Goal: Task Accomplishment & Management: Use online tool/utility

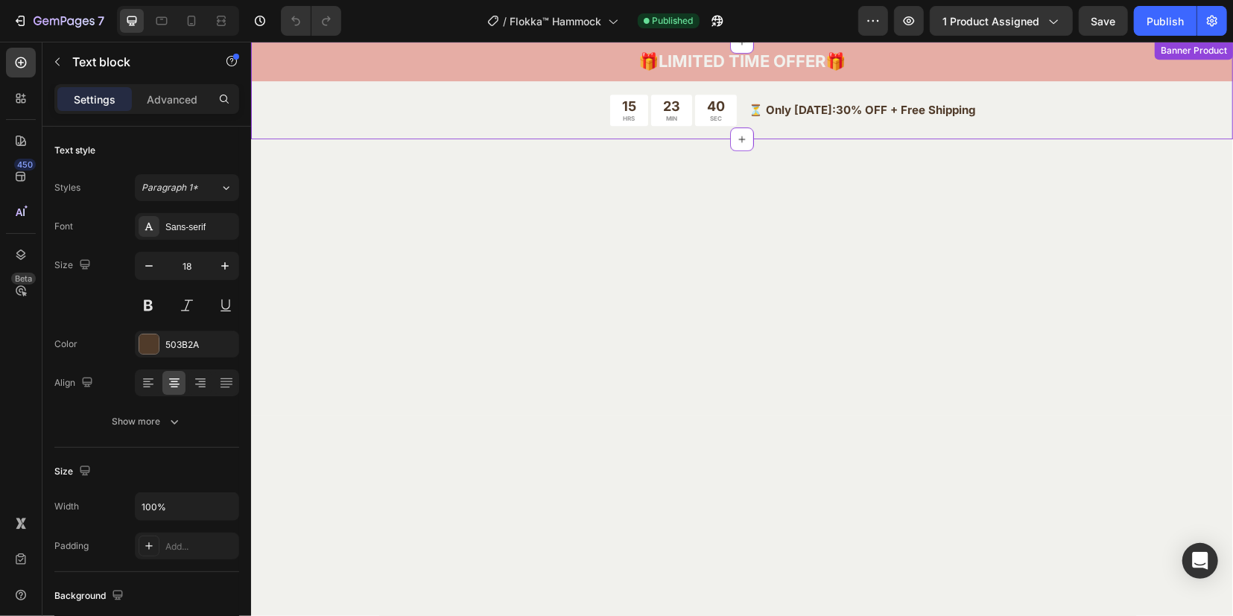
scroll to position [3072, 0]
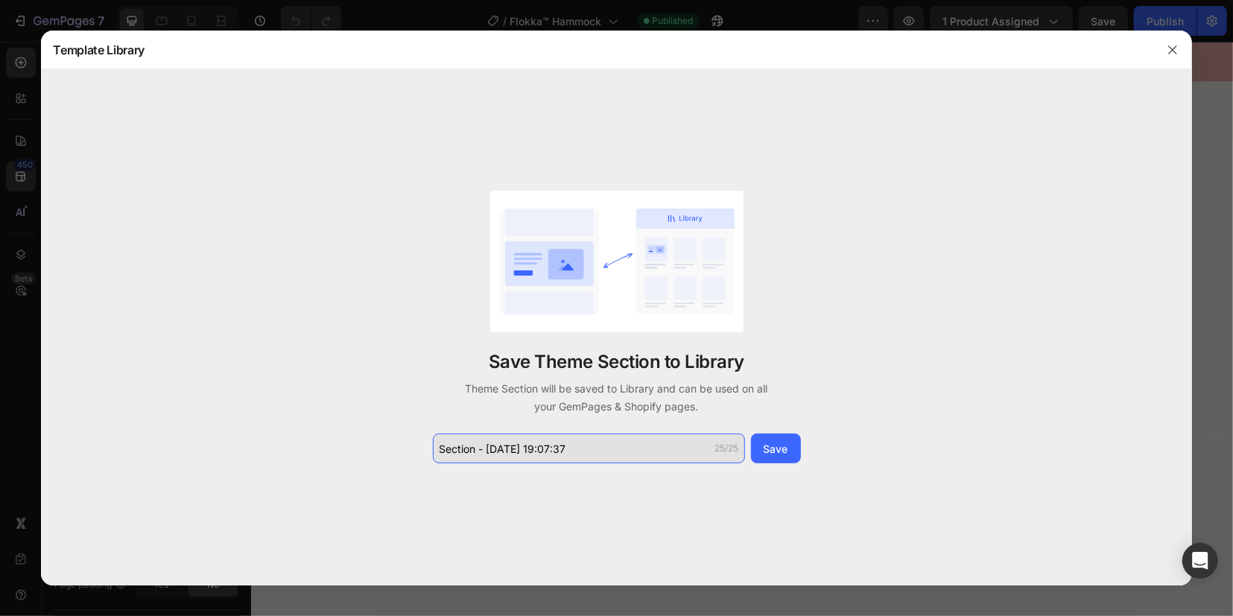
click at [579, 454] on input "Section - Sep 28 19:07:37" at bounding box center [589, 448] width 312 height 30
type input "Foto con Hurón"
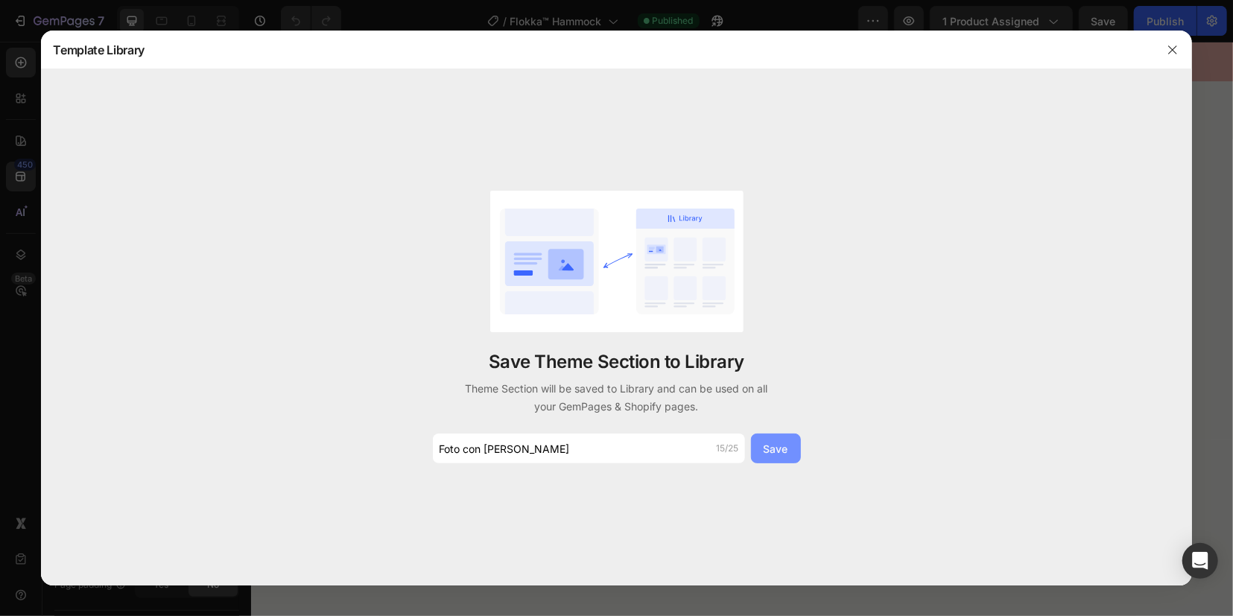
click at [770, 447] on div "Save" at bounding box center [775, 449] width 25 height 16
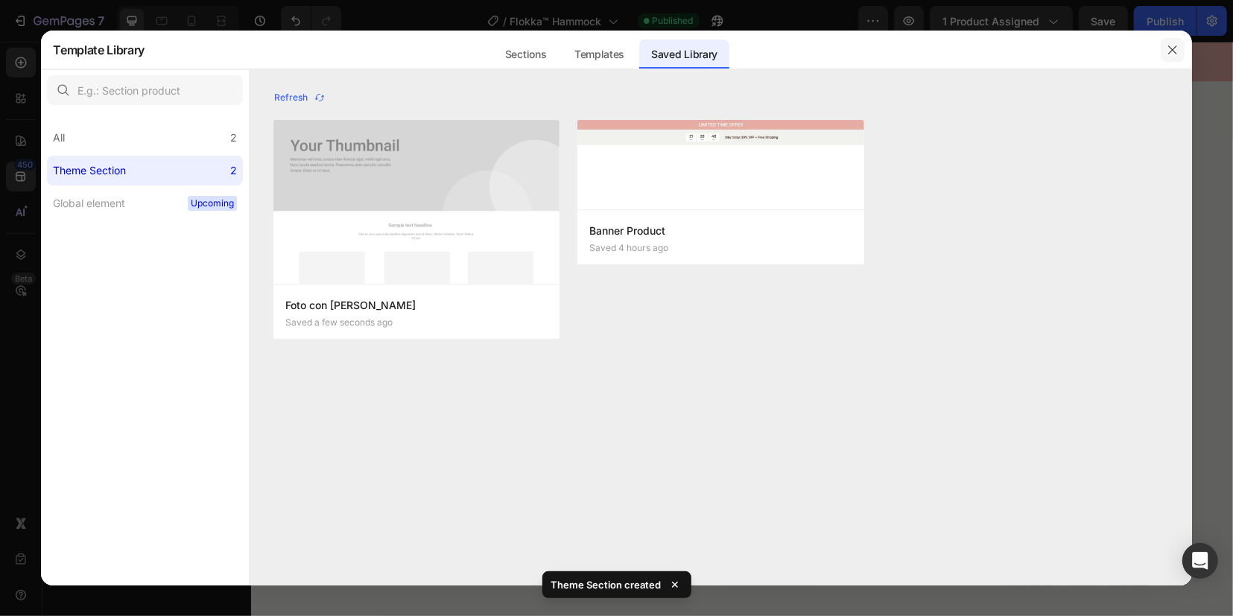
click at [1170, 54] on icon "button" at bounding box center [1172, 50] width 12 height 12
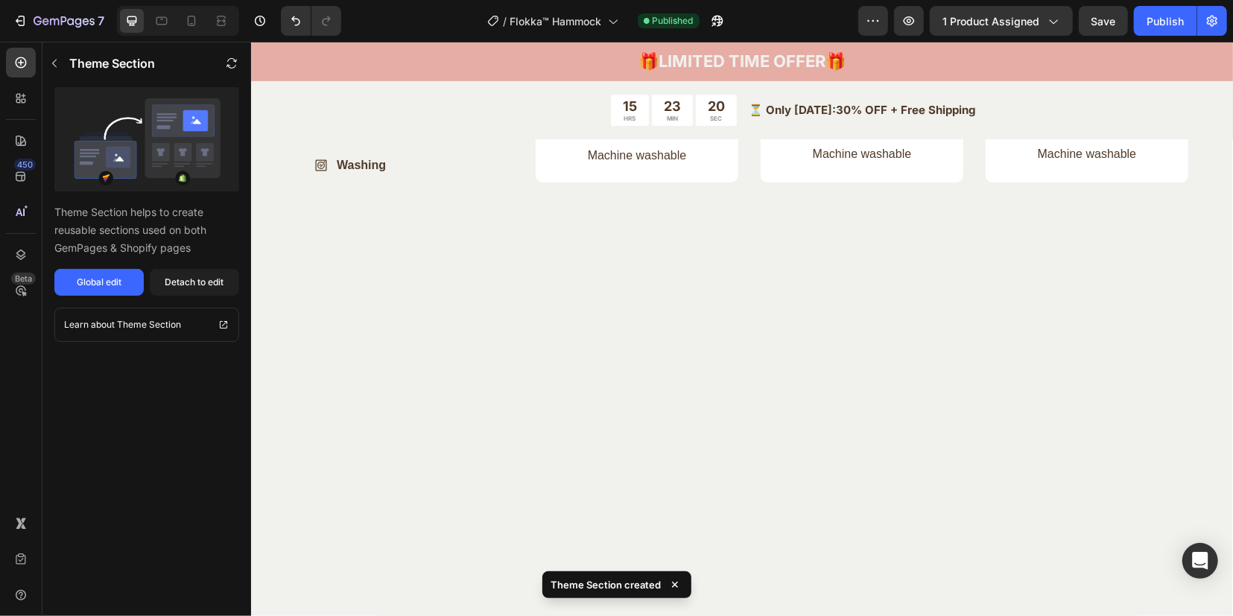
scroll to position [4003, 0]
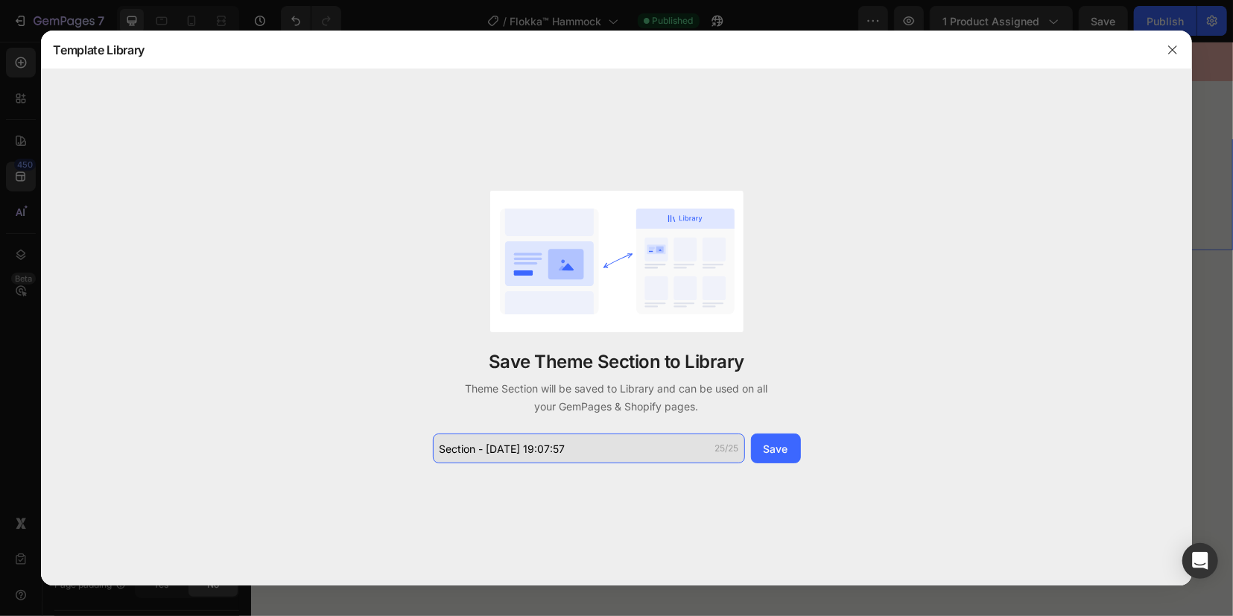
click at [578, 454] on input "Section - Sep 28 19:07:57" at bounding box center [589, 448] width 312 height 30
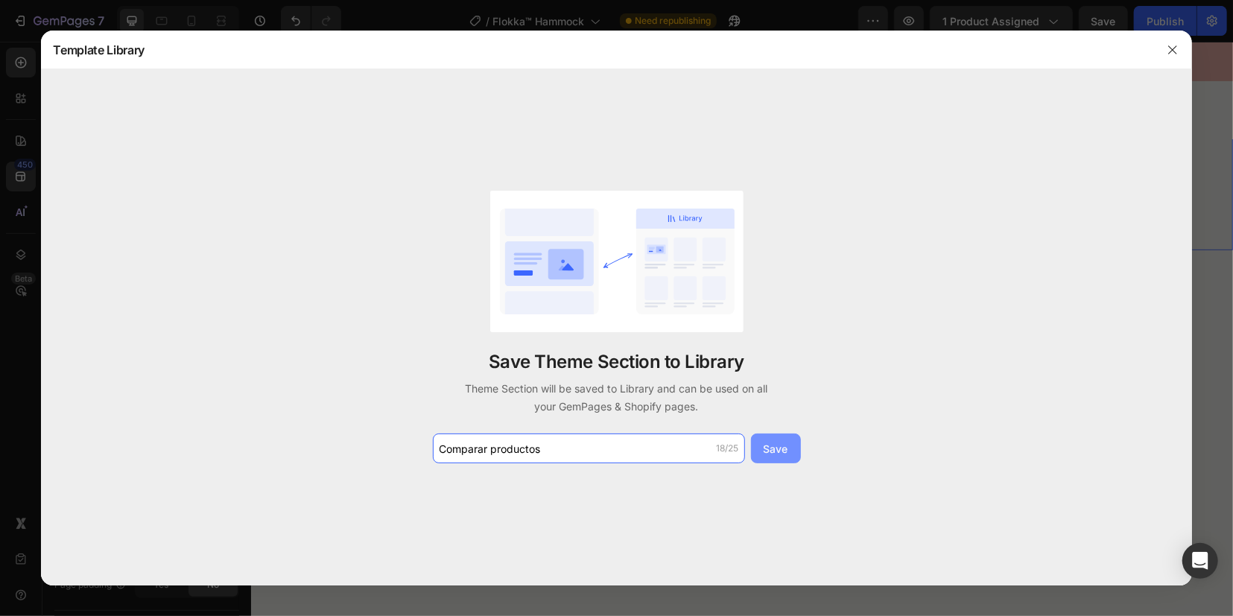
type input "Comparar productos"
click at [765, 450] on div "Save" at bounding box center [775, 449] width 25 height 16
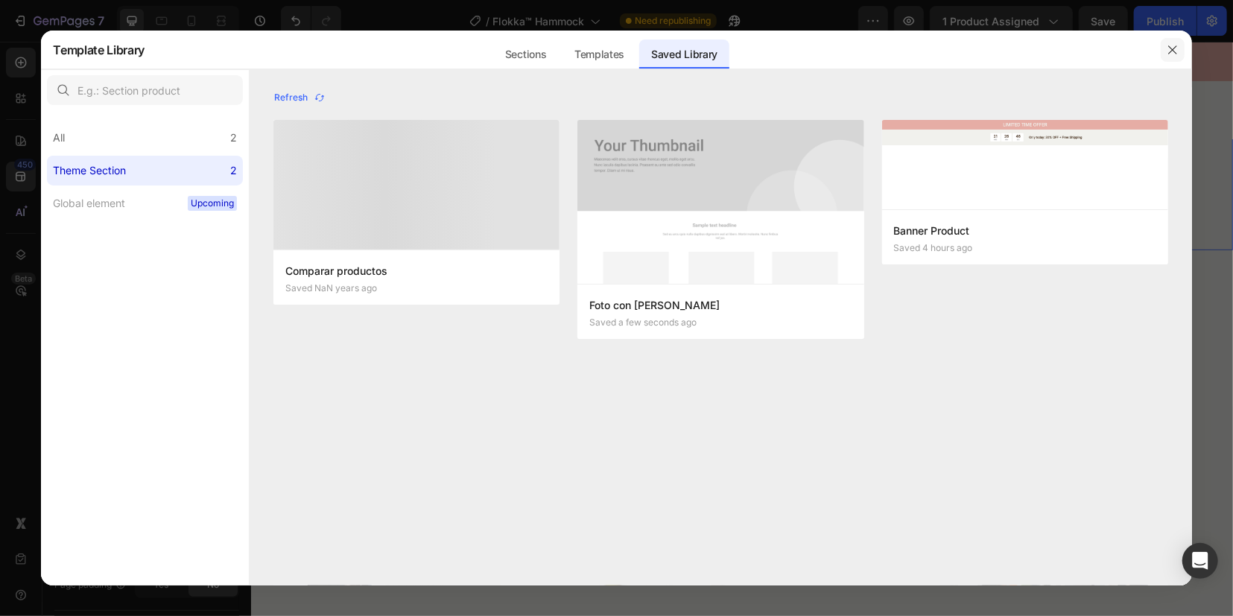
click at [1172, 54] on icon "button" at bounding box center [1172, 50] width 12 height 12
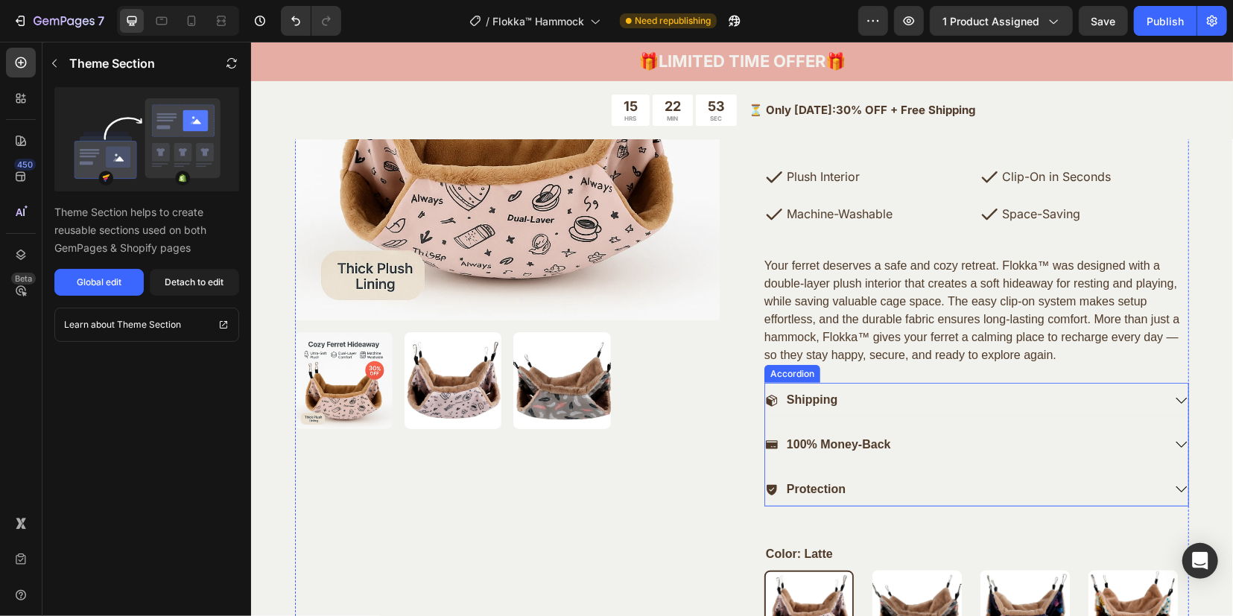
scroll to position [403, 0]
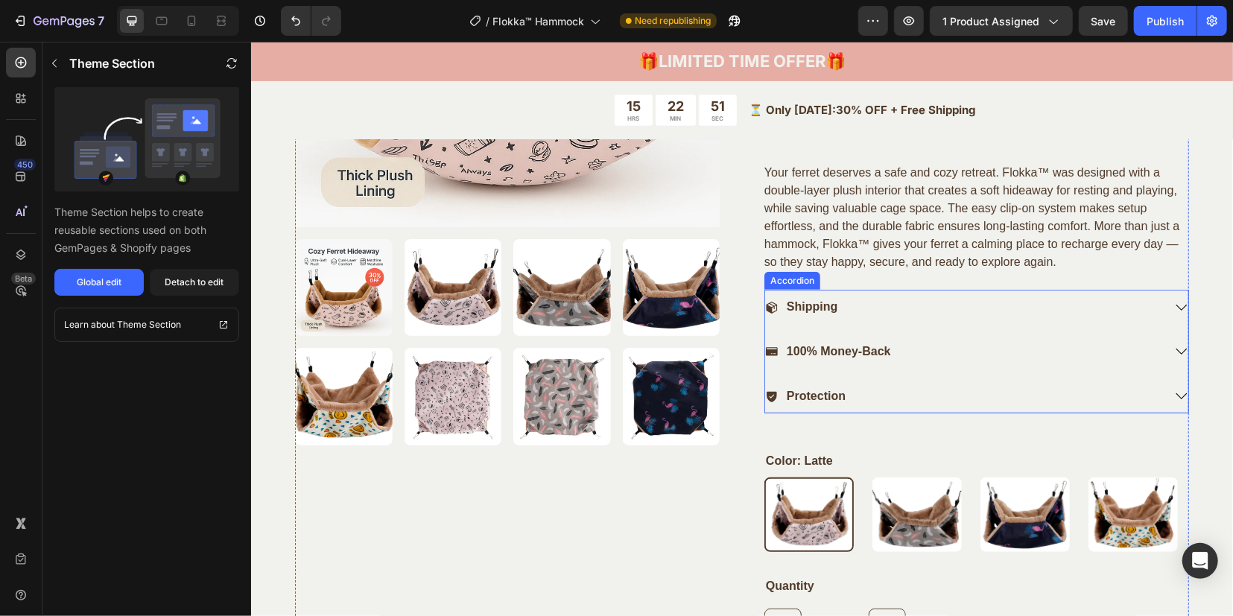
click at [1174, 305] on icon at bounding box center [1180, 306] width 13 height 13
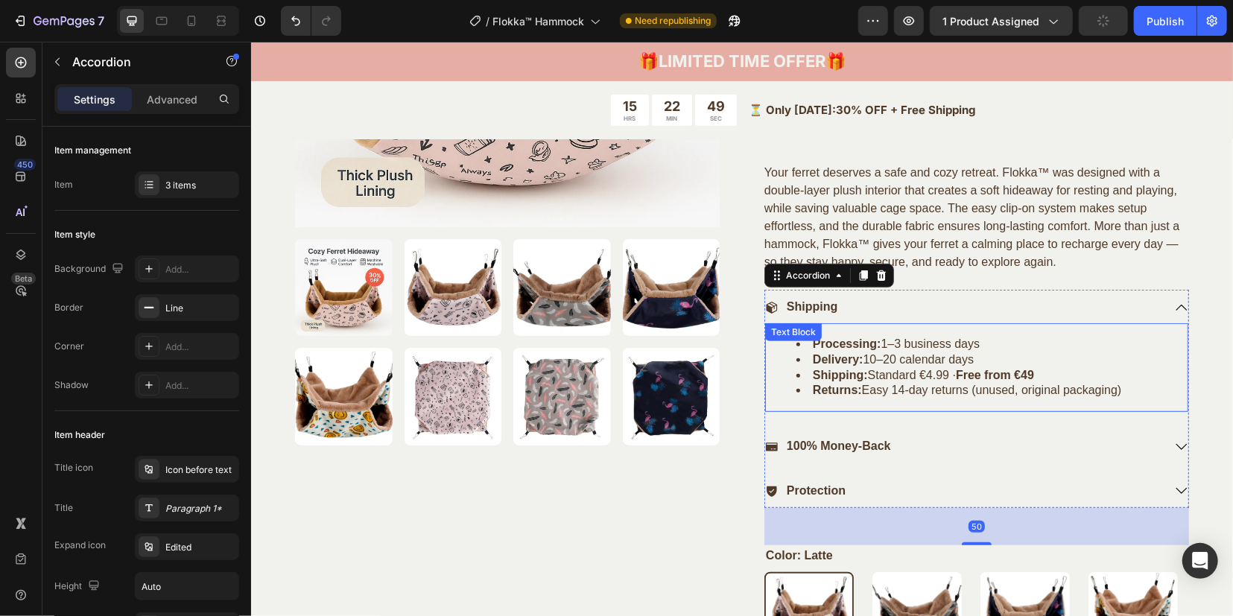
click at [1129, 390] on li "Returns: Easy 14‑day returns (unused, original packaging)" at bounding box center [990, 390] width 390 height 16
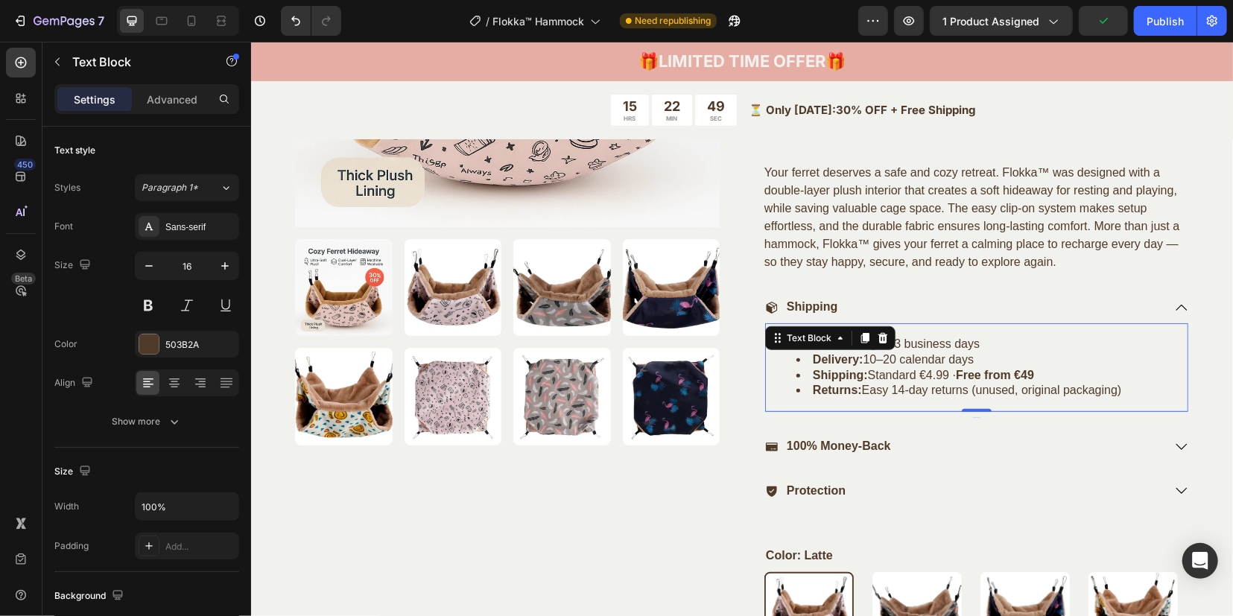
click at [1129, 390] on li "Returns: Easy 14‑day returns (unused, original packaging)" at bounding box center [990, 390] width 390 height 16
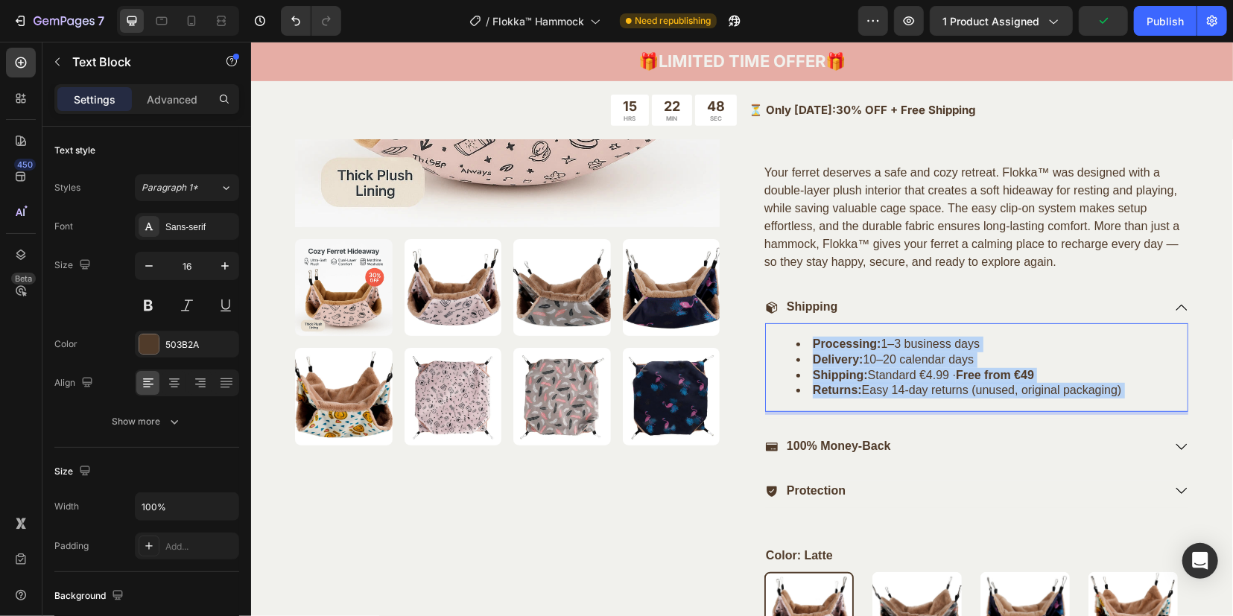
drag, startPoint x: 1130, startPoint y: 390, endPoint x: 832, endPoint y: 357, distance: 299.7
click at [832, 357] on ul "Processing: 1–3 business days Delivery: 10–20 calendar days Shipping: Standard …" at bounding box center [976, 367] width 420 height 62
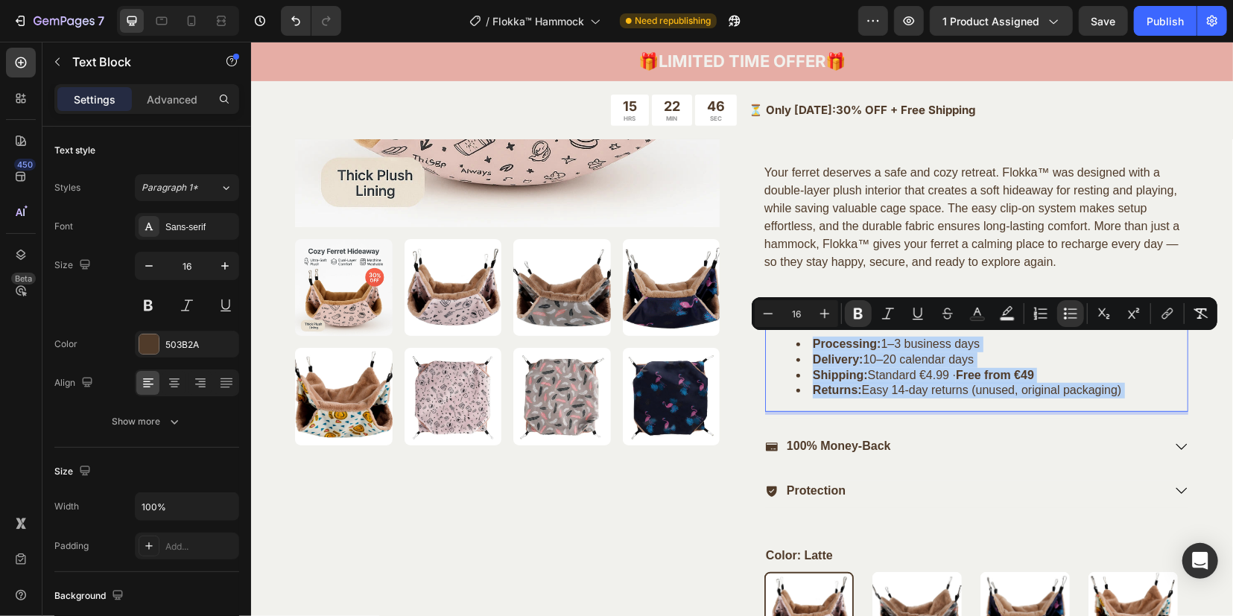
drag, startPoint x: 1133, startPoint y: 387, endPoint x: 778, endPoint y: 338, distance: 357.8
click at [778, 338] on ul "Processing: 1–3 business days Delivery: 10–20 calendar days Shipping: Standard …" at bounding box center [976, 367] width 420 height 62
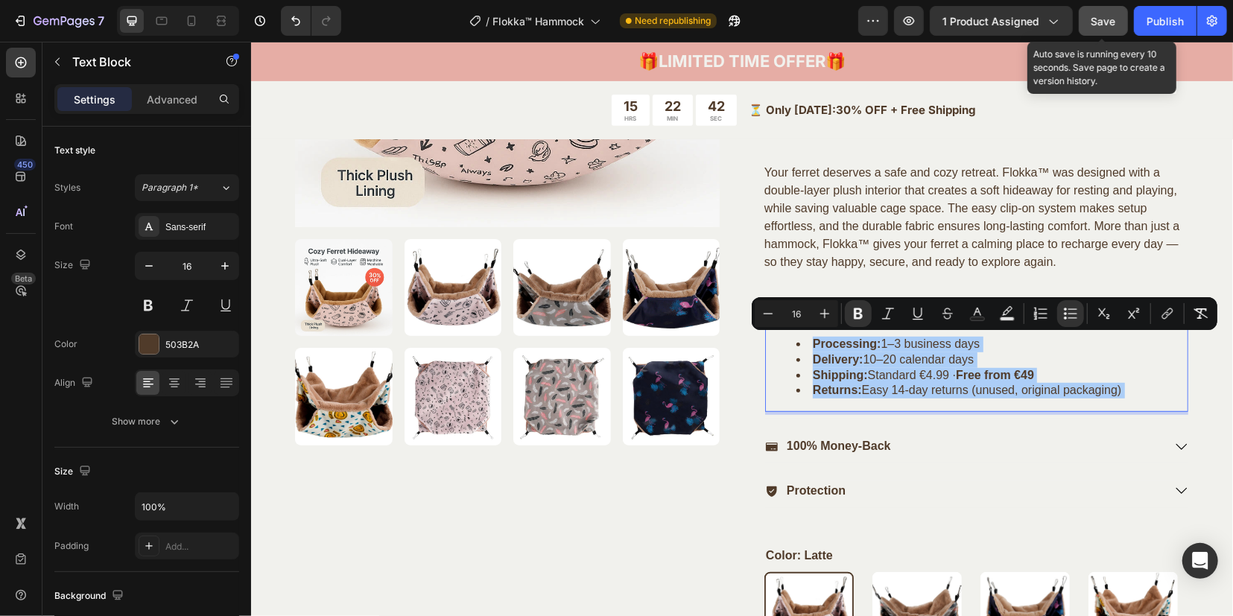
click at [1099, 28] on div "Save" at bounding box center [1103, 21] width 25 height 16
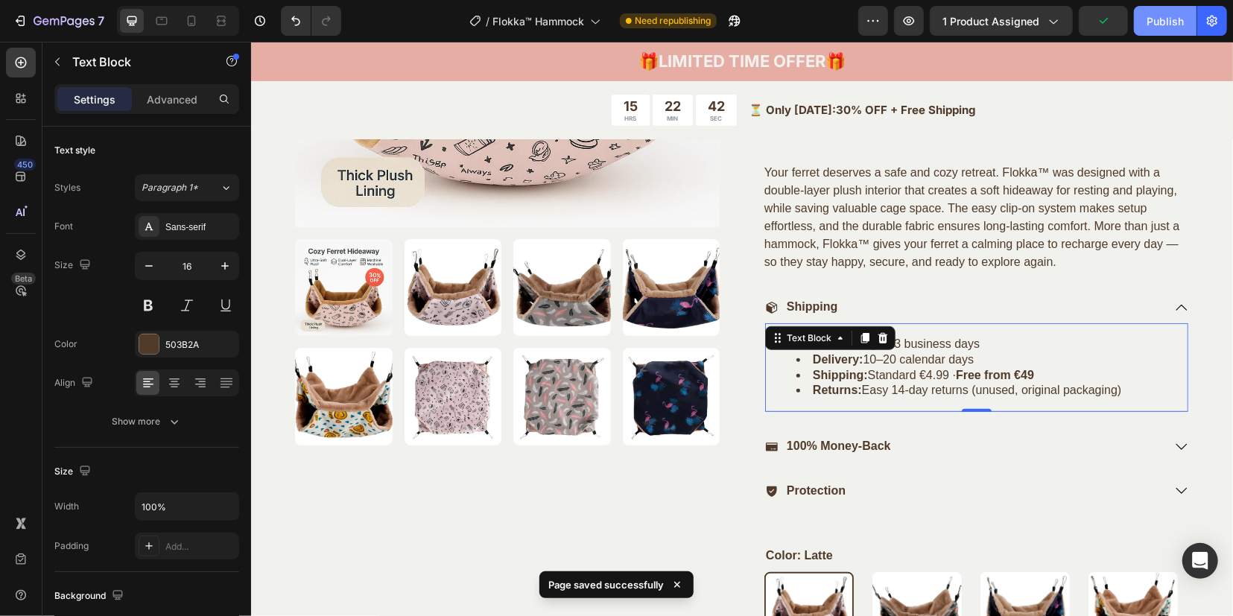
click at [1151, 19] on div "Publish" at bounding box center [1164, 21] width 37 height 16
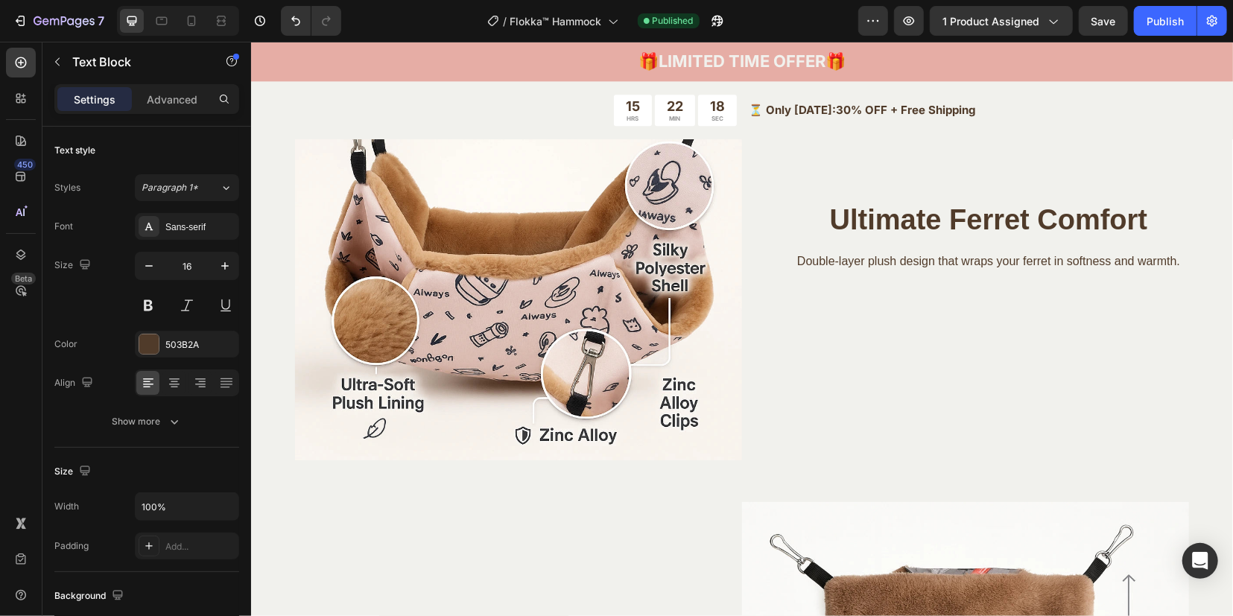
scroll to position [2206, 0]
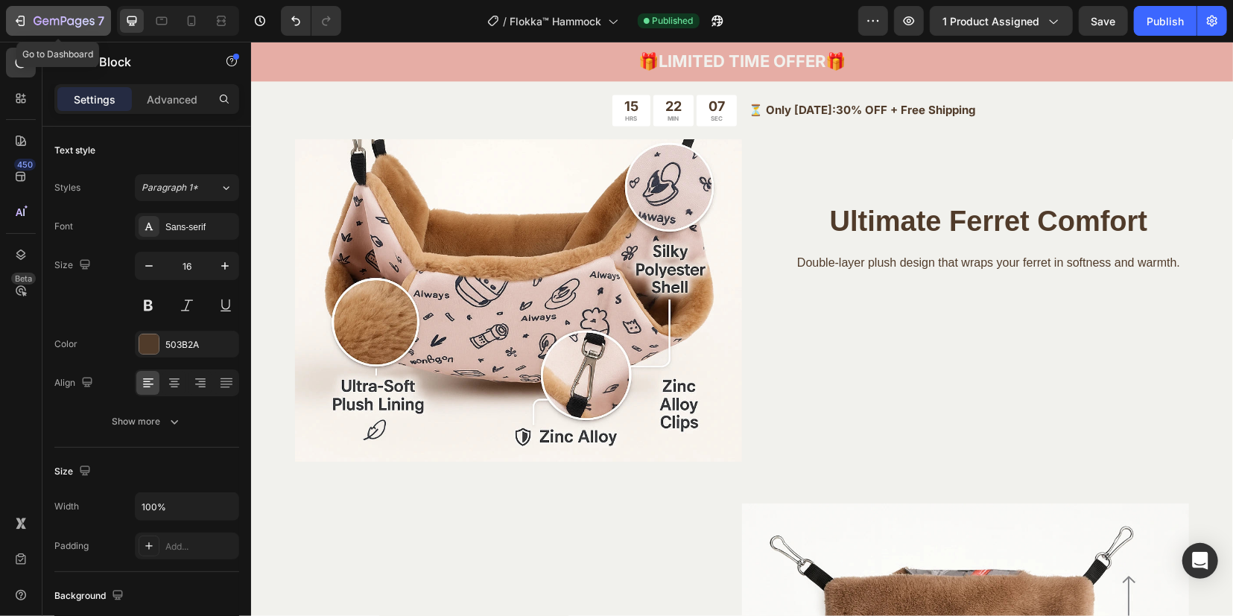
click at [70, 22] on icon "button" at bounding box center [64, 22] width 61 height 13
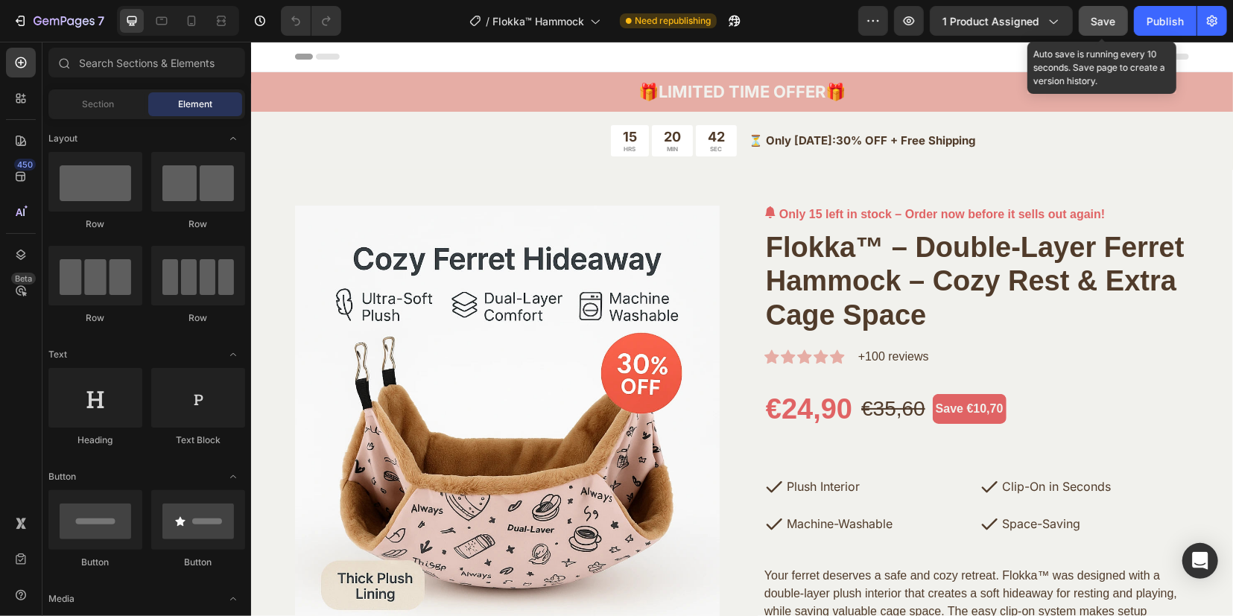
click at [1119, 22] on button "Save" at bounding box center [1102, 21] width 49 height 30
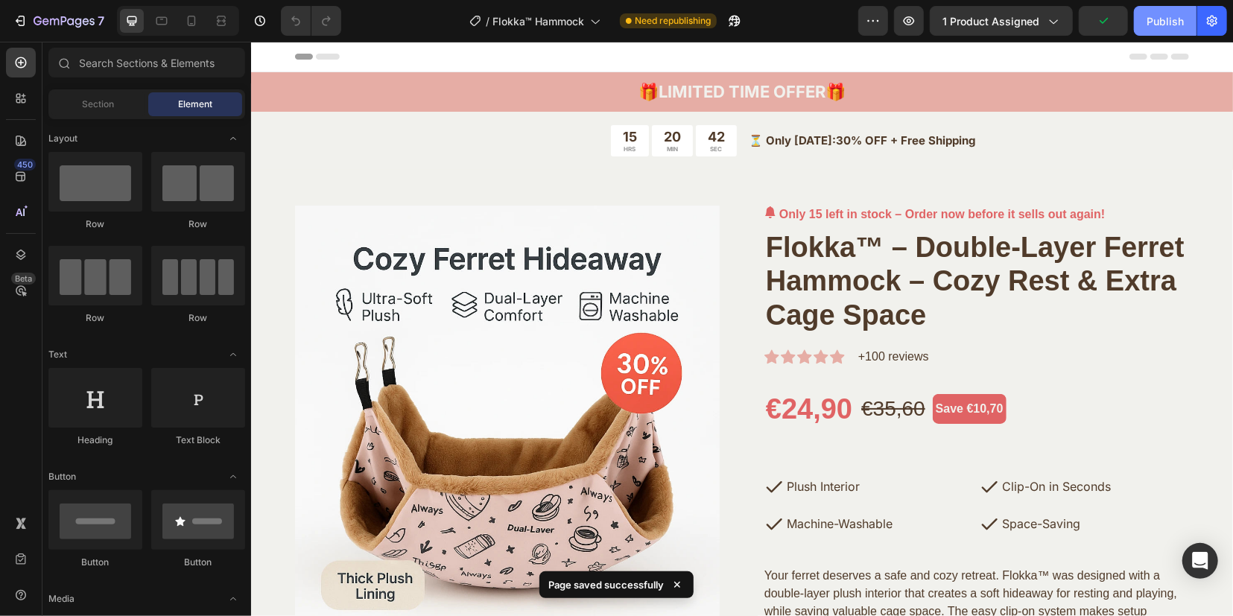
click at [1160, 13] on div "Publish" at bounding box center [1164, 21] width 37 height 16
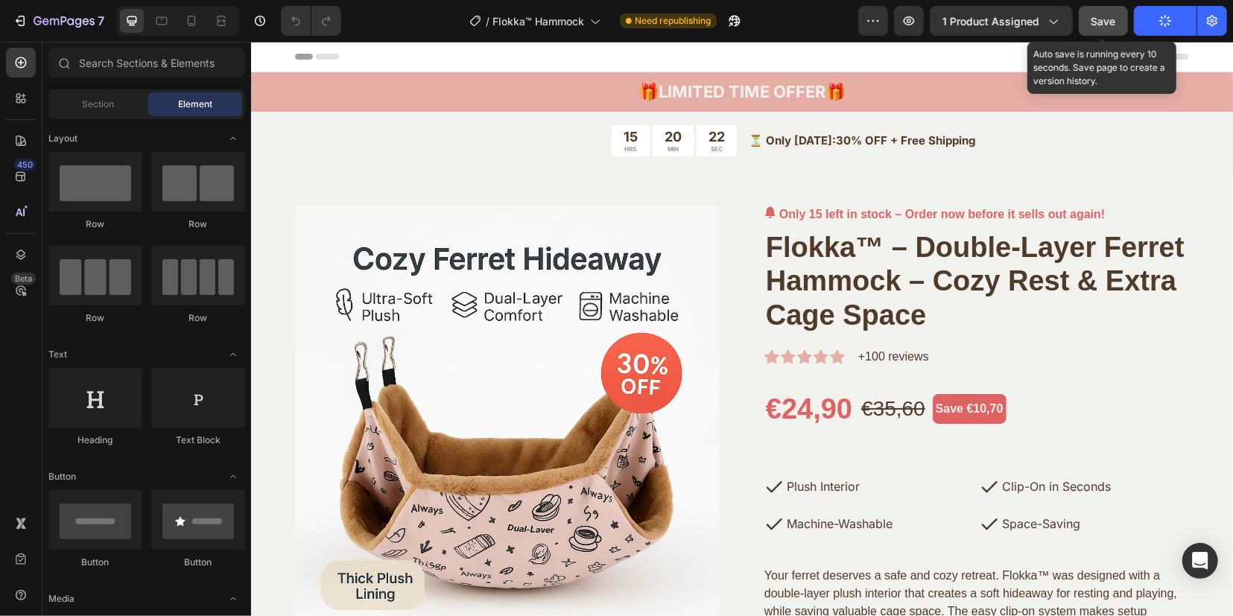
click at [1096, 17] on span "Save" at bounding box center [1103, 21] width 25 height 13
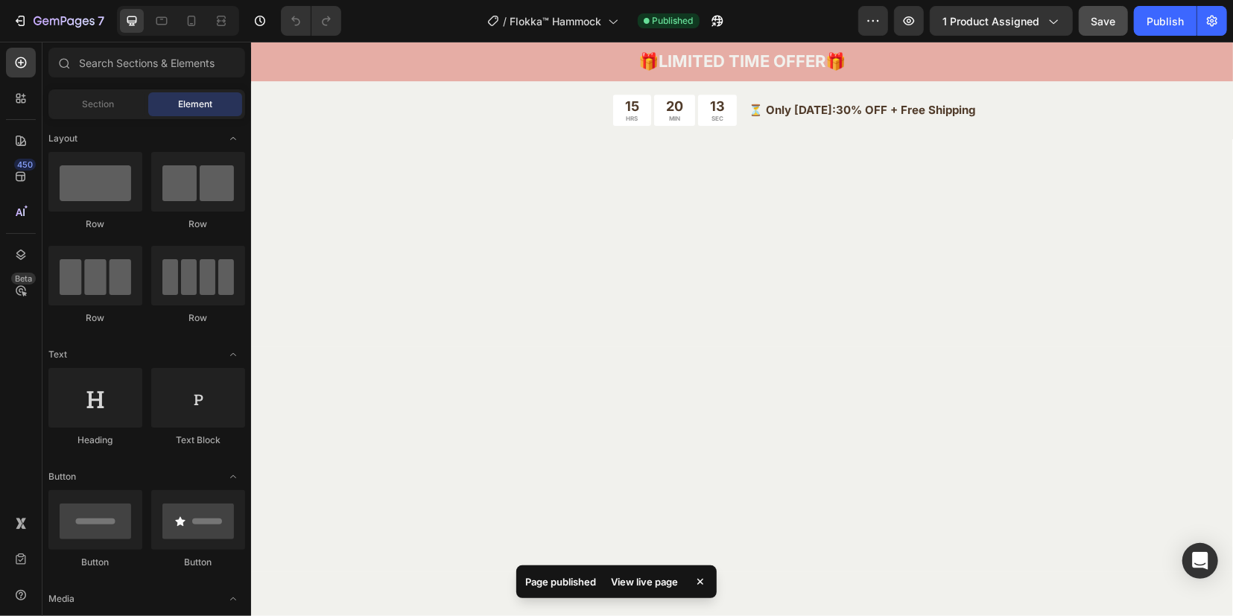
scroll to position [3444, 0]
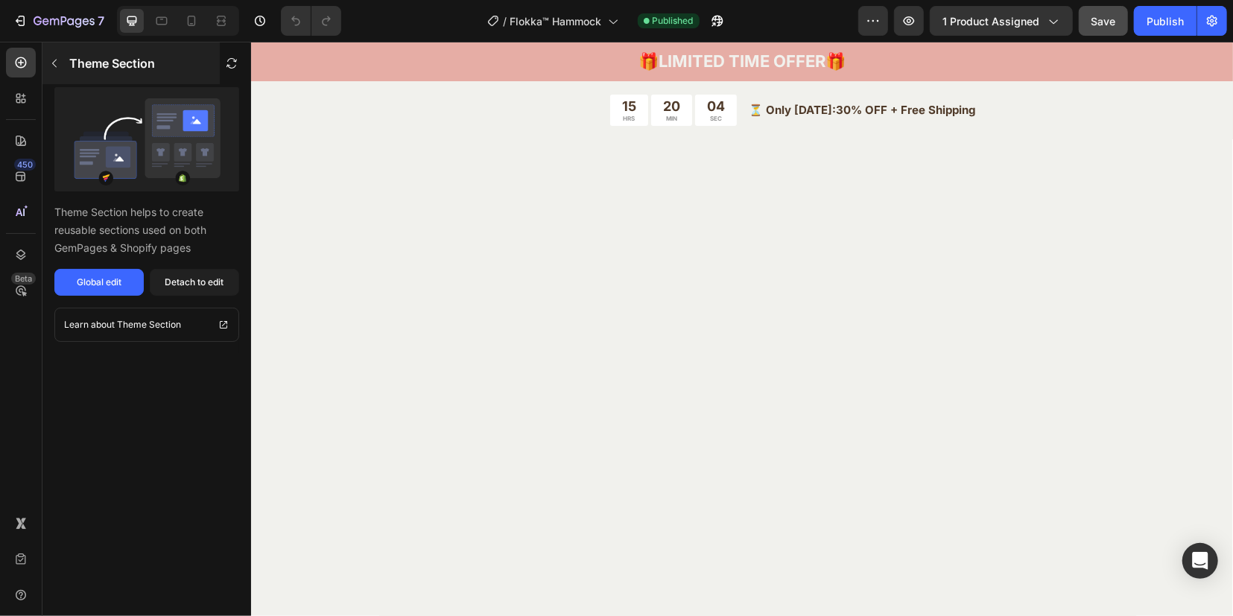
click at [54, 60] on icon "button" at bounding box center [54, 63] width 12 height 12
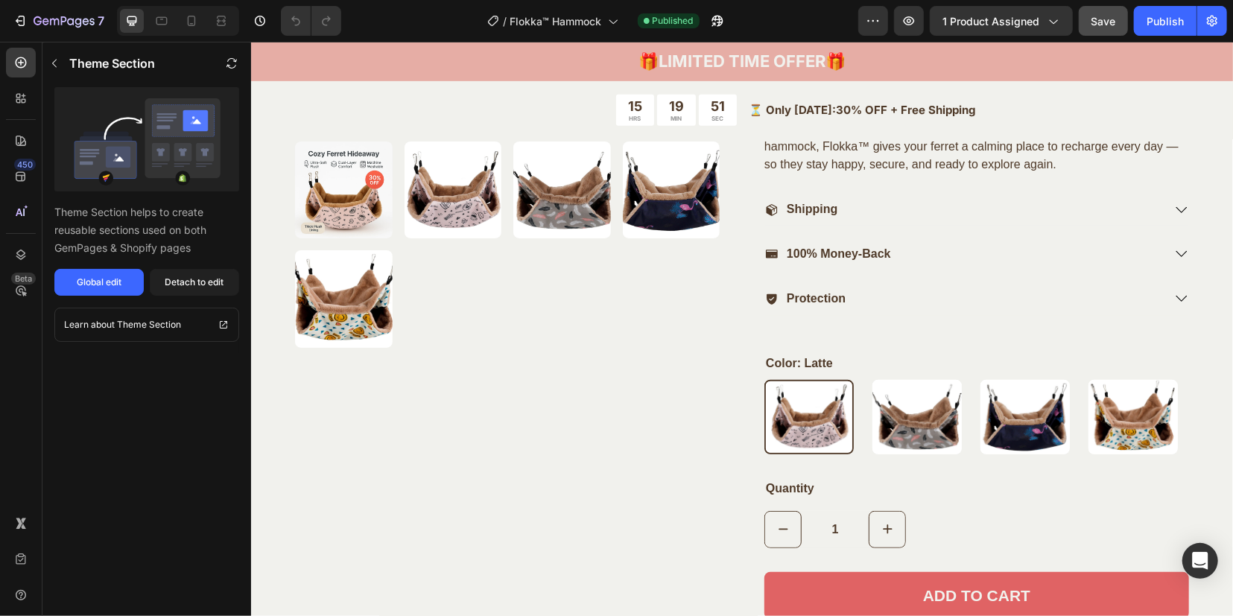
scroll to position [486, 0]
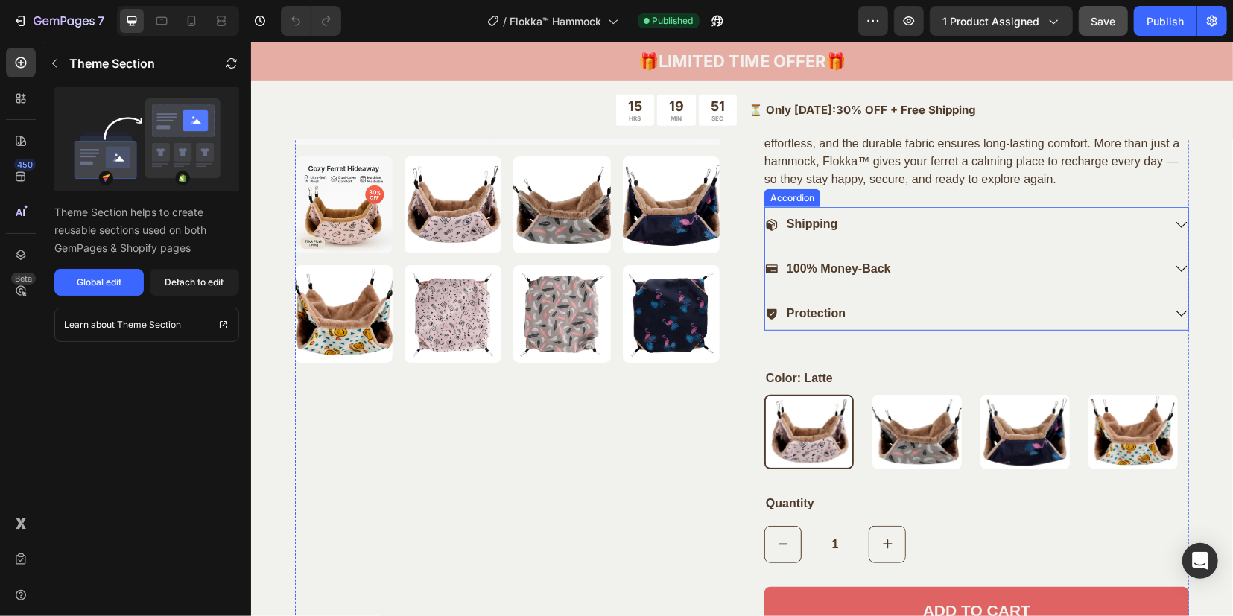
click at [859, 226] on div "Shipping" at bounding box center [963, 224] width 398 height 20
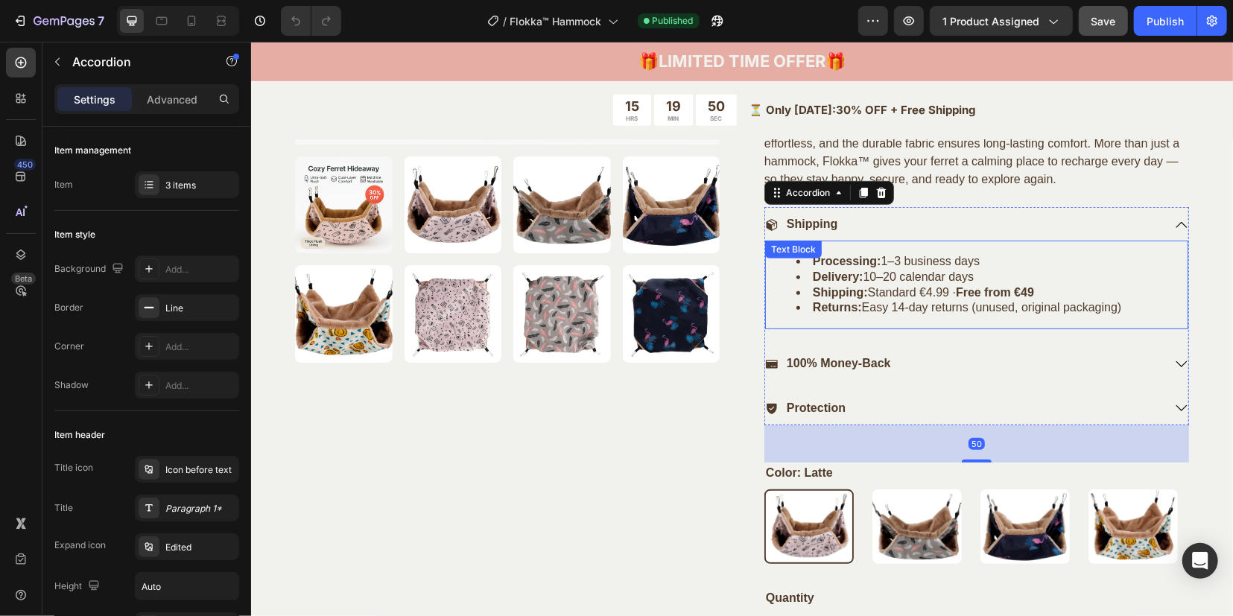
click at [975, 308] on li "Returns: Easy 14‑day returns (unused, original packaging)" at bounding box center [990, 307] width 390 height 16
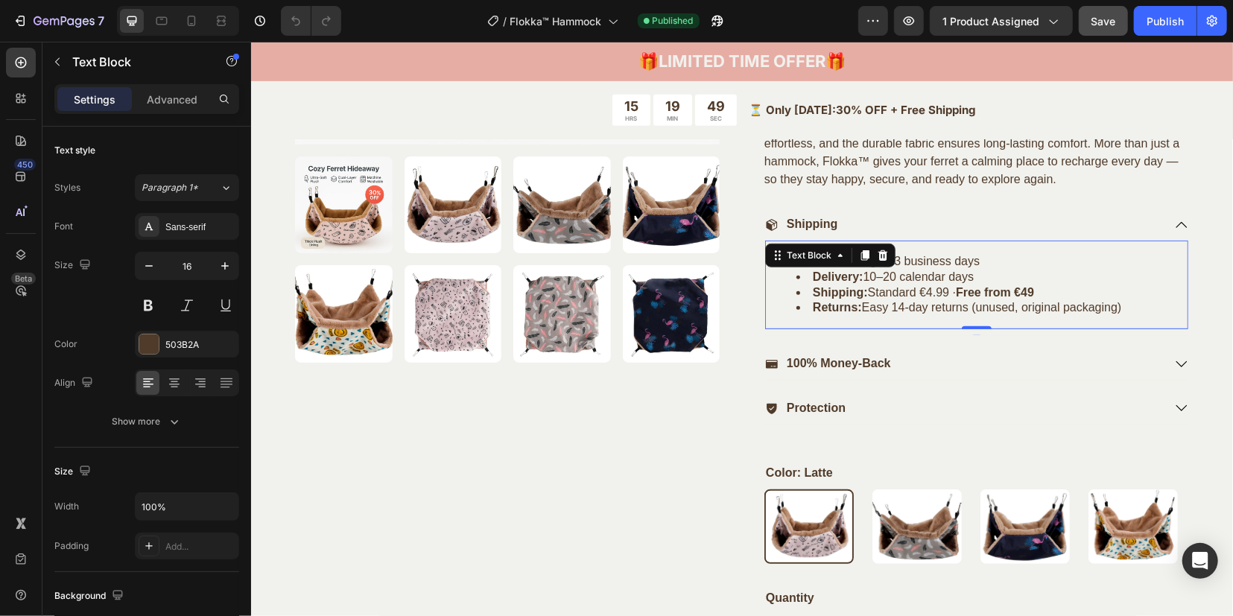
click at [1119, 307] on li "Returns: Easy 14‑day returns (unused, original packaging)" at bounding box center [990, 307] width 390 height 16
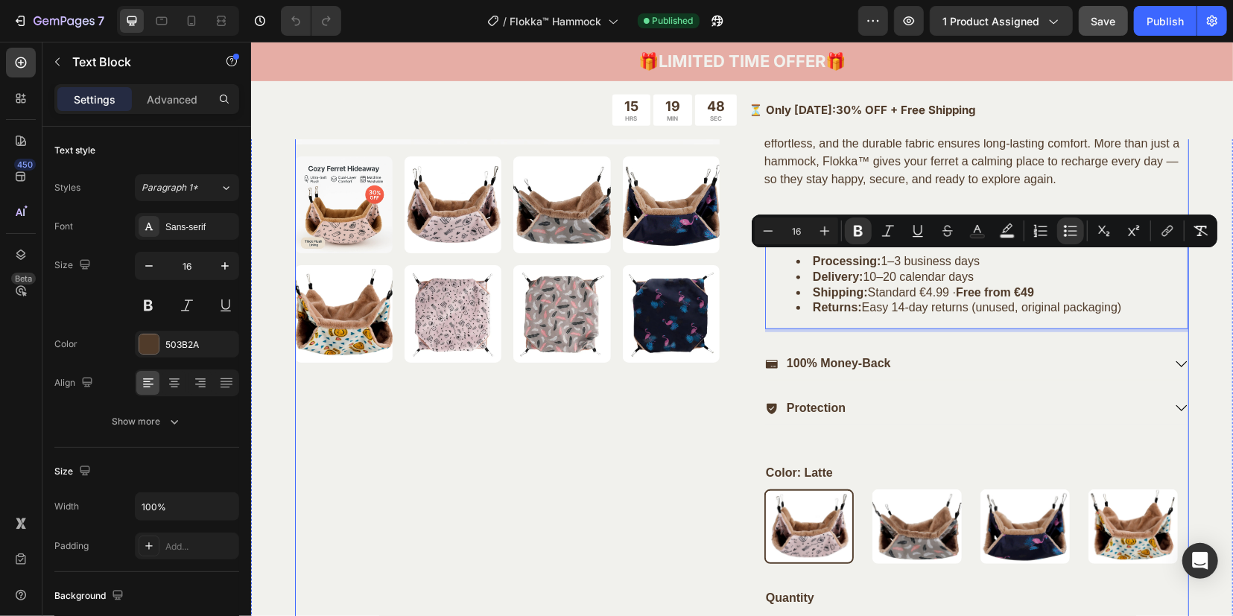
drag, startPoint x: 1136, startPoint y: 305, endPoint x: 748, endPoint y: 258, distance: 390.2
click at [748, 258] on div "Product Images Only 15 left in stock – Order now before it sells out again! (P)…" at bounding box center [741, 253] width 894 height 1068
copy ul "Processing: 1–3 business days Delivery: 10–20 calendar days Shipping: Standard …"
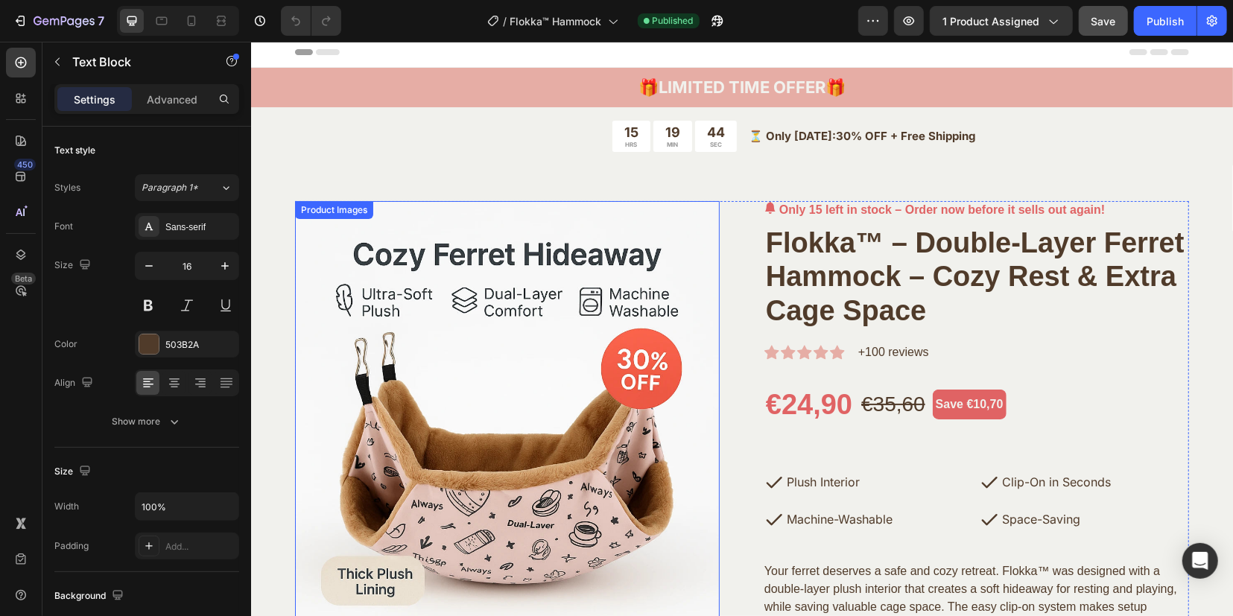
scroll to position [0, 0]
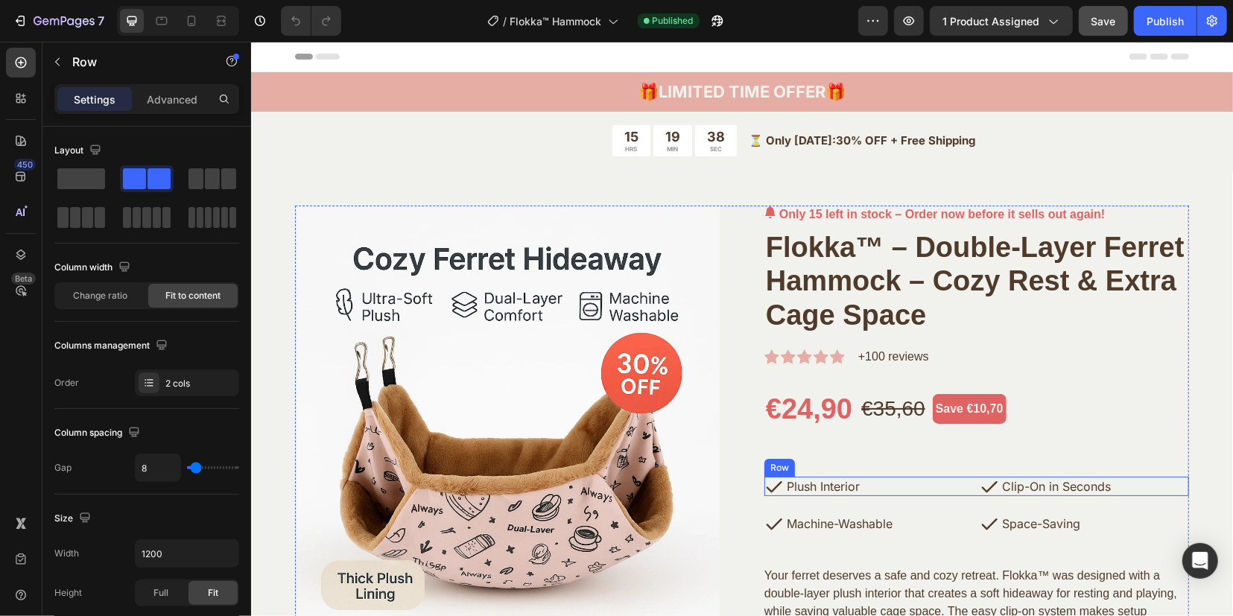
click at [967, 483] on div "Icon Plush Interior Text Block Row Icon Clip-On in Seconds Text Block Row Row" at bounding box center [975, 485] width 425 height 19
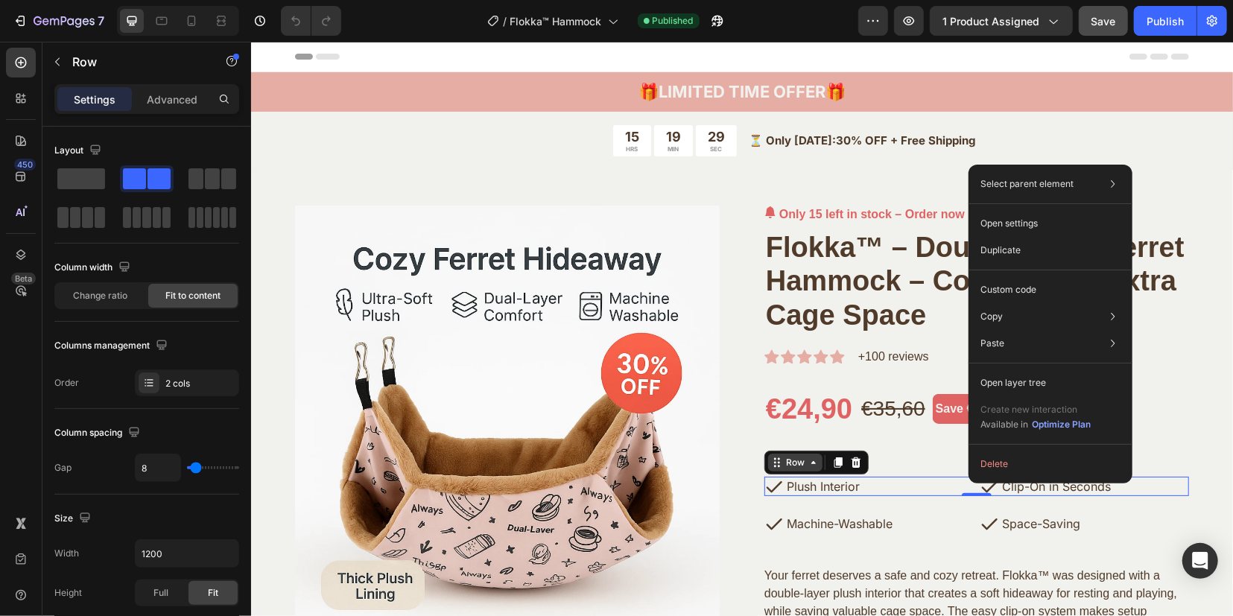
click at [790, 468] on div "Row" at bounding box center [794, 461] width 25 height 13
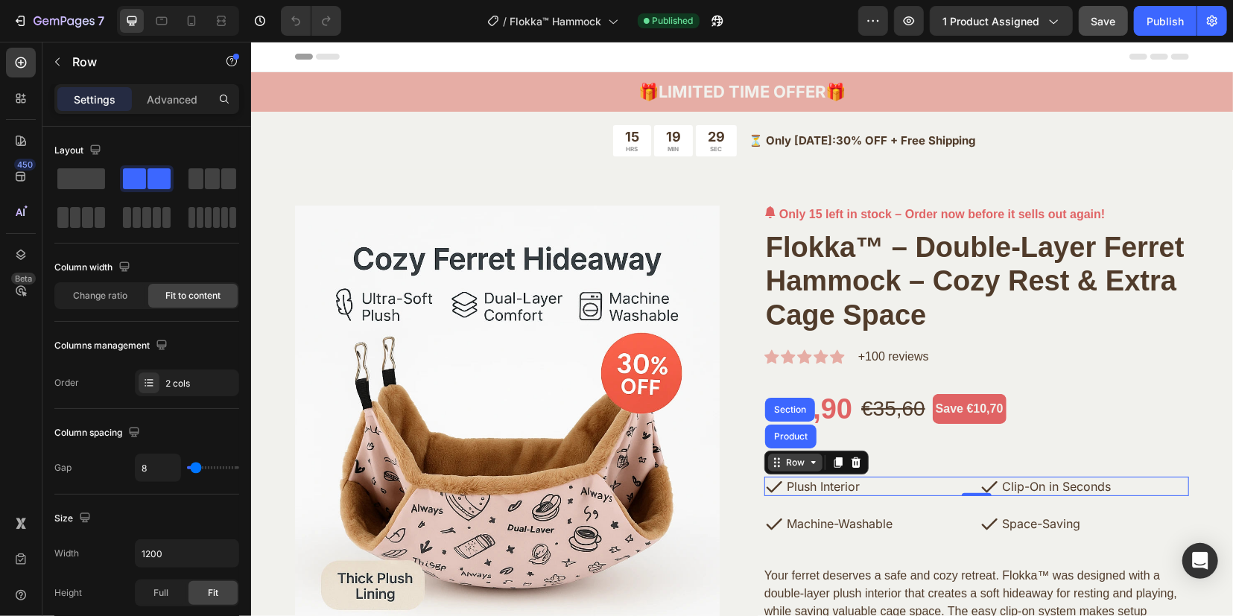
click at [790, 468] on div "Row" at bounding box center [794, 461] width 25 height 13
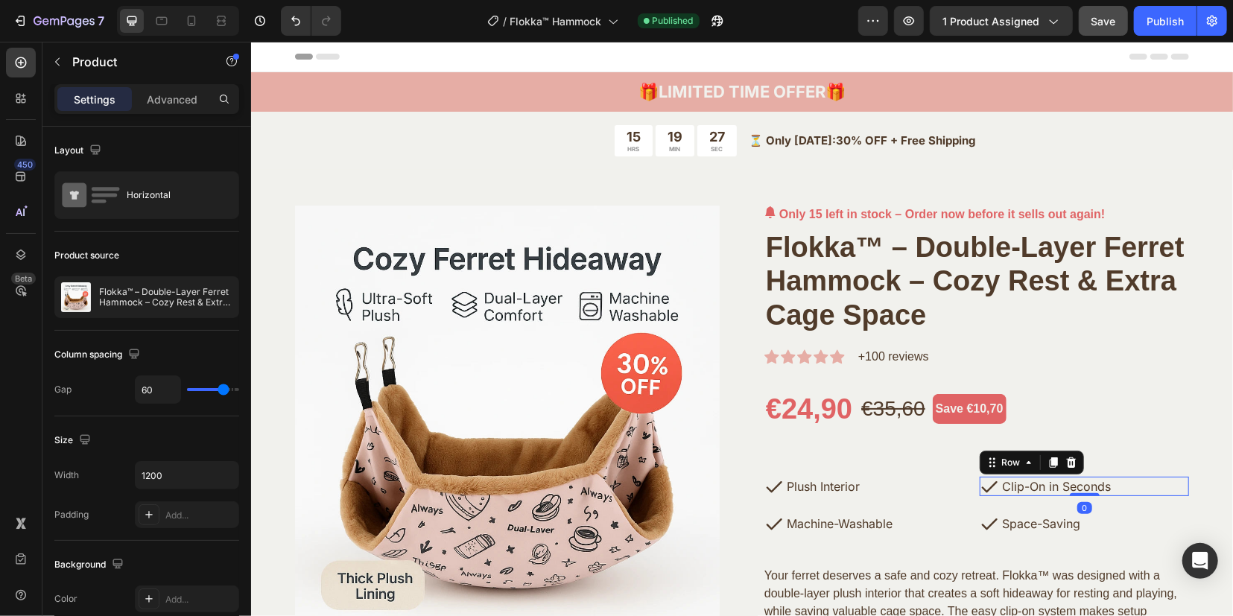
click at [1137, 484] on div "Icon Clip-On in Seconds Text Block Row 0" at bounding box center [1083, 485] width 209 height 19
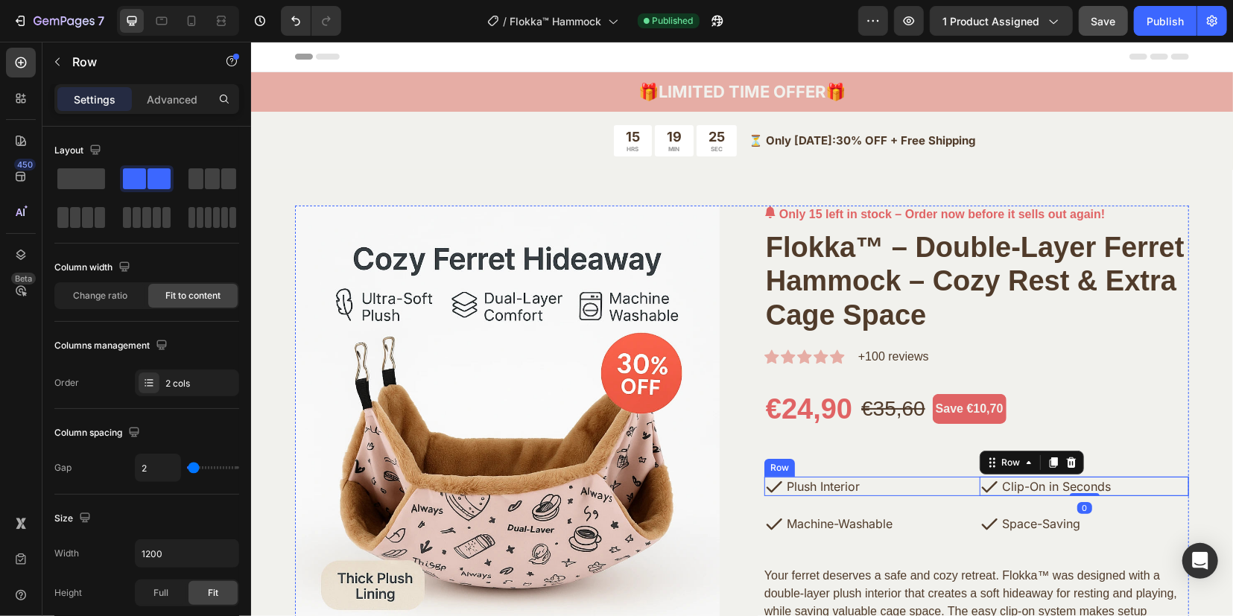
click at [966, 486] on div "Icon Plush Interior Text Block Row Icon Clip-On in Seconds Text Block Row 0 Row" at bounding box center [975, 485] width 425 height 19
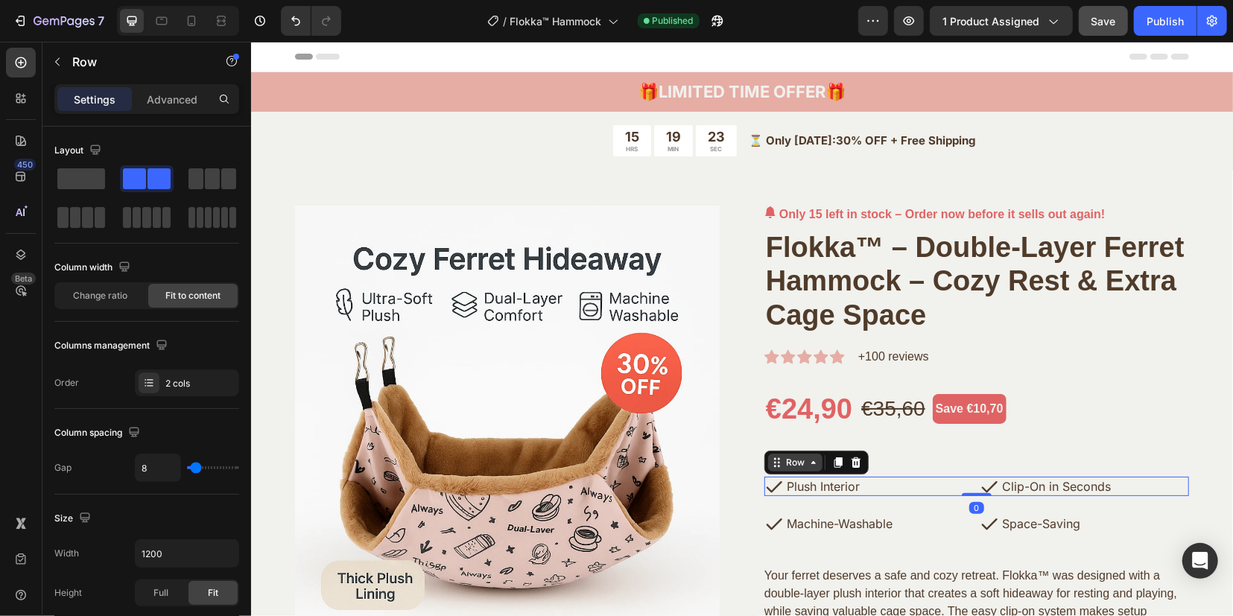
click at [807, 460] on icon at bounding box center [813, 462] width 12 height 12
click at [967, 489] on div "Icon Plush Interior Text Block Row 0 Icon Clip-On in Seconds Text Block Row Row" at bounding box center [975, 485] width 425 height 19
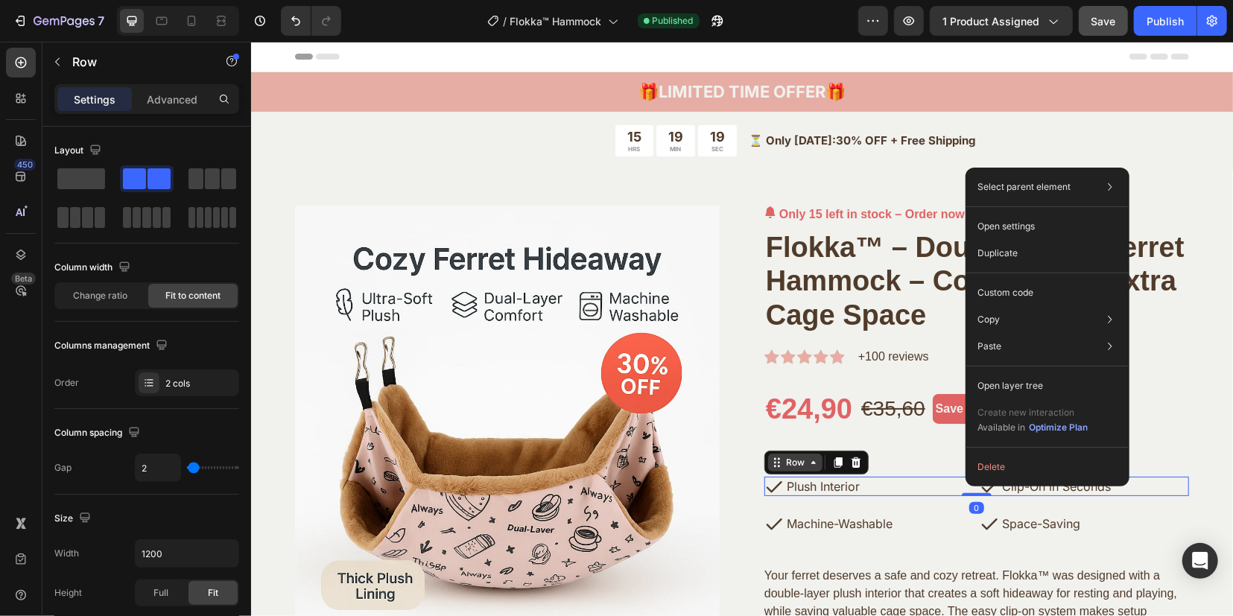
click at [970, 489] on div "Icon Plush Interior Text Block Row Icon Clip-On in Seconds Text Block Row Row 0" at bounding box center [975, 485] width 425 height 19
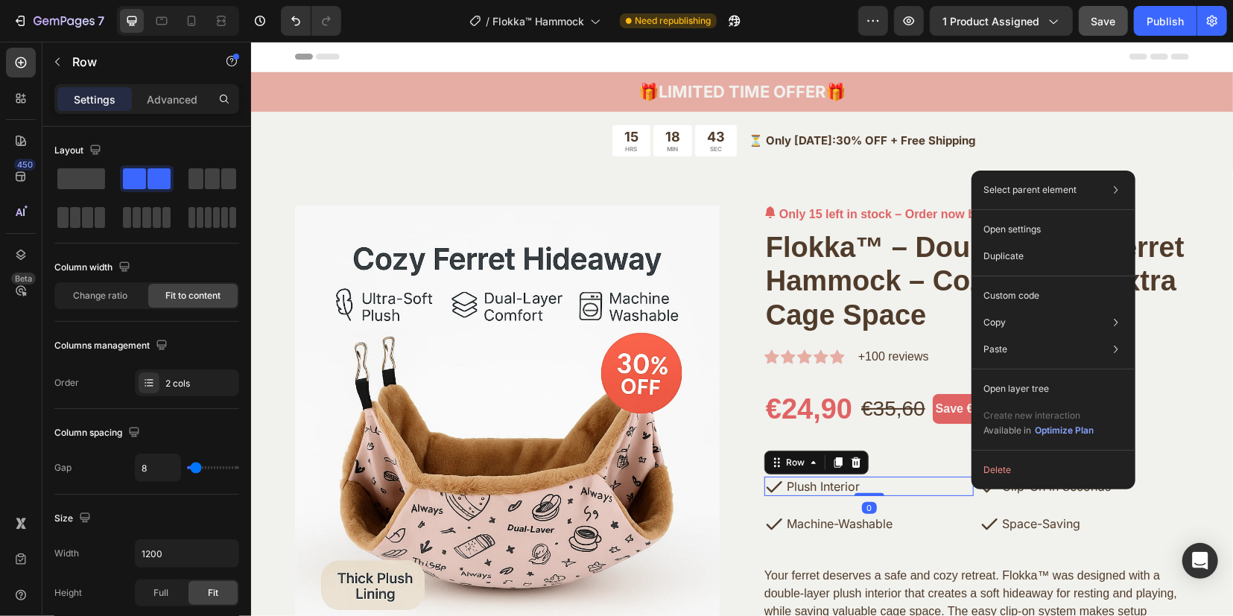
click at [949, 482] on div "Icon Plush Interior Text Block Row 0" at bounding box center [867, 485] width 209 height 19
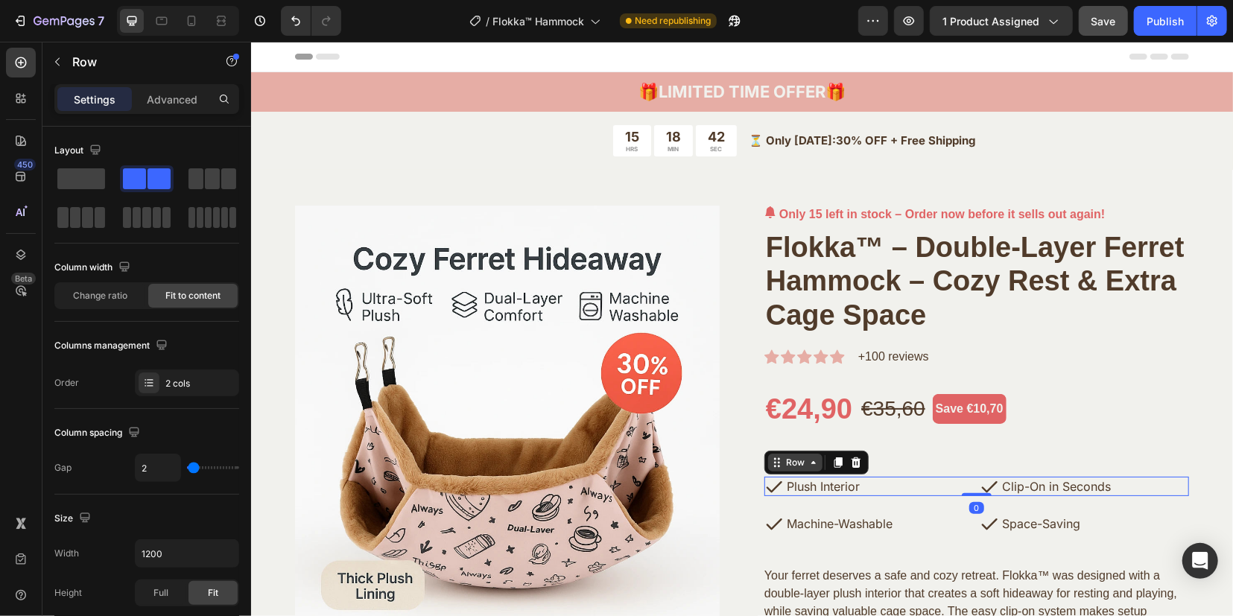
click at [967, 482] on div "Icon Plush Interior Text Block Row Icon Clip-On in Seconds Text Block Row Row 0" at bounding box center [975, 485] width 425 height 19
copy ul "Processing: 1–3 business days Delivery: 10–20 calendar days Shipping: Standard …"
click at [960, 490] on div "Icon Plush Interior Text Block Row" at bounding box center [867, 485] width 209 height 19
click at [969, 489] on div "Icon Plush Interior Text Block Row Icon Clip-On in Seconds Text Block Row Row 0" at bounding box center [975, 485] width 425 height 19
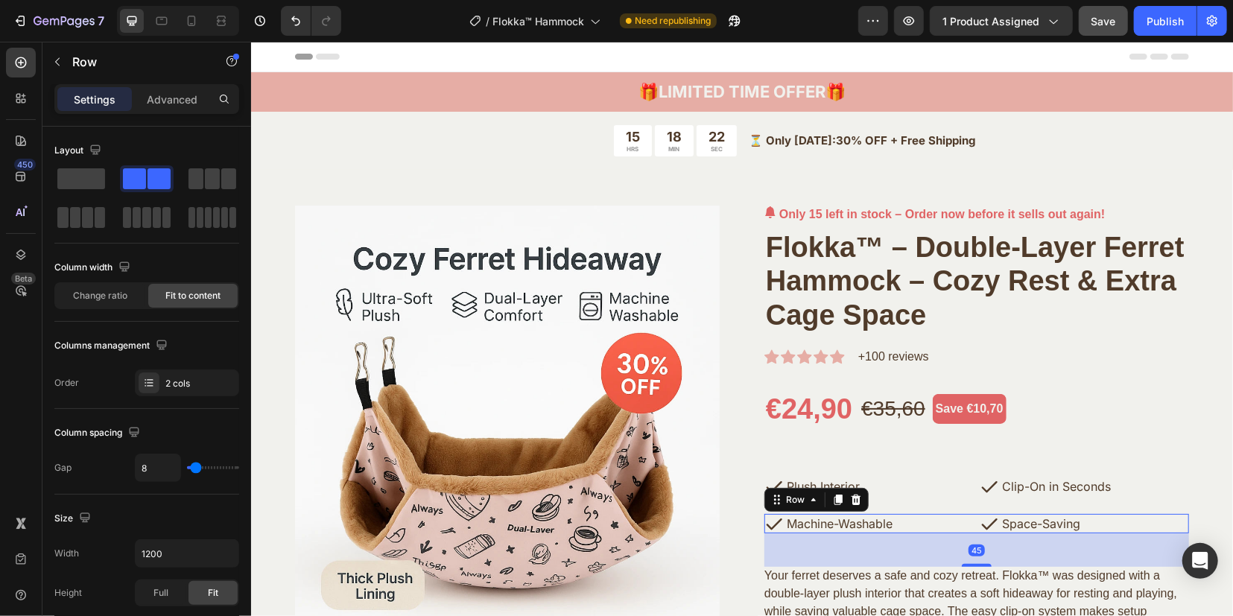
click at [970, 524] on div "Icon Machine-Washable Text Block Row Icon Space-Saving Text Block Row Row 45" at bounding box center [975, 522] width 425 height 19
click at [1148, 31] on button "Publish" at bounding box center [1165, 21] width 63 height 30
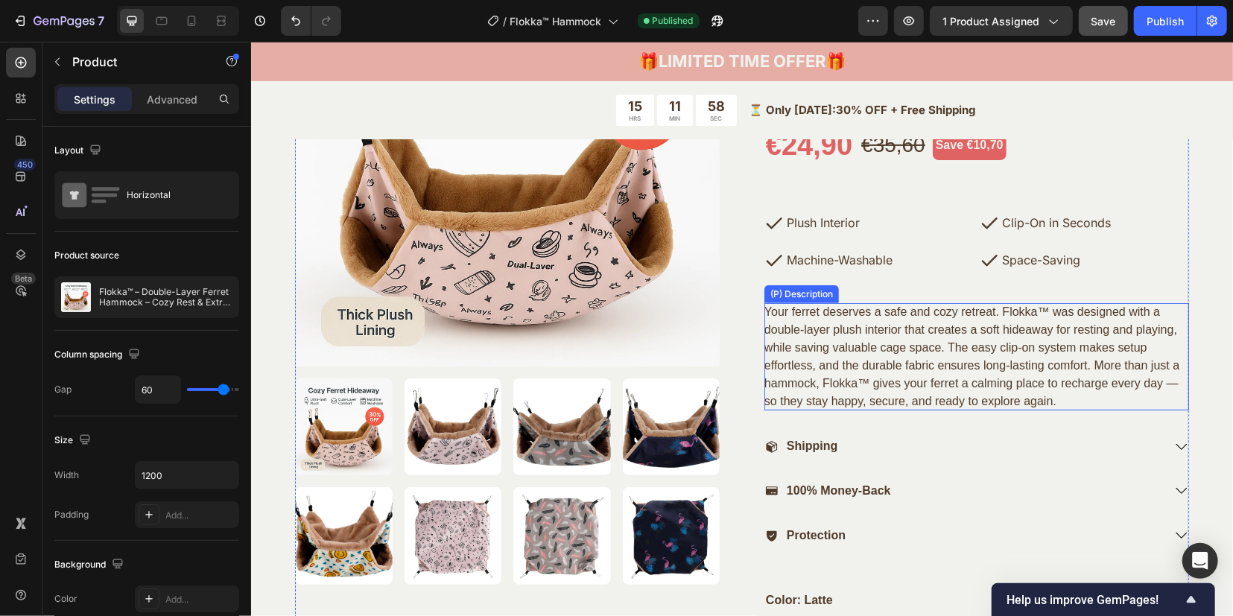
scroll to position [372, 0]
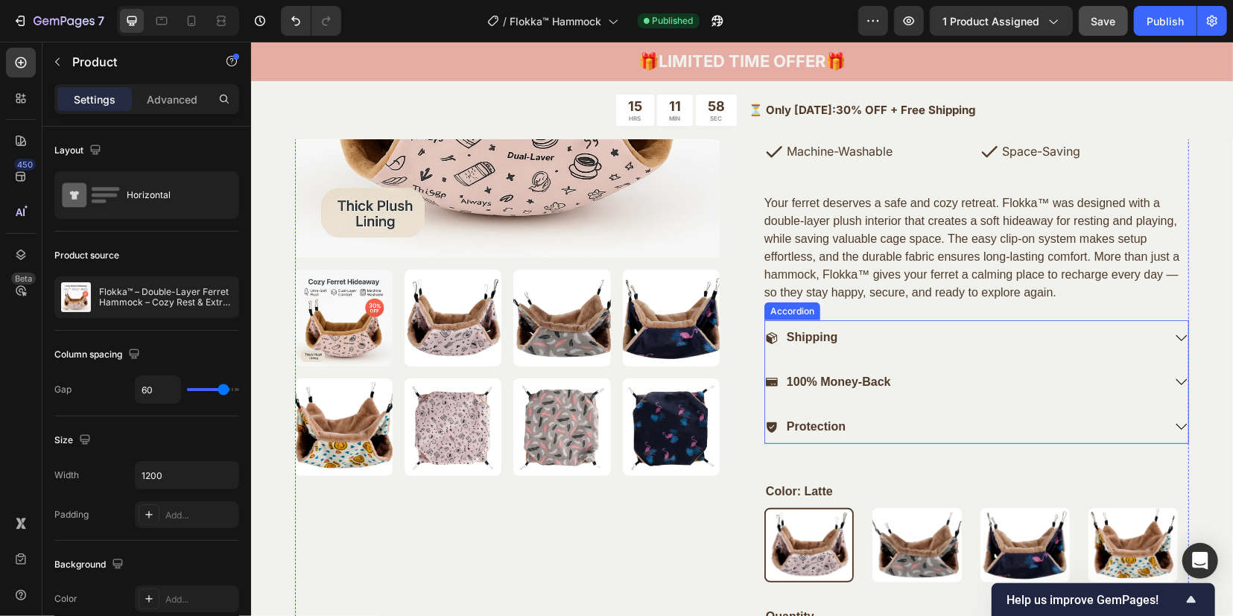
click at [821, 342] on p "Shipping" at bounding box center [811, 337] width 51 height 16
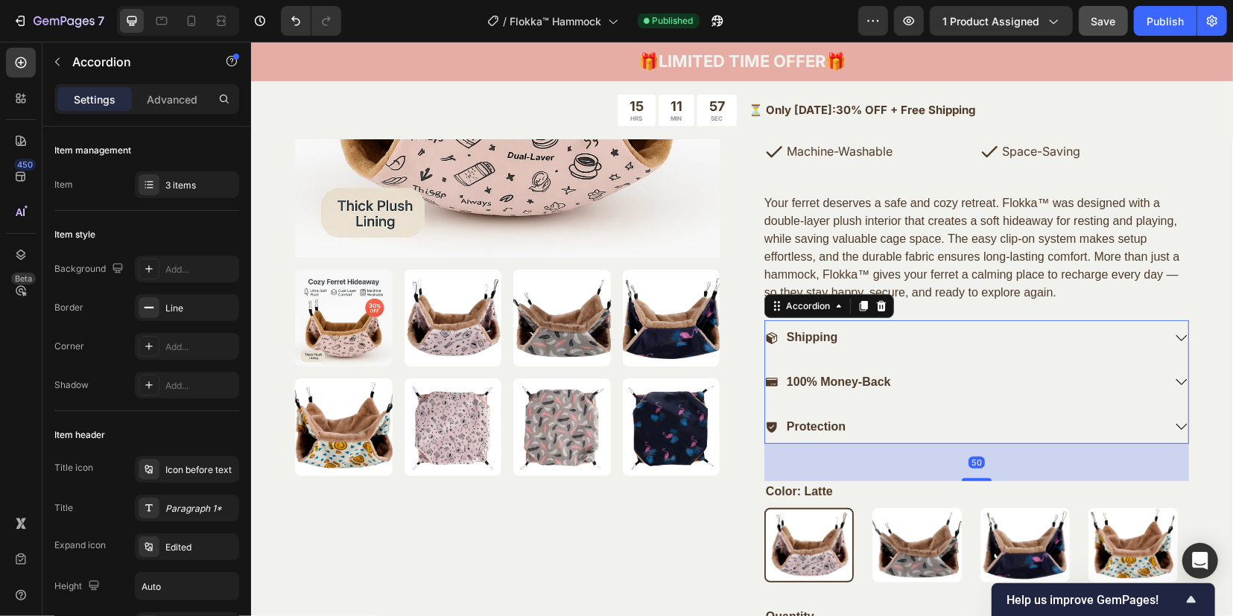
click at [1164, 333] on div "Shipping" at bounding box center [975, 340] width 423 height 26
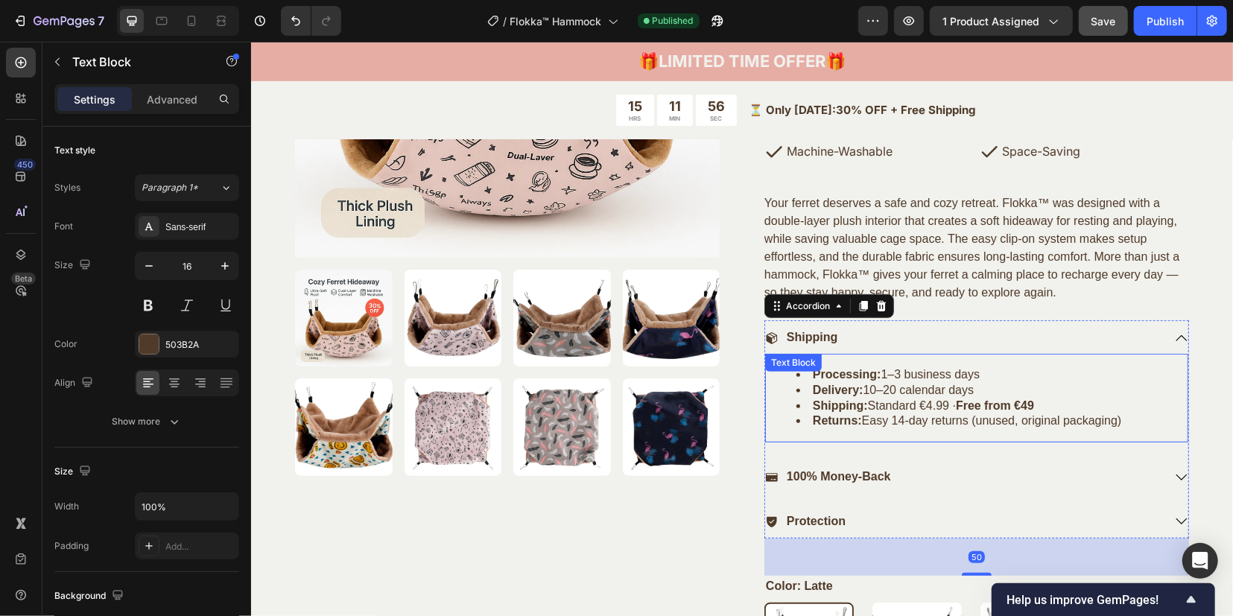
click at [1127, 423] on li "Returns: Easy 14‑day returns (unused, original packaging)" at bounding box center [990, 421] width 390 height 16
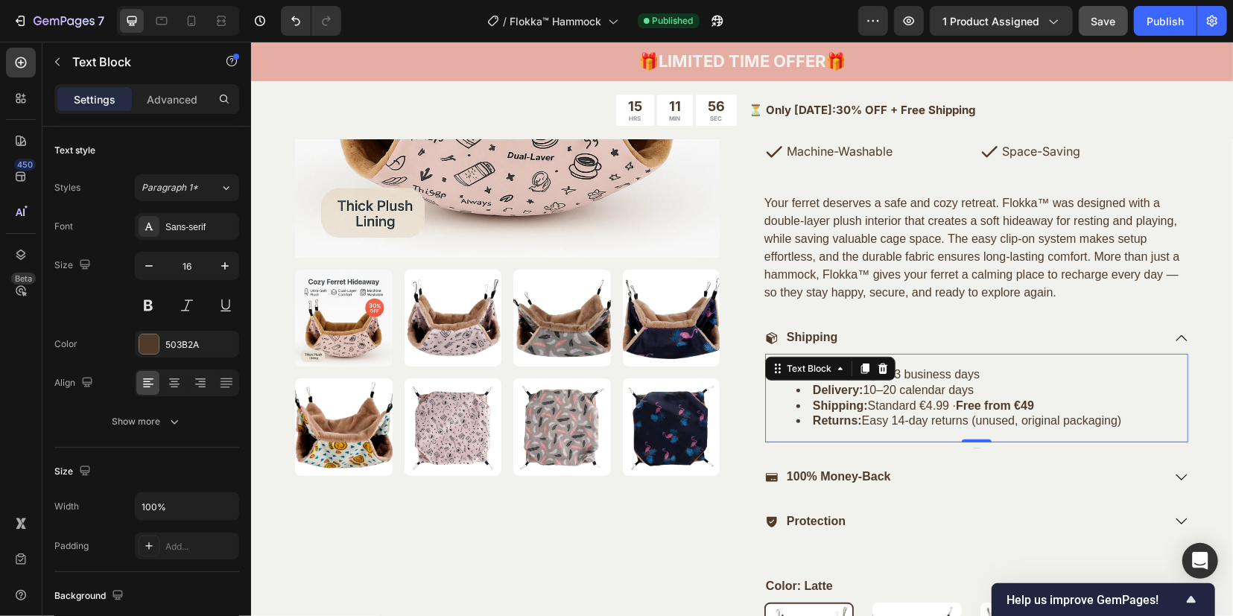
click at [1127, 423] on li "Returns: Easy 14‑day returns (unused, original packaging)" at bounding box center [990, 421] width 390 height 16
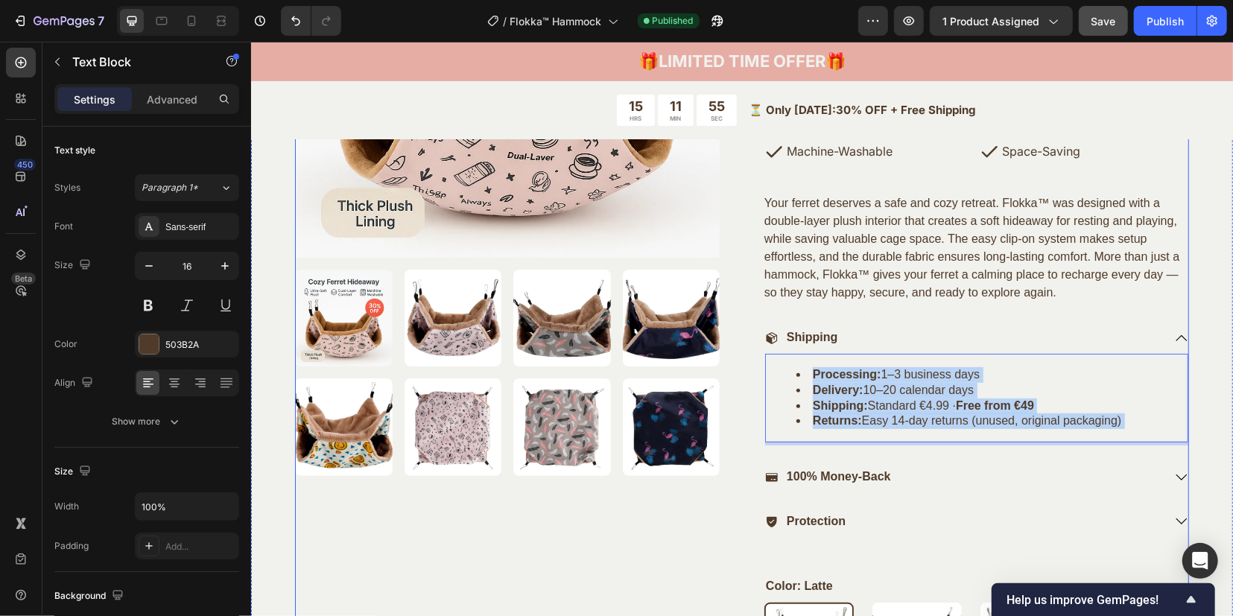
drag, startPoint x: 1128, startPoint y: 422, endPoint x: 851, endPoint y: 405, distance: 278.3
click at [766, 392] on ul "Processing: 1–3 business days Delivery: 10–20 calendar days Shipping: Standard …" at bounding box center [976, 397] width 420 height 62
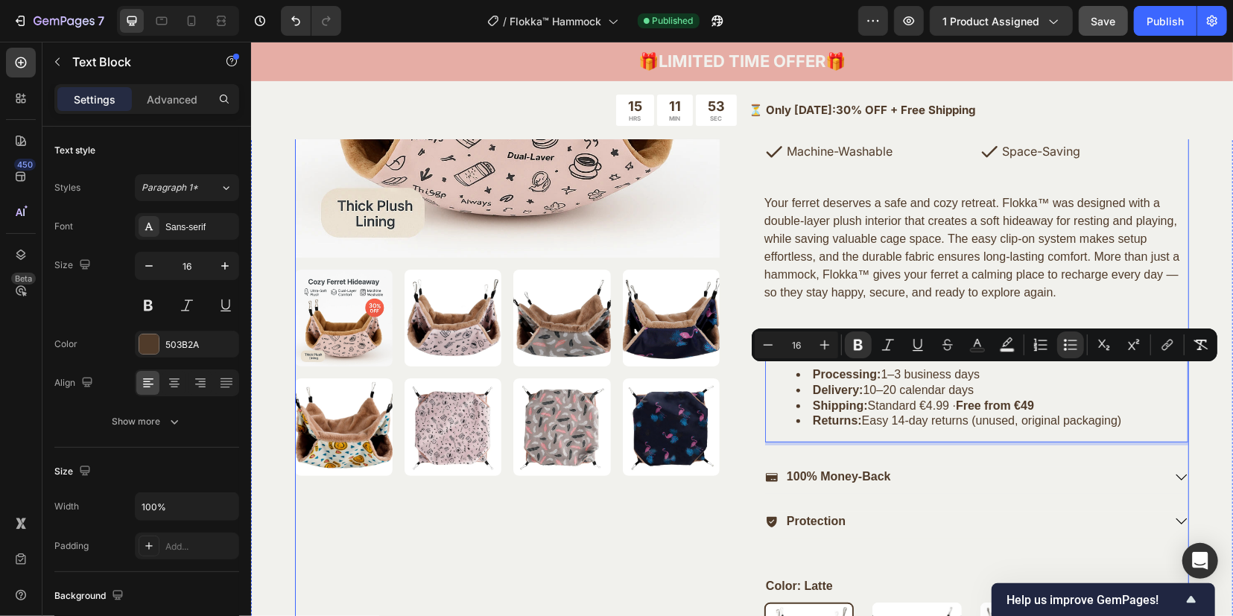
drag, startPoint x: 1124, startPoint y: 419, endPoint x: 726, endPoint y: 364, distance: 401.4
click at [726, 364] on div "Product Images Only 15 left in stock – Order now before it sells out again! (P)…" at bounding box center [741, 366] width 894 height 1068
copy ul "Processing: 1–3 business days Delivery: 10–20 calendar days Shipping: Standard …"
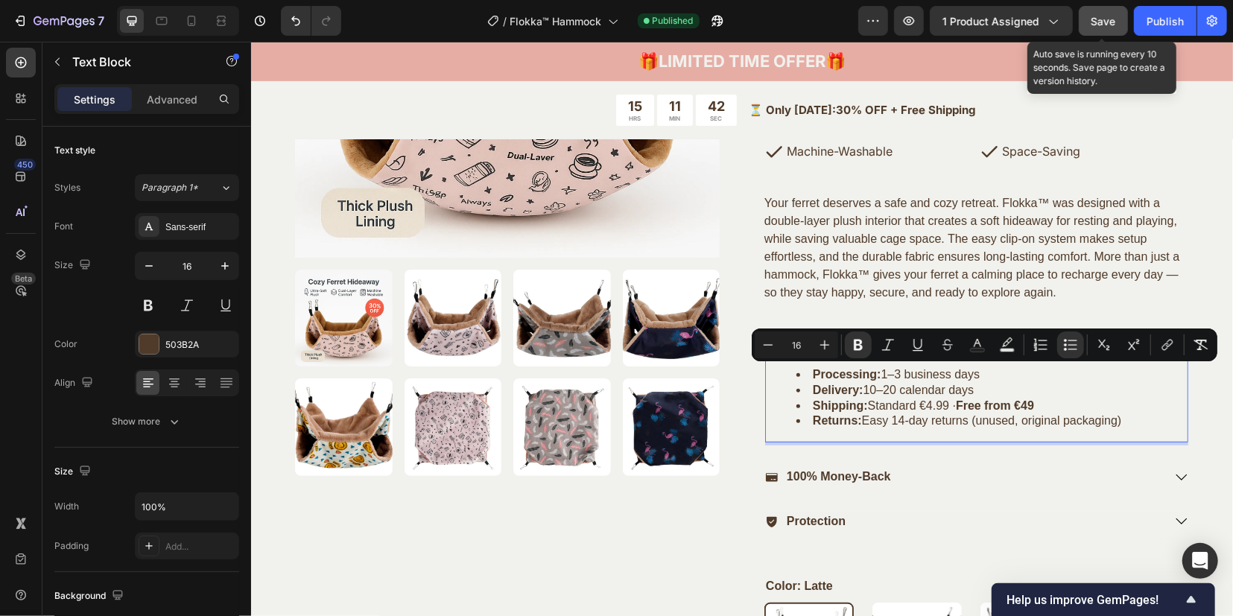
click at [1110, 17] on span "Save" at bounding box center [1103, 21] width 25 height 13
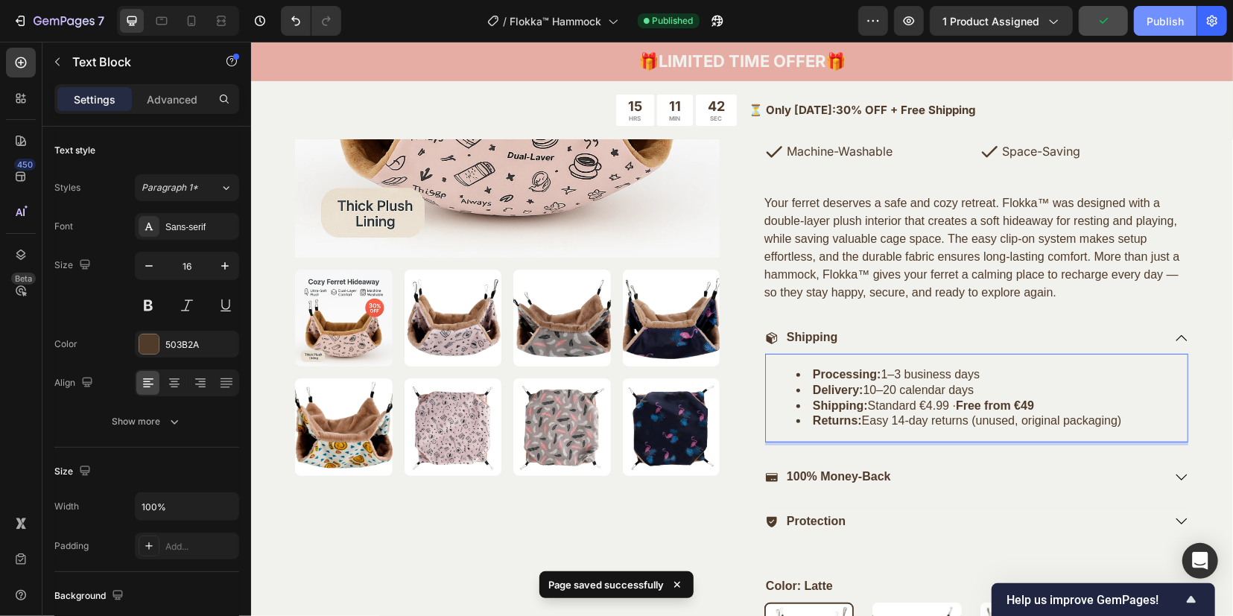
click at [1138, 20] on button "Publish" at bounding box center [1165, 21] width 63 height 30
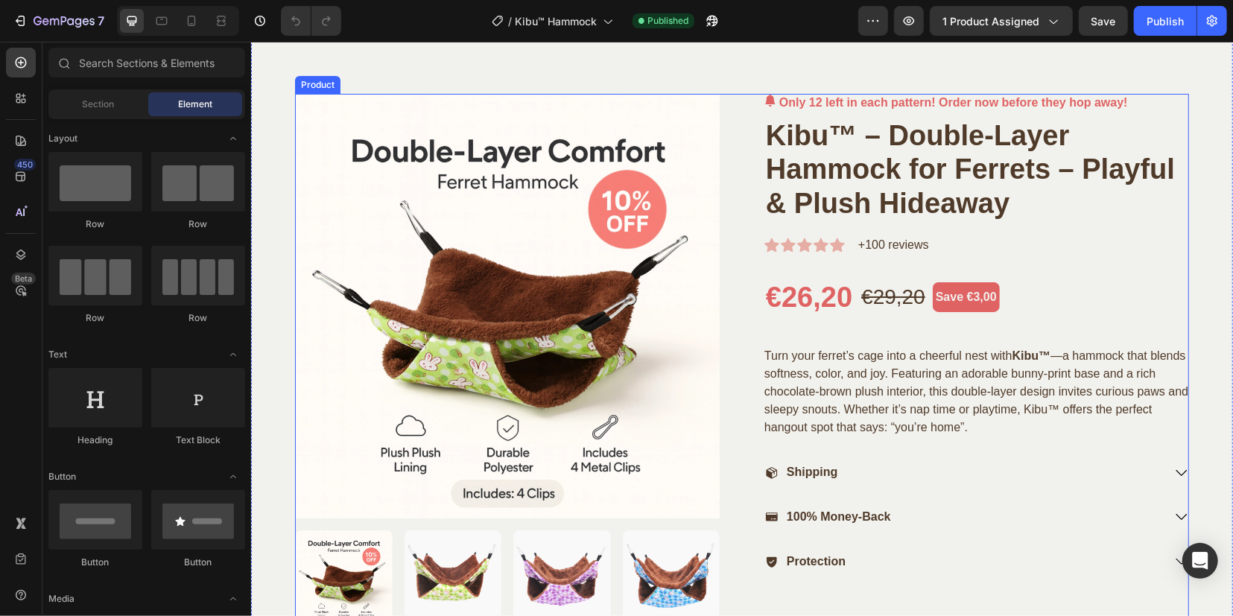
scroll to position [93, 0]
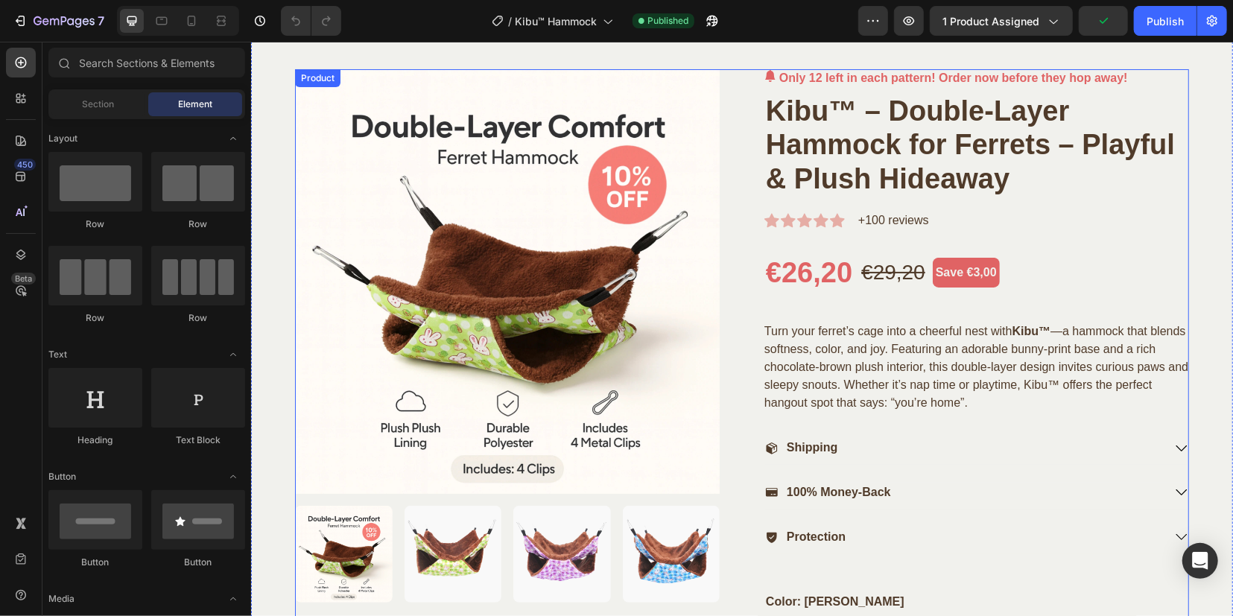
click at [908, 313] on div "Only 12 left in each pattern! Order now before they hop away! (P) Stock Counter…" at bounding box center [975, 493] width 425 height 848
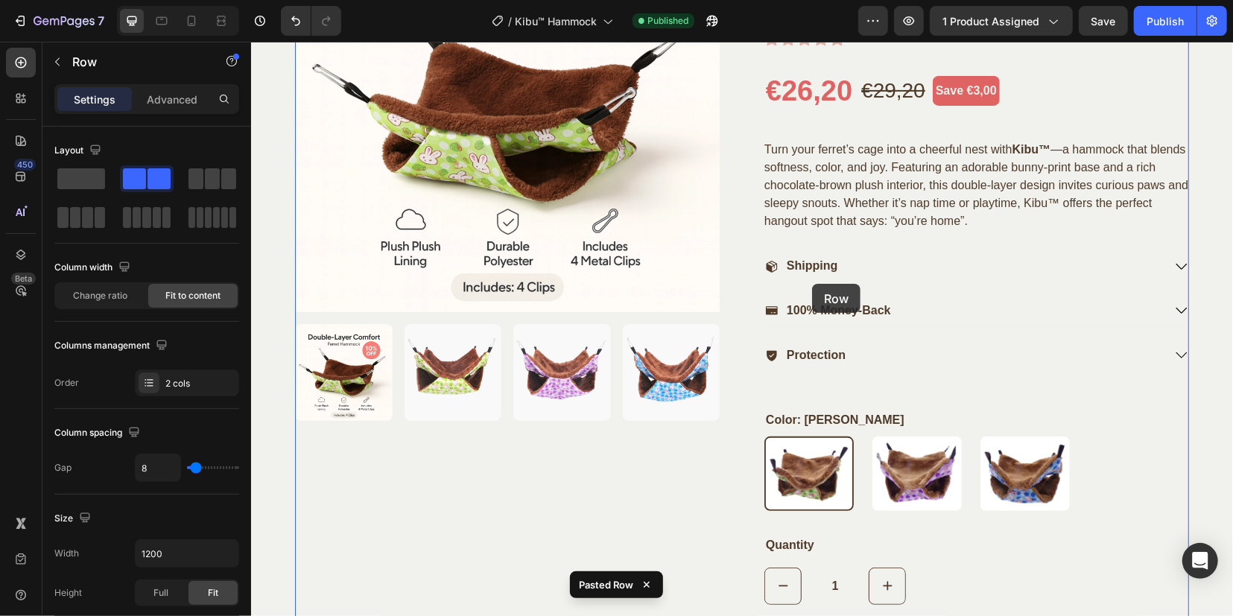
scroll to position [186, 0]
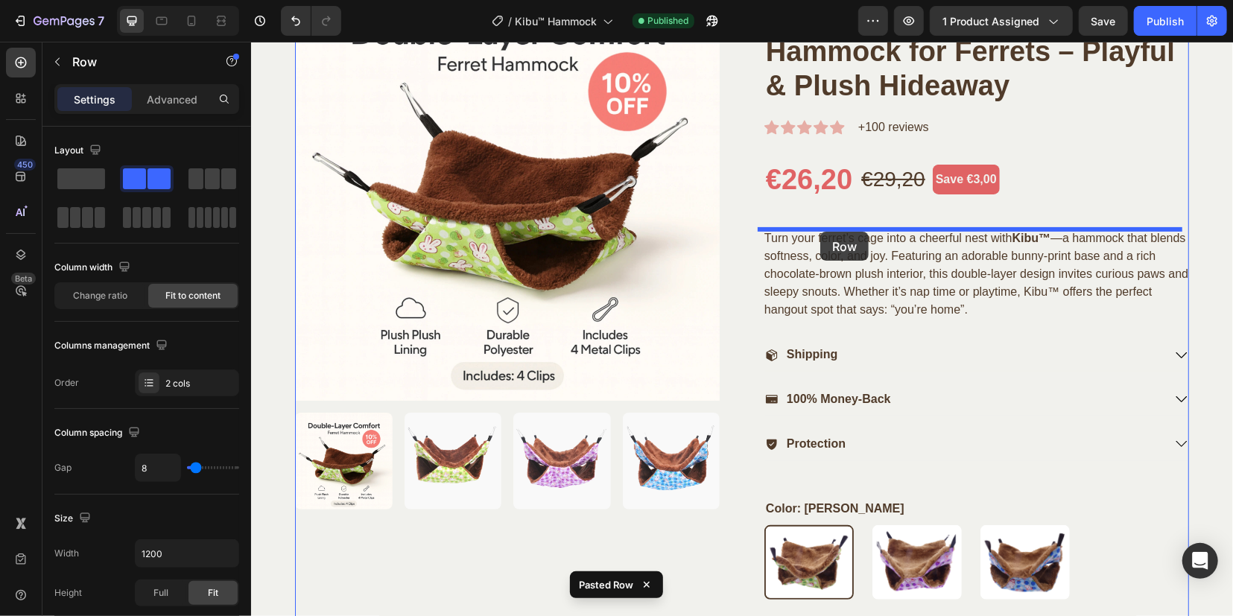
drag, startPoint x: 795, startPoint y: 364, endPoint x: 819, endPoint y: 231, distance: 135.6
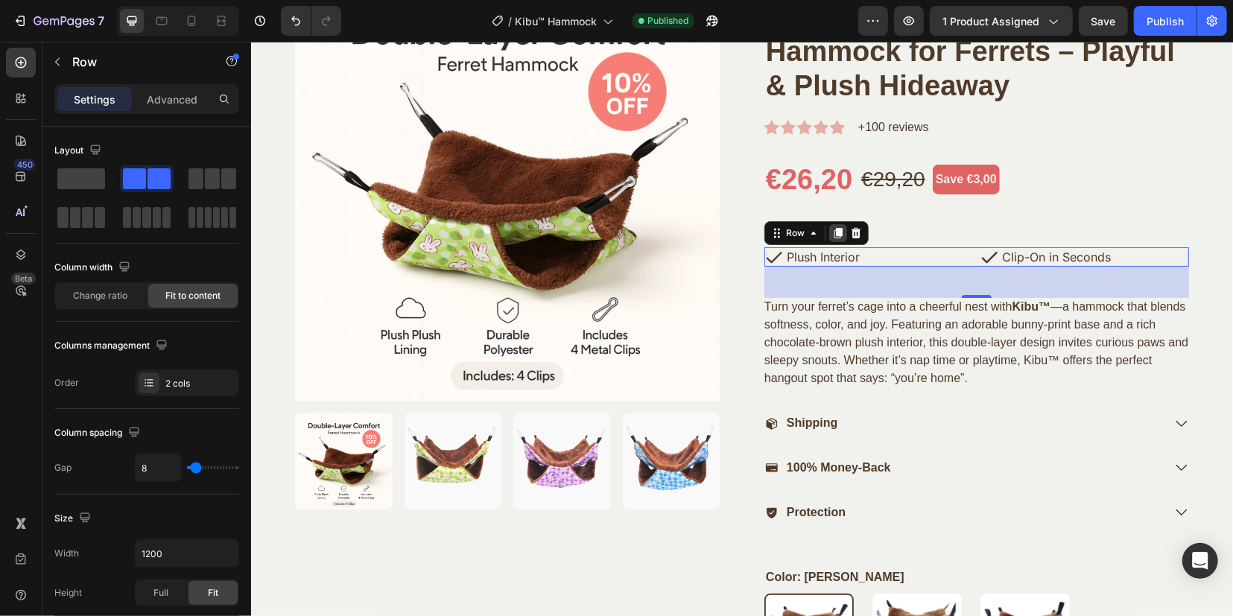
click at [833, 231] on icon at bounding box center [837, 232] width 8 height 10
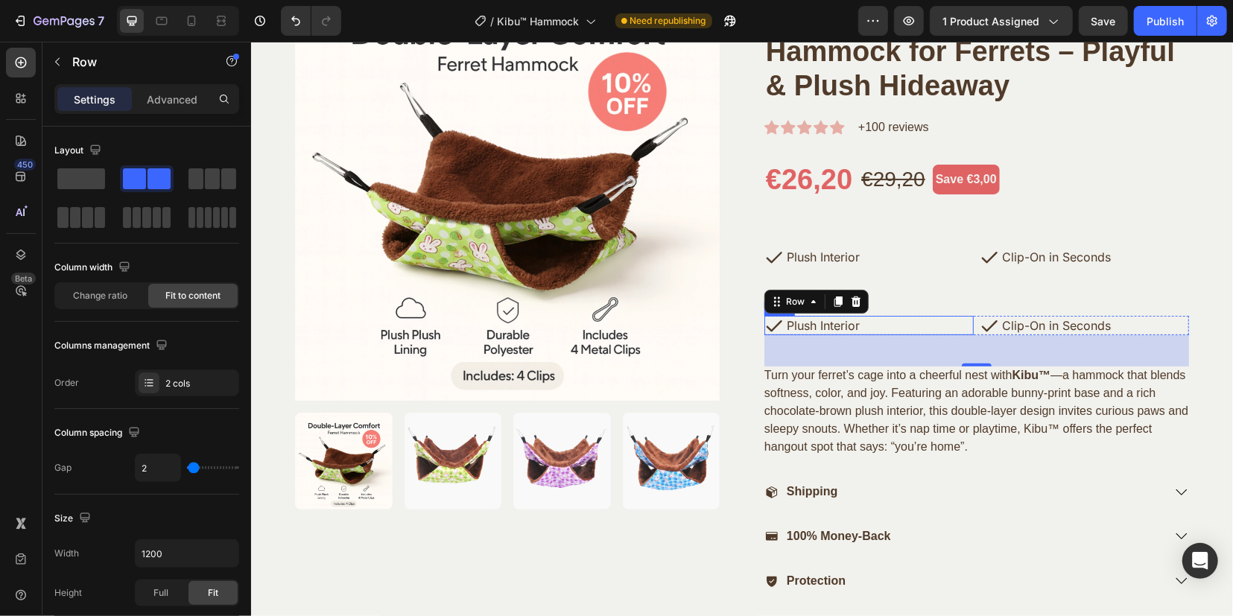
click at [960, 322] on div "Icon Plush Interior Text Block Row" at bounding box center [867, 324] width 209 height 19
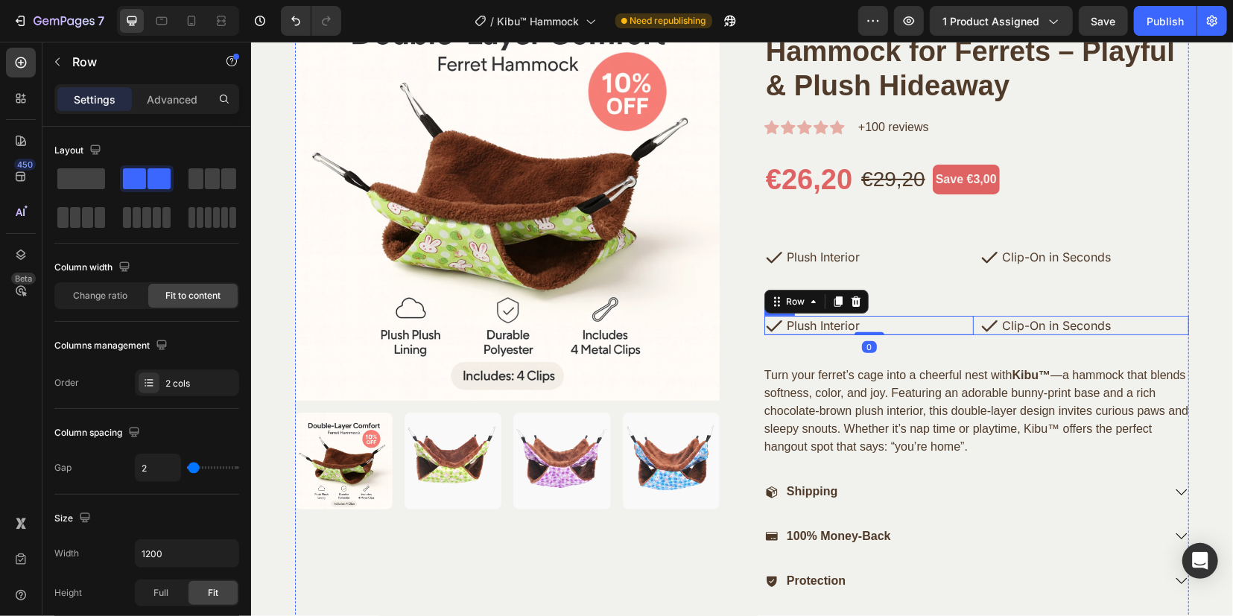
click at [967, 323] on div "Icon Plush Interior Text Block Row 0 Icon Clip-On in Seconds Text Block Row Row" at bounding box center [975, 324] width 425 height 19
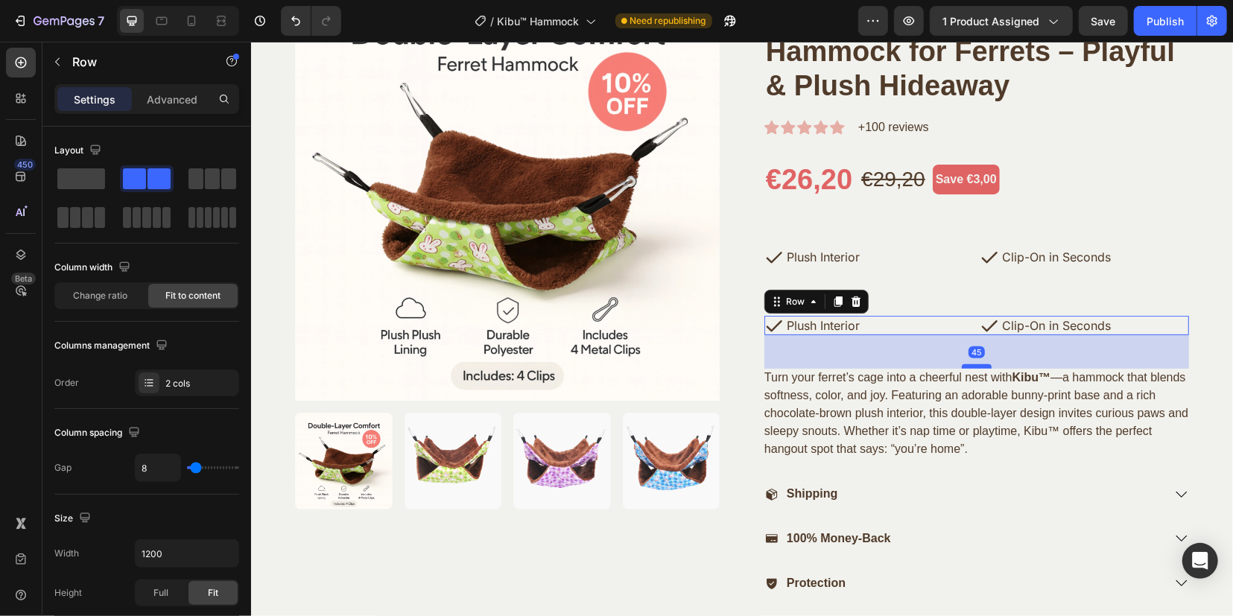
click at [969, 367] on div at bounding box center [976, 365] width 30 height 4
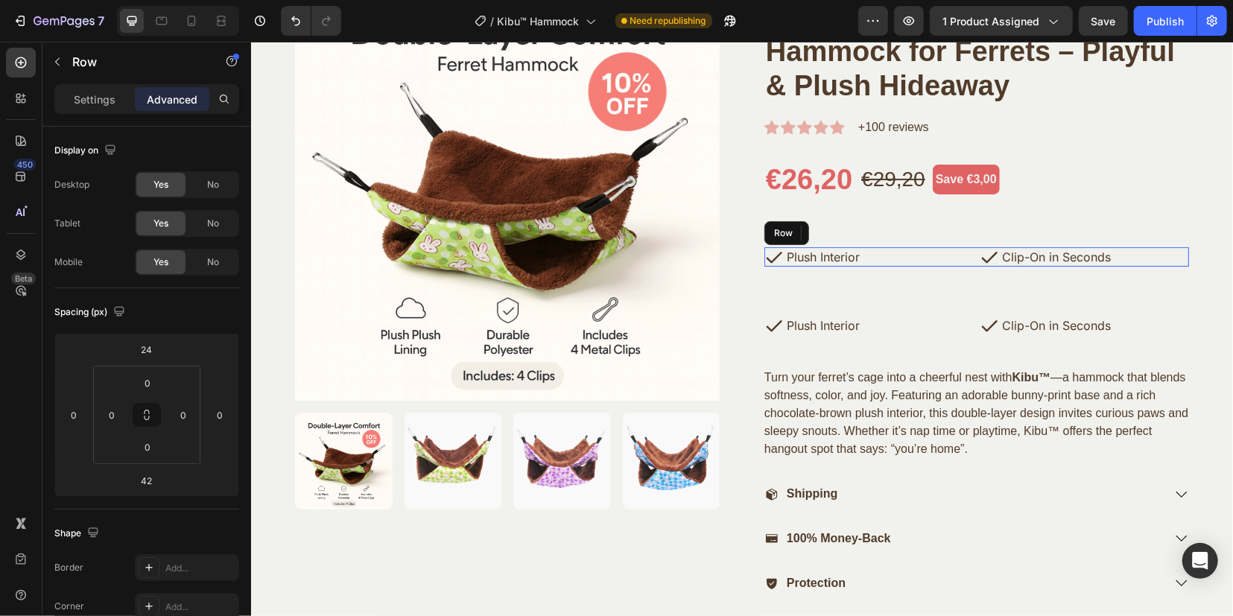
click at [970, 259] on div "Icon Plush Interior Text Block Row Icon Clip-On in Seconds Text Block Row Row" at bounding box center [975, 256] width 425 height 19
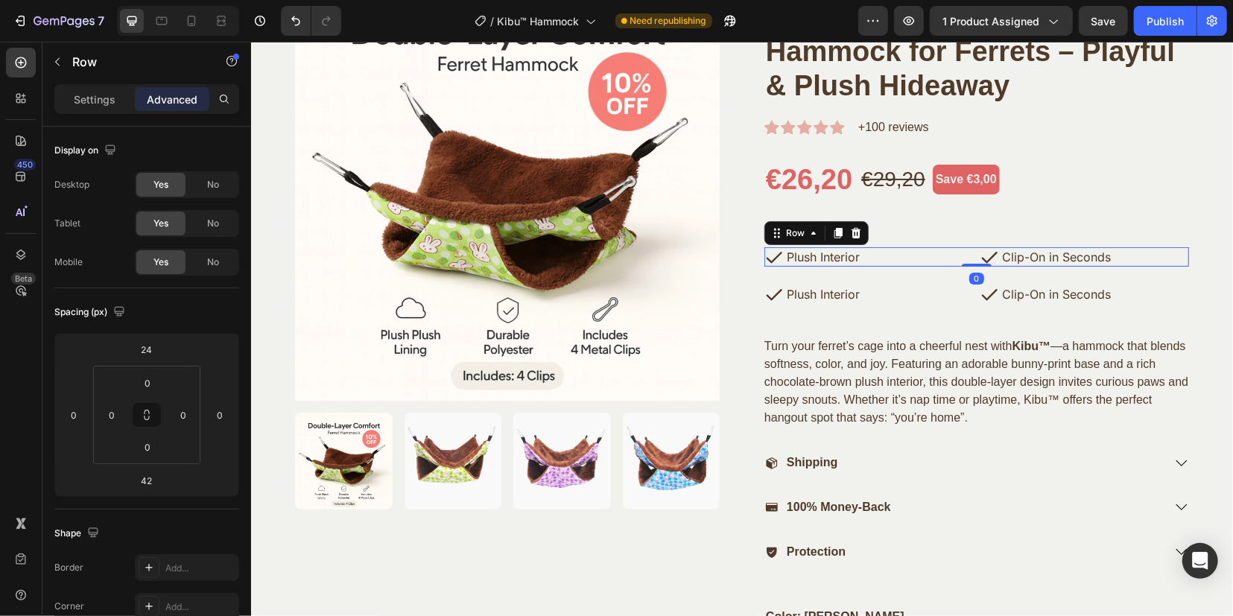
drag, startPoint x: 967, startPoint y: 296, endPoint x: 968, endPoint y: 245, distance: 51.4
click at [968, 245] on div "Only 12 left in each pattern! Order now before they hop away! (P) Stock Counter…" at bounding box center [975, 453] width 425 height 956
type input "0"
click at [1196, 170] on div "Product Images Only 12 left in each pattern! Order now before they hop away! (P…" at bounding box center [740, 453] width 959 height 956
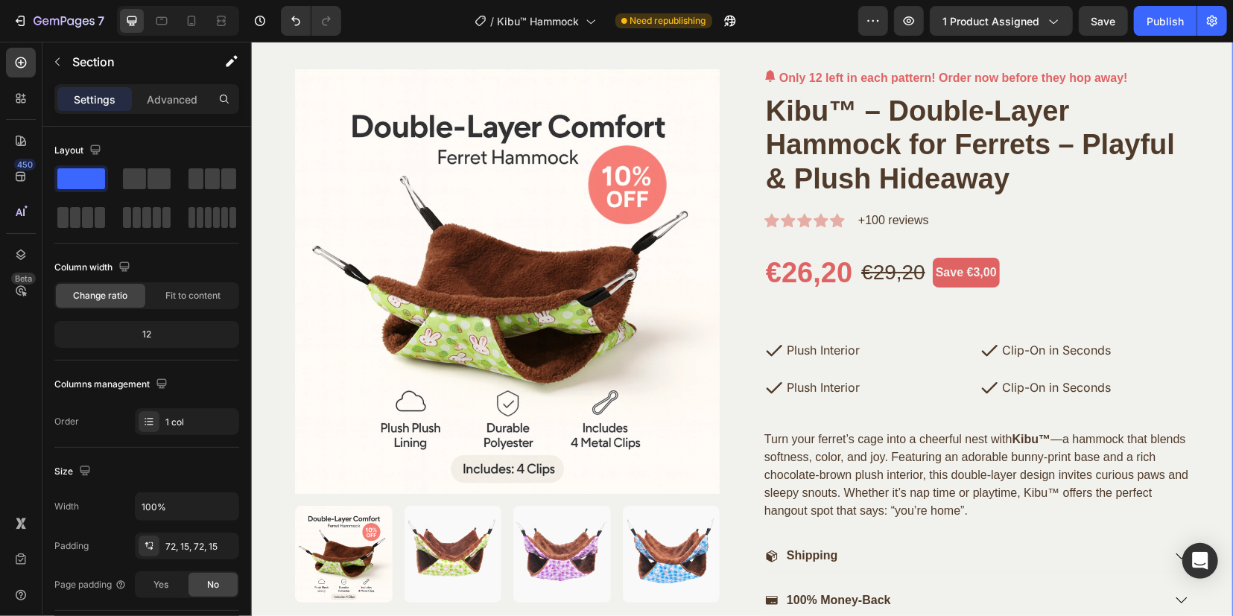
scroll to position [0, 0]
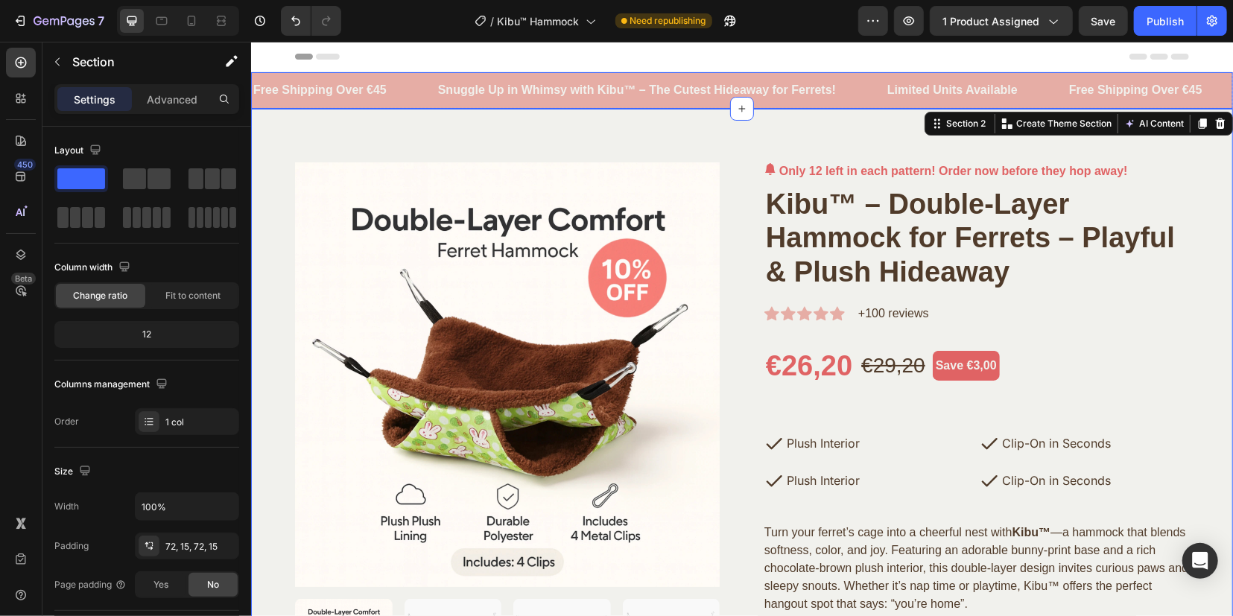
click at [851, 101] on div "Snuggle Up in Whimsy with Kibu™ – The Cutest Hideaway for Ferrets! Text Block" at bounding box center [660, 89] width 449 height 36
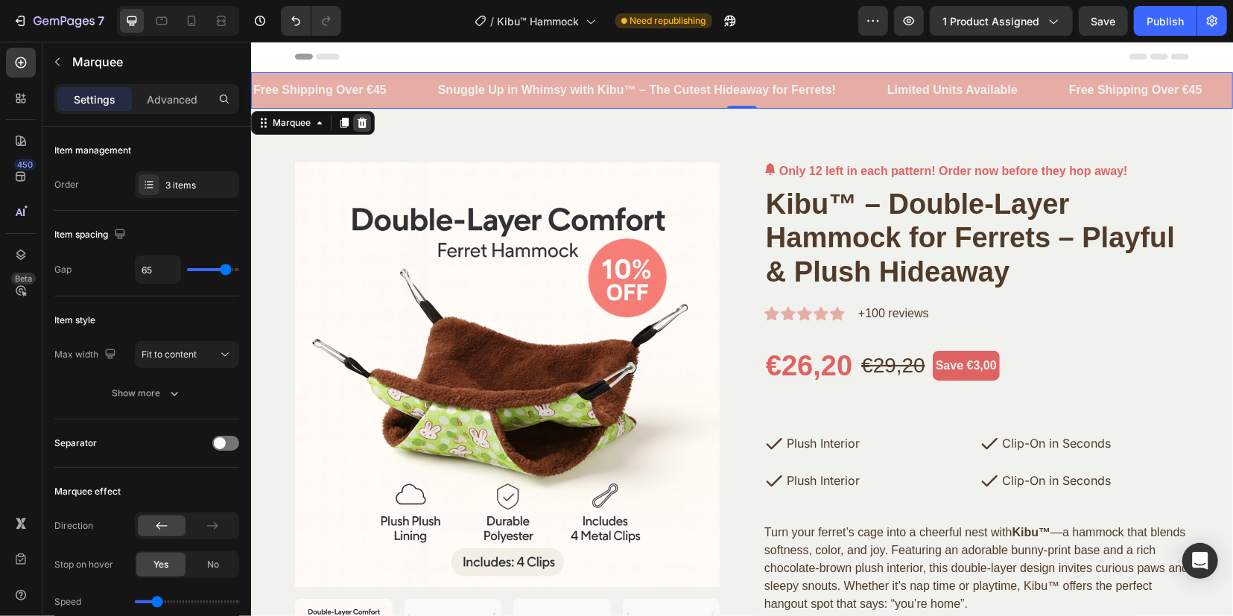
click at [362, 118] on icon at bounding box center [362, 122] width 10 height 10
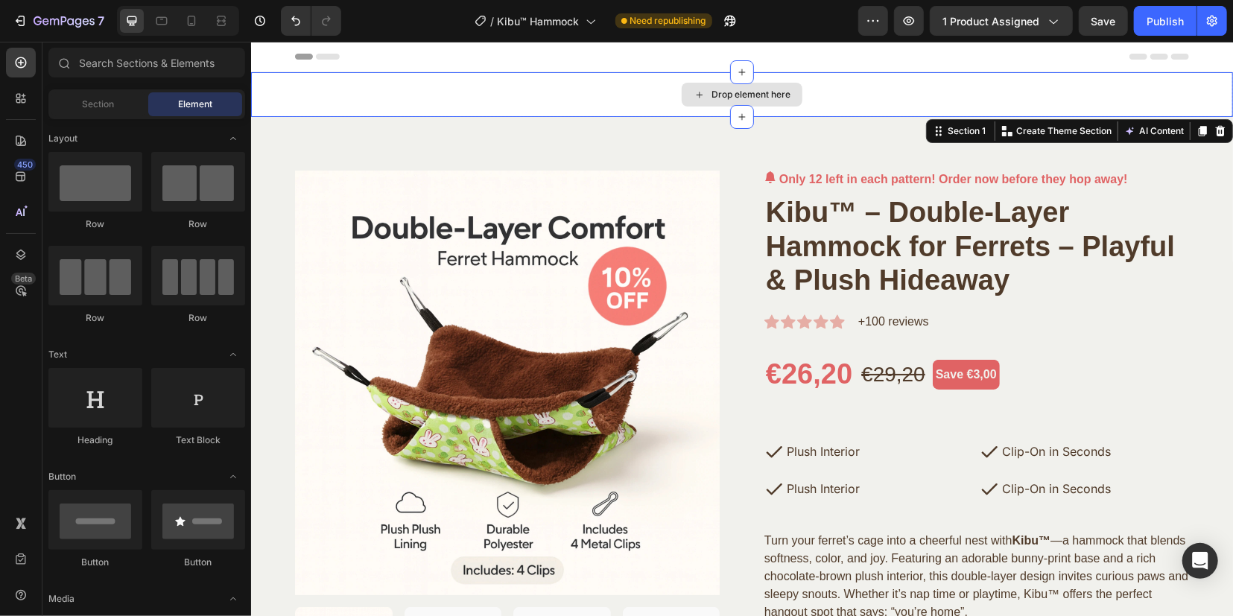
click at [872, 100] on div "Drop element here" at bounding box center [741, 93] width 982 height 45
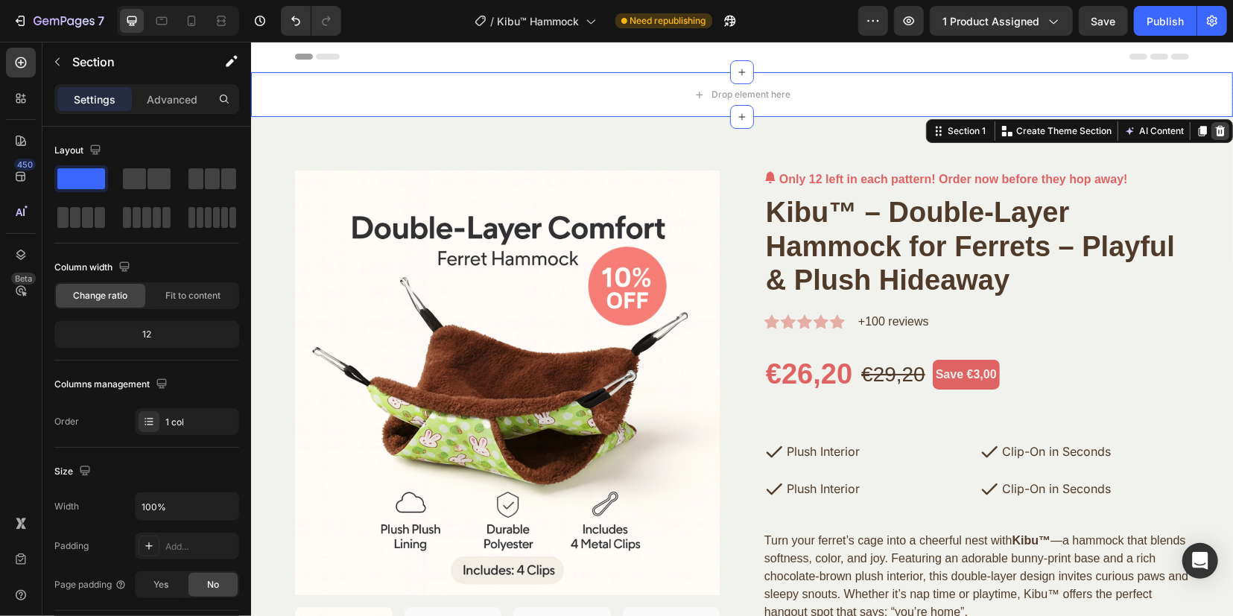
click at [1215, 127] on icon at bounding box center [1220, 130] width 10 height 10
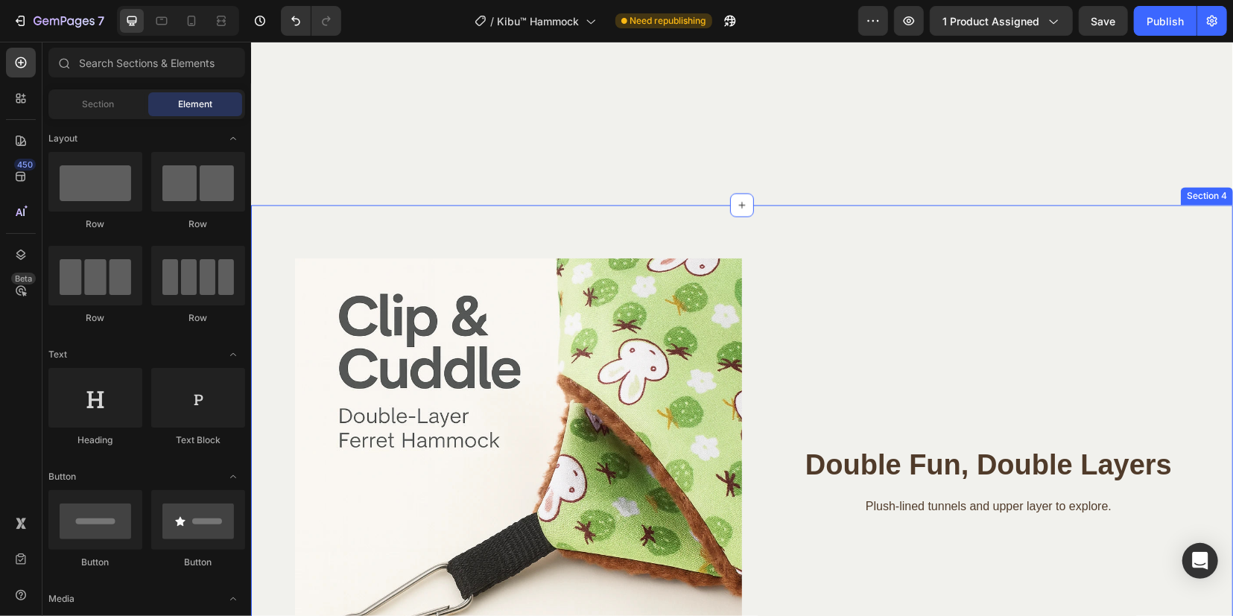
scroll to position [1862, 0]
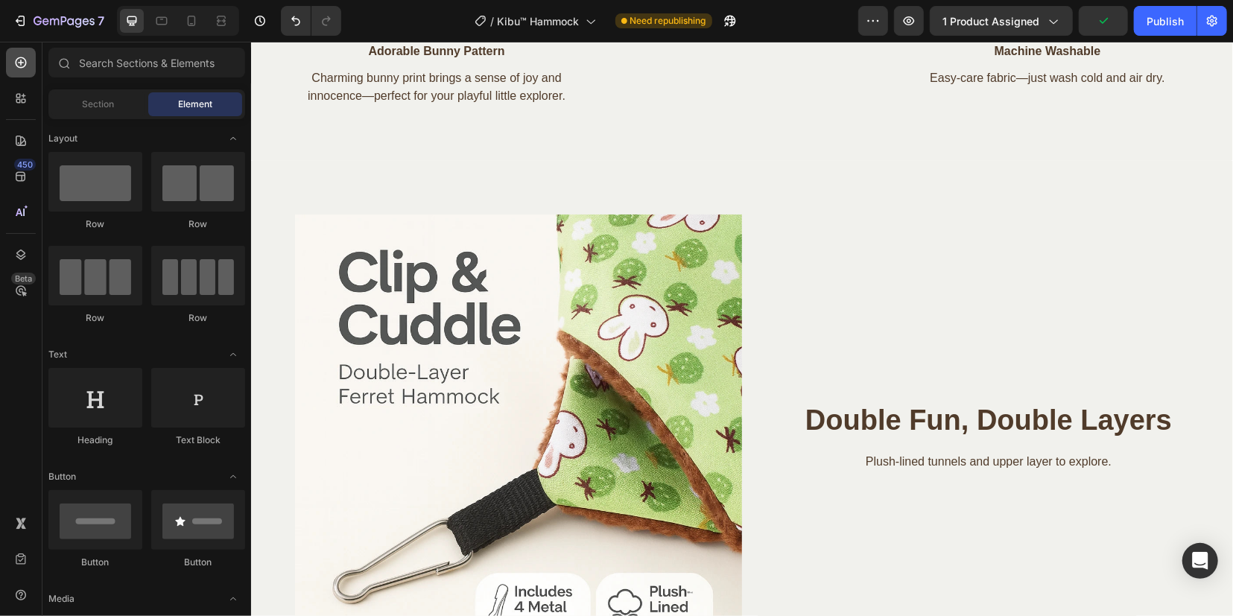
click at [19, 60] on icon at bounding box center [20, 62] width 15 height 15
click at [18, 162] on div "450" at bounding box center [25, 165] width 22 height 12
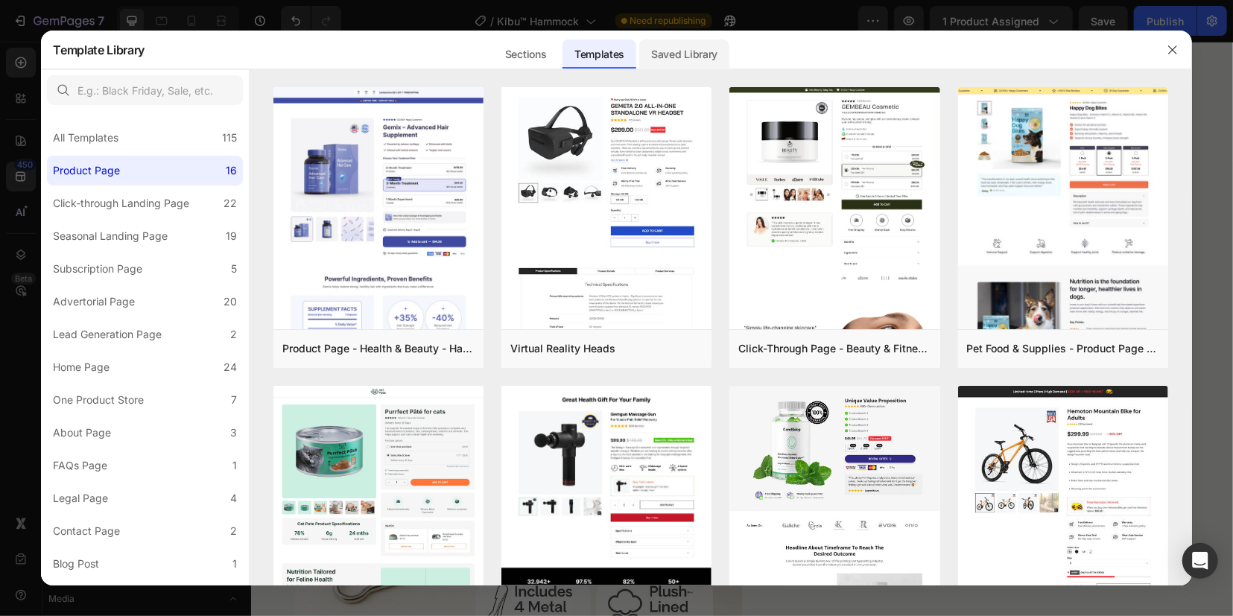
click at [673, 45] on div "Saved Library" at bounding box center [684, 54] width 90 height 30
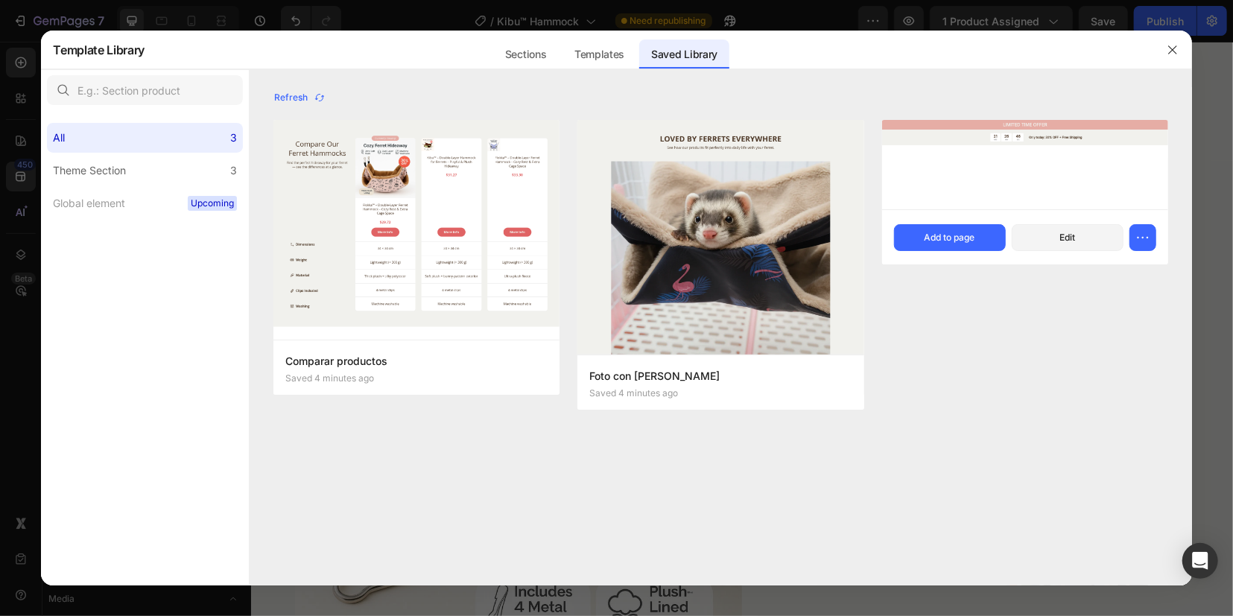
click at [1054, 147] on img at bounding box center [1025, 139] width 286 height 38
click at [944, 244] on div "Add to page" at bounding box center [949, 237] width 51 height 13
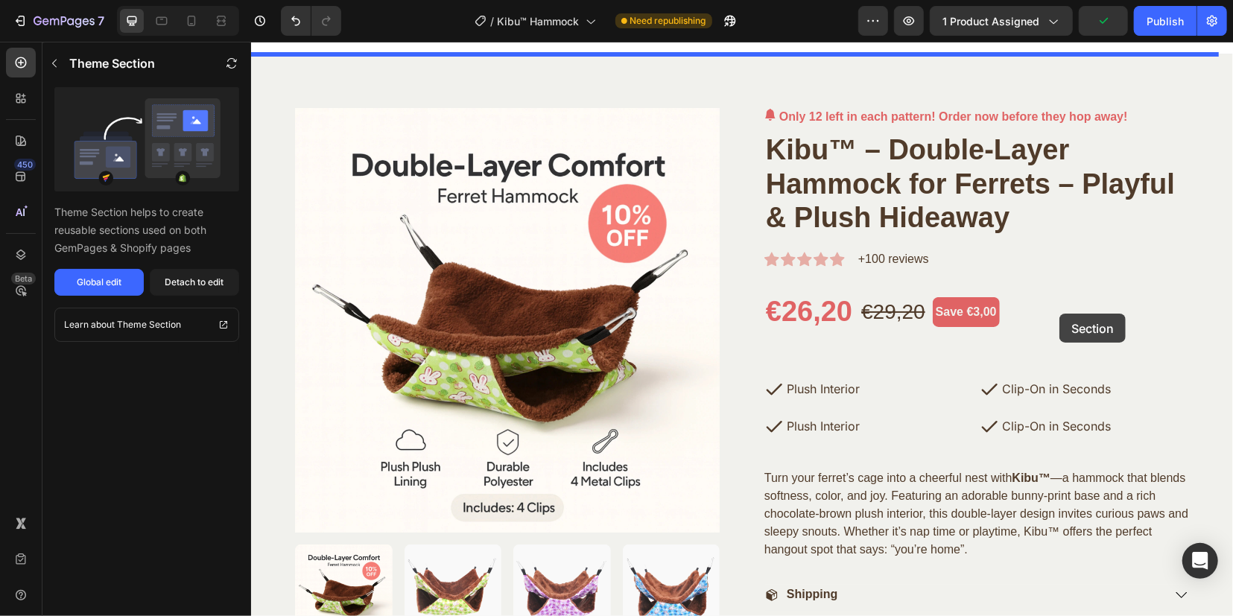
scroll to position [0, 0]
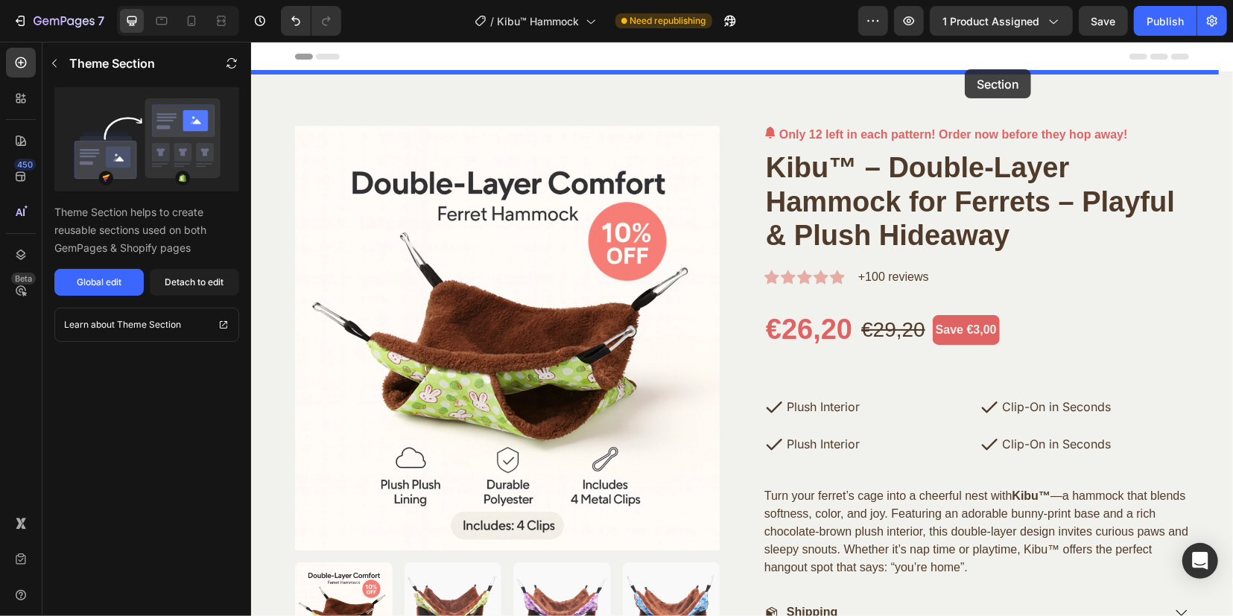
drag, startPoint x: 1110, startPoint y: 293, endPoint x: 964, endPoint y: 69, distance: 268.5
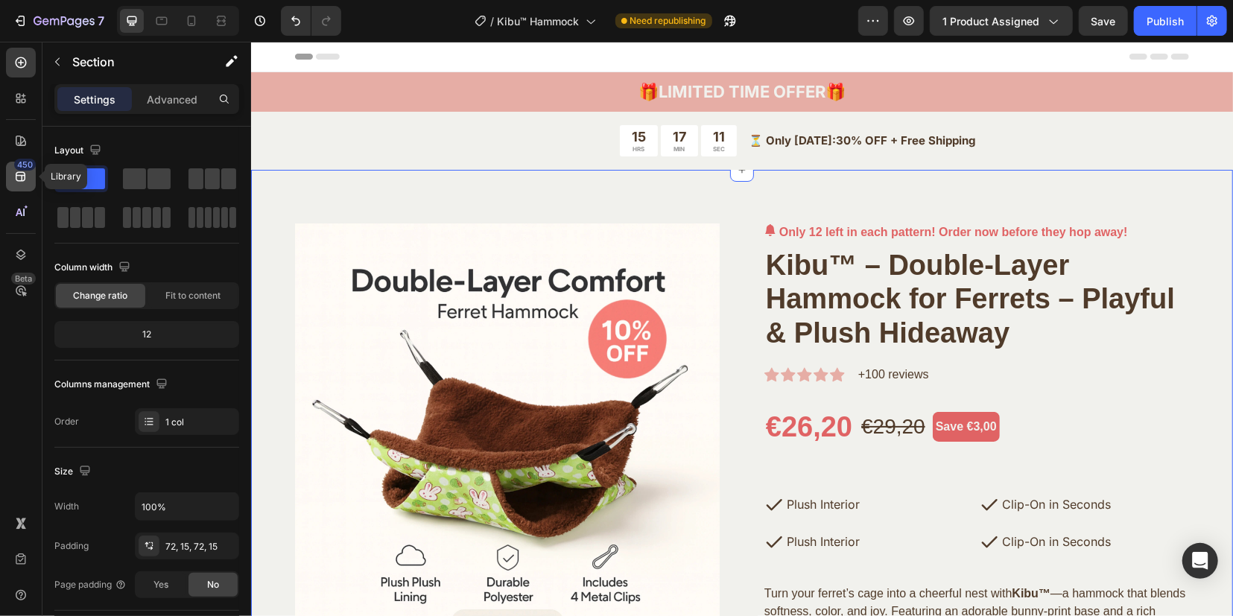
click at [28, 172] on icon at bounding box center [20, 176] width 15 height 15
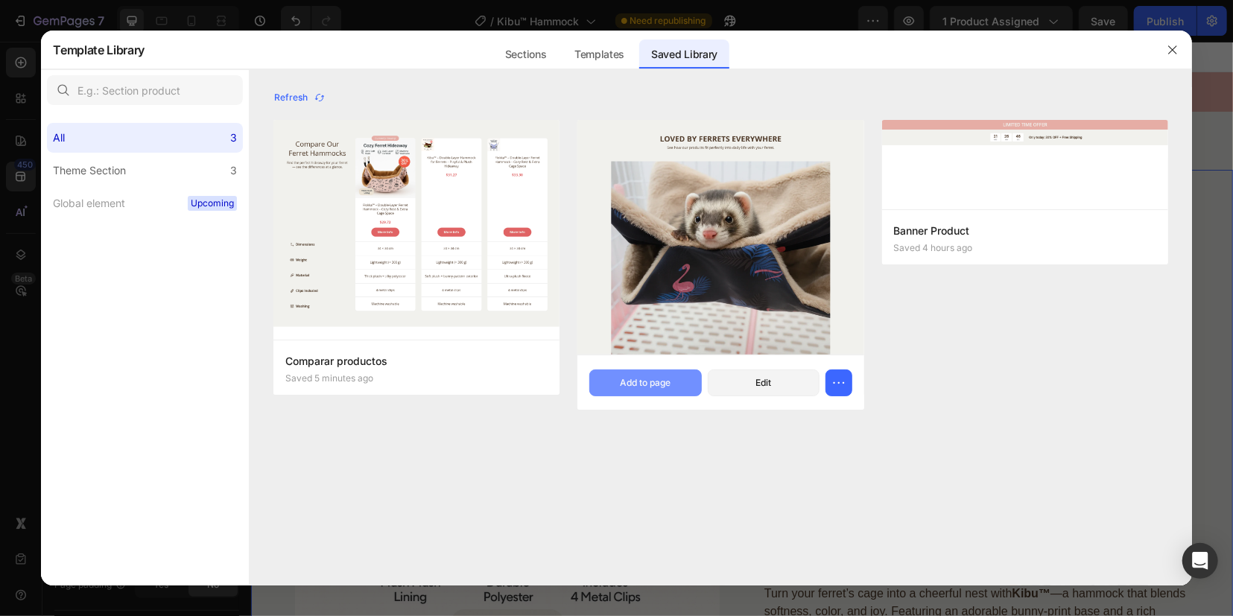
click at [661, 378] on div "Add to page" at bounding box center [645, 382] width 51 height 13
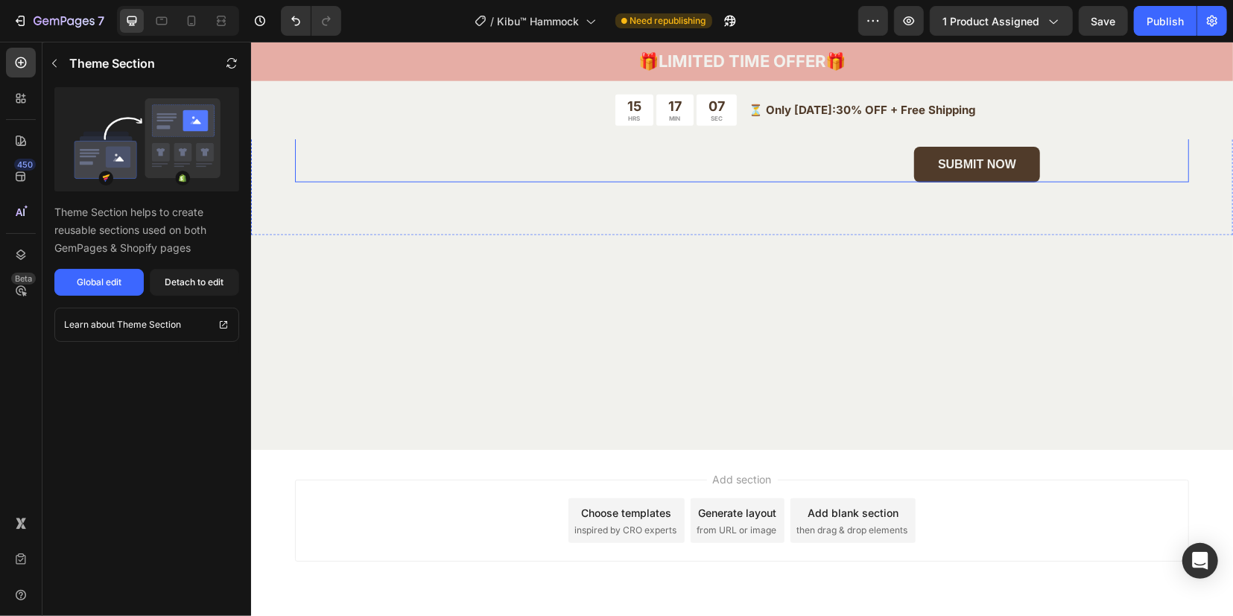
scroll to position [4932, 0]
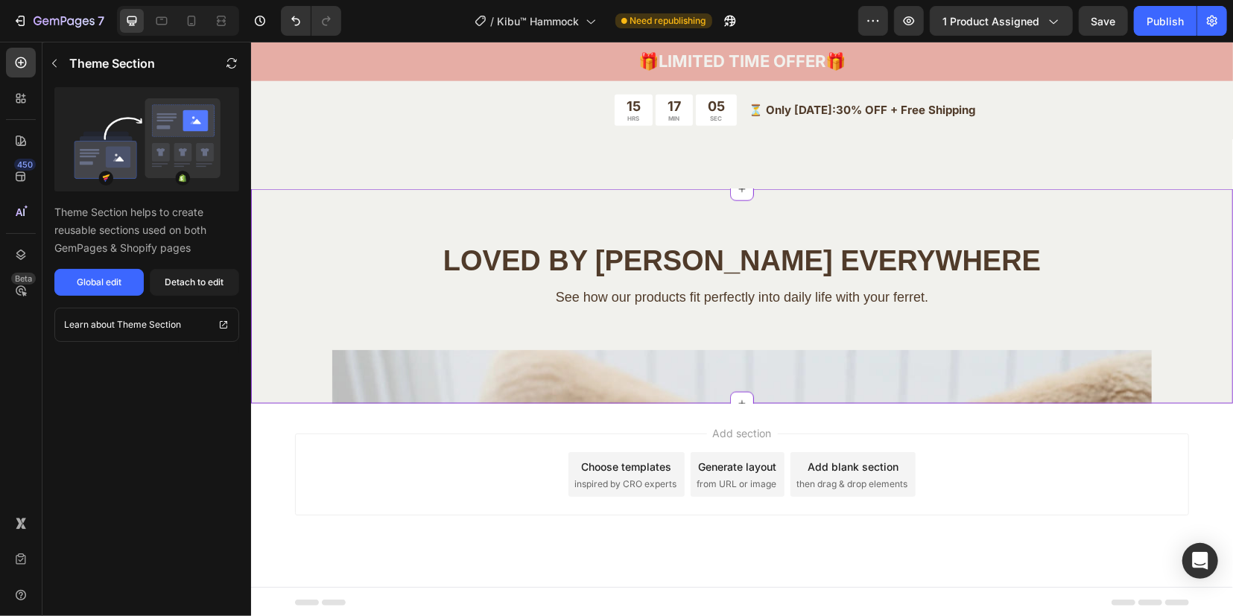
click at [1107, 293] on p "See how our products fit perfectly into daily life with your ferret." at bounding box center [741, 297] width 932 height 20
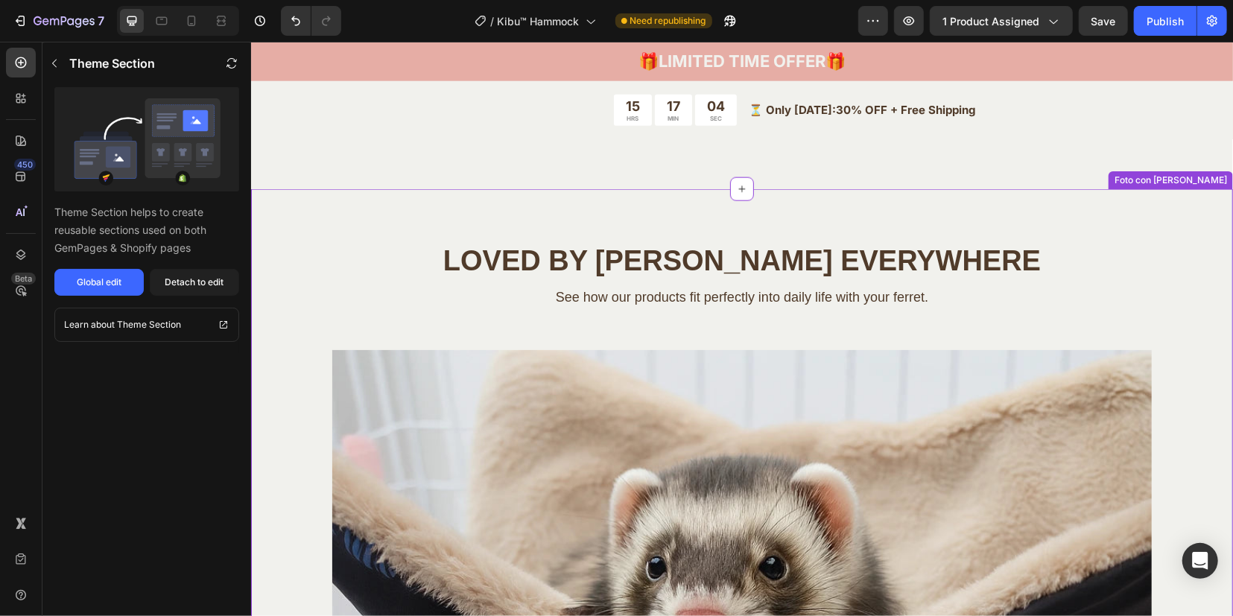
click at [1101, 285] on div "See how our products fit perfectly into daily life with your ferret." at bounding box center [740, 296] width 935 height 23
click at [1118, 274] on h2 "Loved by [PERSON_NAME] Everywhere" at bounding box center [740, 260] width 959 height 37
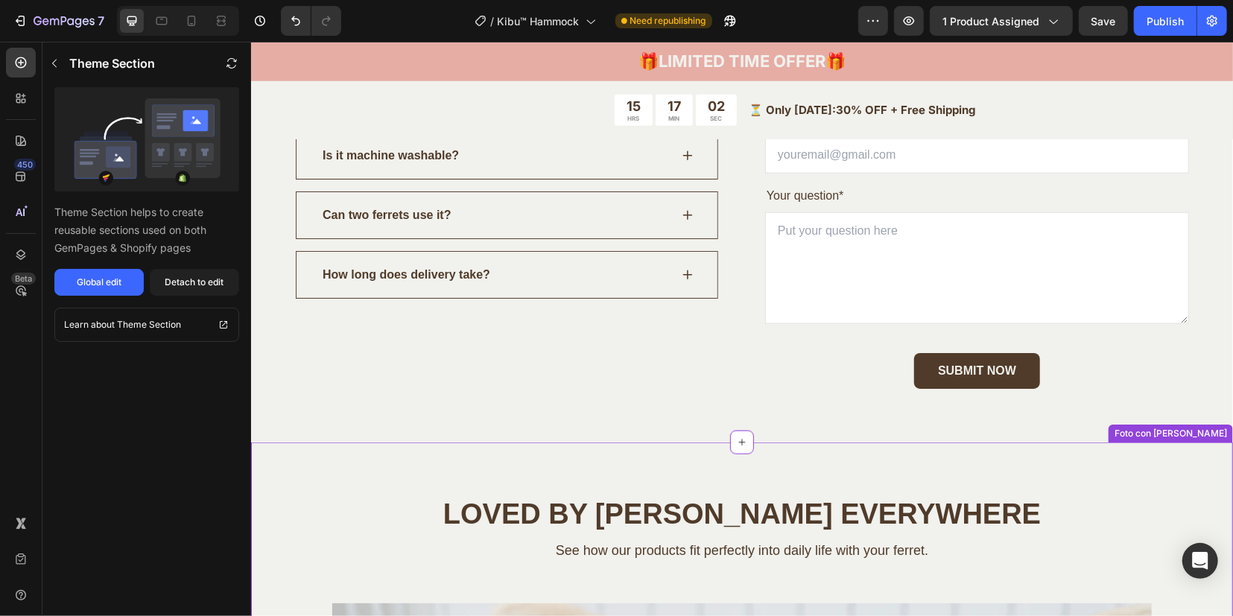
scroll to position [4653, 0]
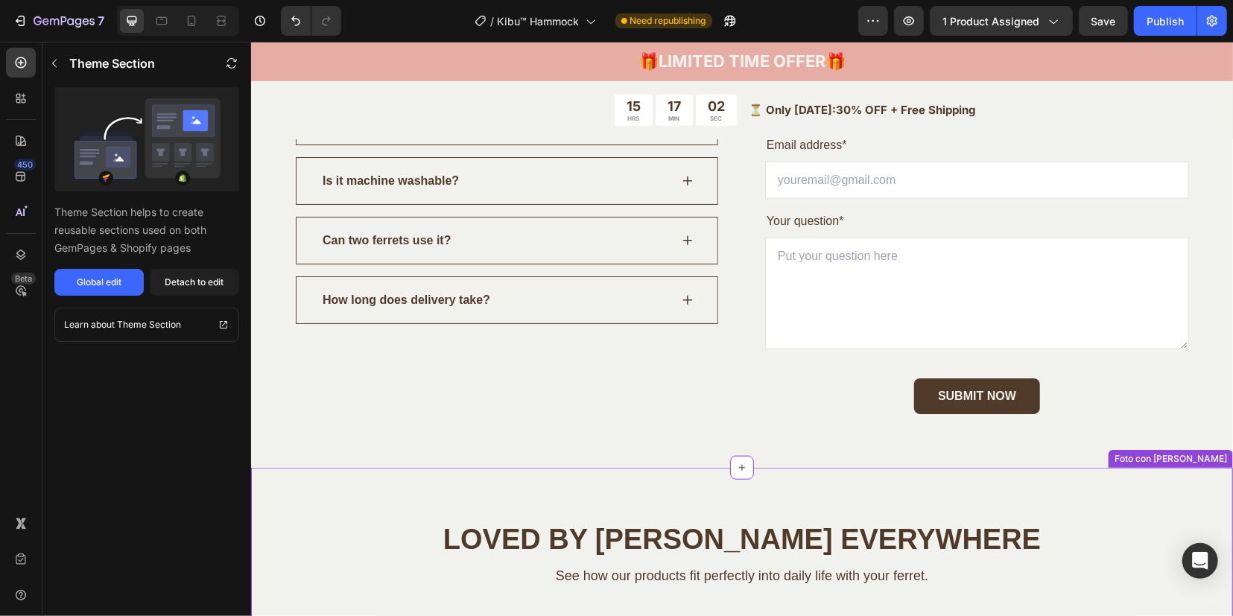
click at [1096, 521] on h2 "Loved by [PERSON_NAME] Everywhere" at bounding box center [740, 539] width 959 height 37
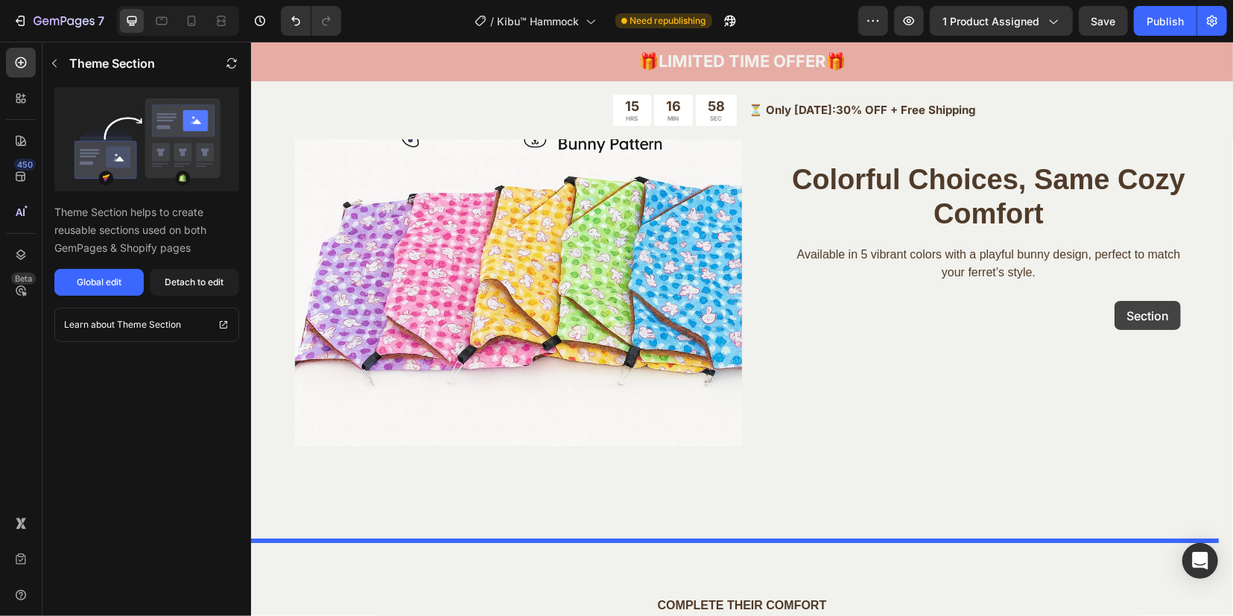
scroll to position [3442, 0]
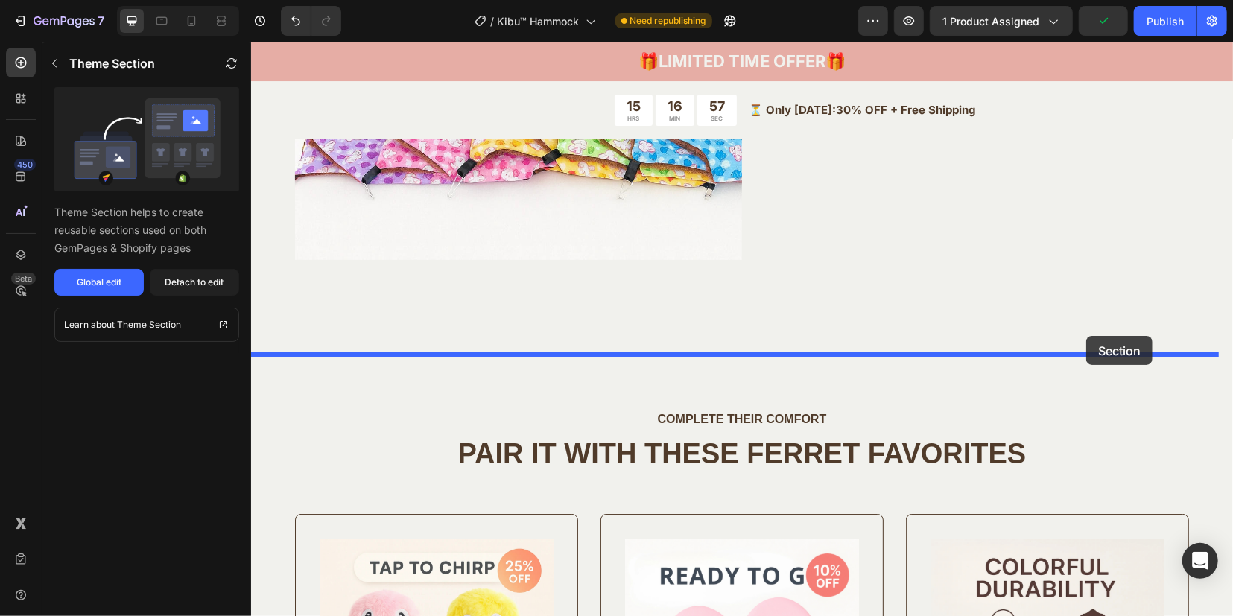
drag, startPoint x: 1176, startPoint y: 459, endPoint x: 1085, endPoint y: 335, distance: 153.4
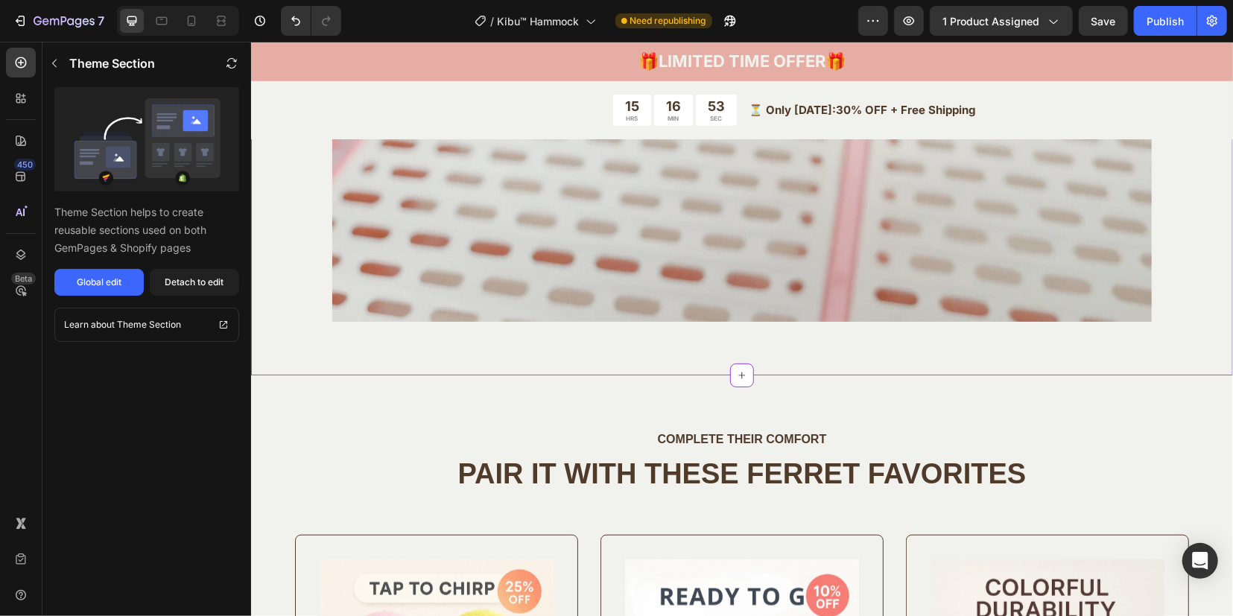
scroll to position [4467, 0]
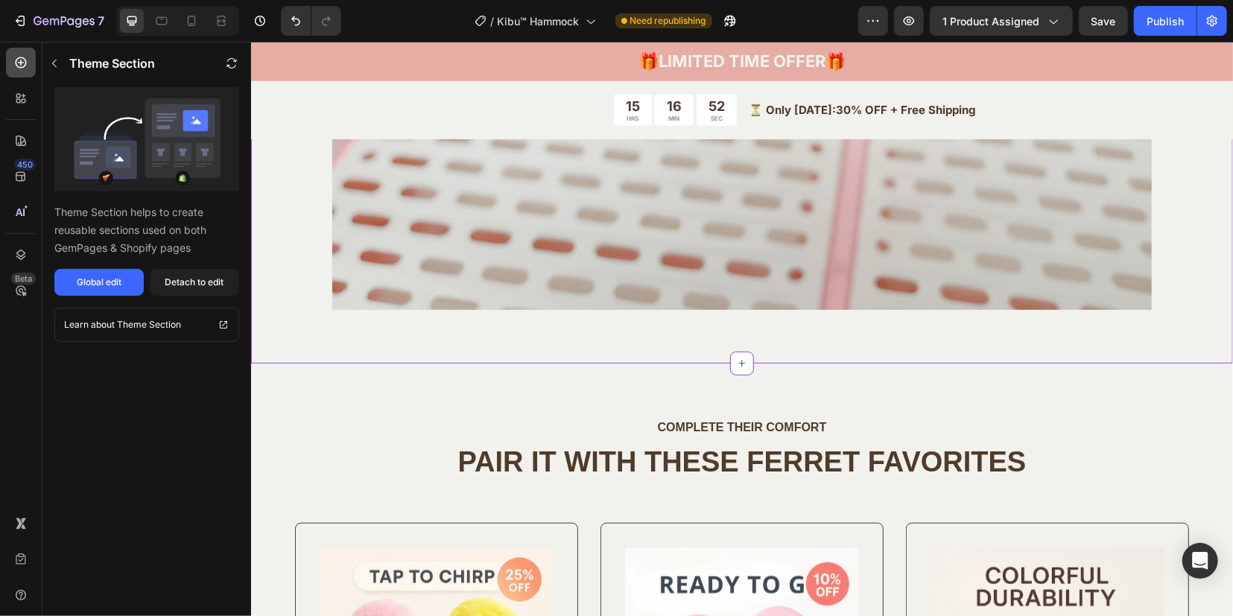
click at [21, 63] on icon at bounding box center [20, 62] width 15 height 15
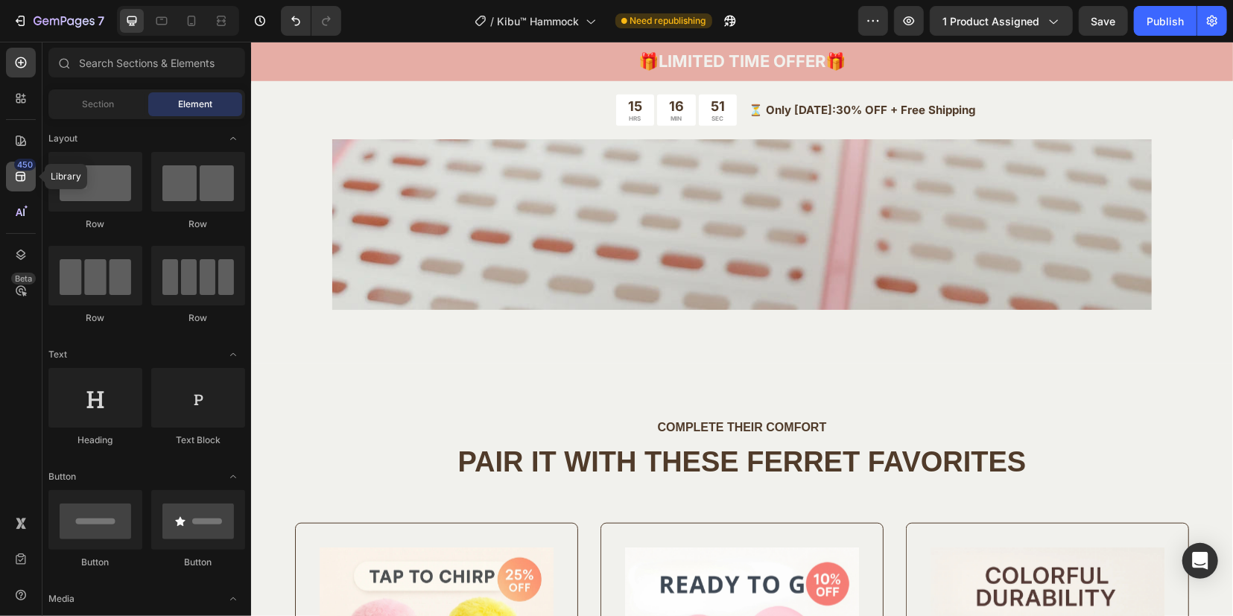
click at [19, 178] on icon at bounding box center [20, 176] width 15 height 15
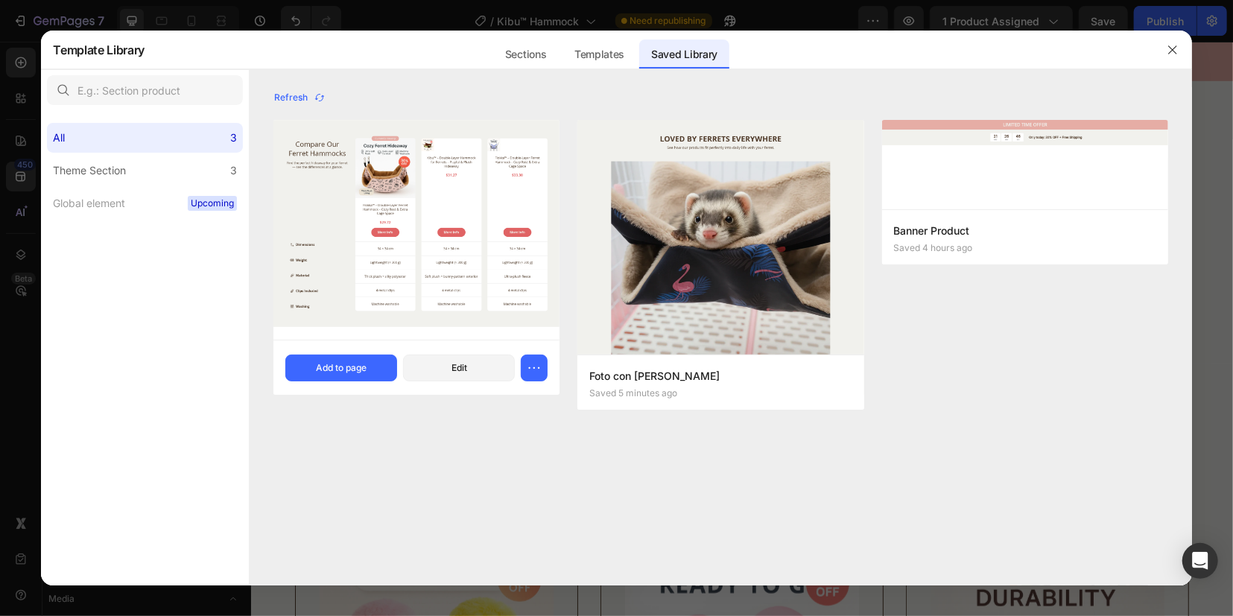
click at [466, 228] on img at bounding box center [416, 231] width 286 height 220
click at [348, 370] on div "Add to page" at bounding box center [341, 367] width 51 height 13
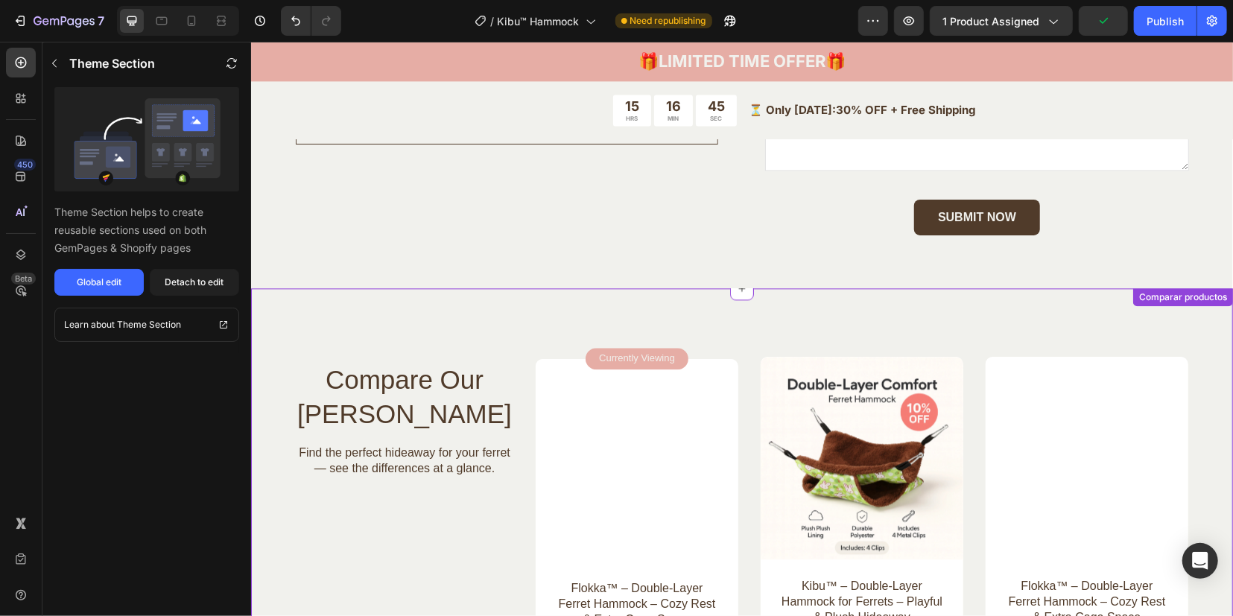
scroll to position [5833, 0]
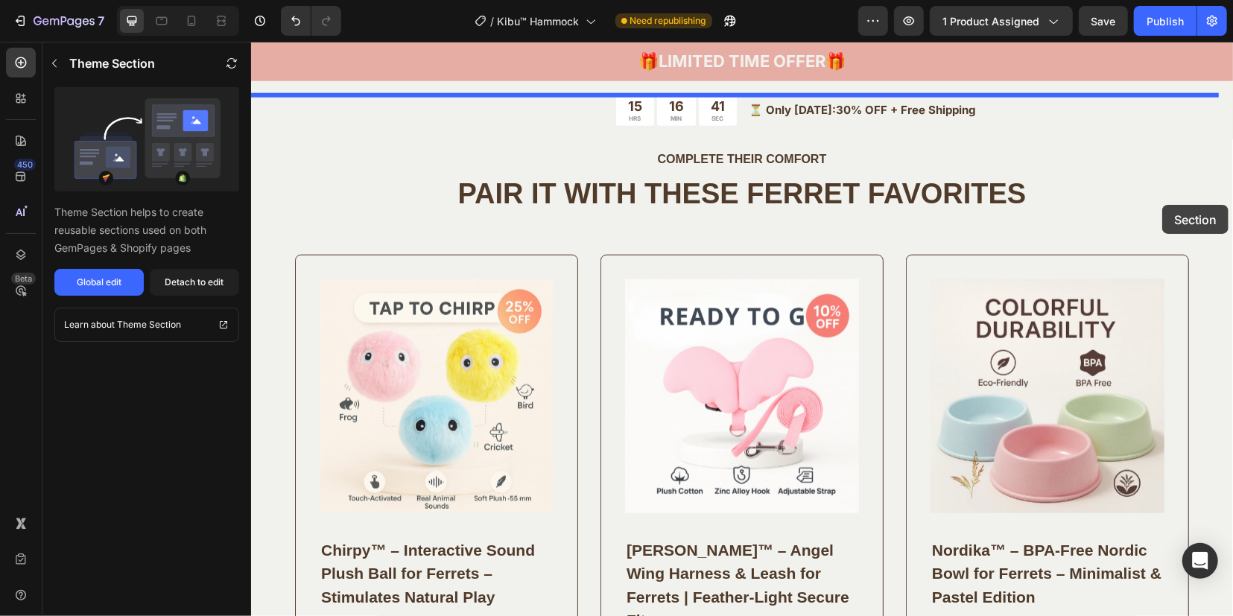
scroll to position [4562, 0]
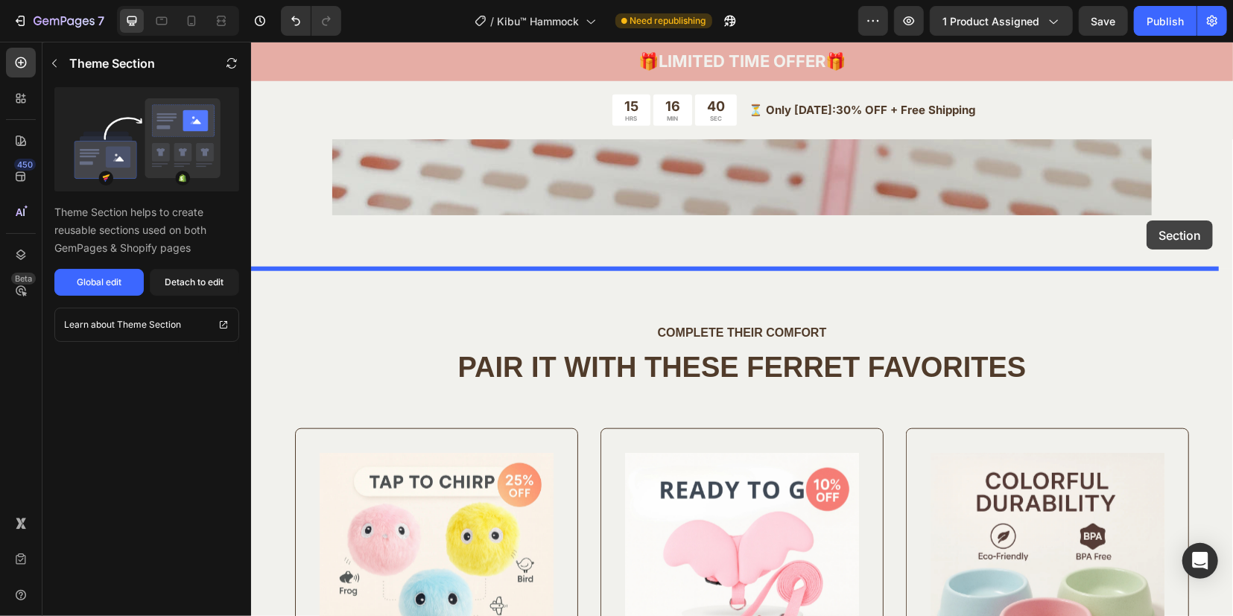
drag, startPoint x: 1176, startPoint y: 312, endPoint x: 1145, endPoint y: 220, distance: 97.3
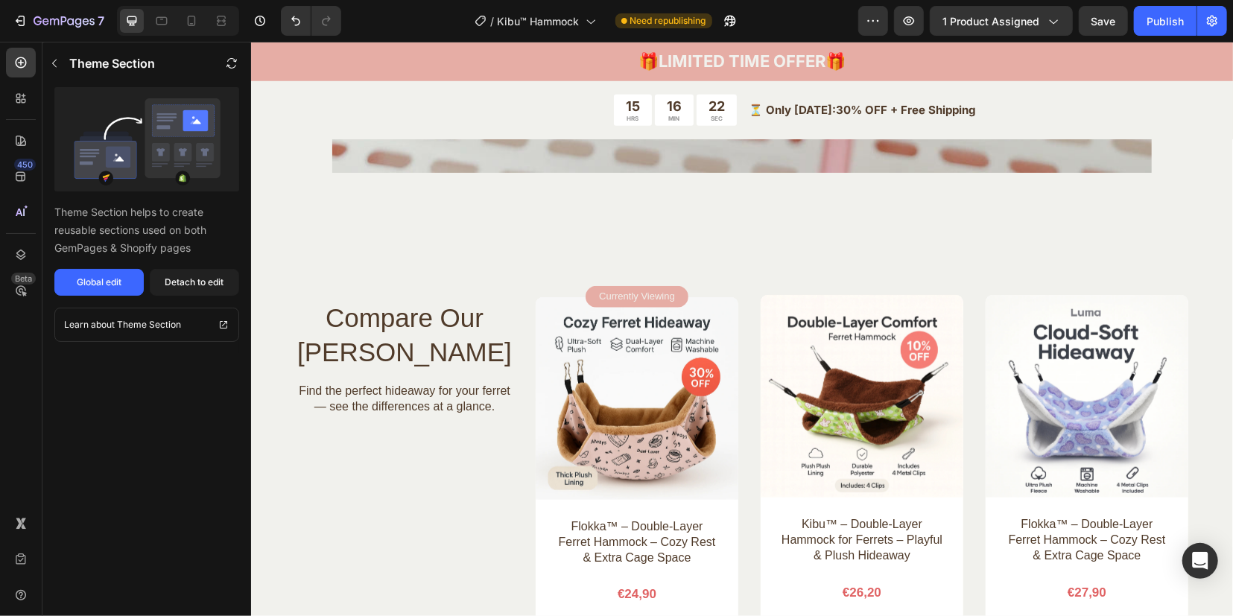
scroll to position [4582, 0]
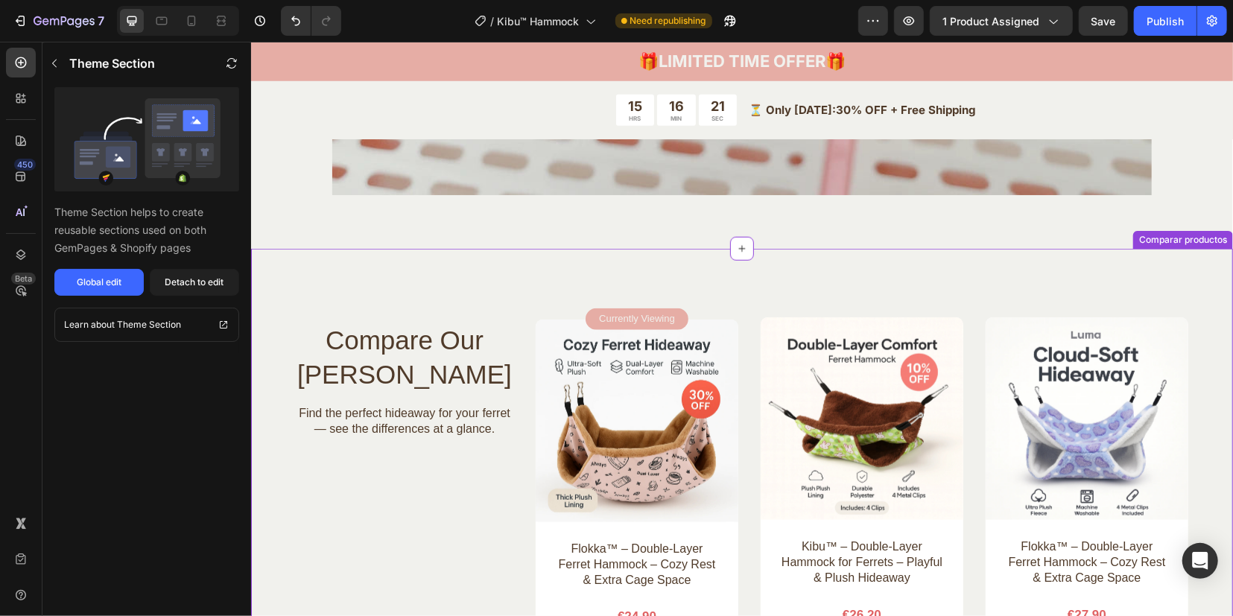
click at [672, 324] on div "Currently Viewing Text Block Row" at bounding box center [636, 319] width 103 height 22
click at [705, 359] on img at bounding box center [636, 420] width 203 height 203
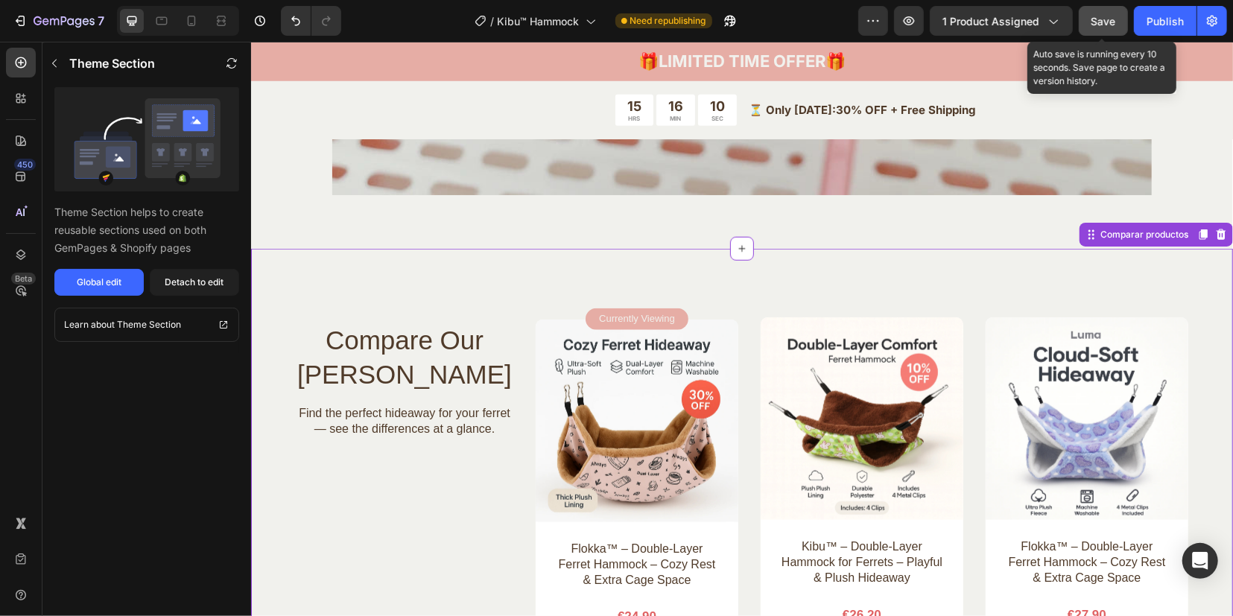
click at [1113, 19] on span "Save" at bounding box center [1103, 21] width 25 height 13
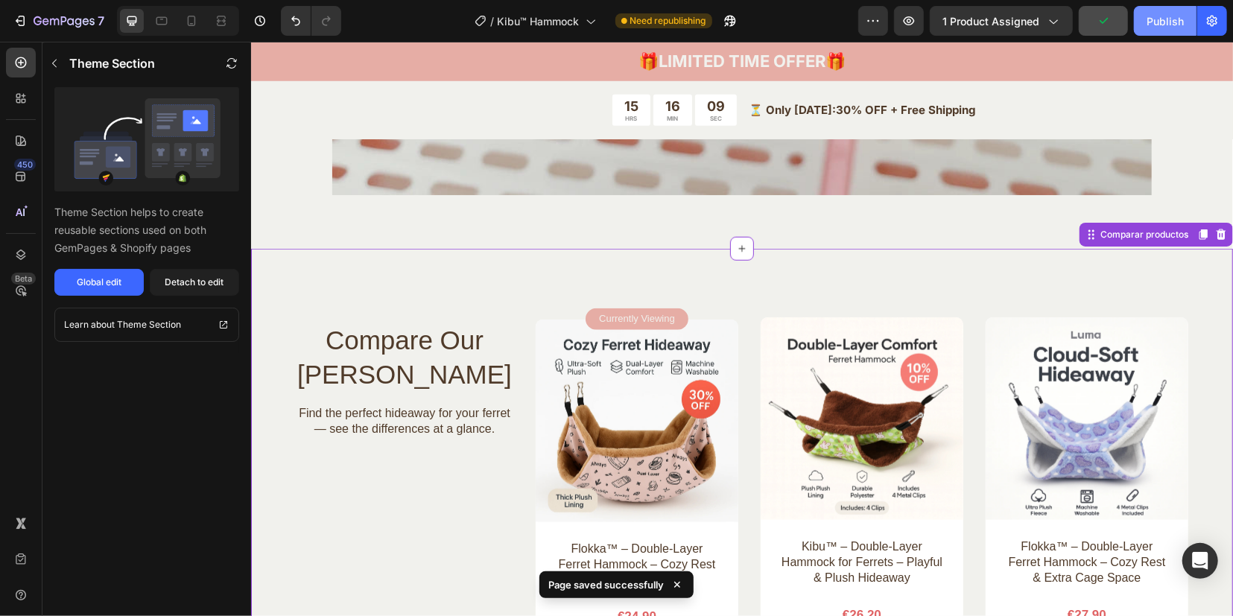
click at [1163, 15] on div "Publish" at bounding box center [1164, 21] width 37 height 16
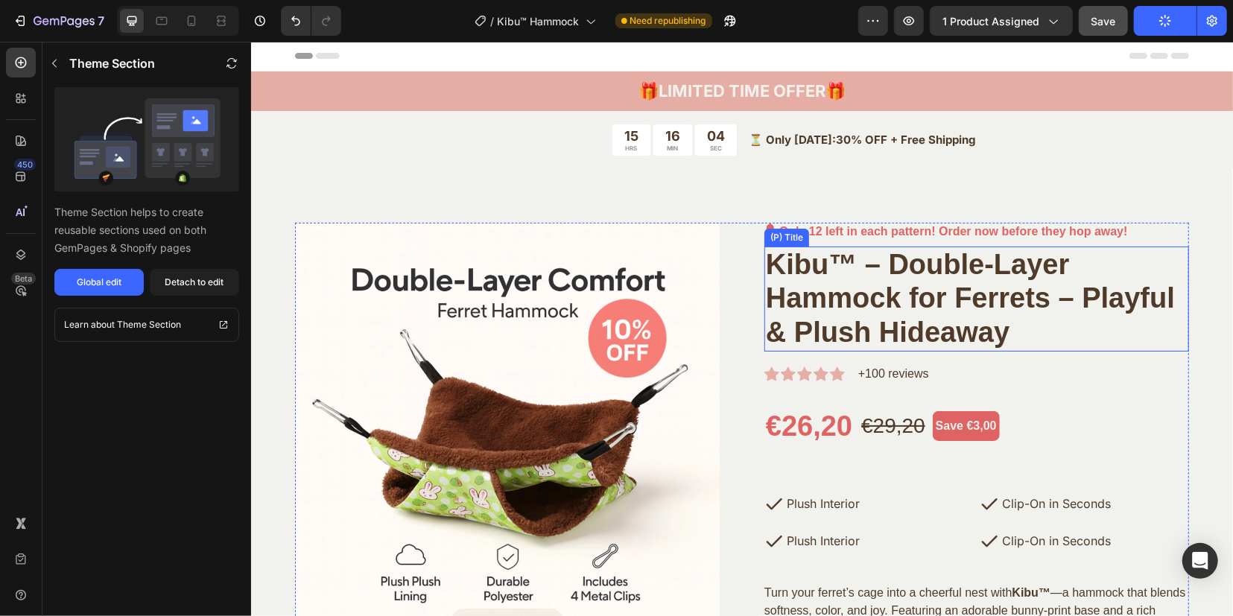
scroll to position [0, 0]
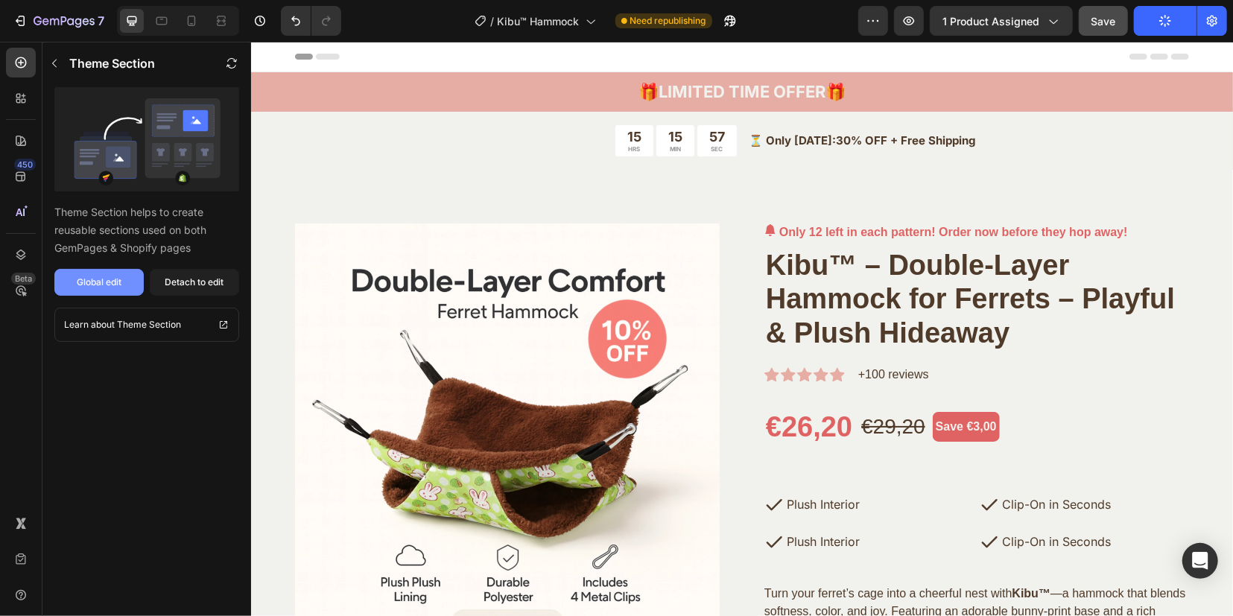
click at [116, 286] on div "Global edit" at bounding box center [99, 282] width 45 height 13
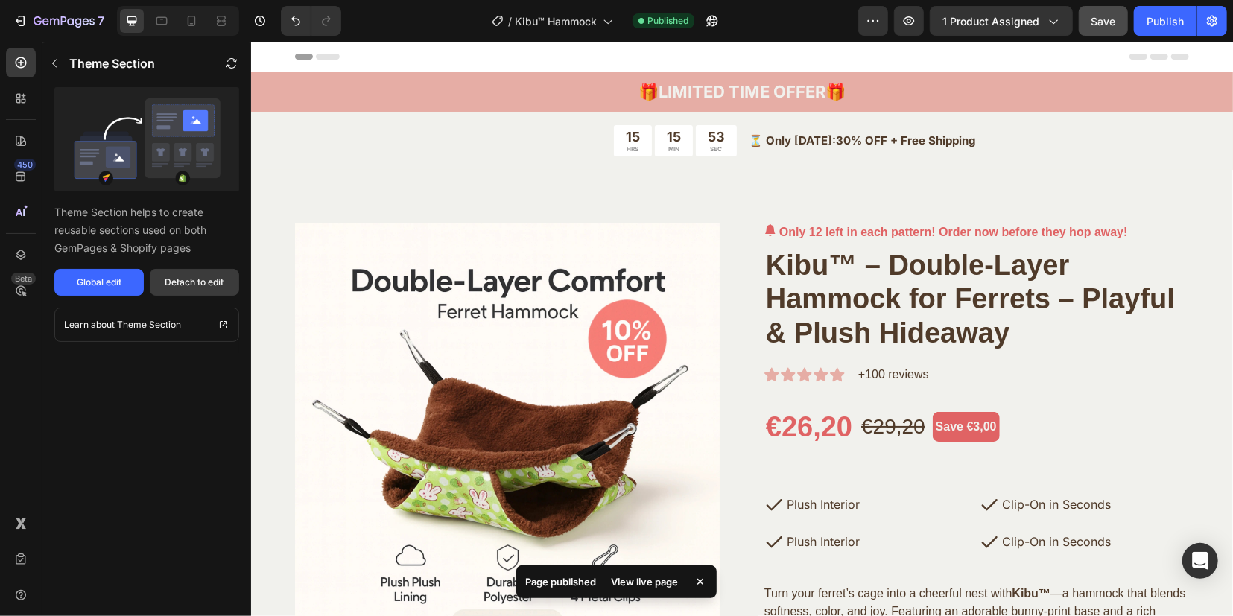
drag, startPoint x: 213, startPoint y: 289, endPoint x: 41, endPoint y: 366, distance: 188.4
click at [212, 289] on button "Detach to edit" at bounding box center [194, 282] width 89 height 27
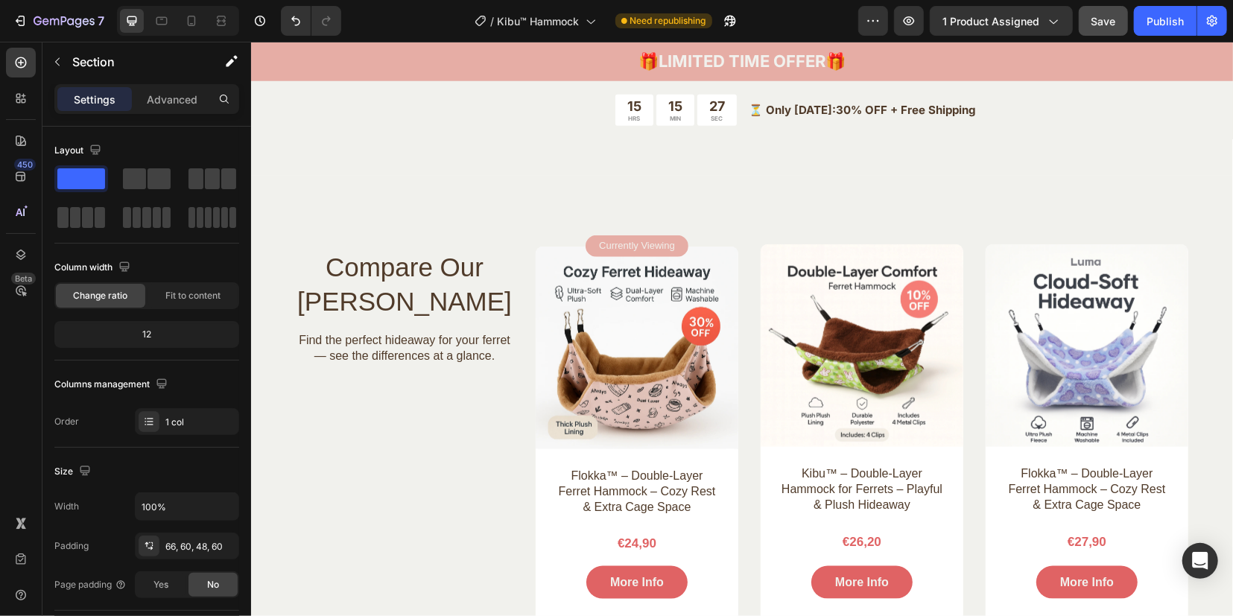
scroll to position [4748, 0]
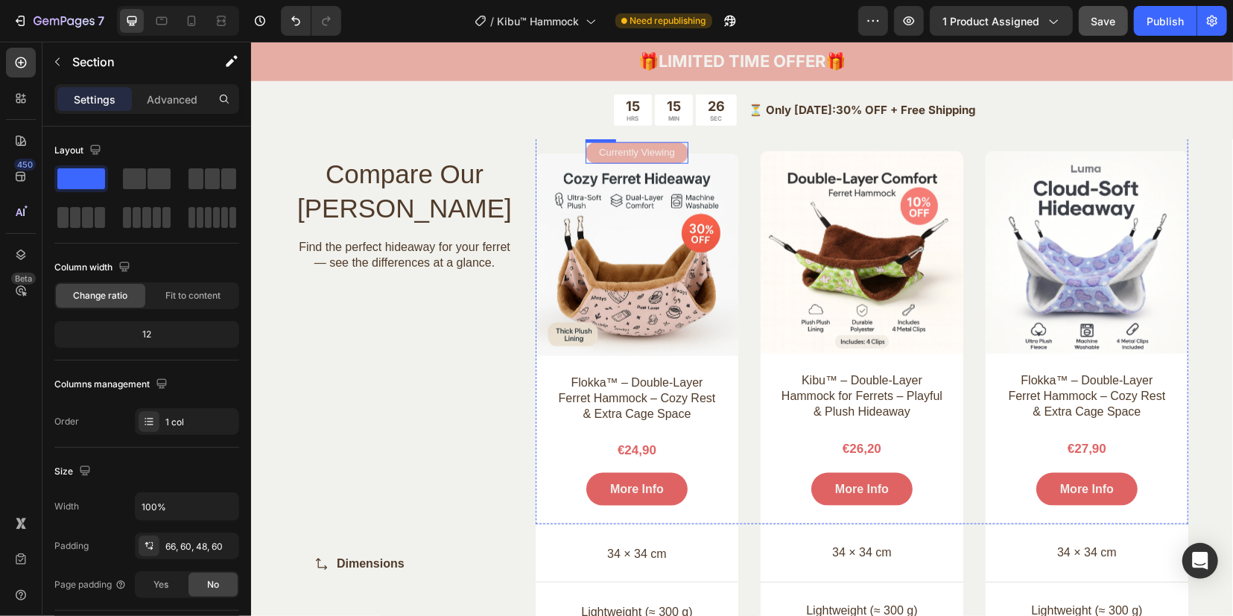
click at [674, 152] on div "Currently Viewing Text Block Row" at bounding box center [636, 153] width 103 height 22
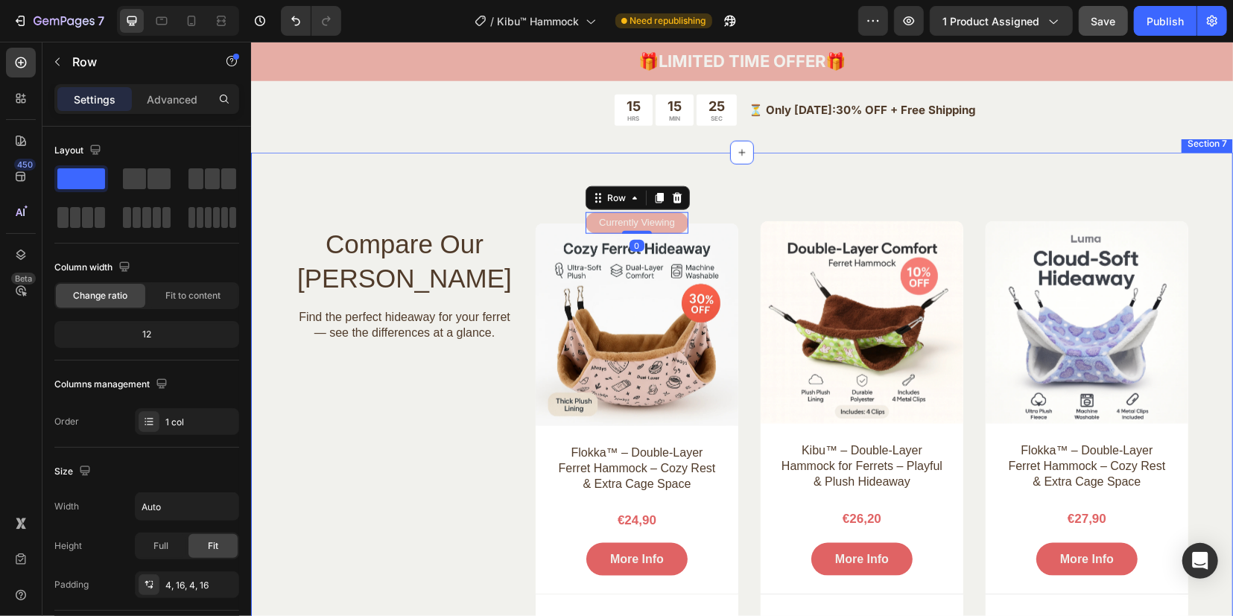
scroll to position [4655, 0]
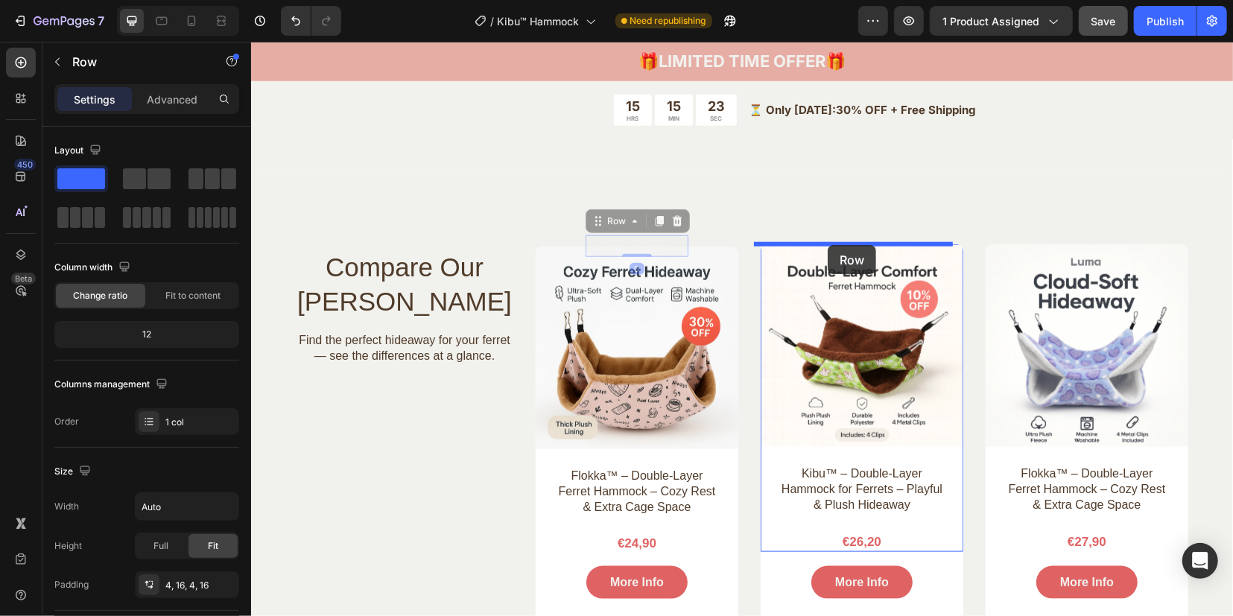
drag, startPoint x: 698, startPoint y: 229, endPoint x: 827, endPoint y: 243, distance: 130.3
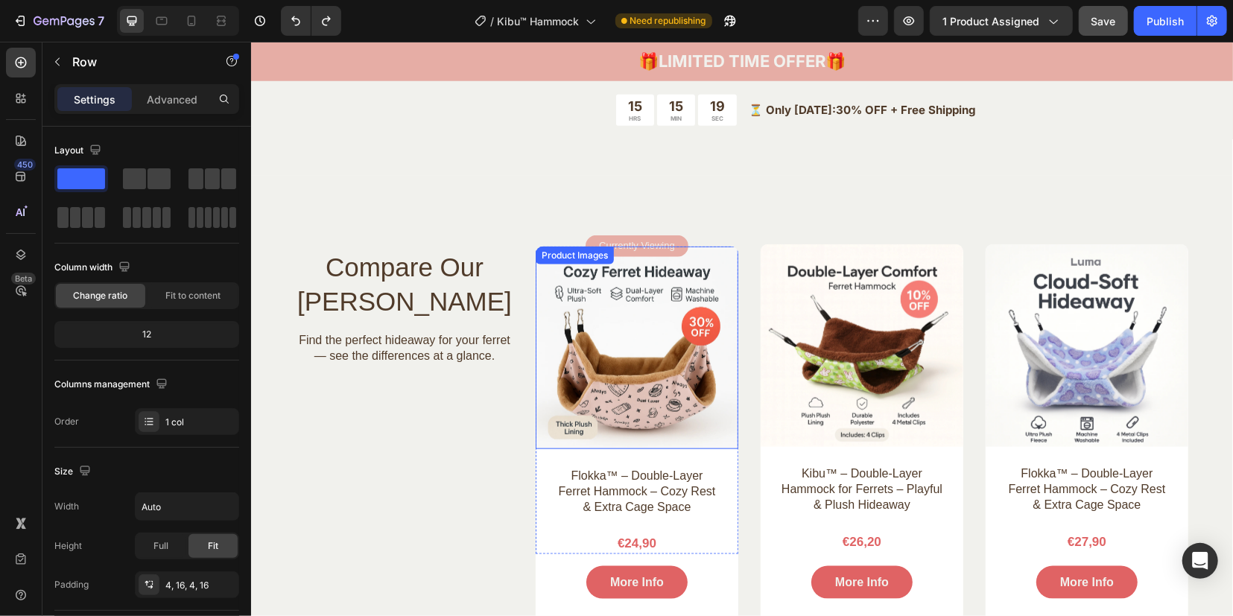
click at [633, 298] on img at bounding box center [636, 347] width 203 height 203
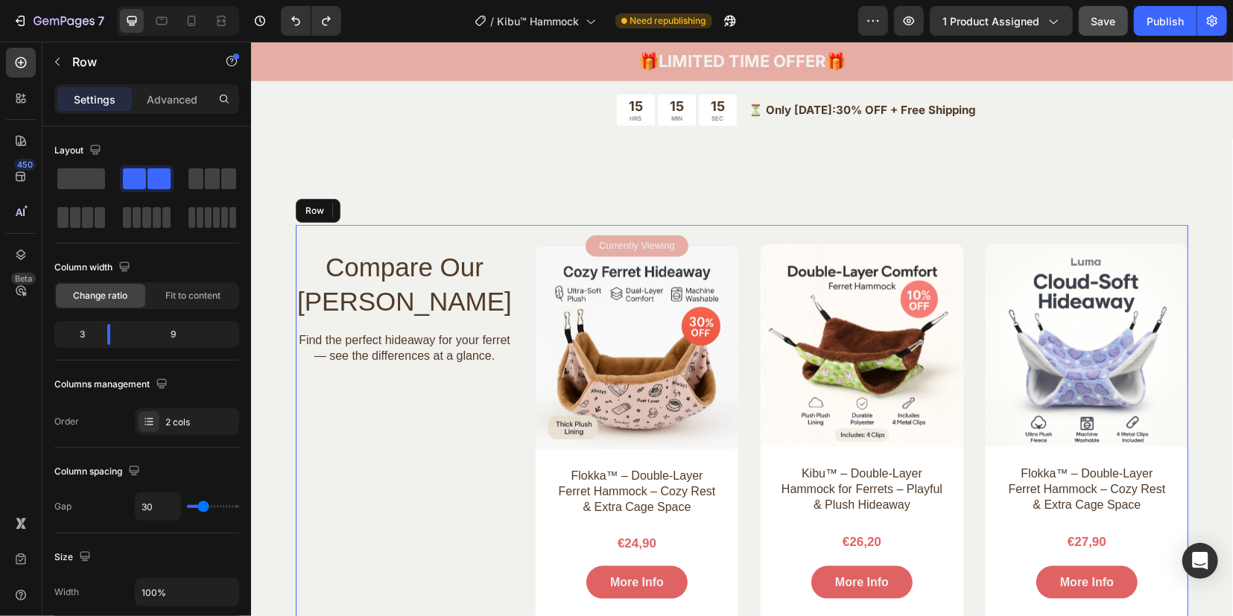
click at [474, 447] on div "Compare Our Ferret Hammocks Heading Find the perfect hideaway for your ferret —…" at bounding box center [403, 570] width 217 height 693
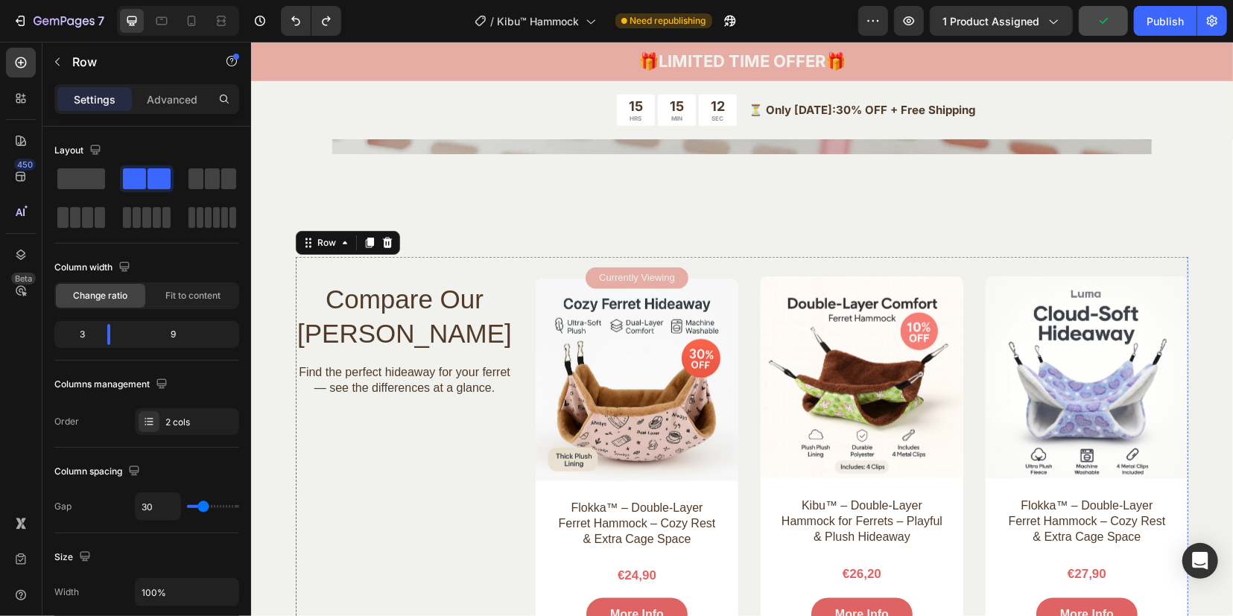
scroll to position [4562, 0]
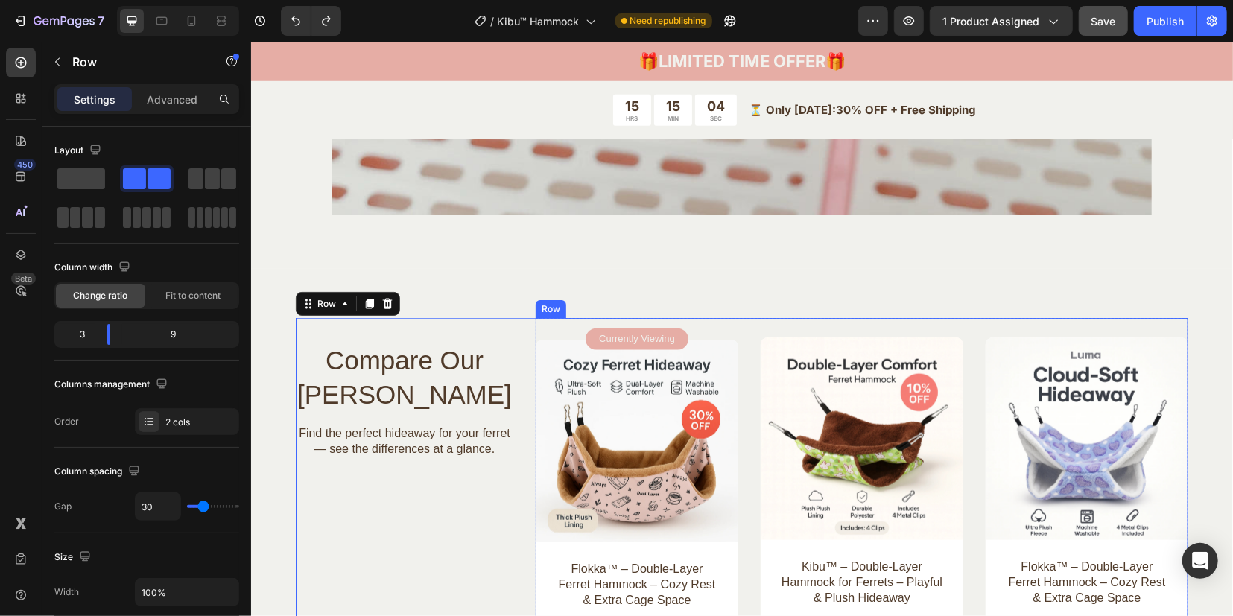
click at [744, 337] on div "Currently Viewing Text Block Row Product Images Flokka™ – Double-Layer Ferret H…" at bounding box center [861, 513] width 652 height 392
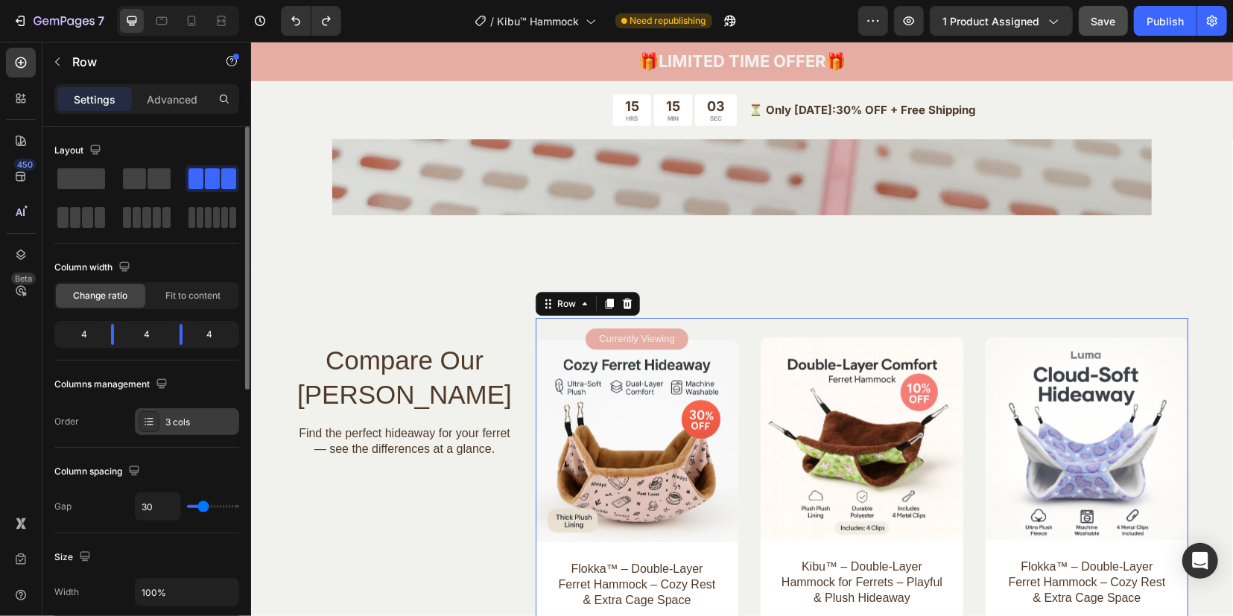
click at [153, 416] on icon at bounding box center [149, 422] width 12 height 12
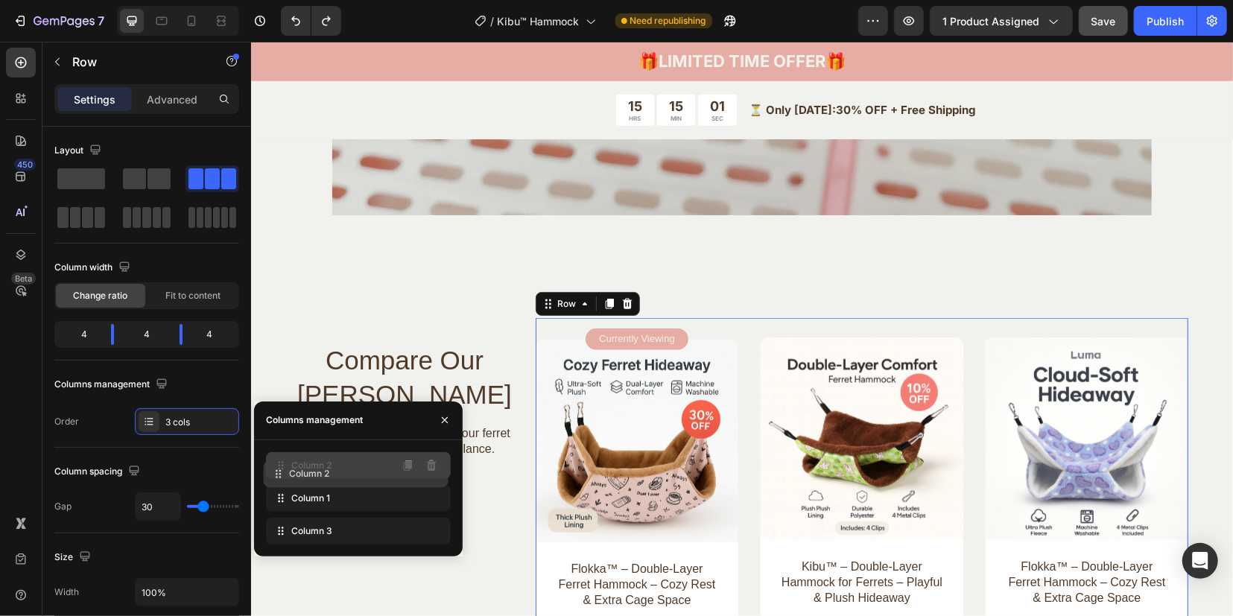
drag, startPoint x: 282, startPoint y: 497, endPoint x: 280, endPoint y: 473, distance: 23.9
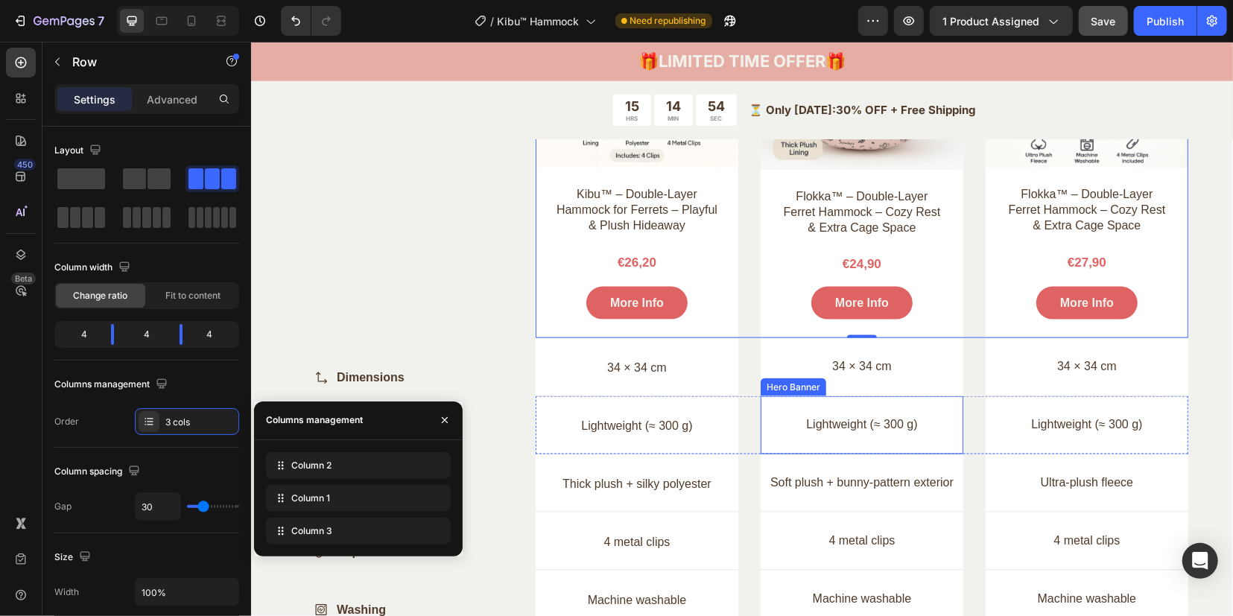
scroll to position [4841, 0]
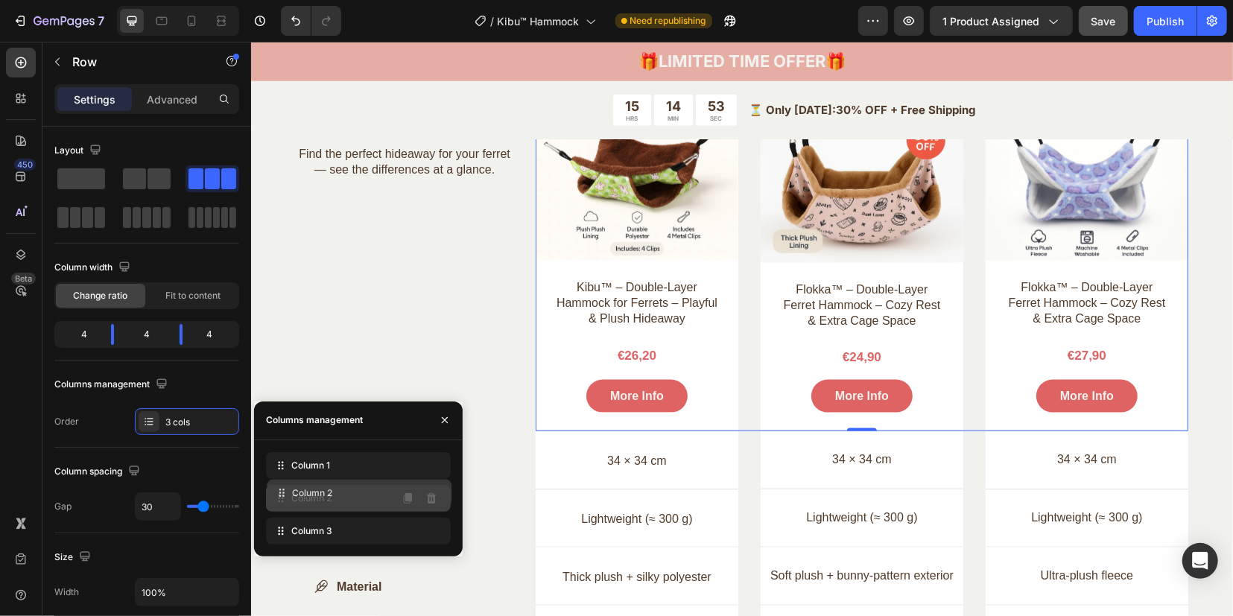
drag, startPoint x: 280, startPoint y: 465, endPoint x: 280, endPoint y: 493, distance: 27.6
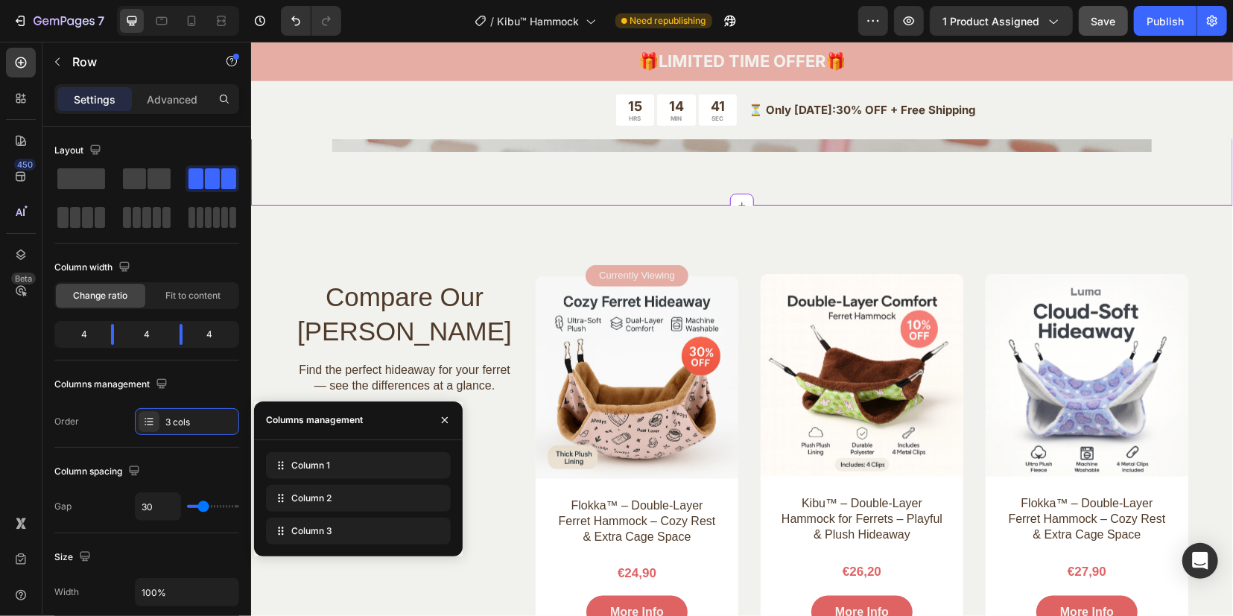
scroll to position [4655, 0]
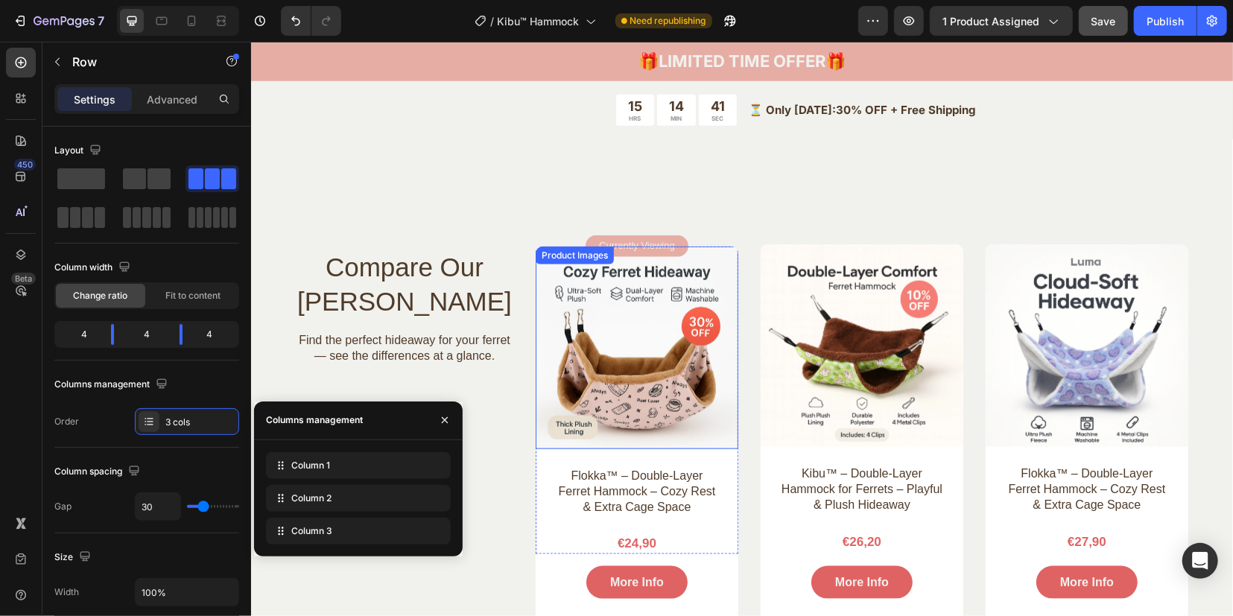
click at [634, 340] on img at bounding box center [636, 347] width 203 height 203
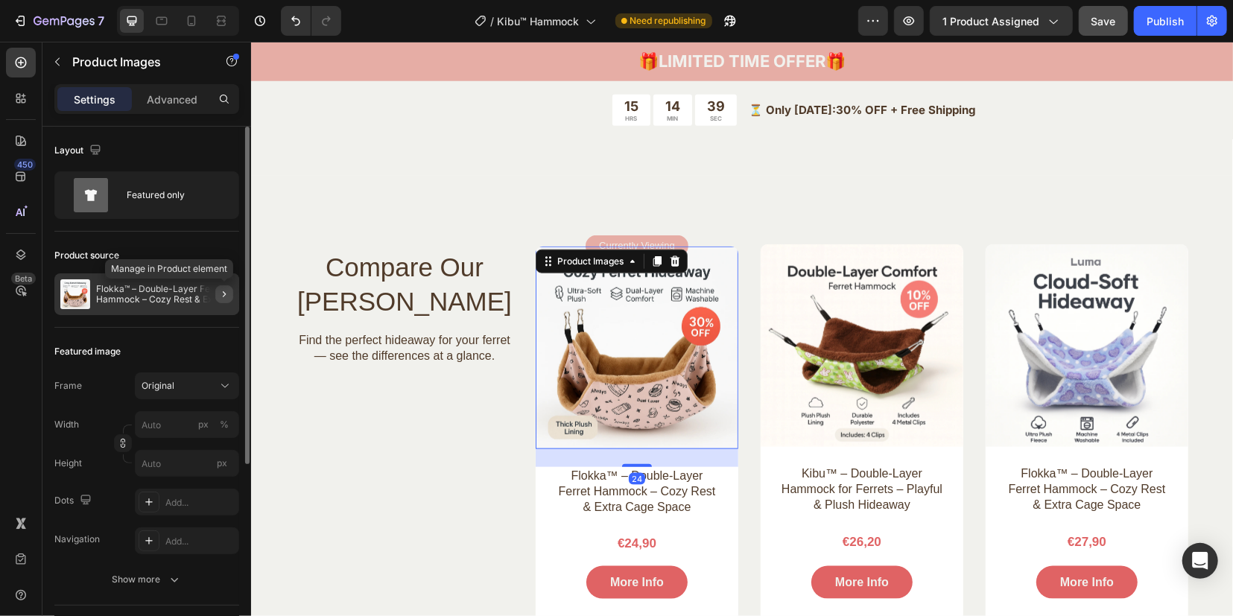
click at [220, 294] on icon "button" at bounding box center [224, 294] width 12 height 12
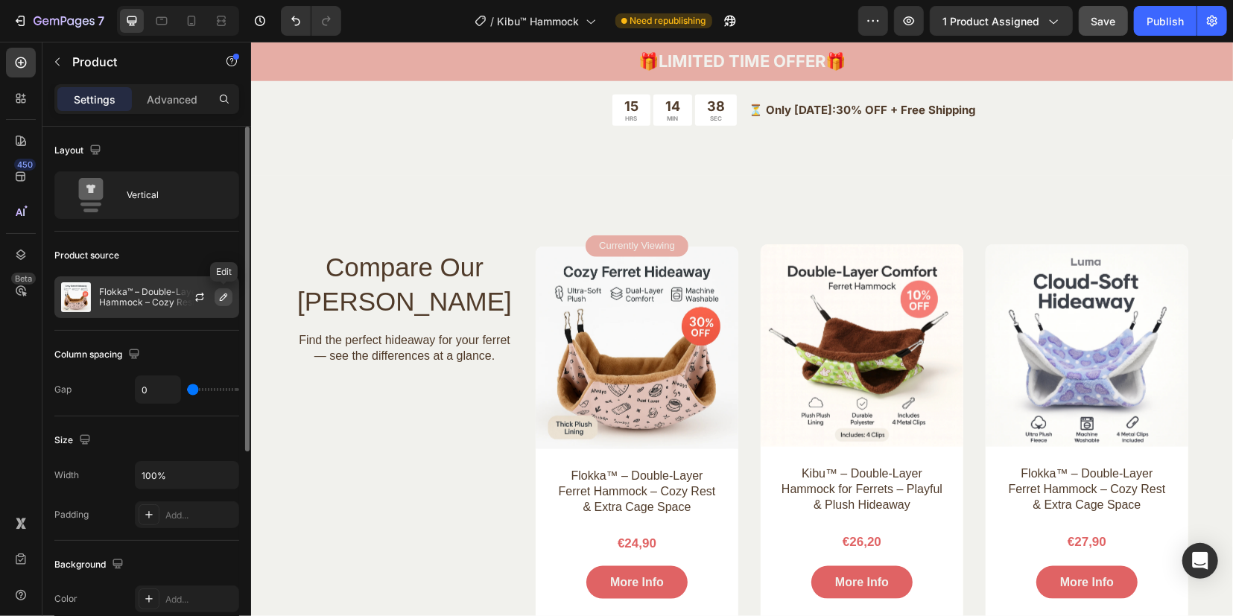
click at [223, 302] on icon "button" at bounding box center [223, 297] width 12 height 12
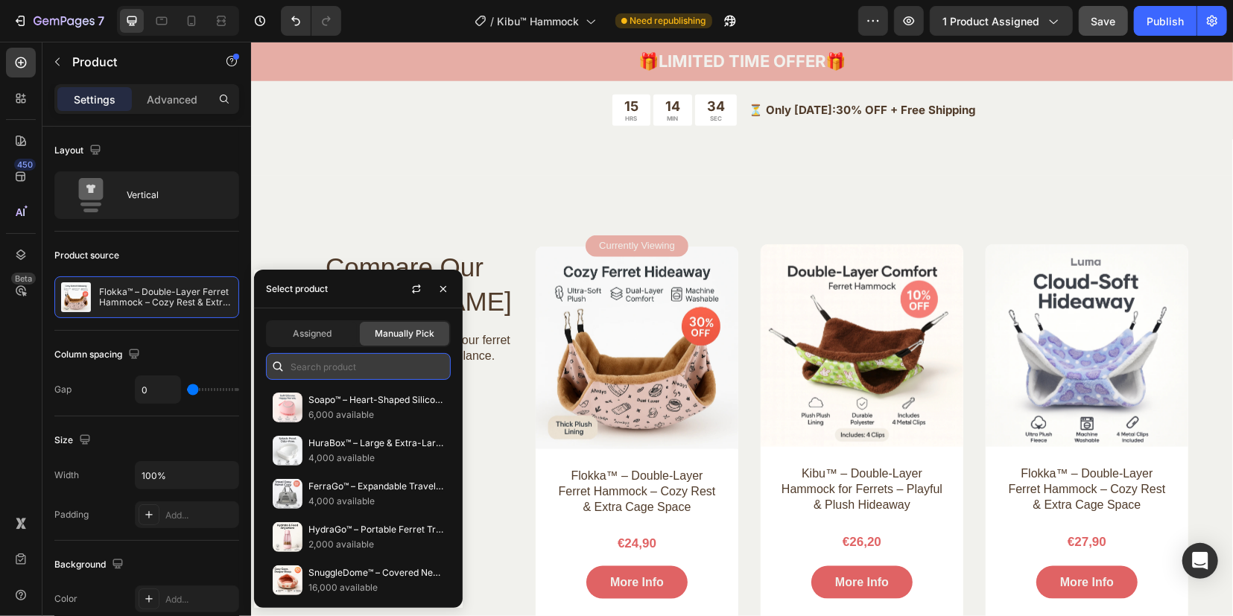
click at [304, 369] on input "text" at bounding box center [358, 366] width 185 height 27
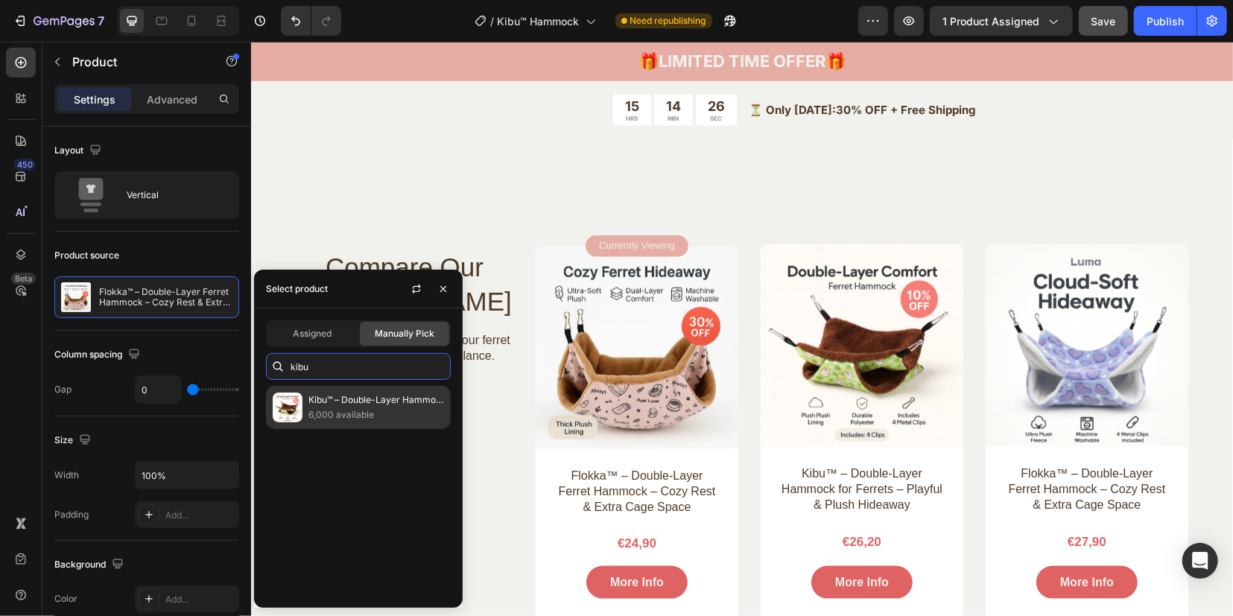
type input "kibu"
click at [341, 392] on div "Kibu™ – Double-Layer Hammock for Ferrets – Playful & Plush Hideaway 6,000 avail…" at bounding box center [358, 407] width 185 height 43
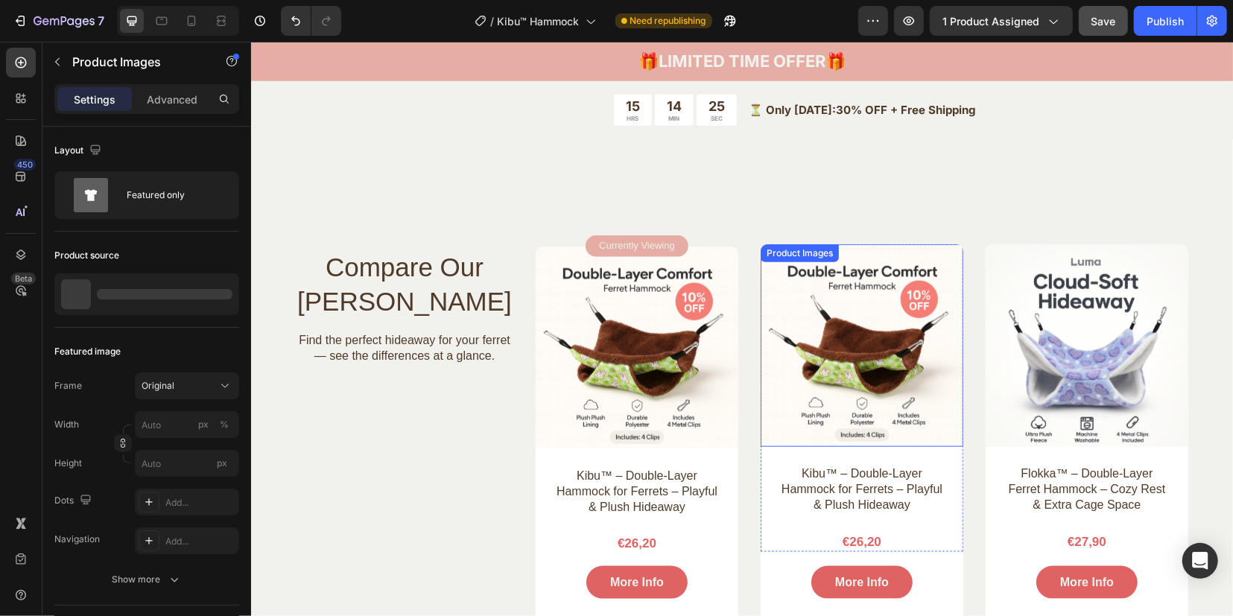
click at [814, 352] on img at bounding box center [861, 345] width 203 height 203
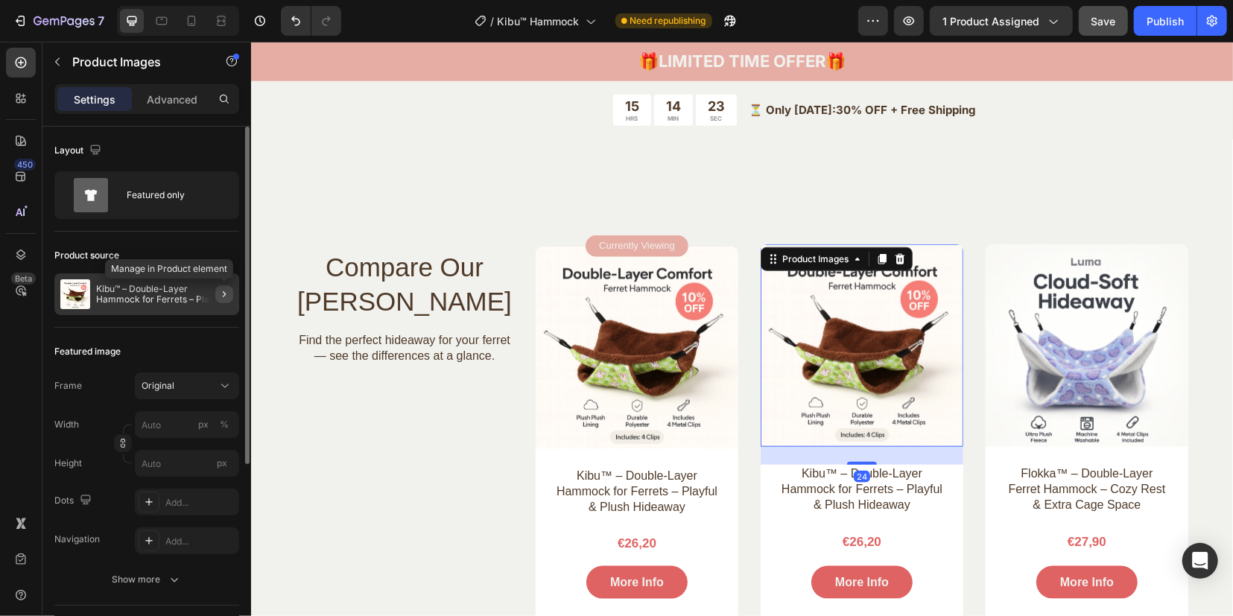
click at [222, 290] on icon "button" at bounding box center [224, 294] width 12 height 12
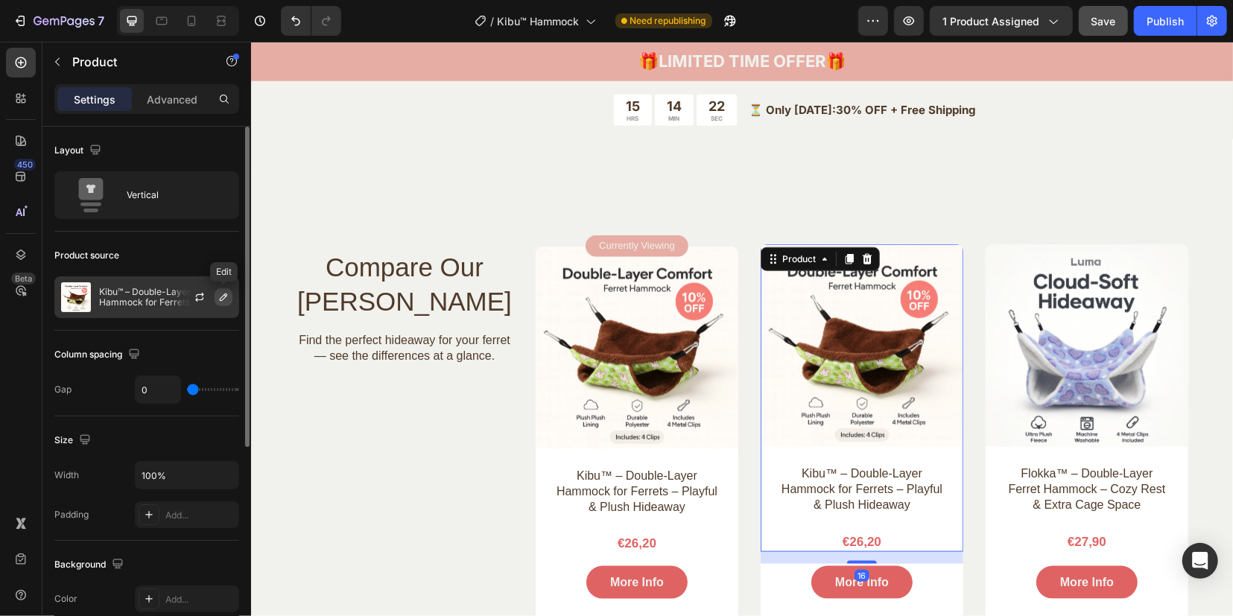
click at [221, 294] on icon "button" at bounding box center [223, 297] width 12 height 12
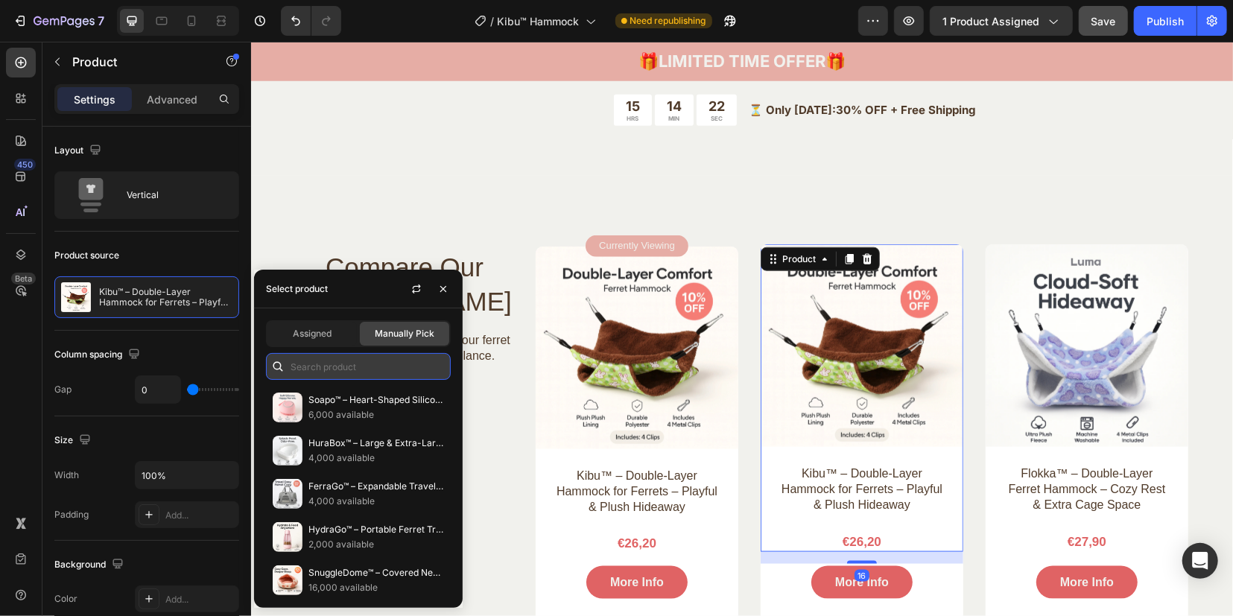
click at [317, 366] on input "text" at bounding box center [358, 366] width 185 height 27
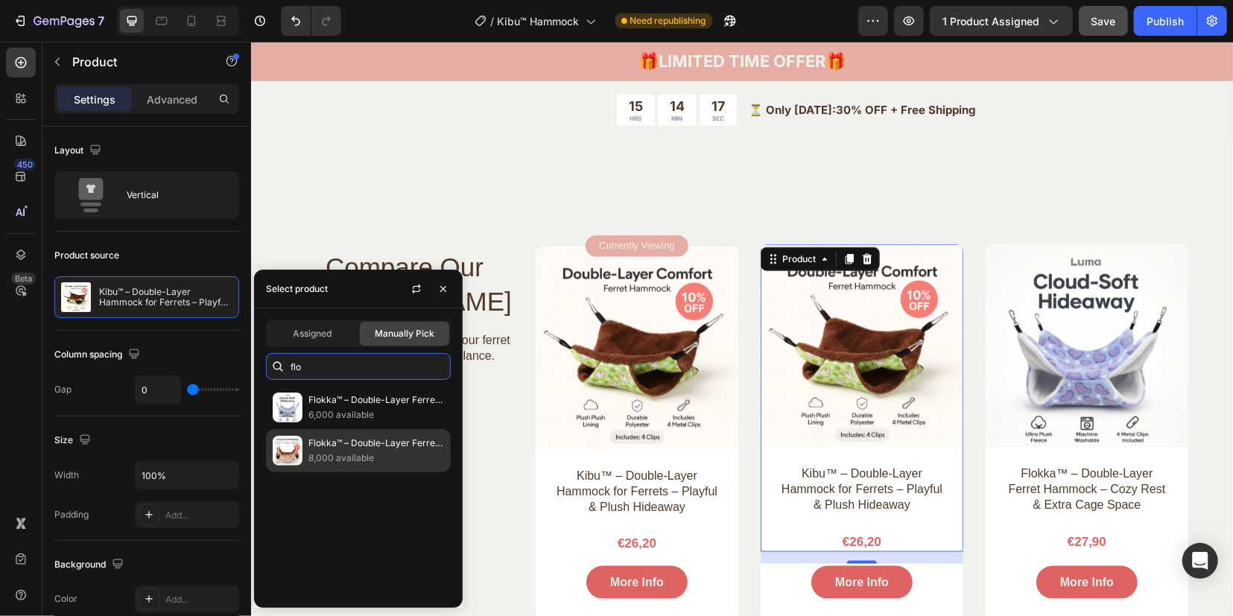
type input "flo"
click at [343, 462] on p "8,000 available" at bounding box center [376, 458] width 136 height 15
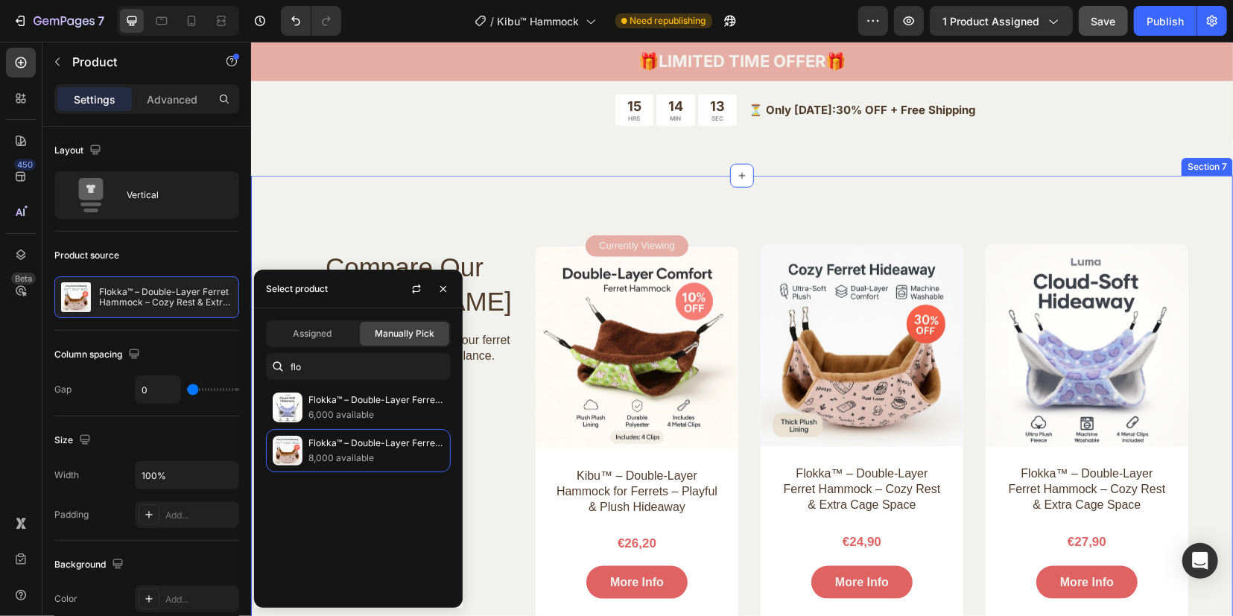
click at [1207, 340] on div "Compare Our Ferret Hammocks Heading Find the perfect hideaway for your ferret —…" at bounding box center [741, 570] width 982 height 790
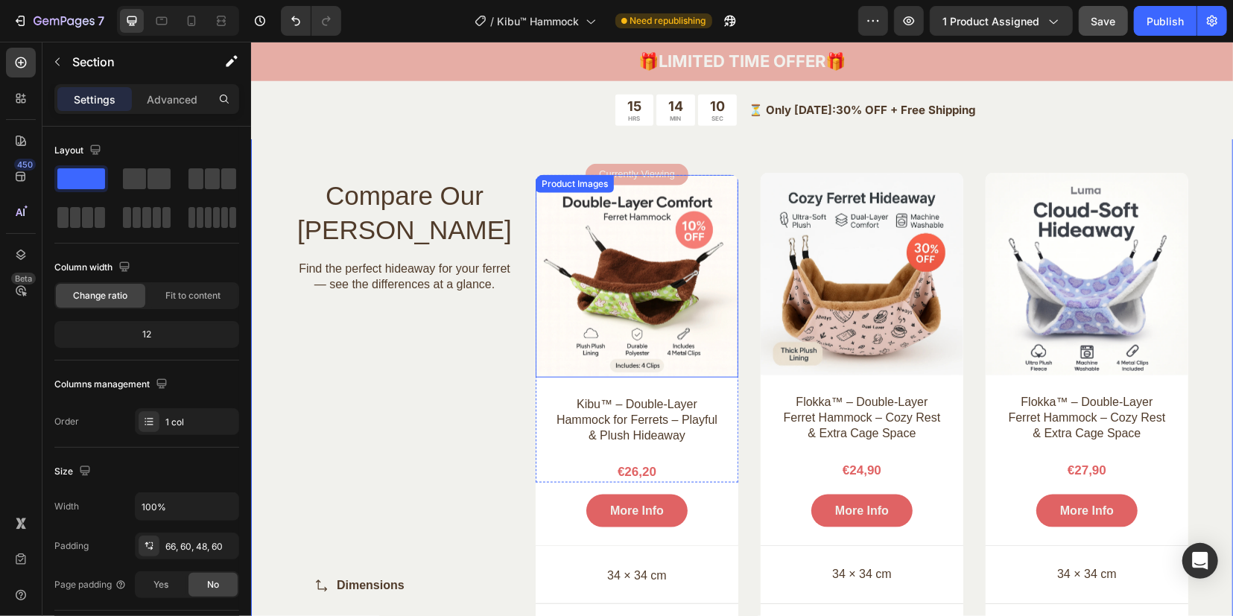
scroll to position [4748, 0]
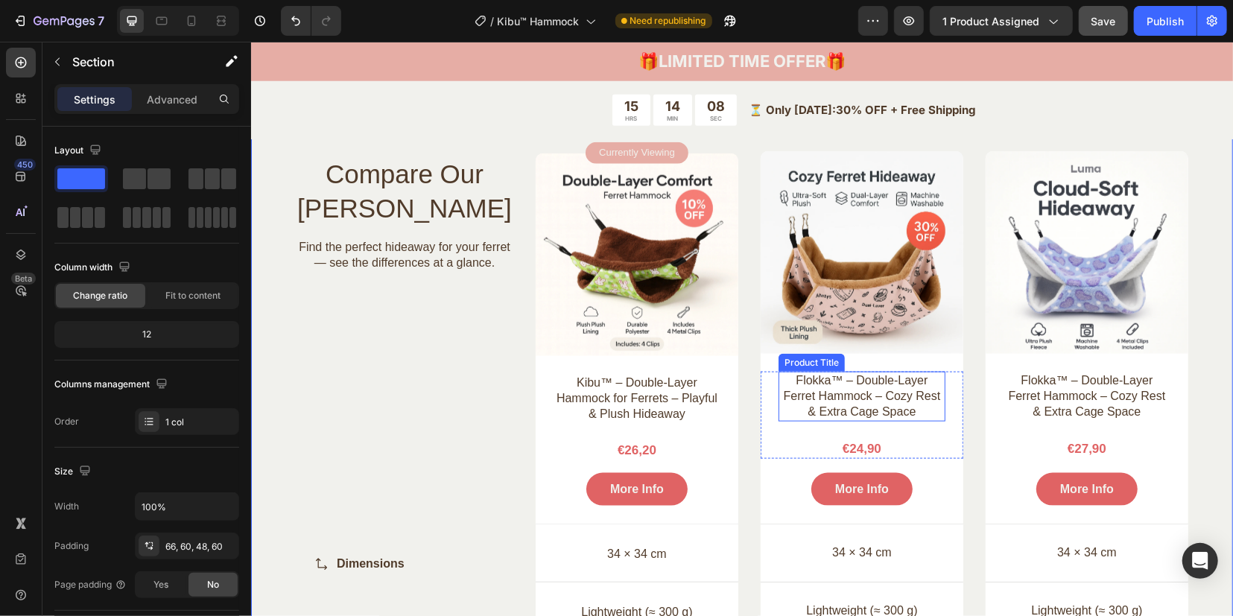
click at [795, 390] on h3 "Flokka™ – Double-Layer Ferret Hammock – Cozy Rest & Extra Cage Space" at bounding box center [861, 395] width 167 height 49
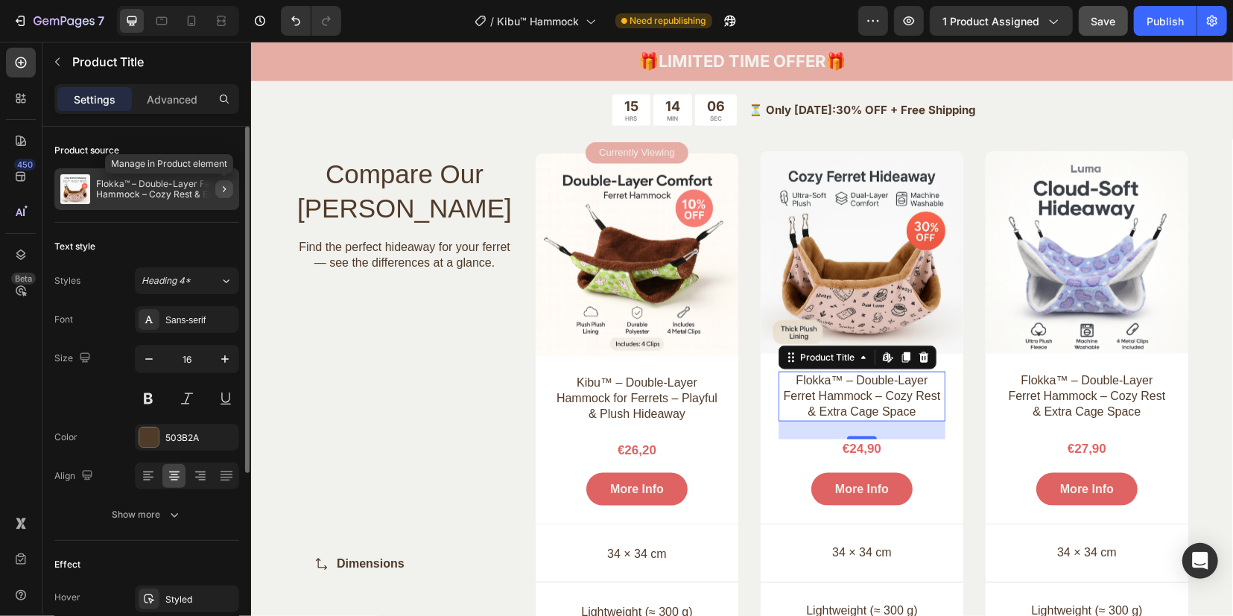
click at [220, 193] on icon "button" at bounding box center [224, 189] width 12 height 12
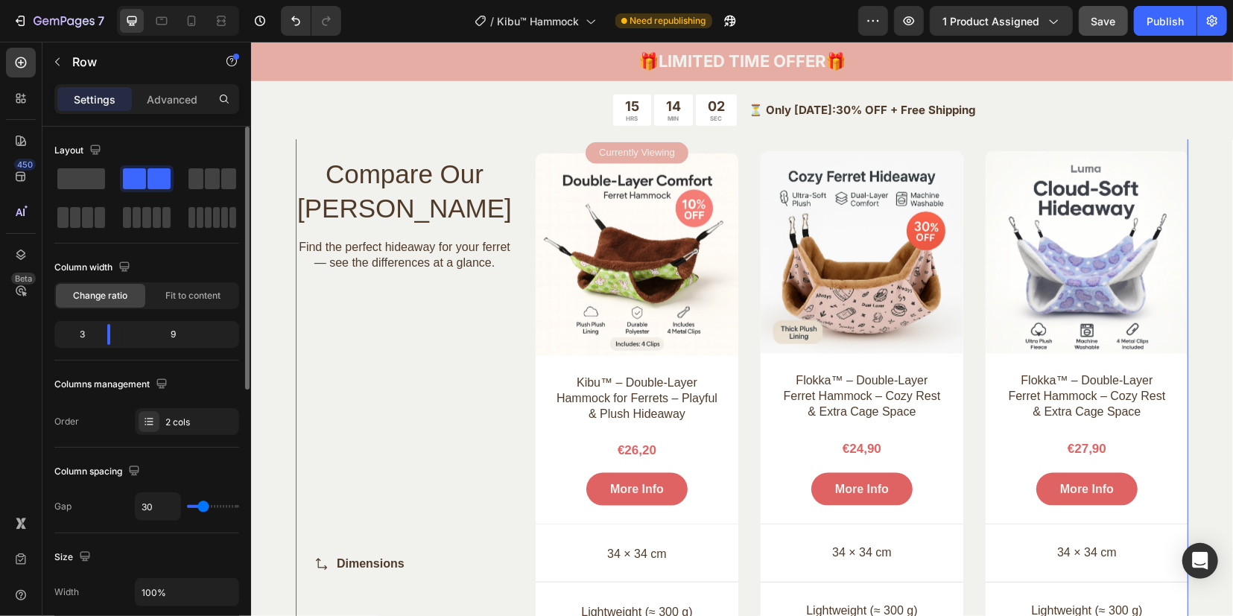
click at [487, 396] on div "Compare Our Ferret Hammocks Heading Find the perfect hideaway for your ferret —…" at bounding box center [403, 477] width 217 height 693
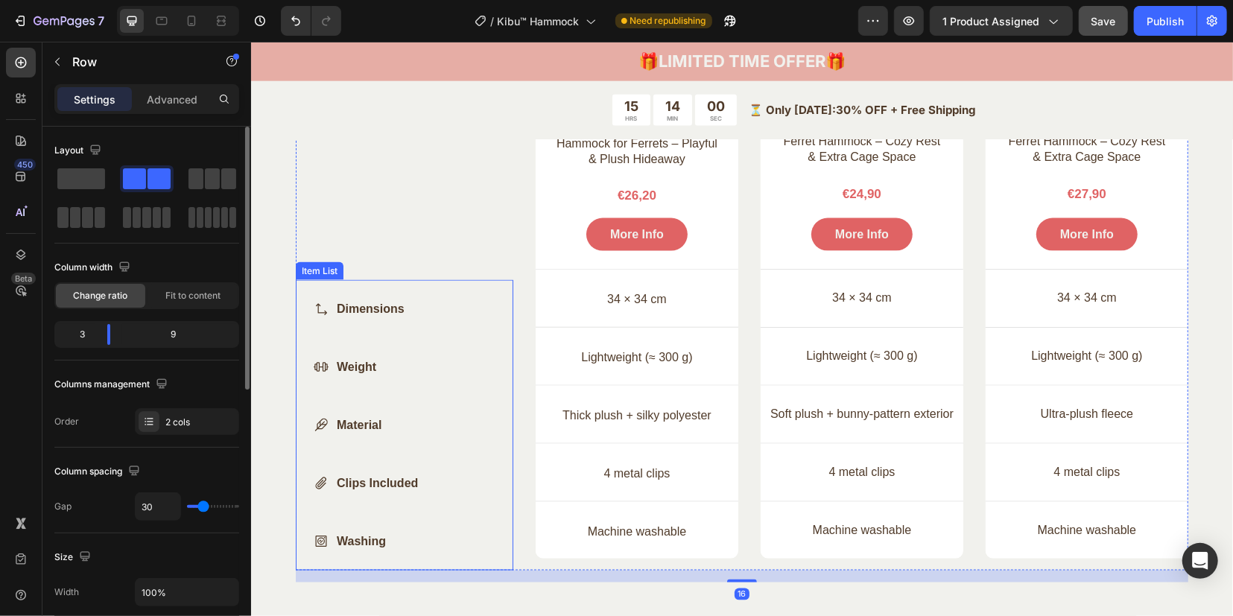
scroll to position [5027, 0]
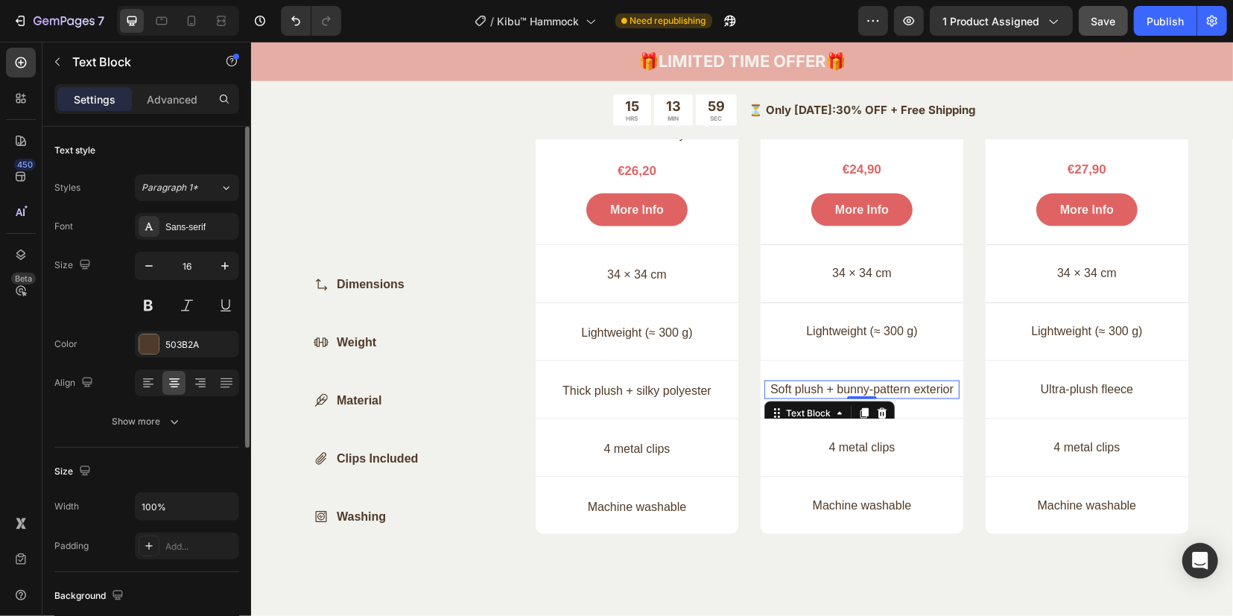
click at [836, 388] on p "Soft plush + bunny-pattern exterior" at bounding box center [861, 389] width 192 height 16
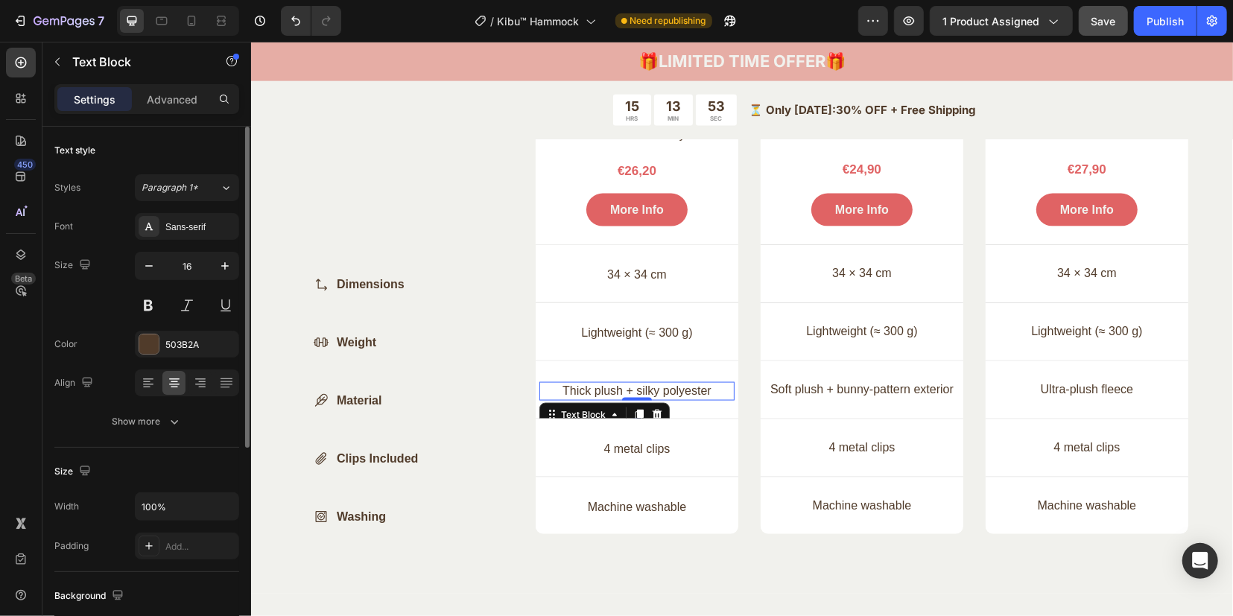
click at [638, 387] on p "Thick plush + silky polyester" at bounding box center [636, 391] width 192 height 16
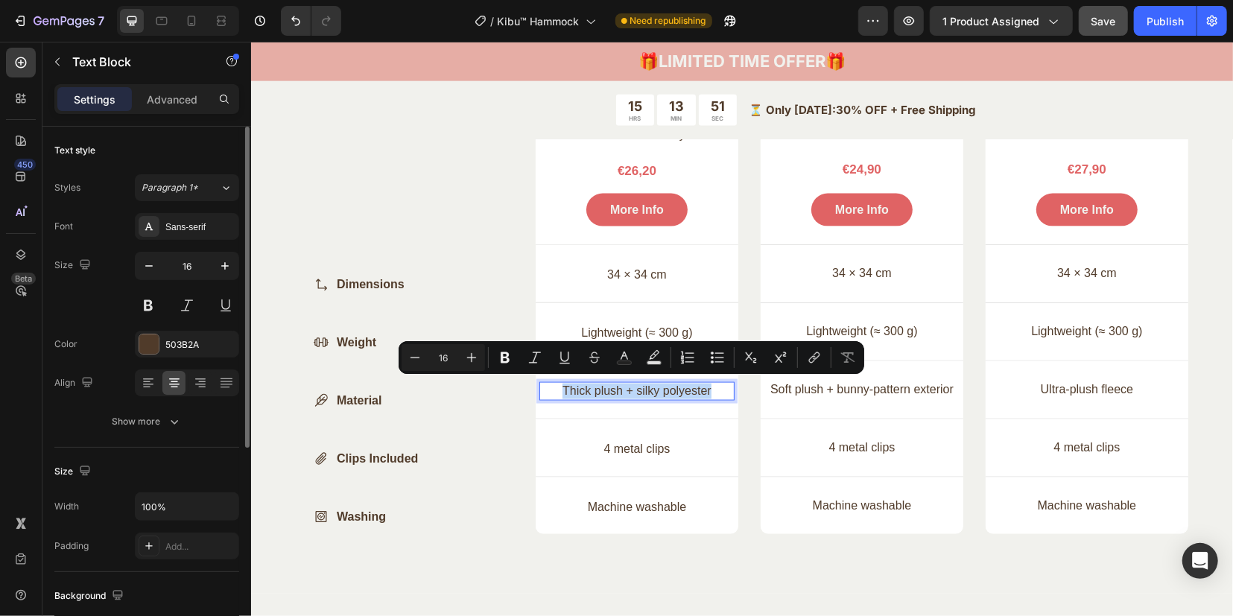
copy p "Thick plush + silky polyester"
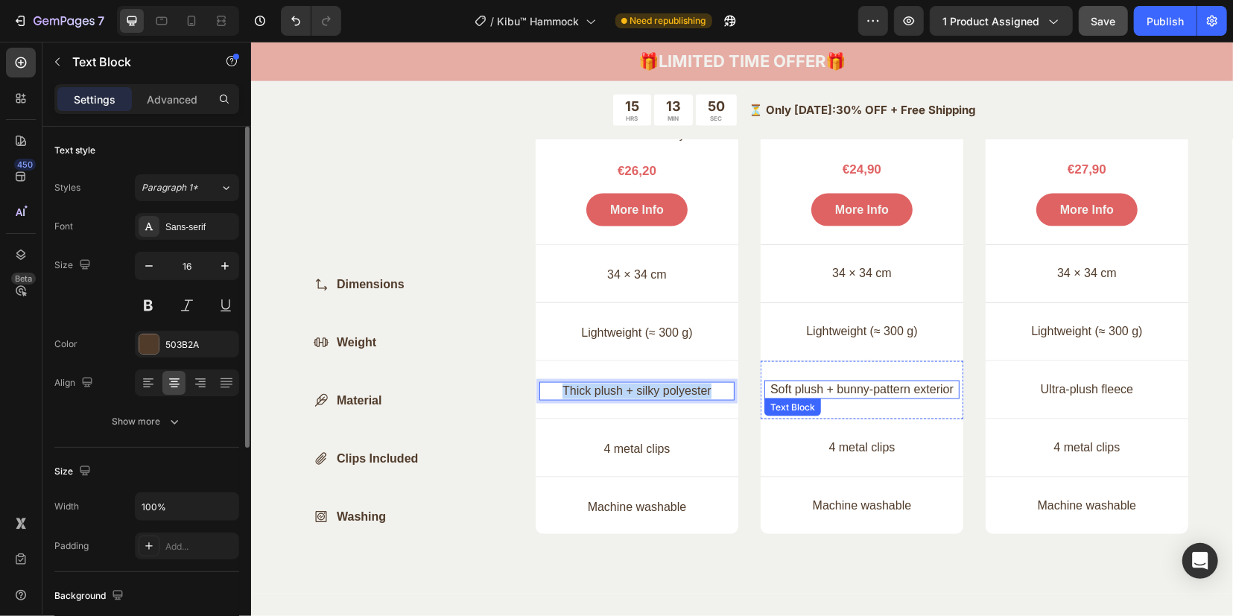
click at [851, 389] on p "Soft plush + bunny-pattern exterior" at bounding box center [861, 389] width 192 height 16
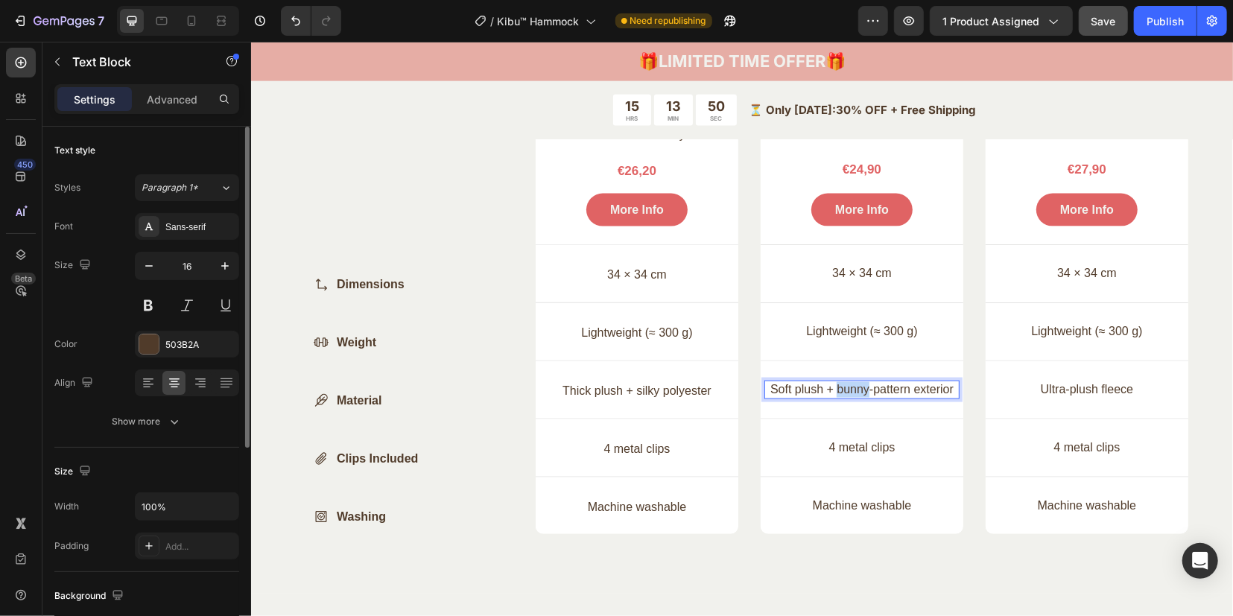
click at [851, 389] on p "Soft plush + bunny-pattern exterior" at bounding box center [861, 389] width 192 height 16
click at [597, 387] on p "Thick plush + silky polyester" at bounding box center [636, 391] width 192 height 16
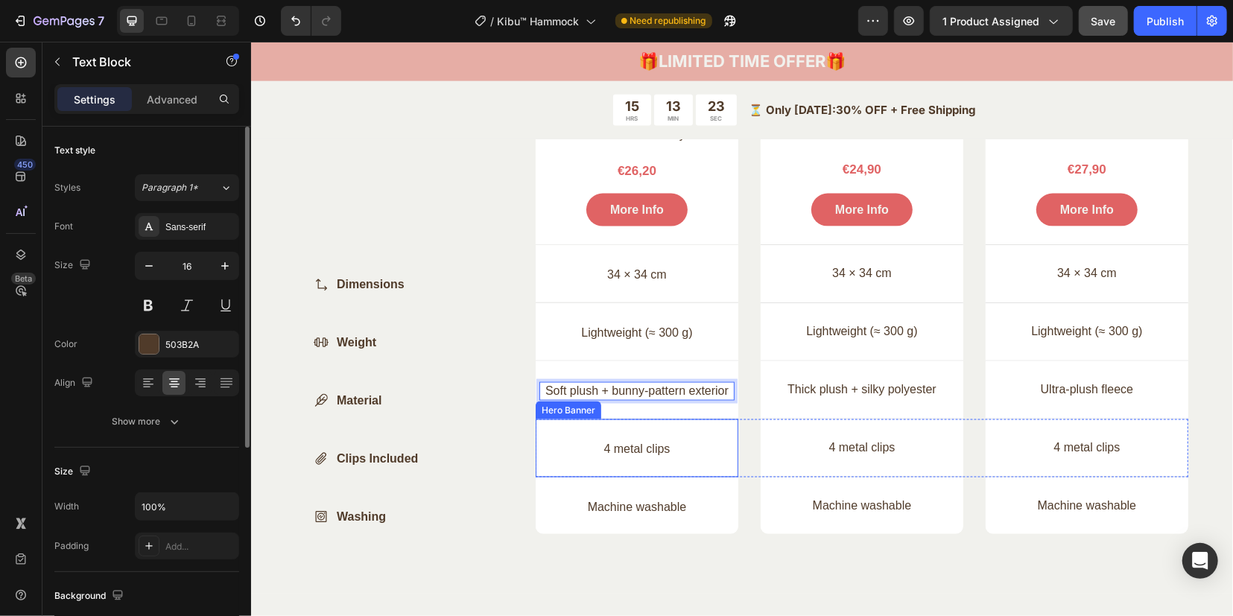
click at [695, 436] on div "Gears Item List 4 metal clips Text Block" at bounding box center [635, 447] width 195 height 22
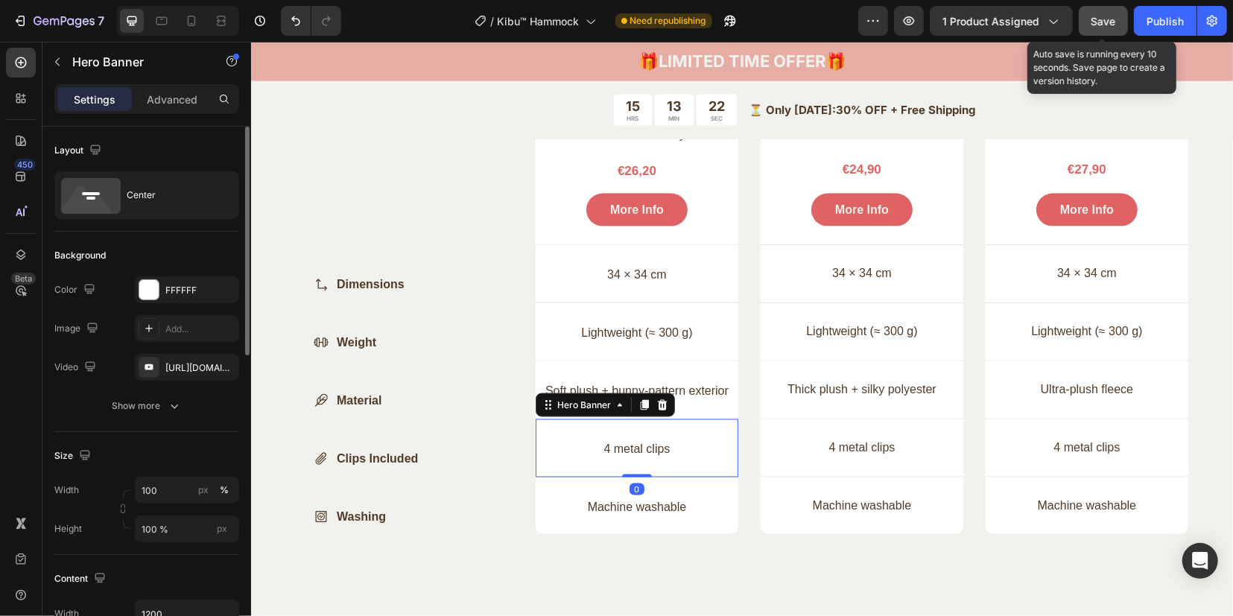
click at [1113, 25] on span "Save" at bounding box center [1103, 21] width 25 height 13
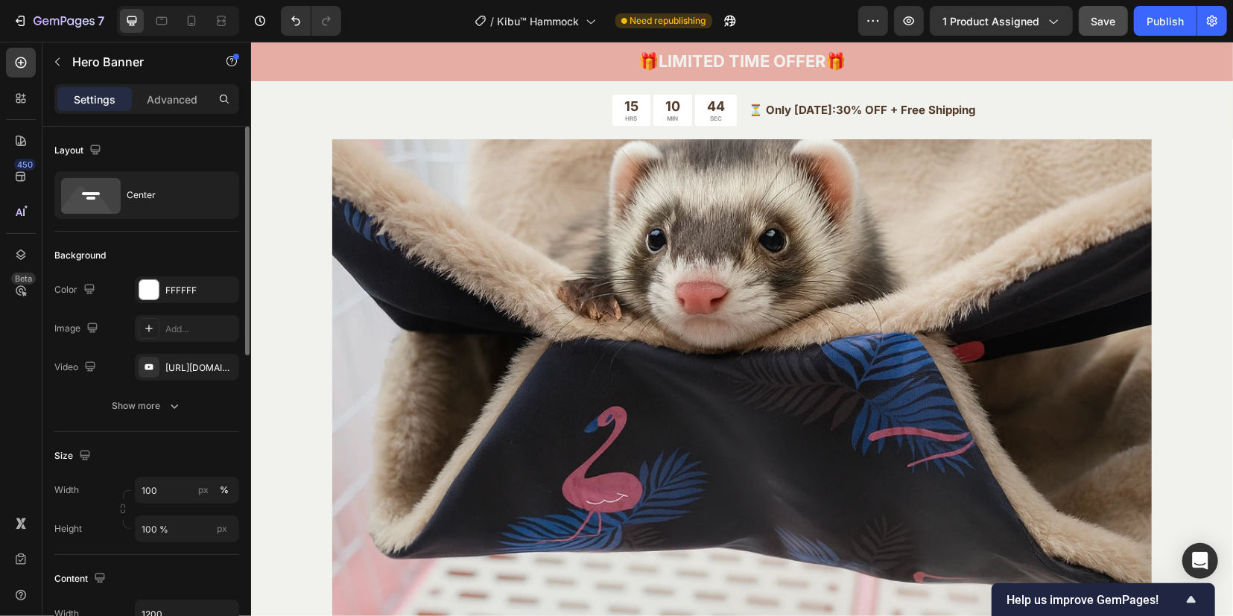
scroll to position [4007, 0]
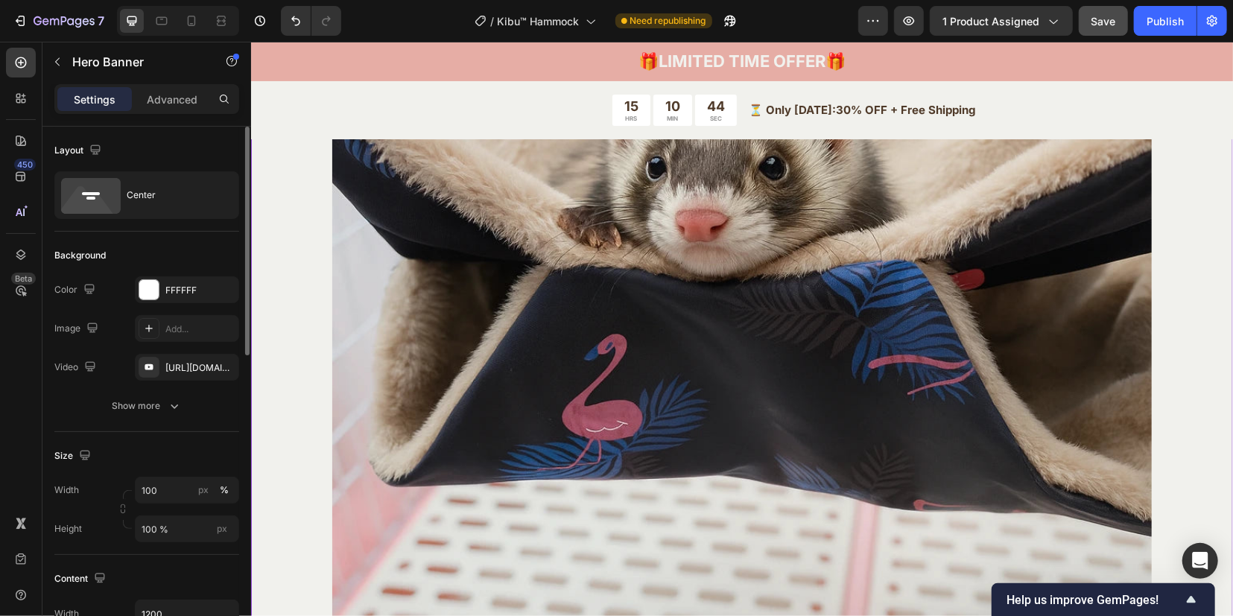
click at [606, 366] on img at bounding box center [740, 358] width 819 height 819
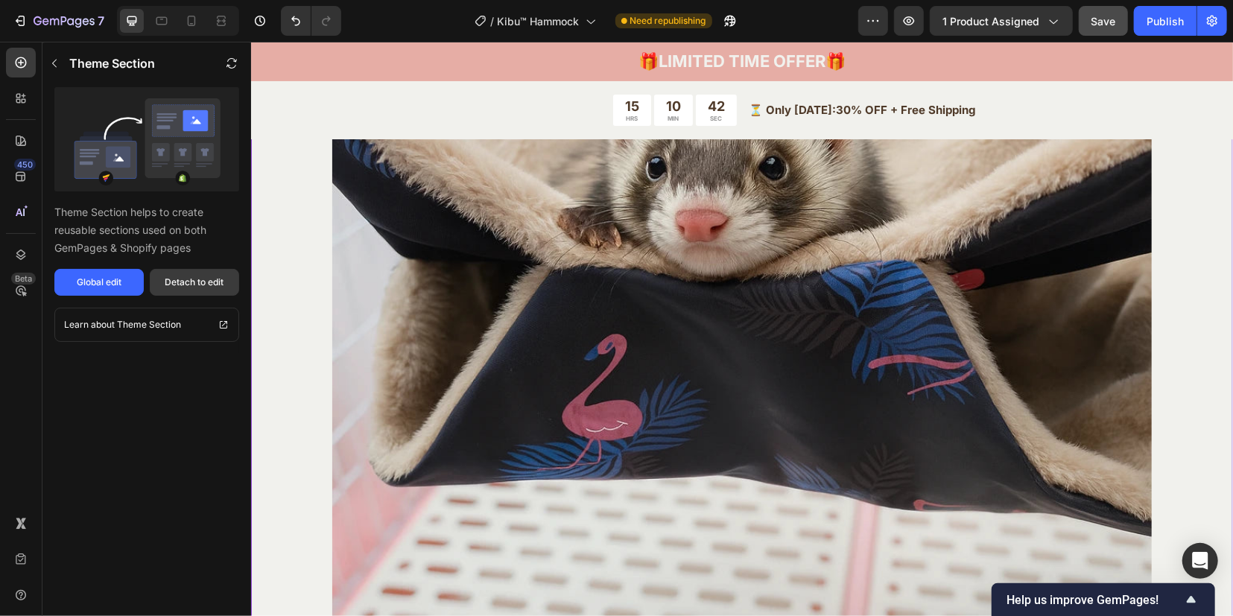
click at [174, 282] on div "Detach to edit" at bounding box center [194, 282] width 59 height 13
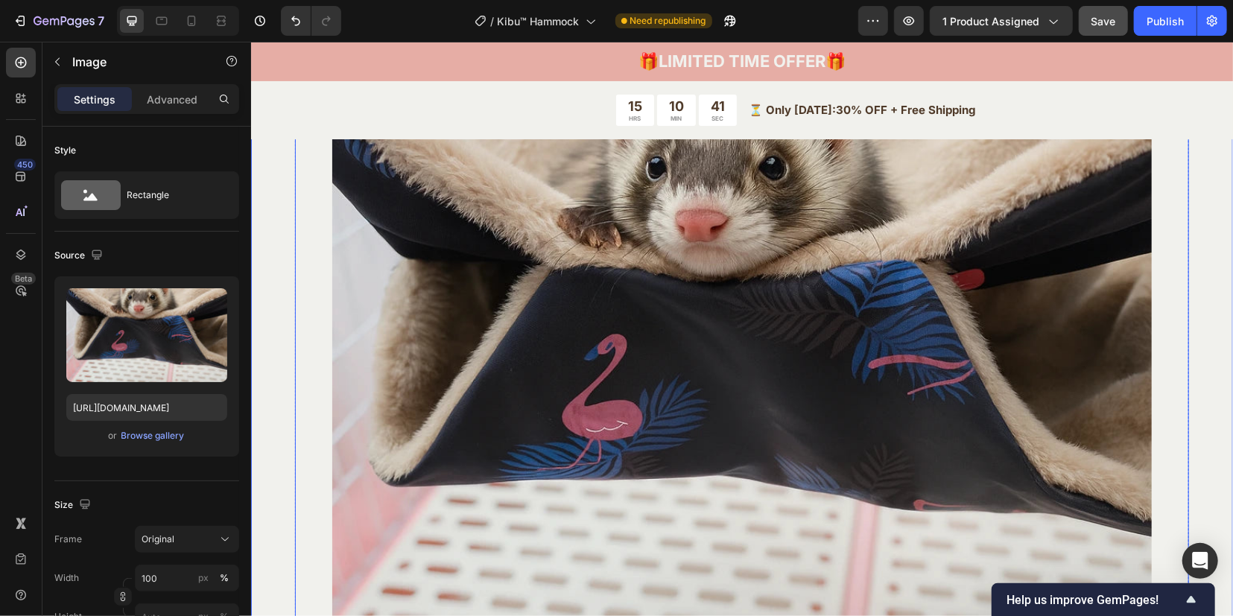
click at [687, 334] on img at bounding box center [740, 358] width 819 height 819
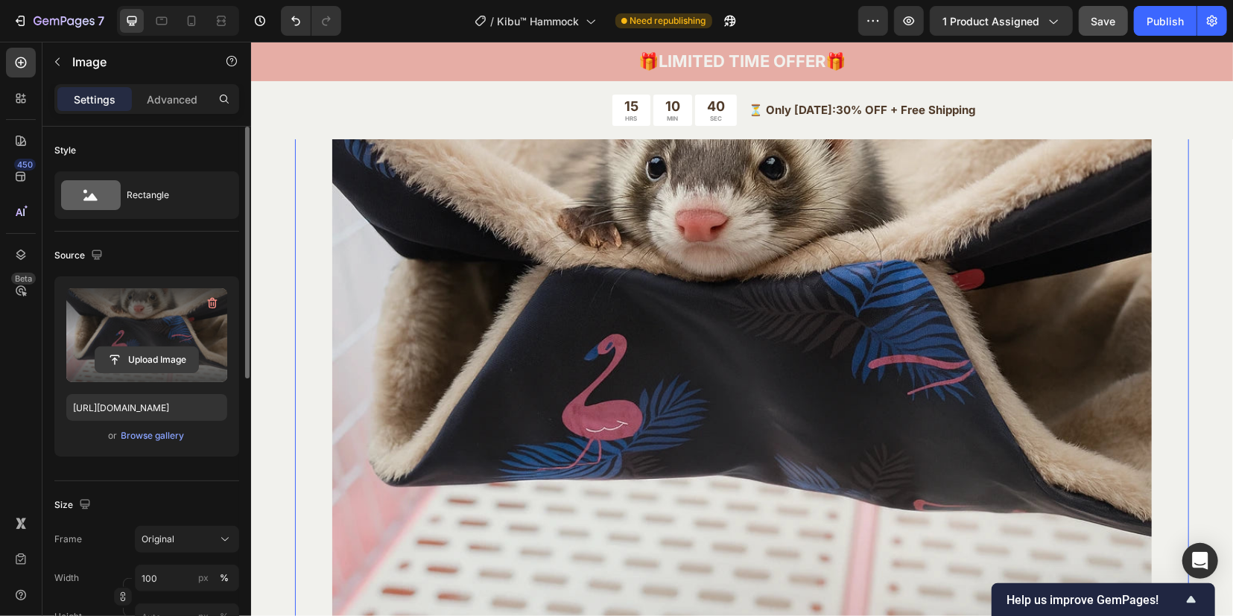
click at [134, 359] on input "file" at bounding box center [146, 359] width 103 height 25
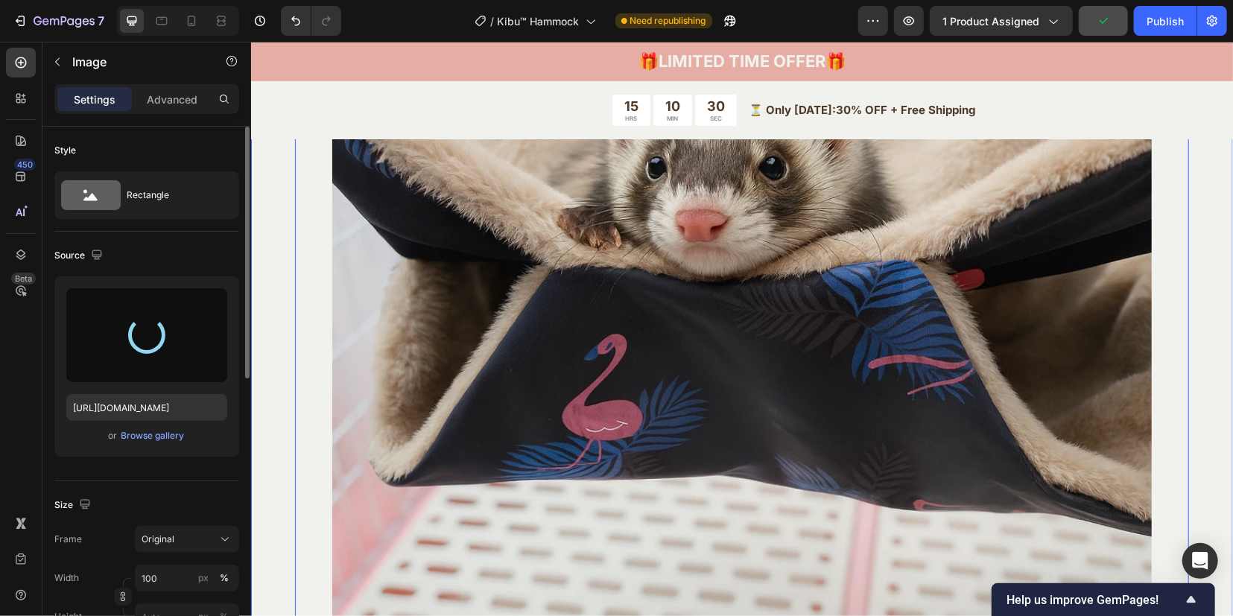
type input "[URL][DOMAIN_NAME]"
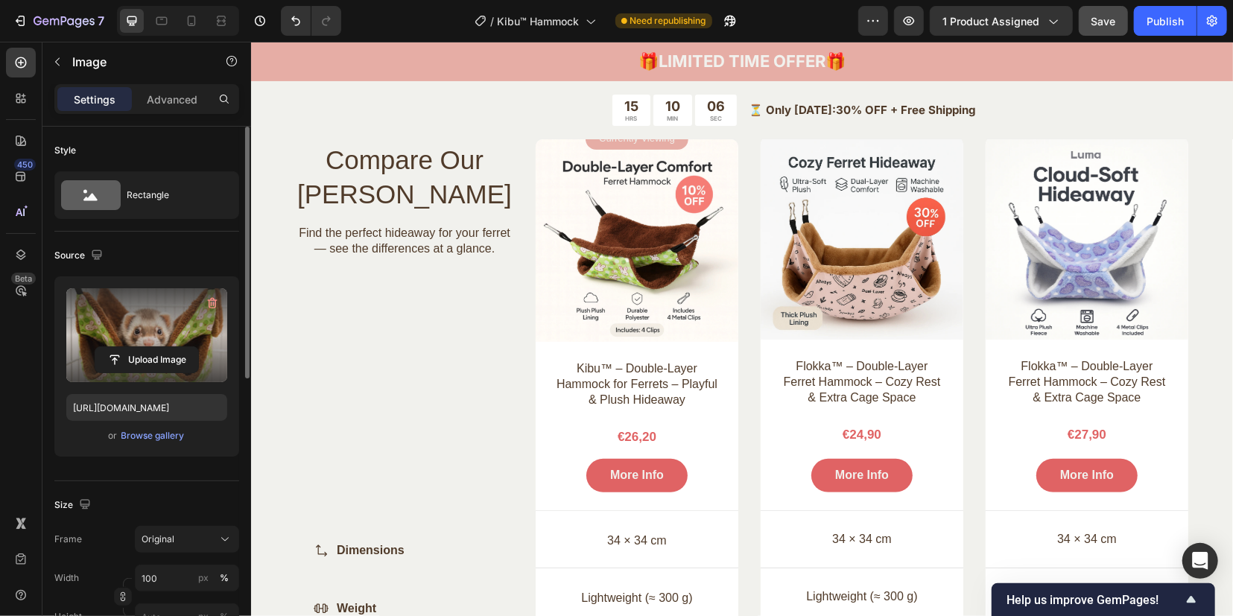
click at [1116, 20] on button "Save" at bounding box center [1102, 21] width 49 height 30
drag, startPoint x: 1157, startPoint y: 26, endPoint x: 1156, endPoint y: 36, distance: 10.5
click at [1157, 26] on div "Publish" at bounding box center [1164, 21] width 37 height 16
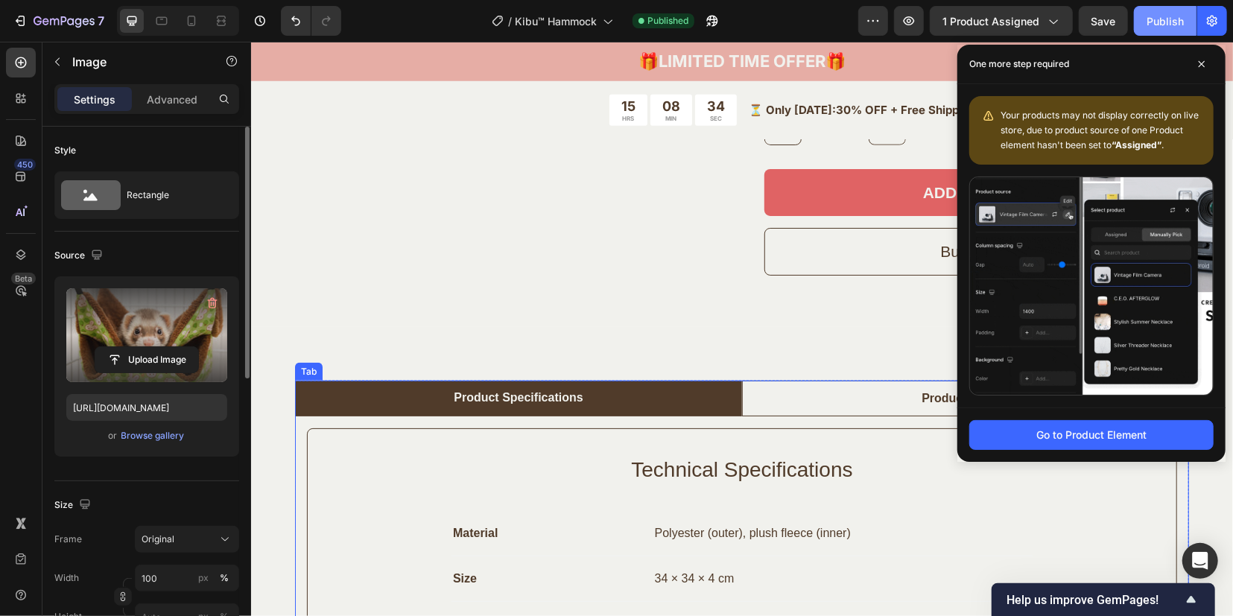
scroll to position [656, 0]
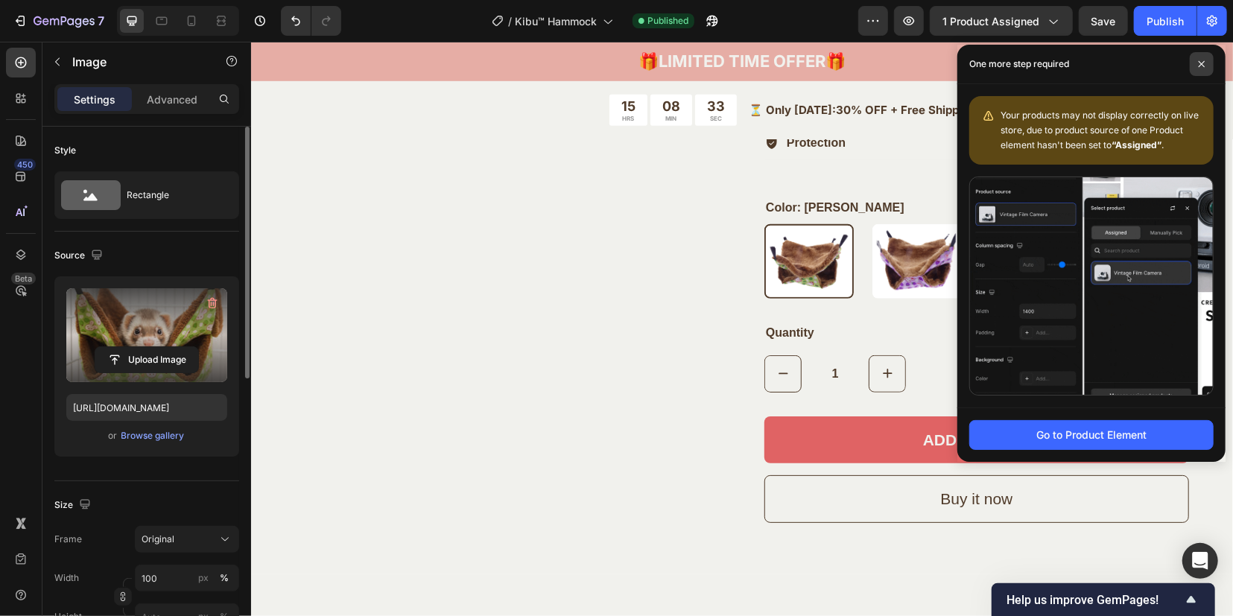
click at [1201, 63] on icon at bounding box center [1201, 63] width 7 height 7
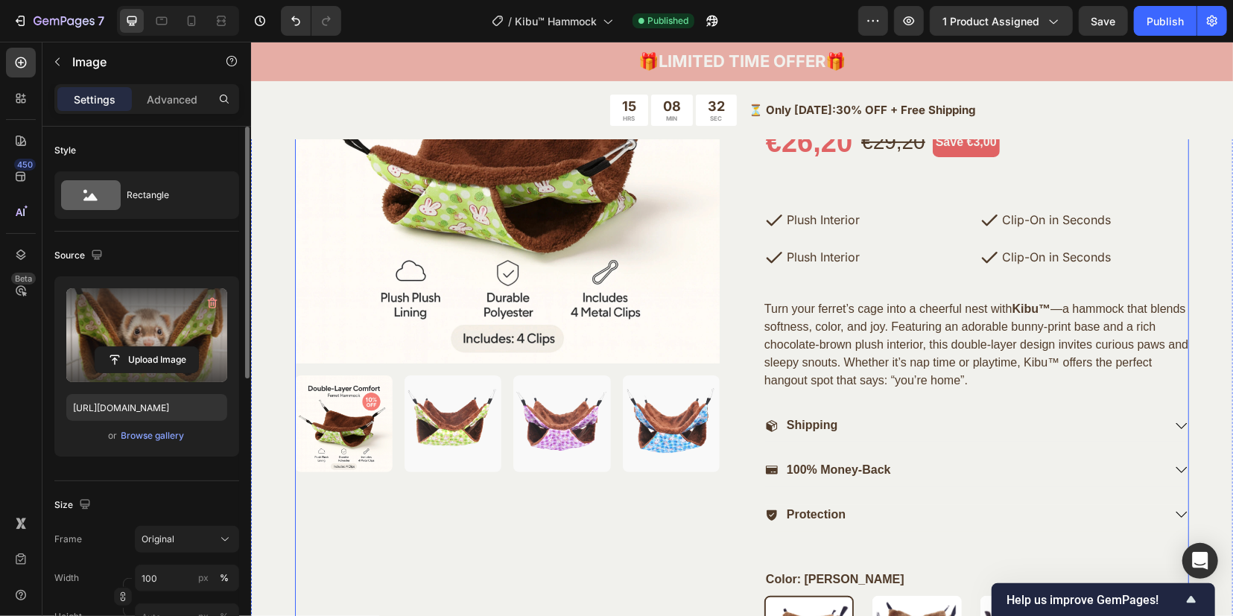
scroll to position [284, 0]
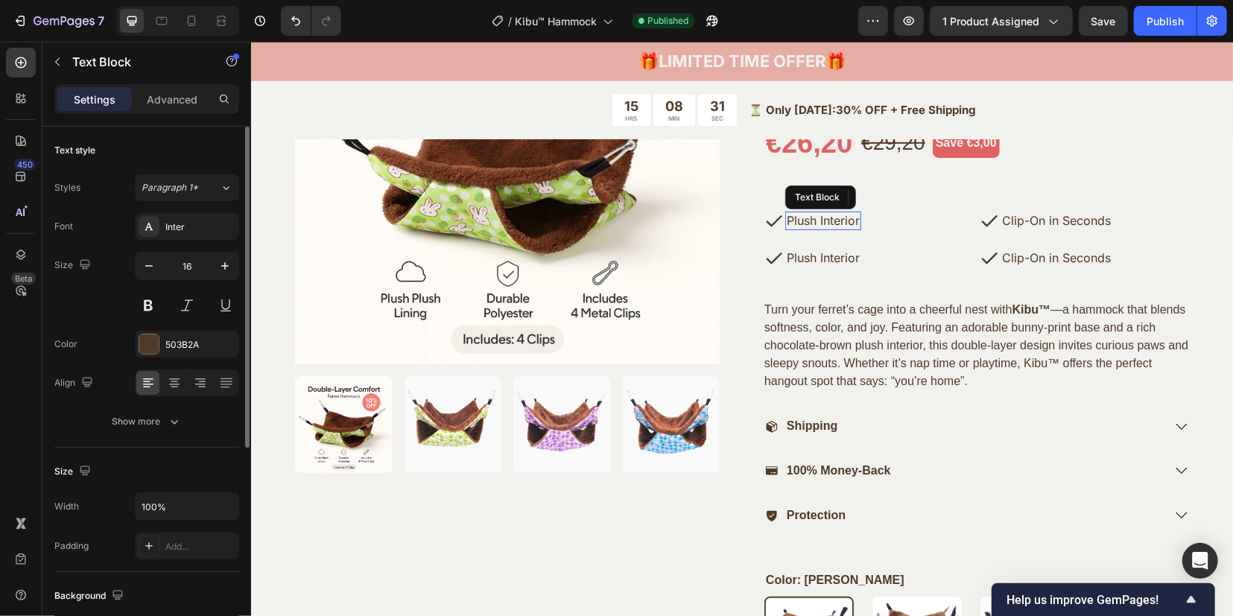
click at [828, 223] on p "Plush Interior" at bounding box center [822, 220] width 73 height 16
click at [828, 222] on p "Plush Interior" at bounding box center [822, 220] width 73 height 16
click at [1042, 222] on p "Clip-On in Seconds" at bounding box center [1055, 220] width 109 height 16
click at [1042, 220] on p "Clip-On in Seconds" at bounding box center [1055, 220] width 109 height 16
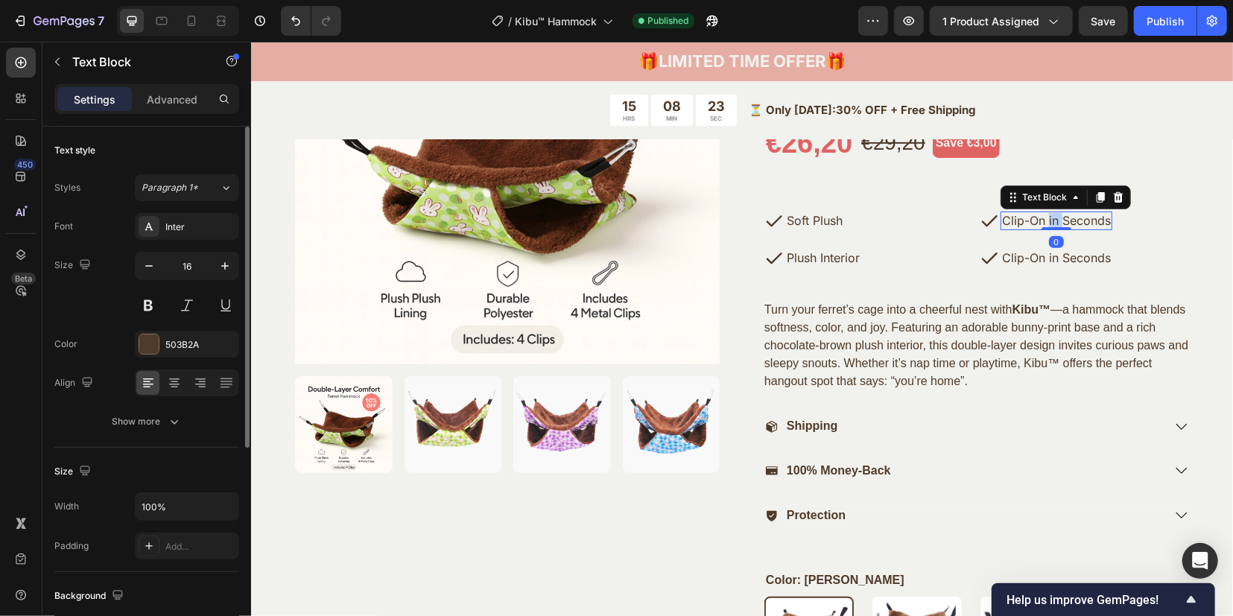
click at [1042, 220] on p "Clip-On in Seconds" at bounding box center [1055, 220] width 109 height 16
click at [1016, 214] on p "Clip-On in Seconds" at bounding box center [1055, 220] width 109 height 16
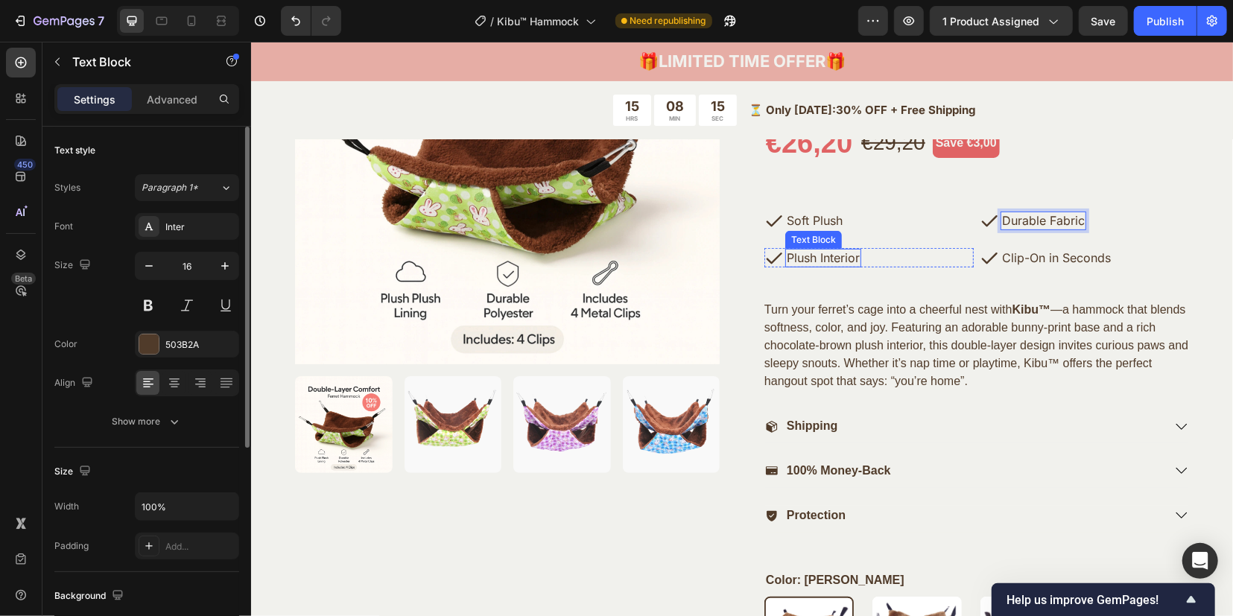
click at [808, 255] on p "Plush Interior" at bounding box center [822, 257] width 73 height 16
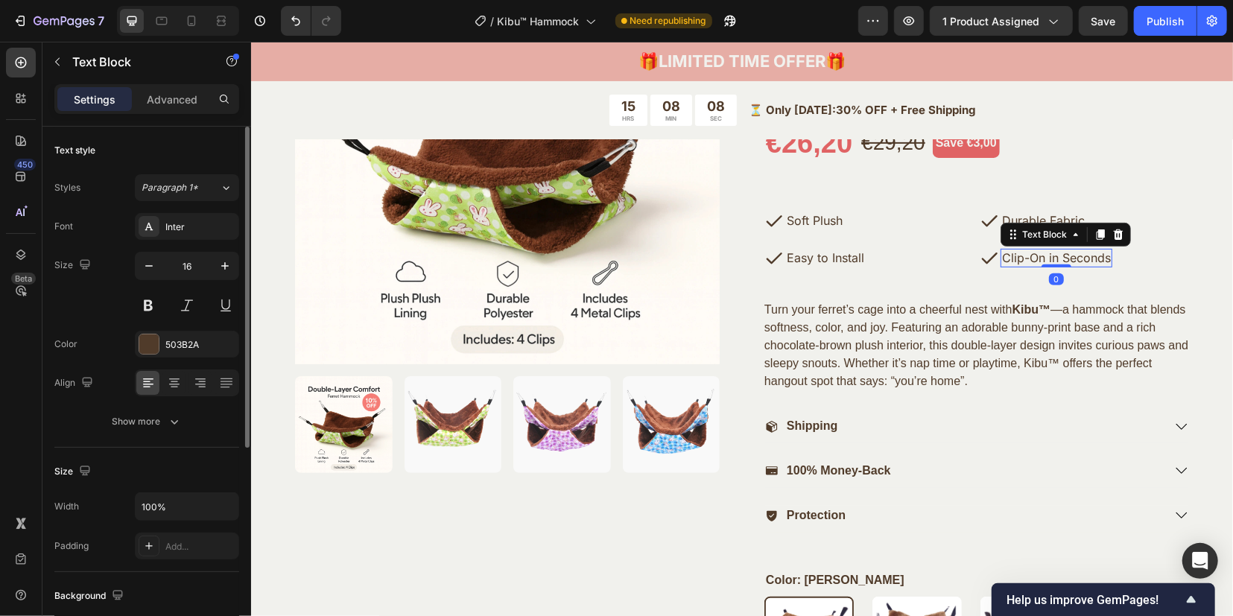
click at [1059, 256] on p "Clip-On in Seconds" at bounding box center [1055, 257] width 109 height 16
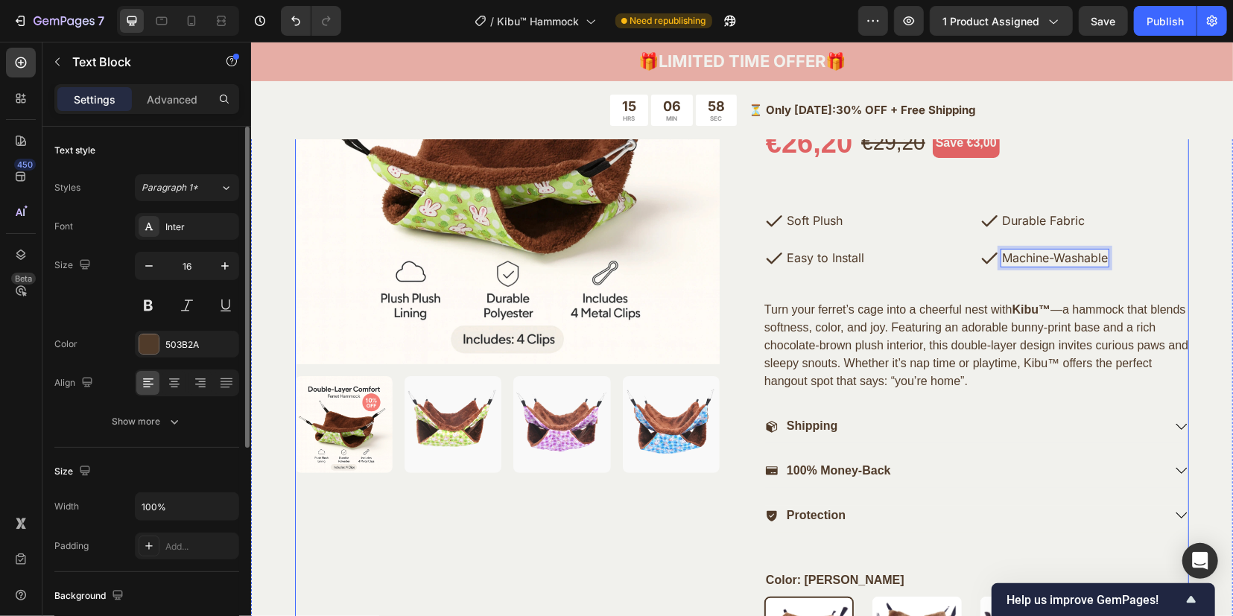
click at [926, 274] on div "Only 12 left in each pattern! Order now before they hop away! (P) Stock Counter…" at bounding box center [975, 417] width 425 height 956
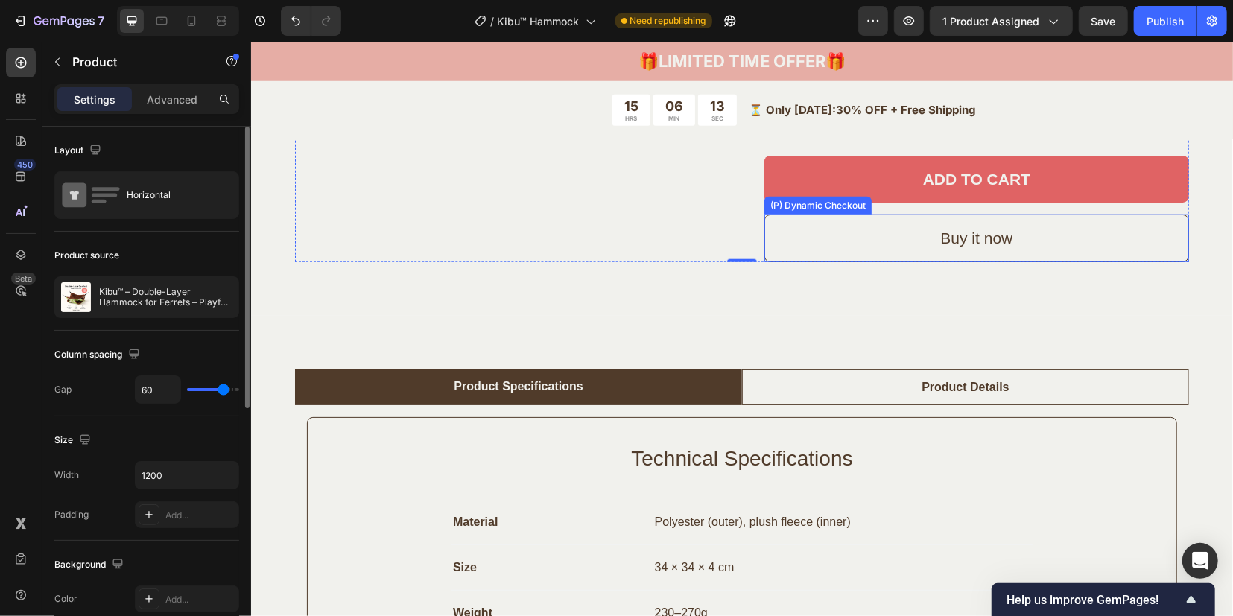
scroll to position [842, 0]
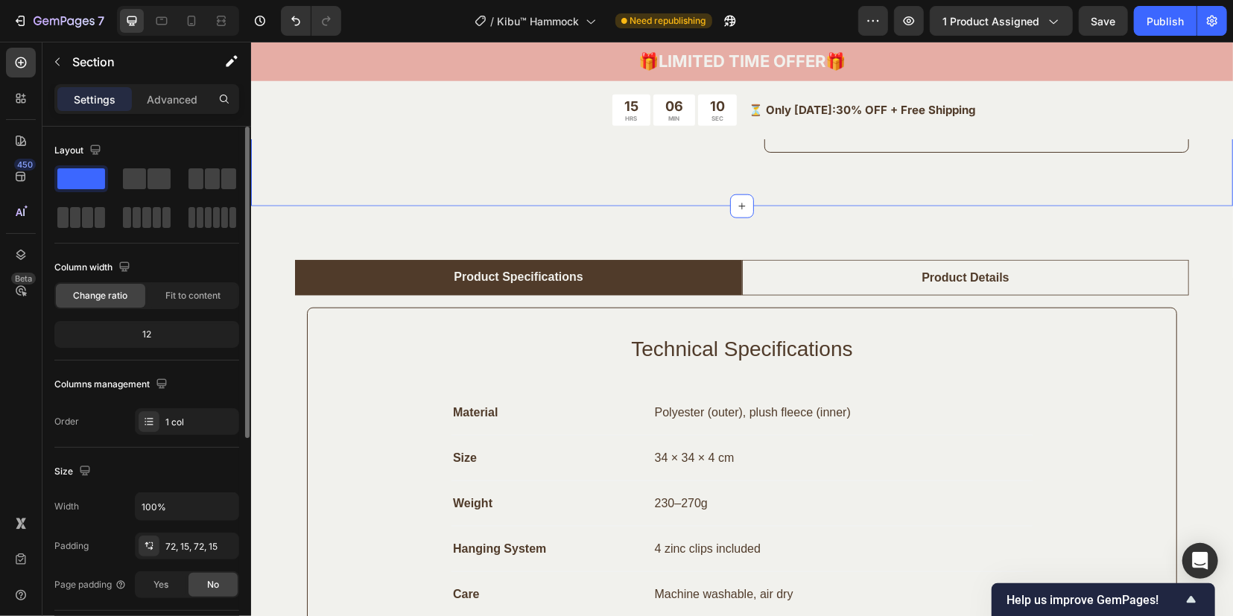
scroll to position [1028, 0]
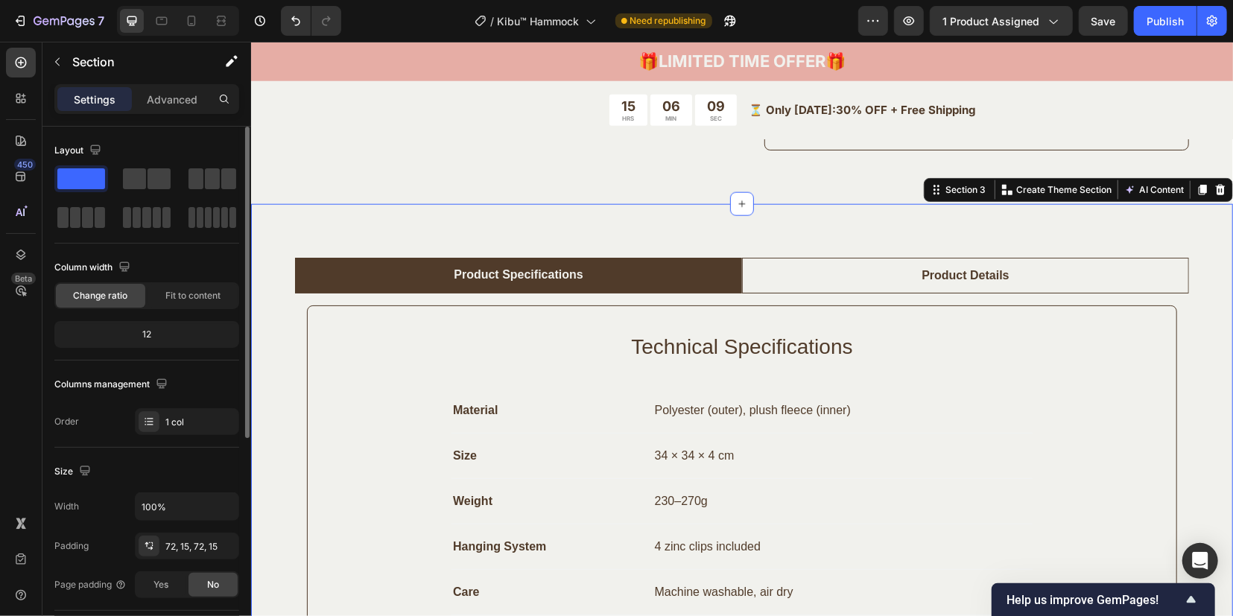
click at [895, 219] on div "Product Specifications Product Details Technical Specifications Heading Materia…" at bounding box center [741, 453] width 982 height 501
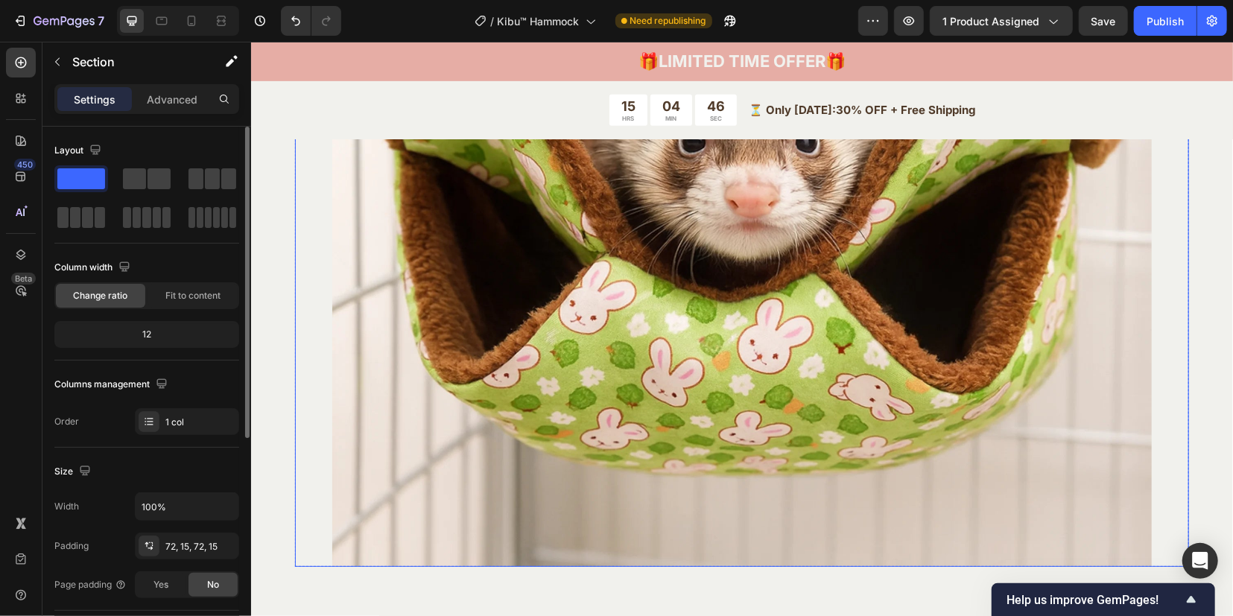
scroll to position [4473, 0]
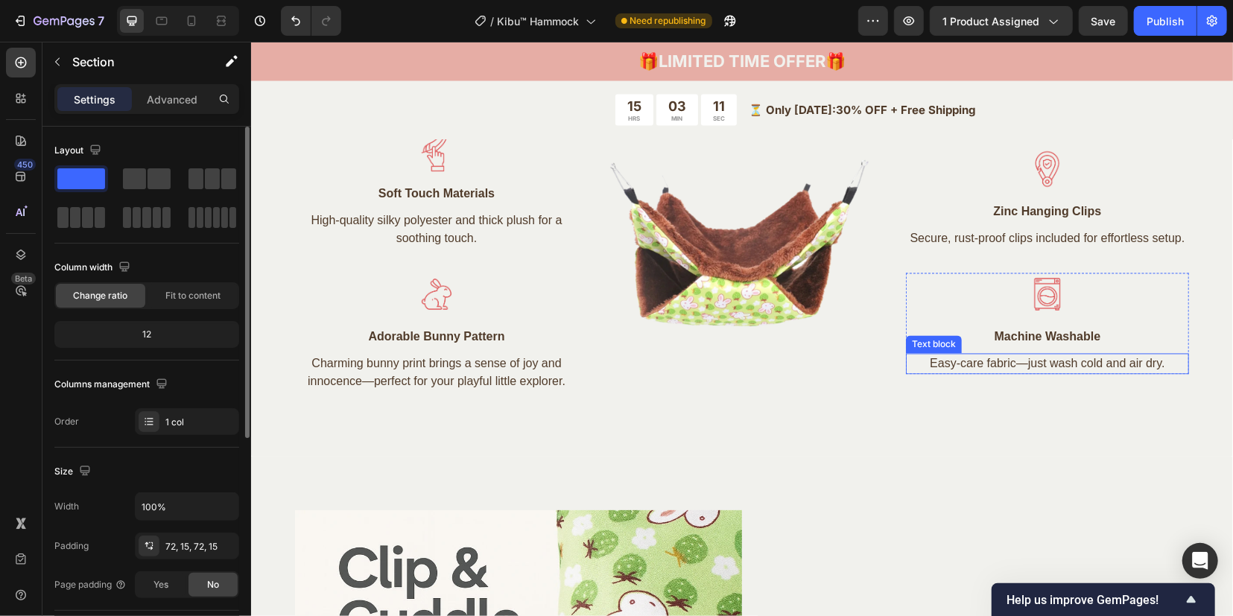
scroll to position [1783, 0]
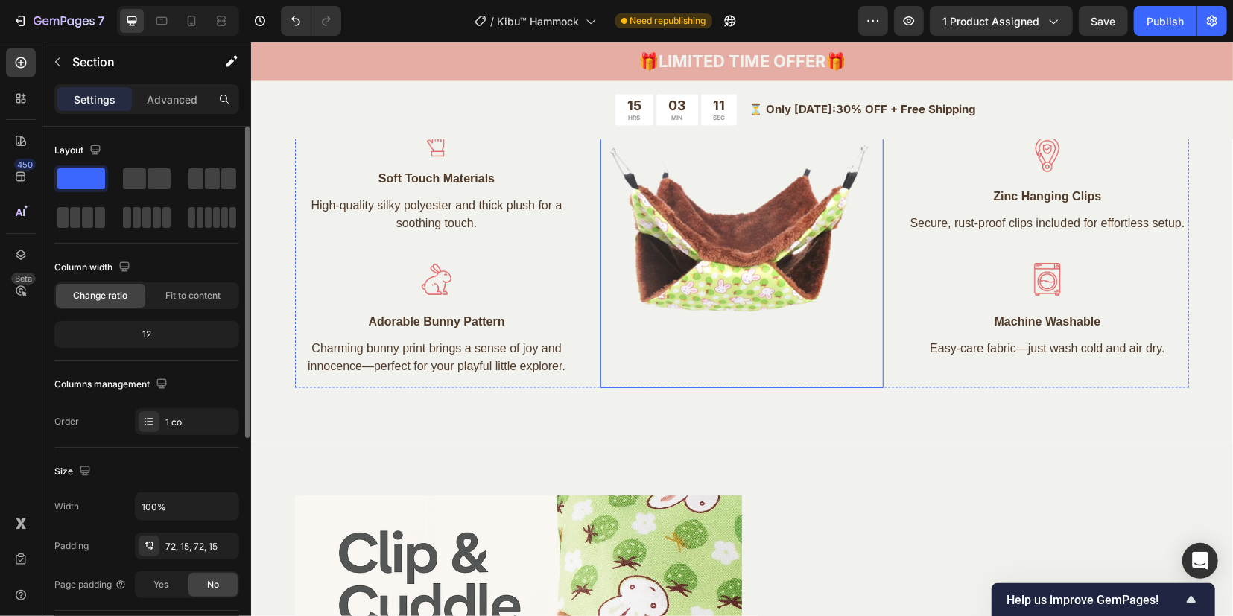
click at [730, 240] on img at bounding box center [741, 245] width 283 height 283
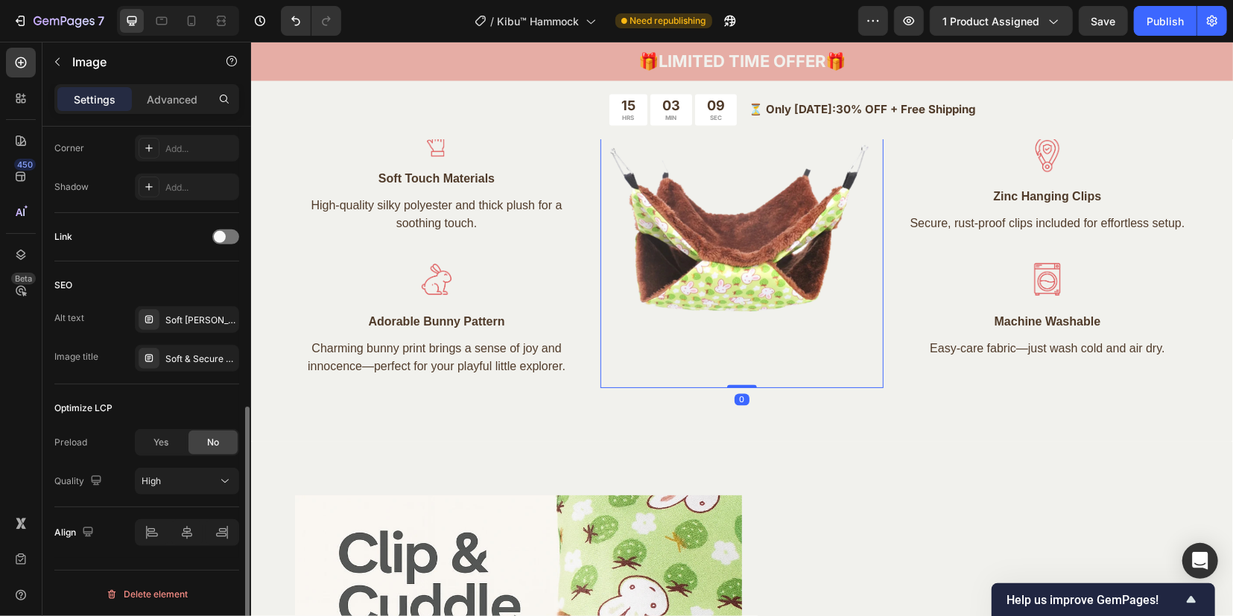
scroll to position [591, 0]
click at [147, 355] on icon at bounding box center [149, 358] width 12 height 12
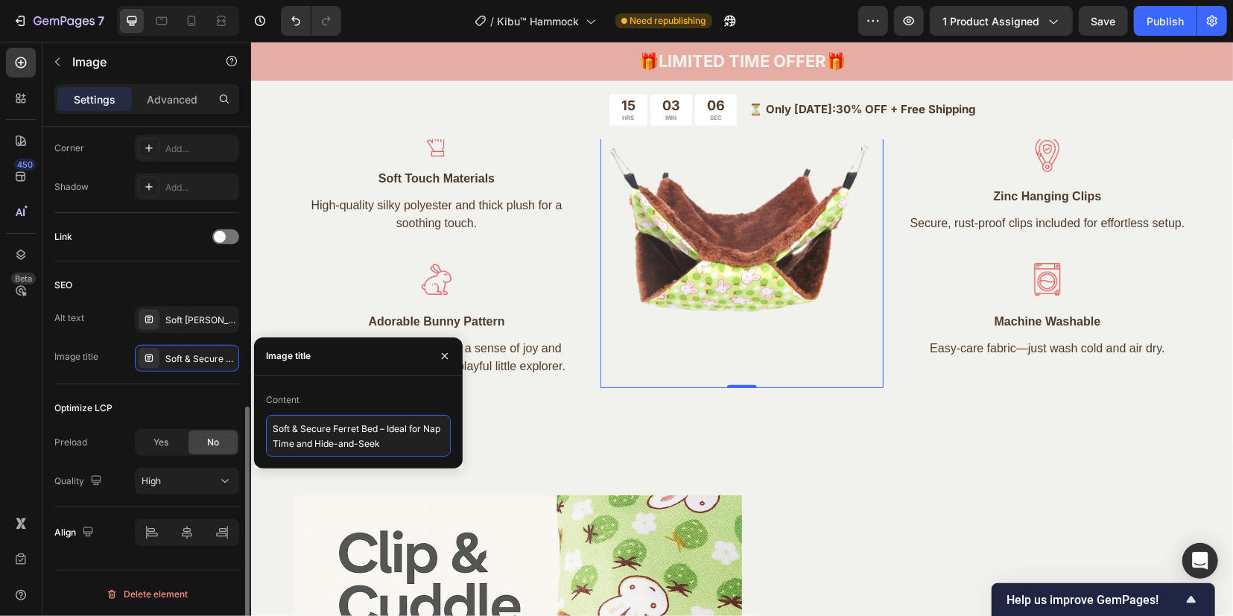
drag, startPoint x: 416, startPoint y: 445, endPoint x: 174, endPoint y: 406, distance: 245.1
click at [174, 406] on div "450 Beta Sections(18) Elements(84) Section Element Hero Section Product Detail …" at bounding box center [125, 329] width 251 height 574
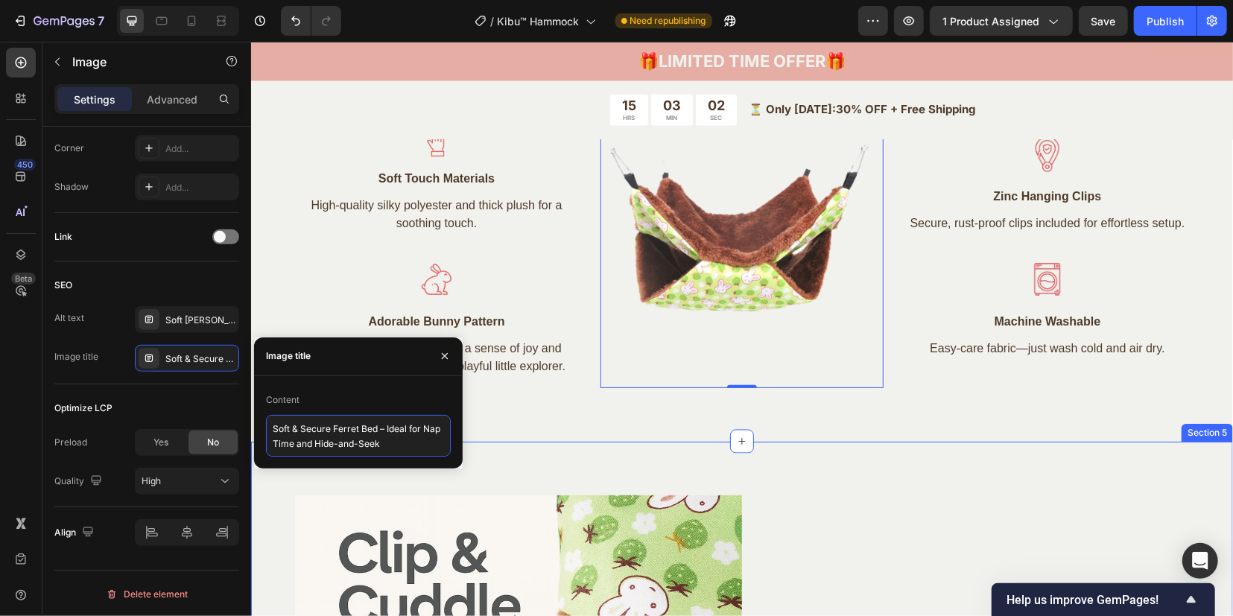
paste textarea "Kibu™ Ferret Hammock – Double-Layer Plush Hideaway"
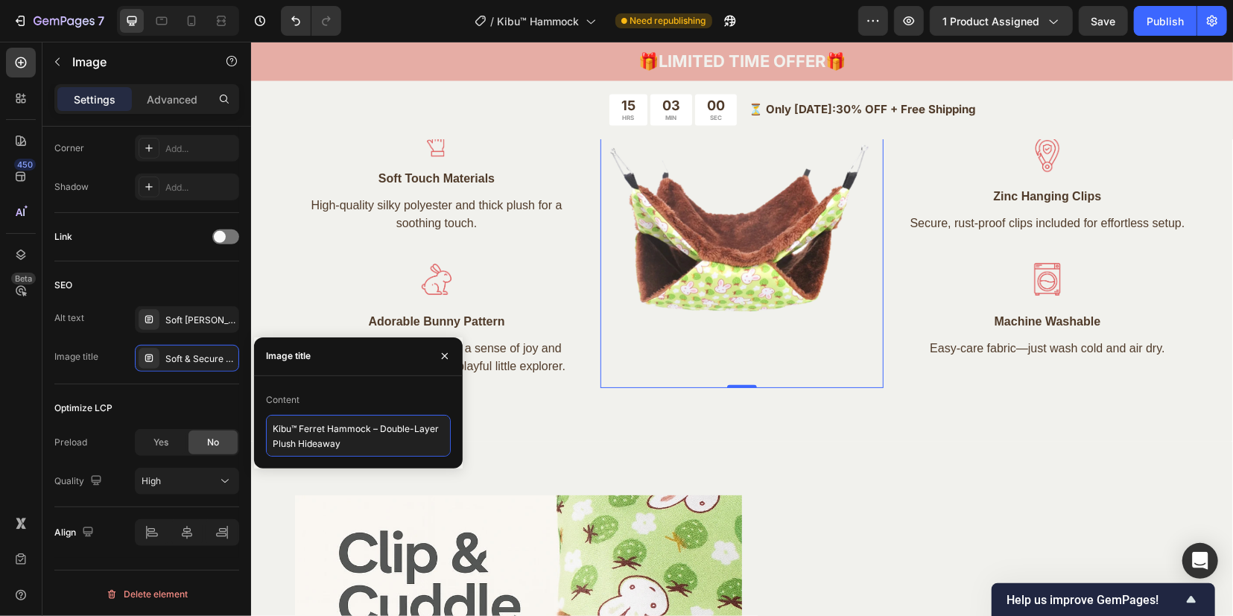
type textarea "Kibu™ Ferret Hammock – Double-Layer Plush Hideaway"
click at [150, 318] on icon at bounding box center [149, 320] width 12 height 12
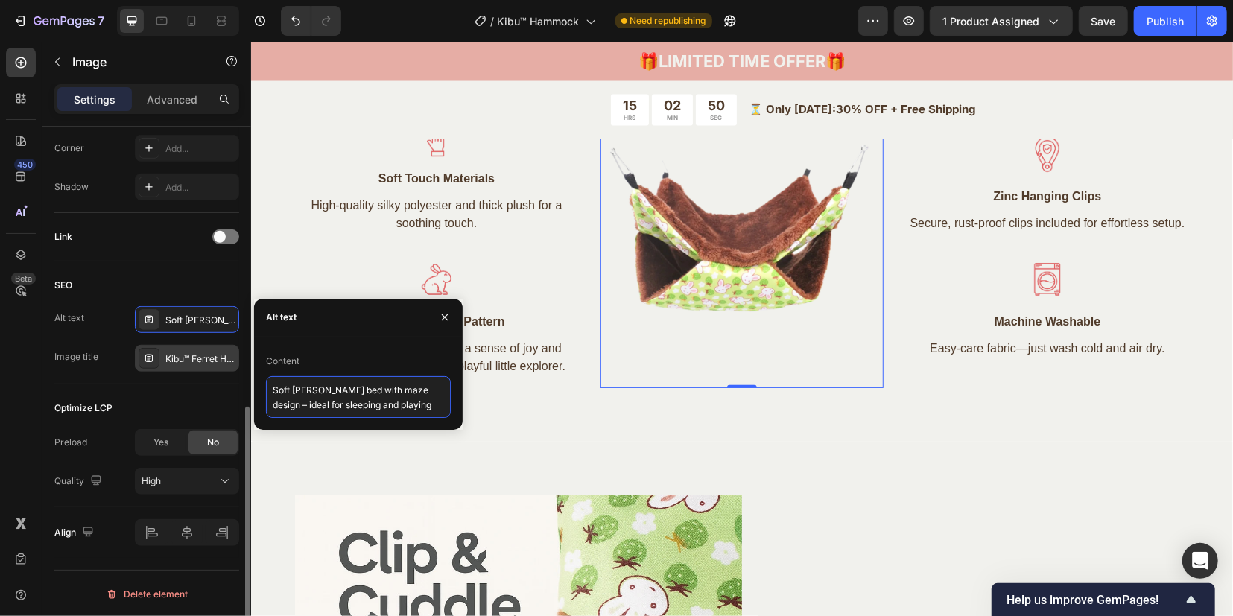
drag, startPoint x: 441, startPoint y: 407, endPoint x: 183, endPoint y: 367, distance: 260.7
click at [183, 367] on div "450 Beta Sections(18) Elements(84) Section Element Hero Section Product Detail …" at bounding box center [125, 329] width 251 height 574
paste textarea "Kibu™ hammock for ferrets – double layer plush bed – playful hideaway design"
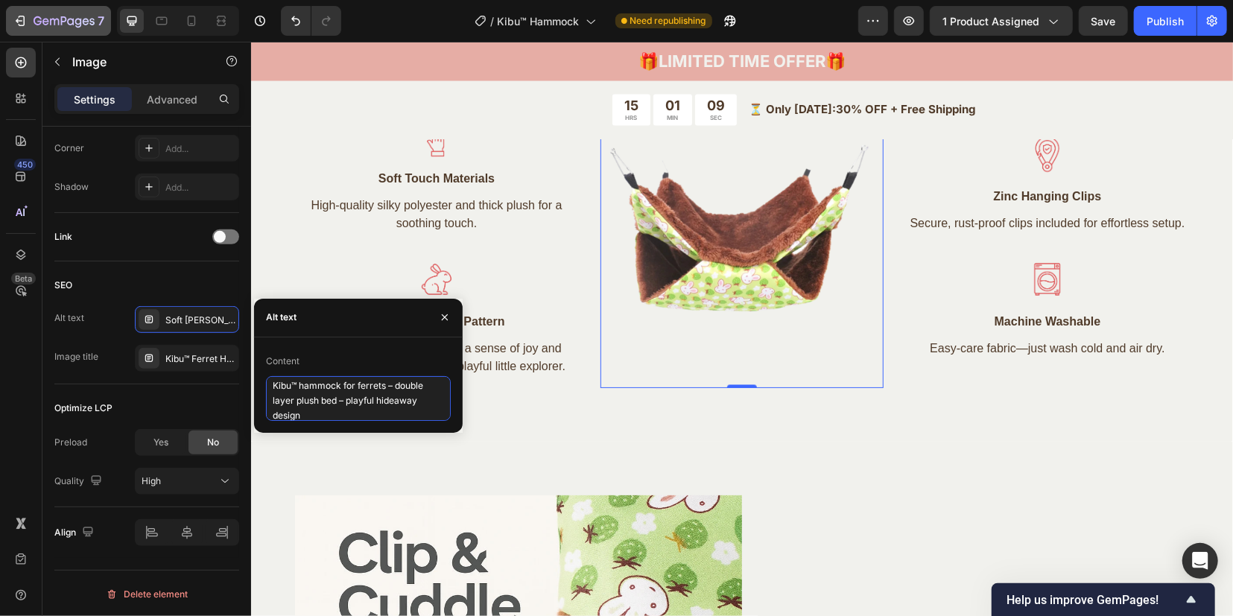
type textarea "Kibu™ hammock for ferrets – double layer plush bed – playful hideaway design"
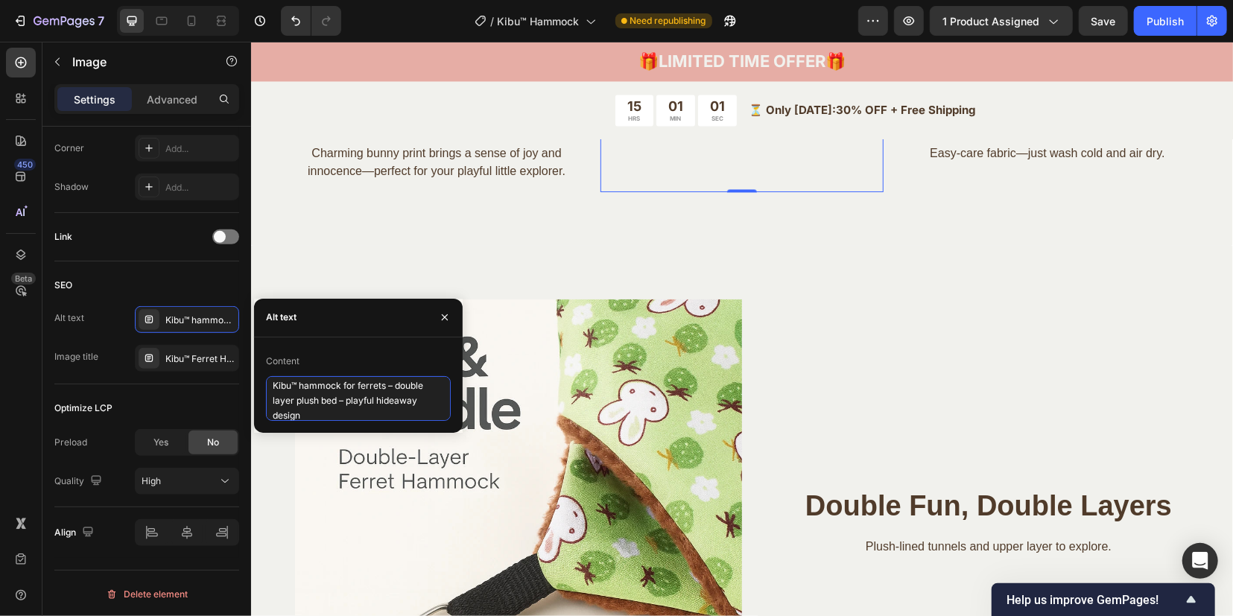
scroll to position [1969, 0]
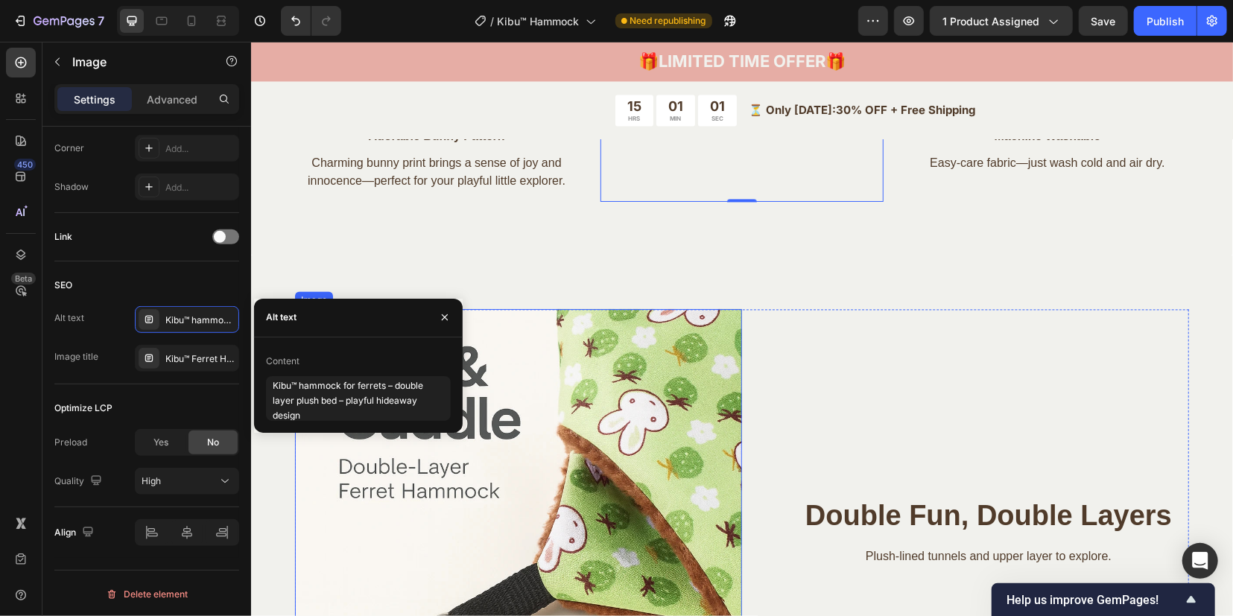
click at [579, 453] on img at bounding box center [517, 531] width 447 height 447
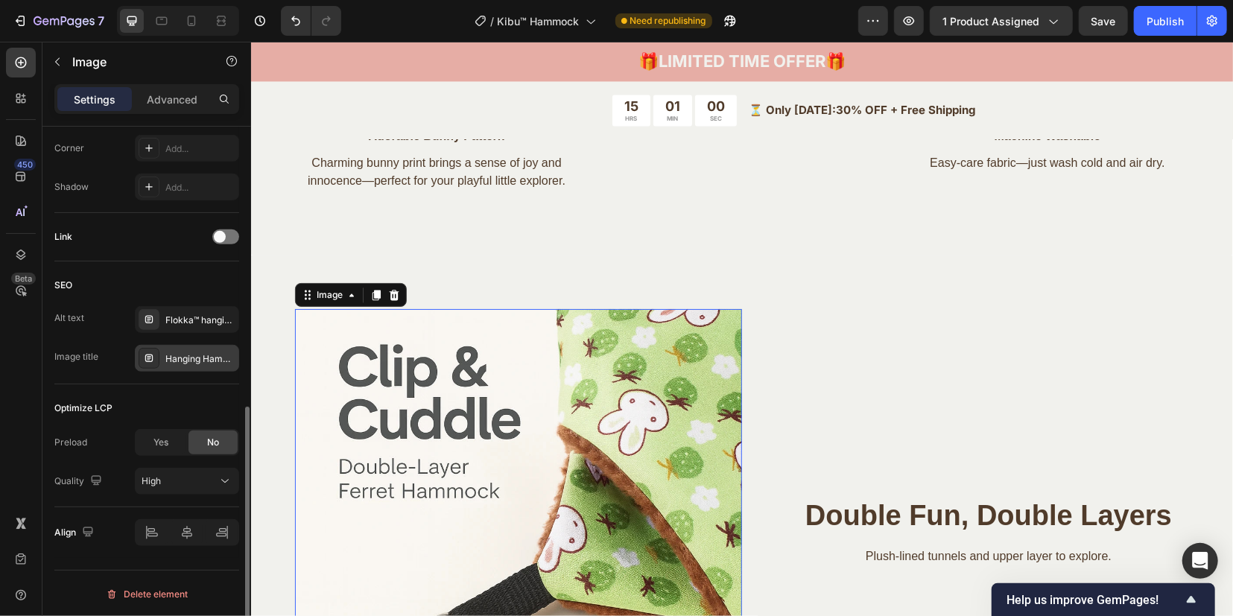
click at [153, 352] on icon at bounding box center [149, 358] width 12 height 12
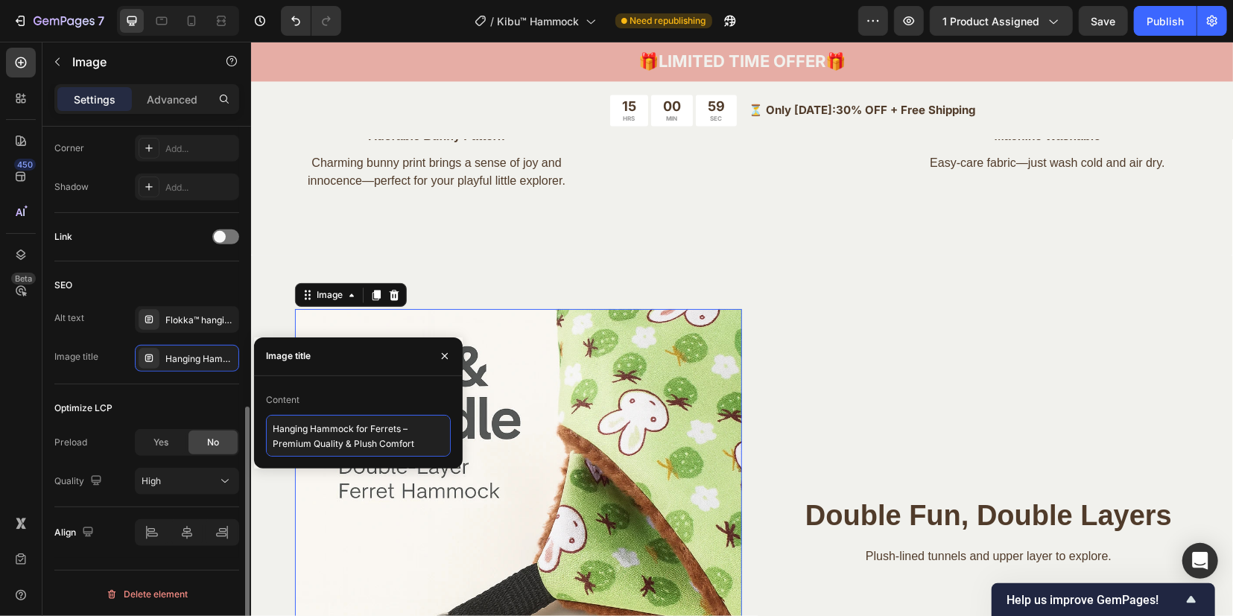
drag, startPoint x: 422, startPoint y: 448, endPoint x: 216, endPoint y: 433, distance: 206.8
click at [216, 433] on div "450 Beta Sections(18) Elements(84) Section Element Hero Section Product Detail …" at bounding box center [125, 329] width 251 height 574
paste textarea "Kibu™ Hammock – Cozy Plush Lining"
type textarea "Kibu™ Hammock – Cozy Plush Lining"
drag, startPoint x: 150, startPoint y: 318, endPoint x: 176, endPoint y: 329, distance: 27.7
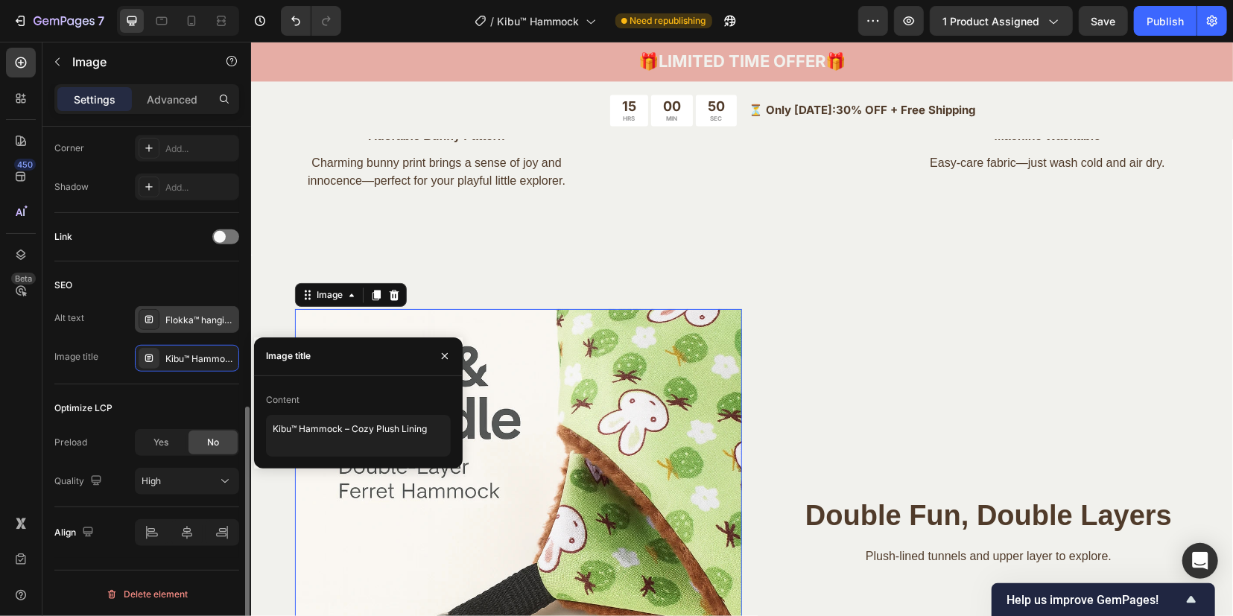
click at [150, 319] on icon at bounding box center [149, 319] width 4 height 1
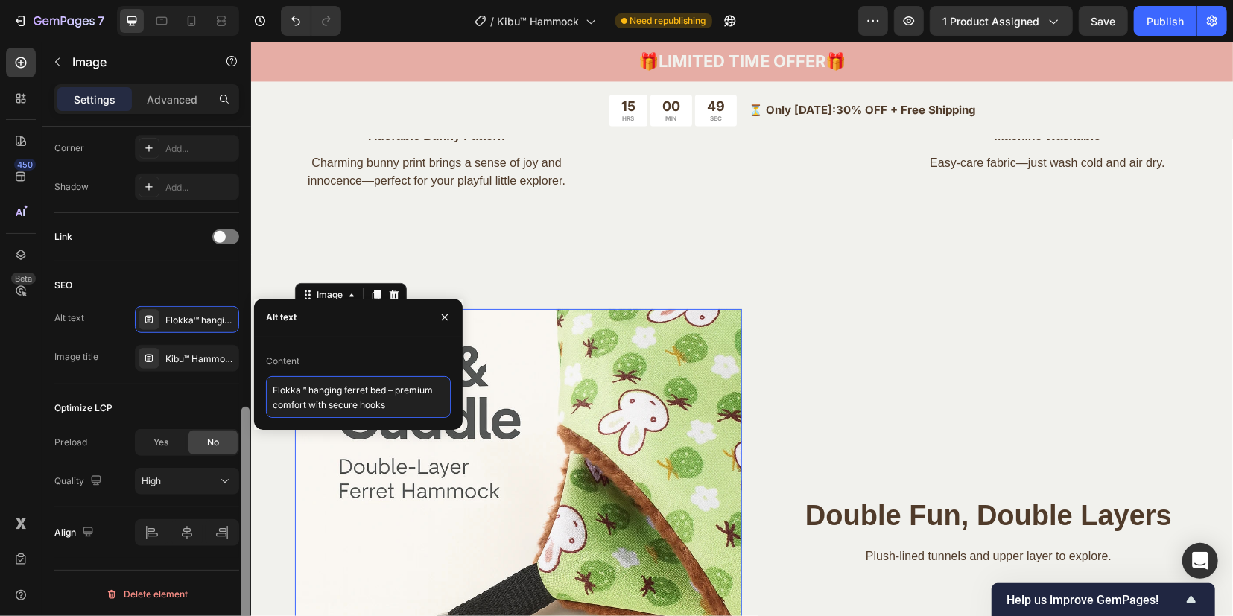
drag, startPoint x: 365, startPoint y: 404, endPoint x: 250, endPoint y: 387, distance: 115.9
click at [249, 387] on div "450 Beta Sections(18) Elements(84) Section Element Hero Section Product Detail …" at bounding box center [125, 329] width 251 height 574
paste textarea "Kibu™ ferret hammock – soft plush interior – warm and secure rest space"
type textarea "Kibu™ ferret hammock – soft plush interior – warm and secure rest space"
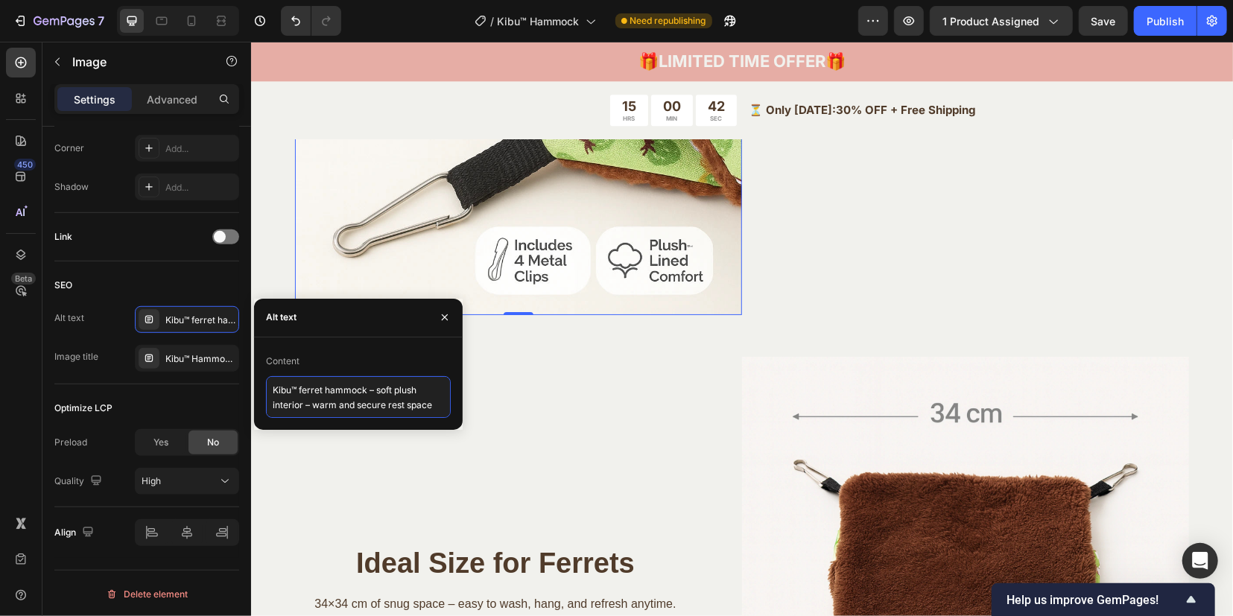
scroll to position [2434, 0]
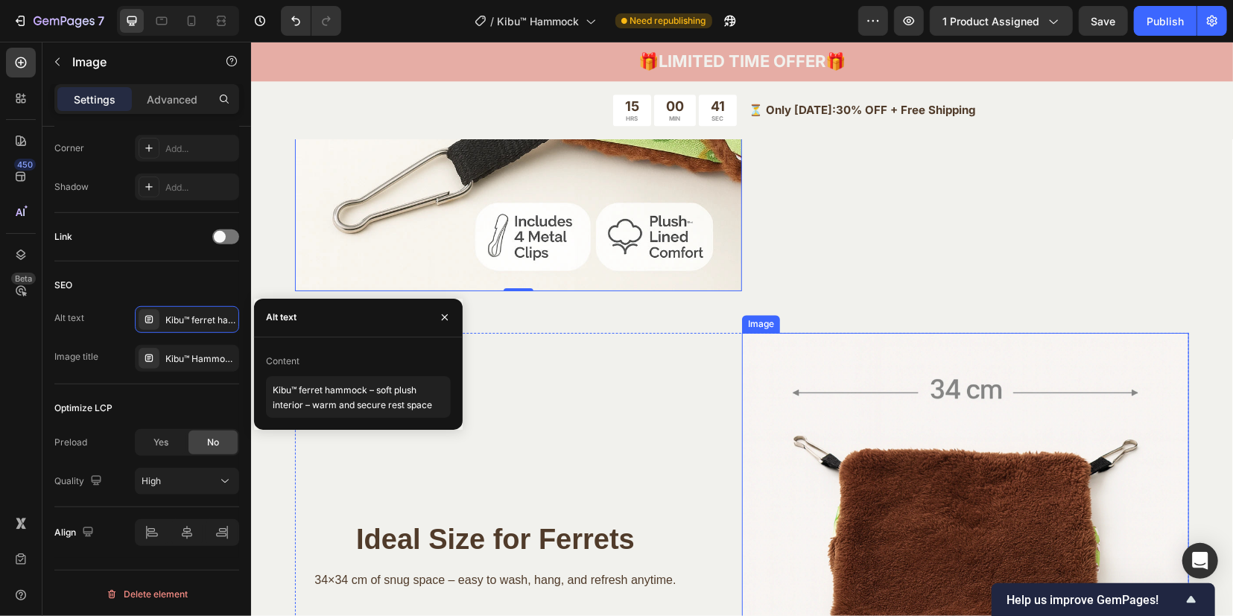
click at [871, 449] on img at bounding box center [964, 555] width 447 height 447
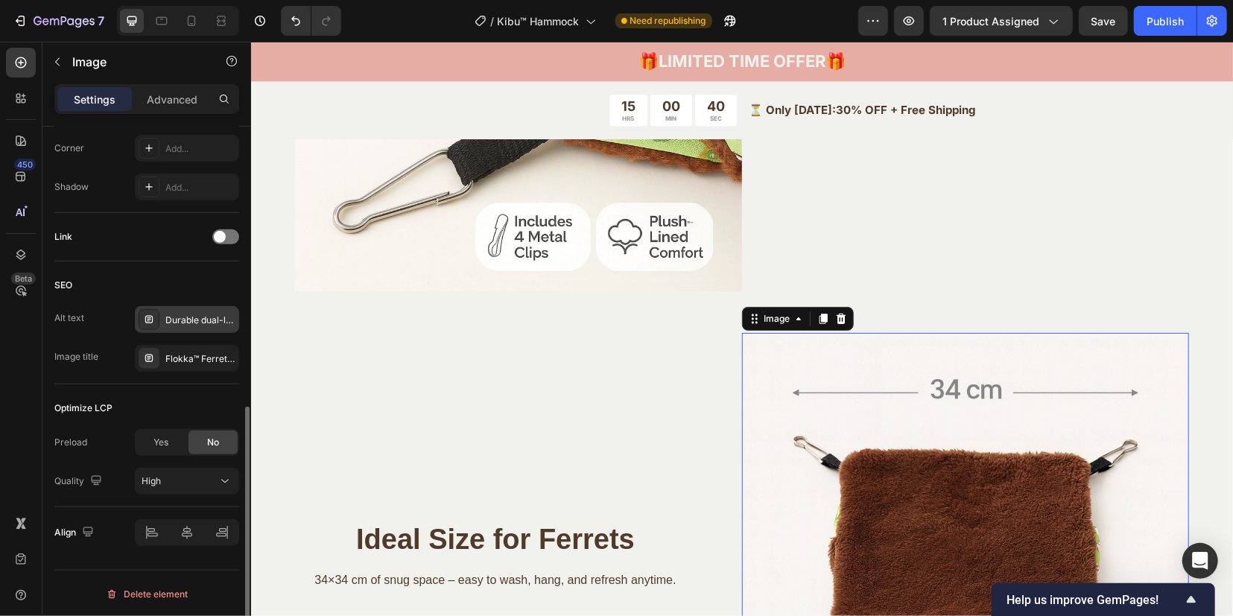
click at [152, 322] on icon at bounding box center [149, 320] width 12 height 12
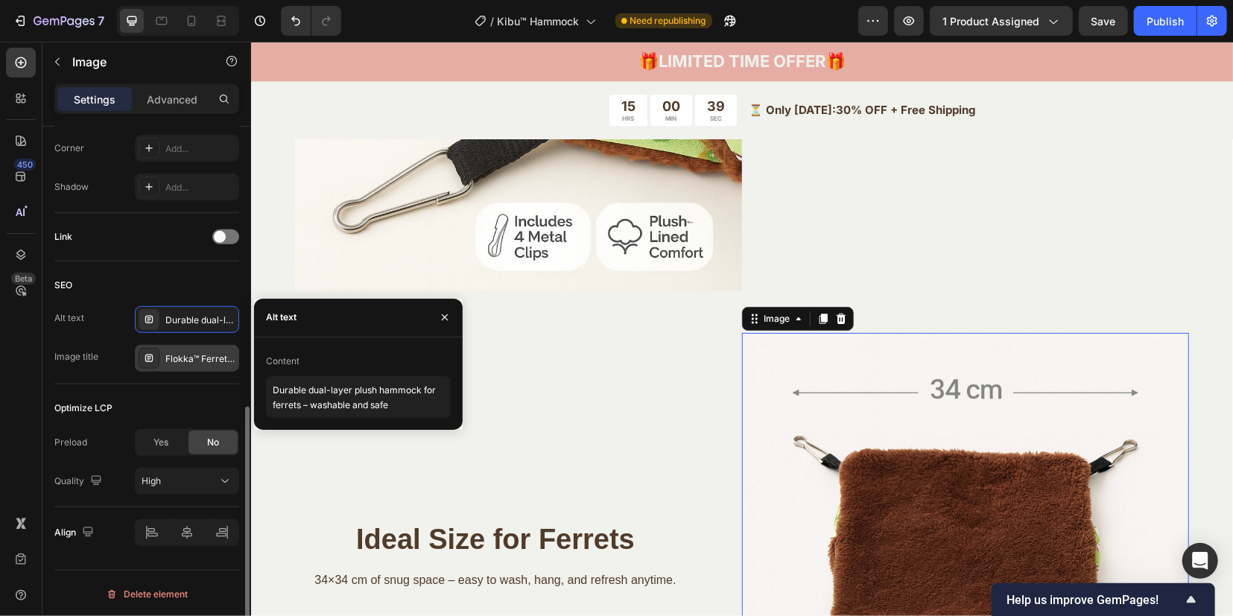
click at [142, 352] on div at bounding box center [149, 358] width 21 height 21
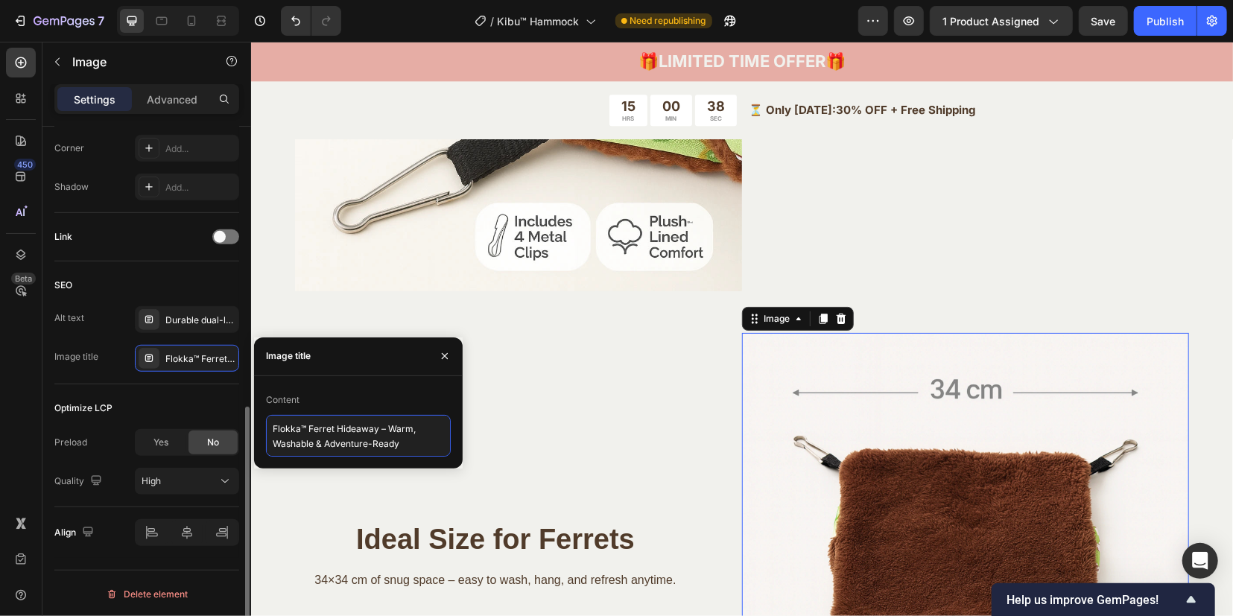
scroll to position [1, 0]
drag, startPoint x: 404, startPoint y: 446, endPoint x: 207, endPoint y: 429, distance: 197.4
click at [207, 429] on div "450 Beta Sections(18) Elements(84) Section Element Hero Section Product Detail …" at bounding box center [125, 329] width 251 height 574
paste textarea "Kibu™ Hammock – Bunny Pattern Exterior"
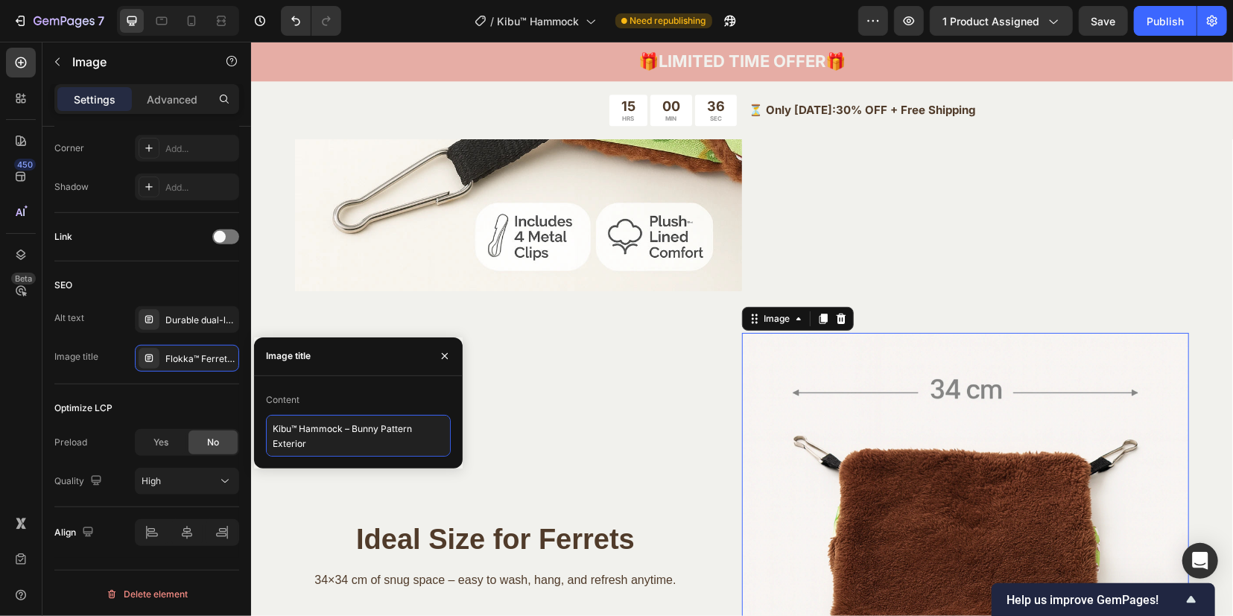
type textarea "Kibu™ Hammock – Bunny Pattern Exterior"
click at [155, 324] on div at bounding box center [149, 319] width 21 height 21
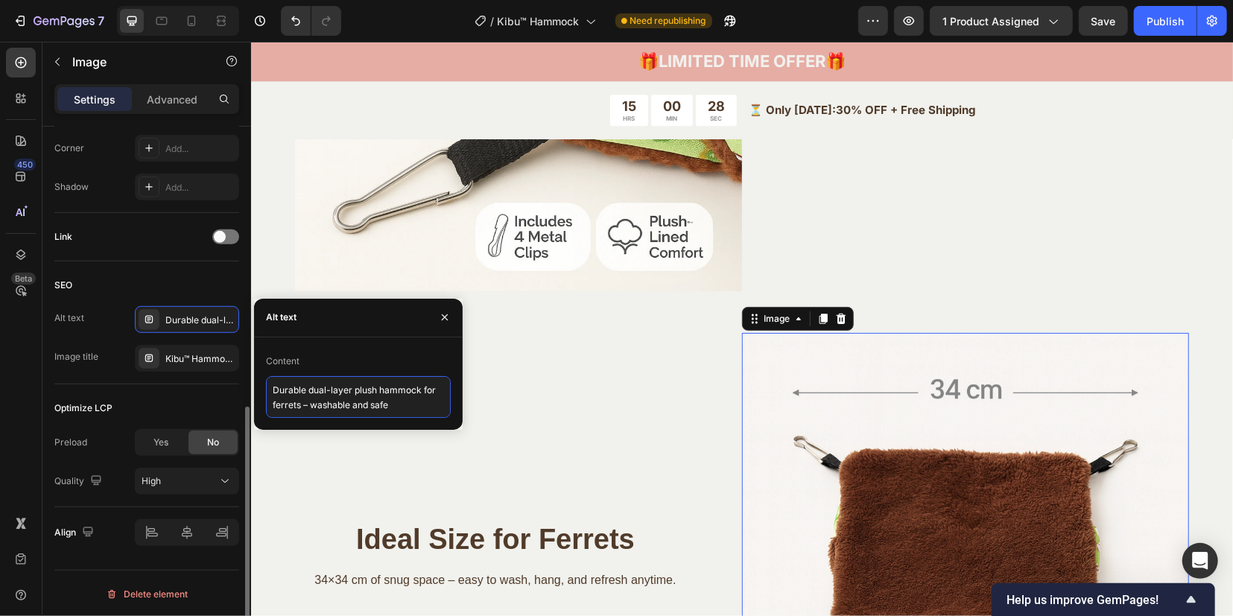
drag, startPoint x: 419, startPoint y: 407, endPoint x: 192, endPoint y: 379, distance: 228.2
click at [192, 379] on div "450 Beta Sections(18) Elements(84) Section Element Hero Section Product Detail …" at bounding box center [125, 329] width 251 height 574
paste textarea "Kibu™ hammock for ferrets – cute bunny pattern fabric – durable polyester design"
type textarea "Kibu™ hammock for ferrets – cute bunny pattern fabric – durable polyester design"
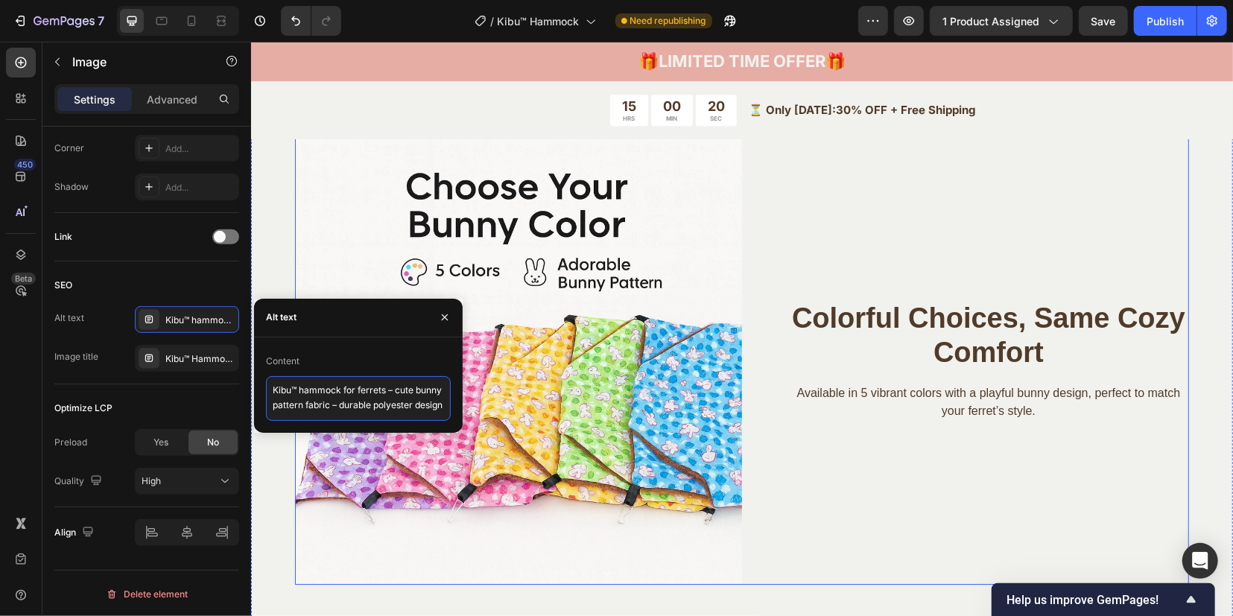
scroll to position [3179, 0]
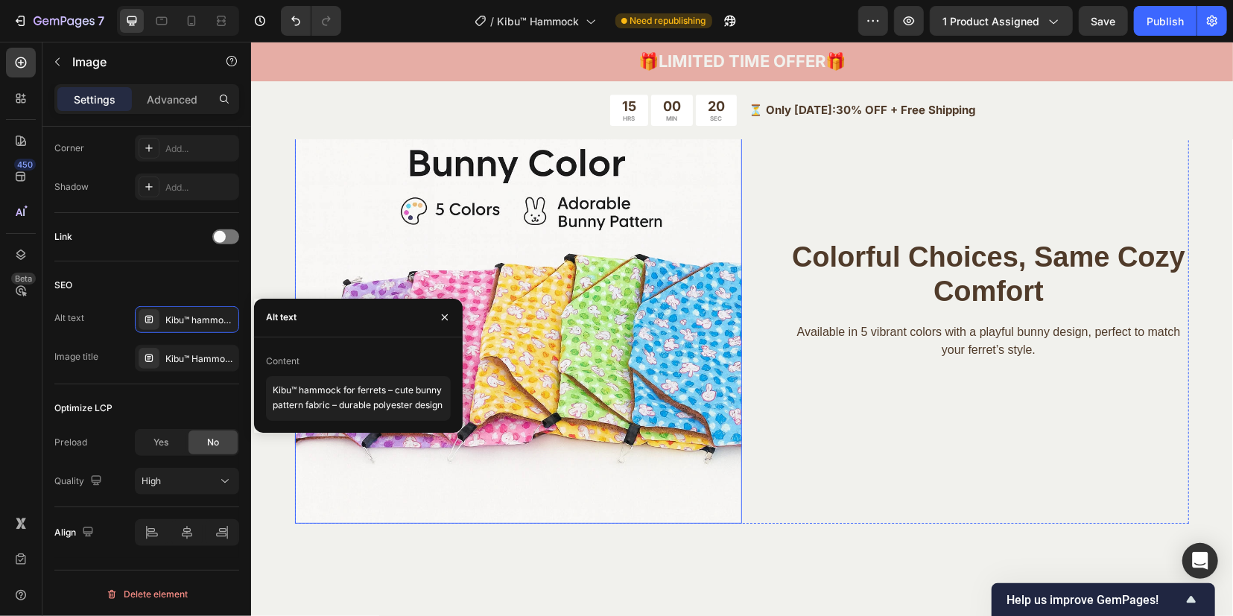
click at [561, 334] on img at bounding box center [517, 299] width 447 height 447
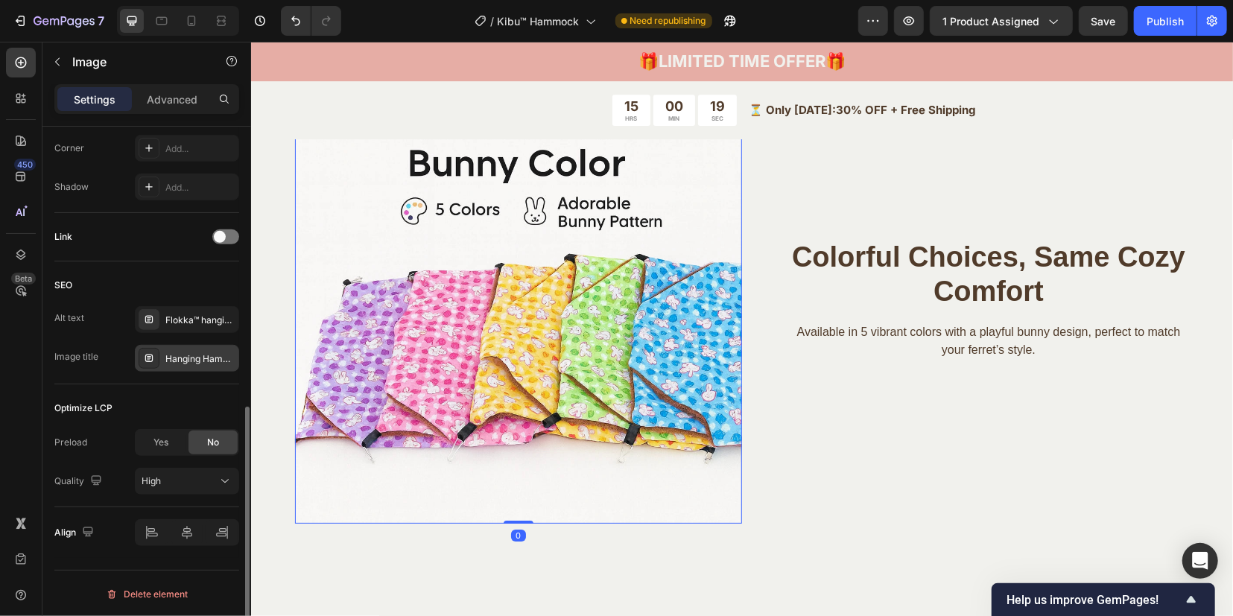
click at [152, 357] on icon at bounding box center [148, 358] width 7 height 7
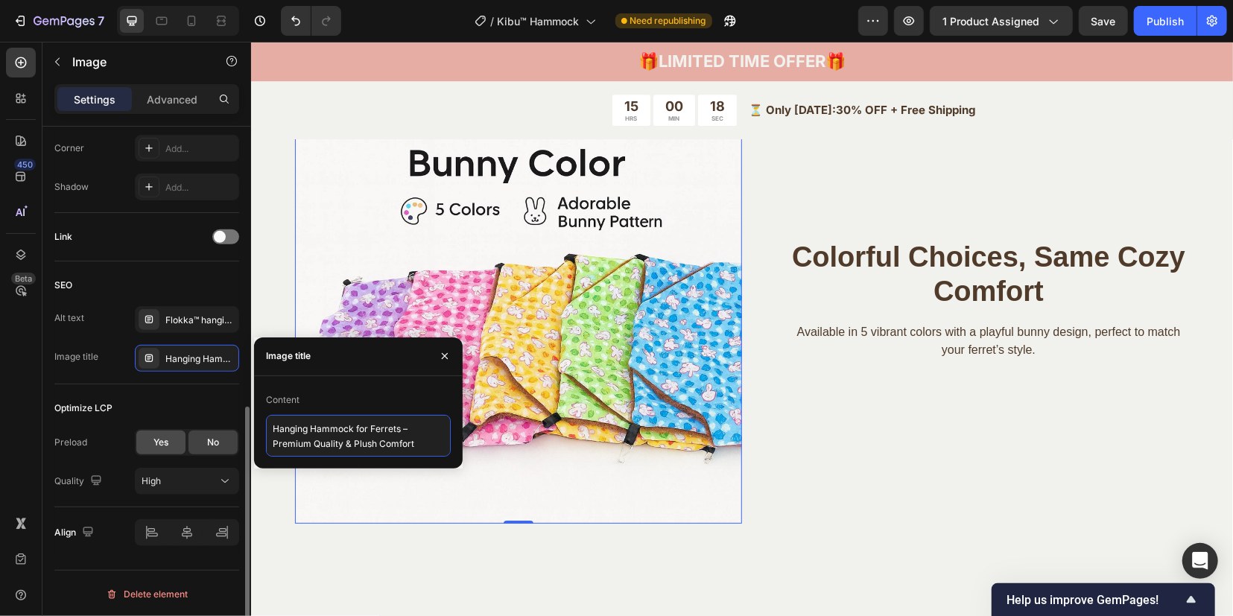
drag, startPoint x: 420, startPoint y: 445, endPoint x: 185, endPoint y: 431, distance: 235.8
click at [185, 431] on div "450 Beta Sections(18) Elements(84) Section Element Hero Section Product Detail …" at bounding box center [125, 329] width 251 height 574
paste textarea "Kibu™ Hammock – Secure Metal Clips"
type textarea "Kibu™ Hammock – Secure Metal Clips"
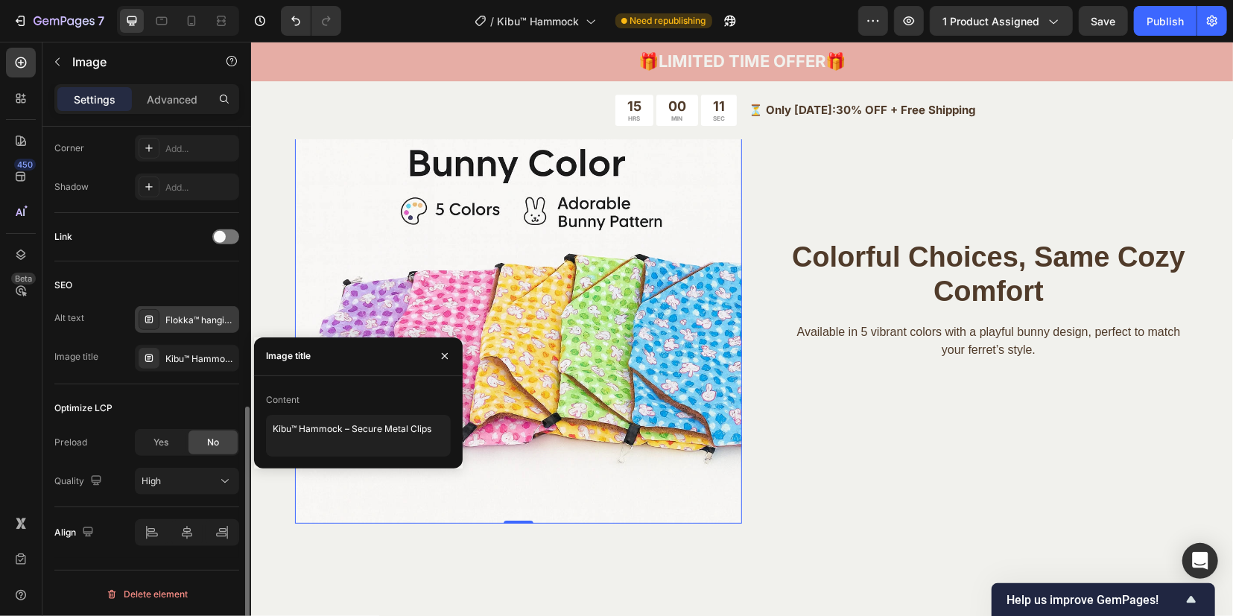
drag, startPoint x: 150, startPoint y: 314, endPoint x: 309, endPoint y: 389, distance: 175.6
click at [150, 314] on icon at bounding box center [149, 320] width 12 height 12
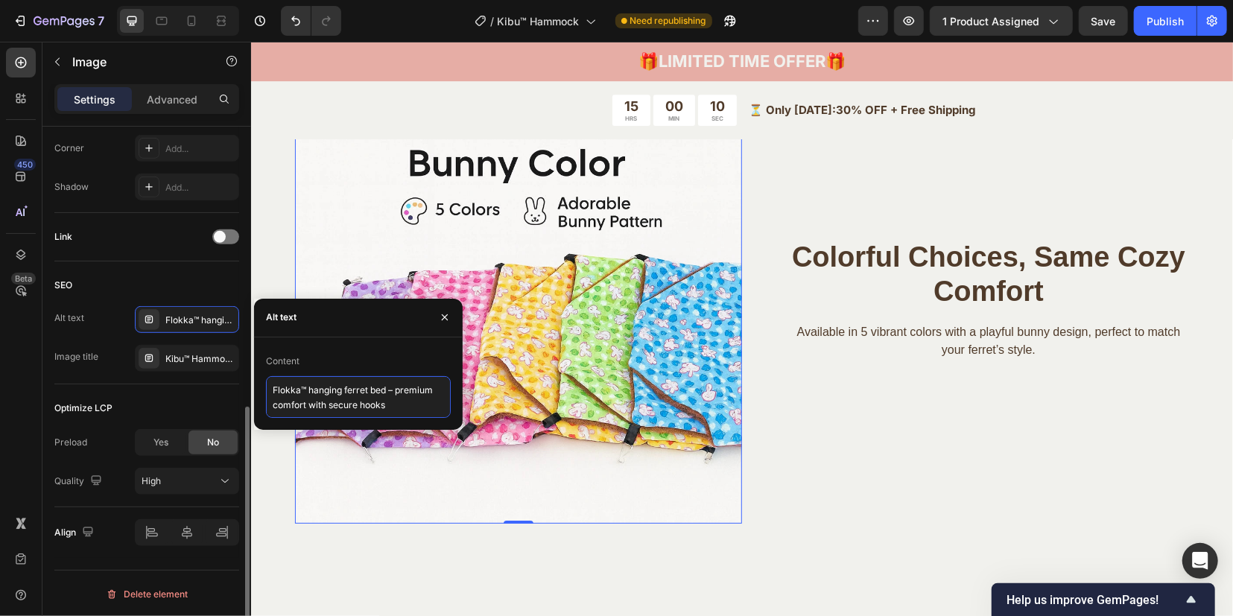
drag, startPoint x: 405, startPoint y: 408, endPoint x: 170, endPoint y: 390, distance: 236.1
click at [170, 390] on div "450 Beta Sections(18) Elements(84) Section Element Hero Section Product Detail …" at bounding box center [125, 329] width 251 height 574
paste textarea "Kibu™ ferret hammock – easy cage installation – metal hooks included"
type textarea "Kibu™ ferret hammock – easy cage installation – metal hooks included"
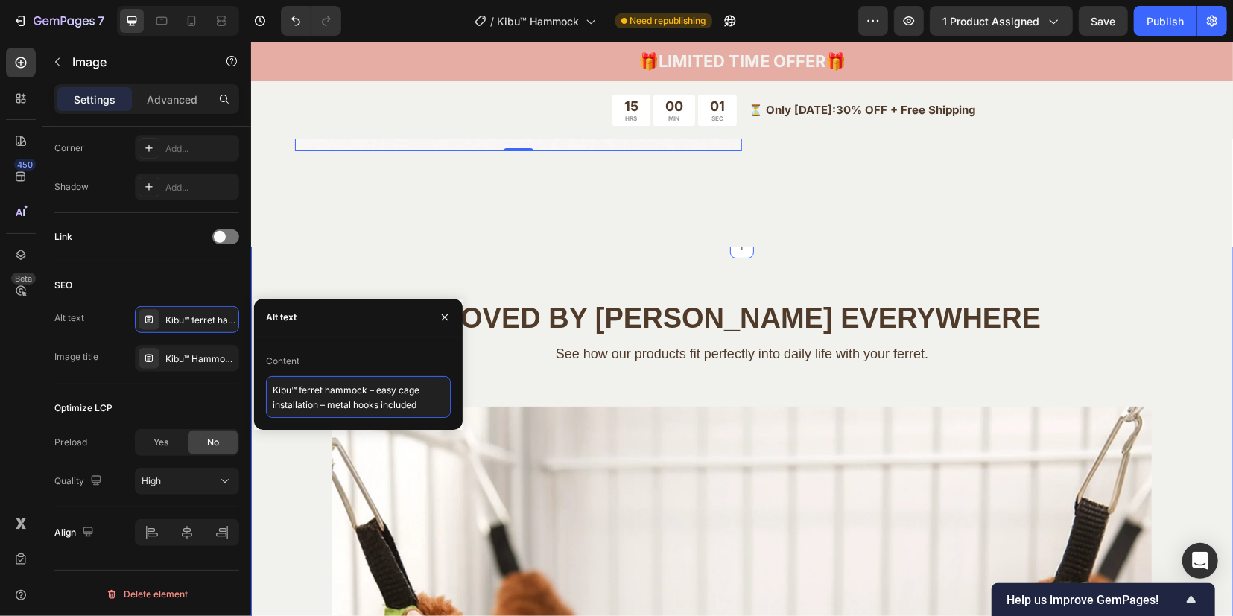
scroll to position [3573, 0]
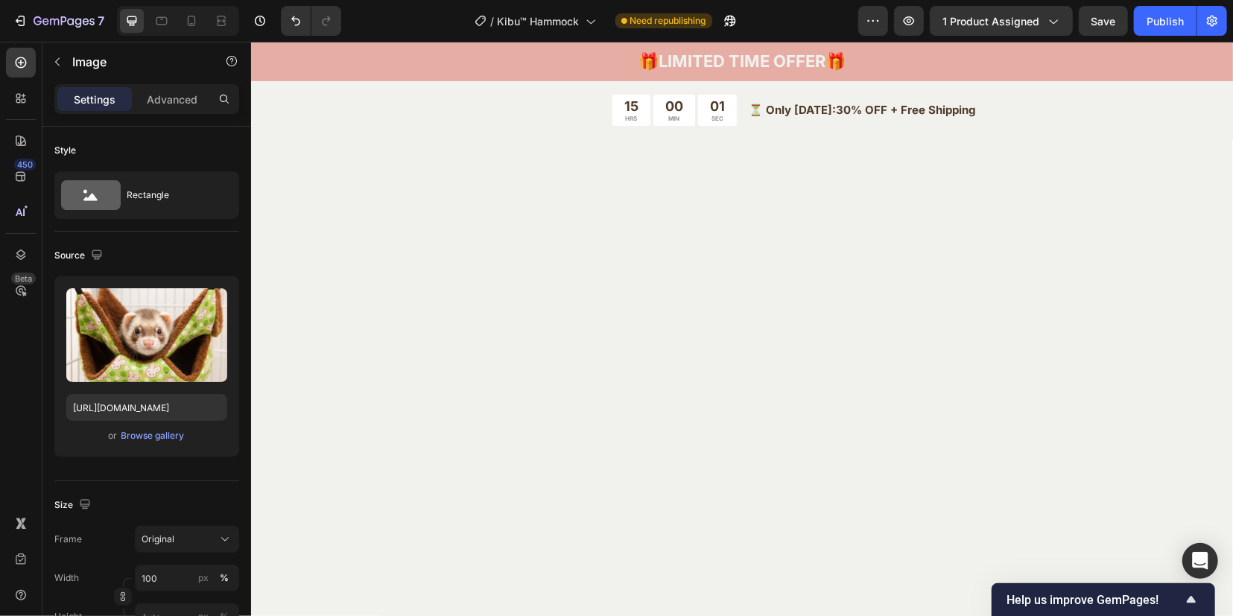
scroll to position [591, 0]
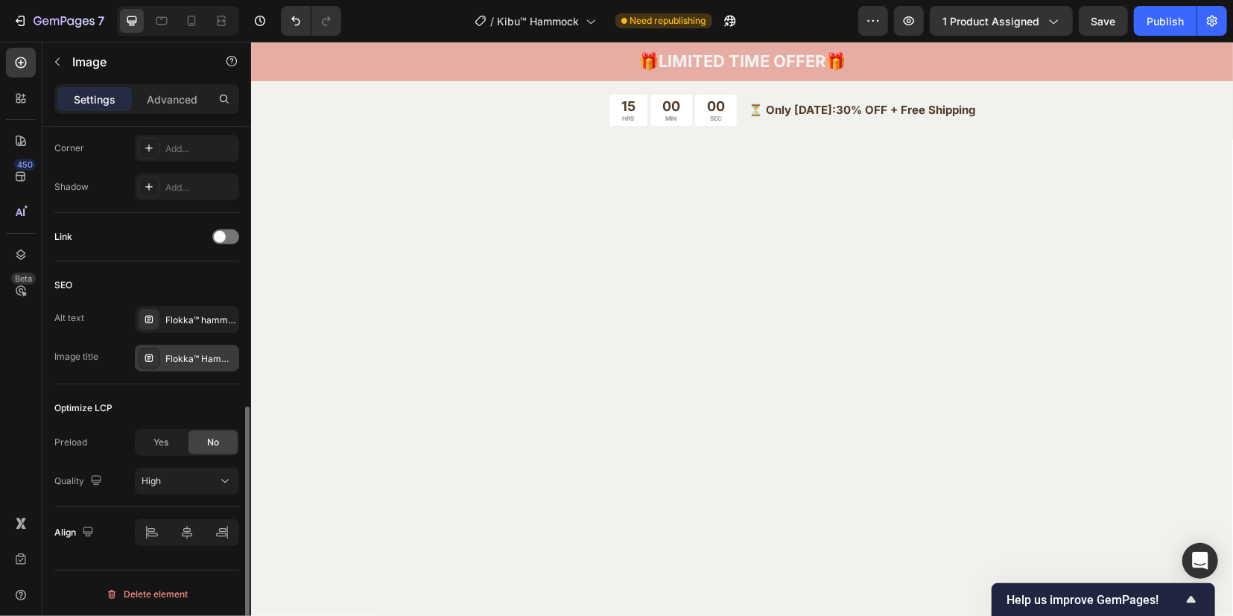
click at [148, 362] on icon at bounding box center [149, 358] width 12 height 12
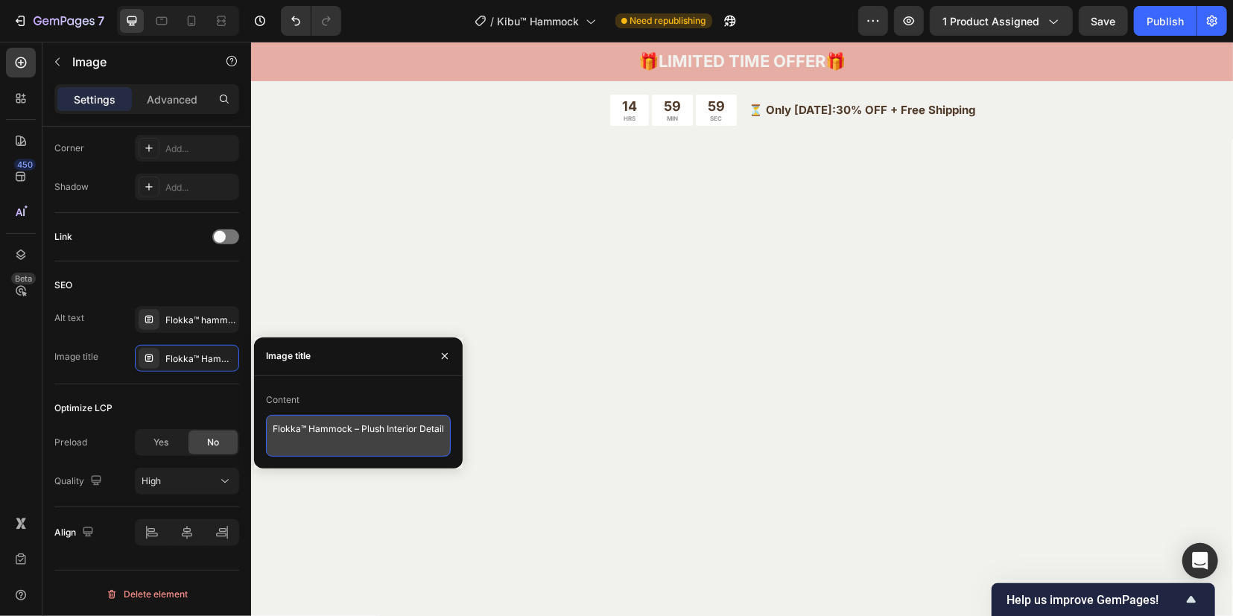
click at [413, 446] on textarea "Flokka™ Hammock – Plush Interior Detail" at bounding box center [358, 436] width 185 height 42
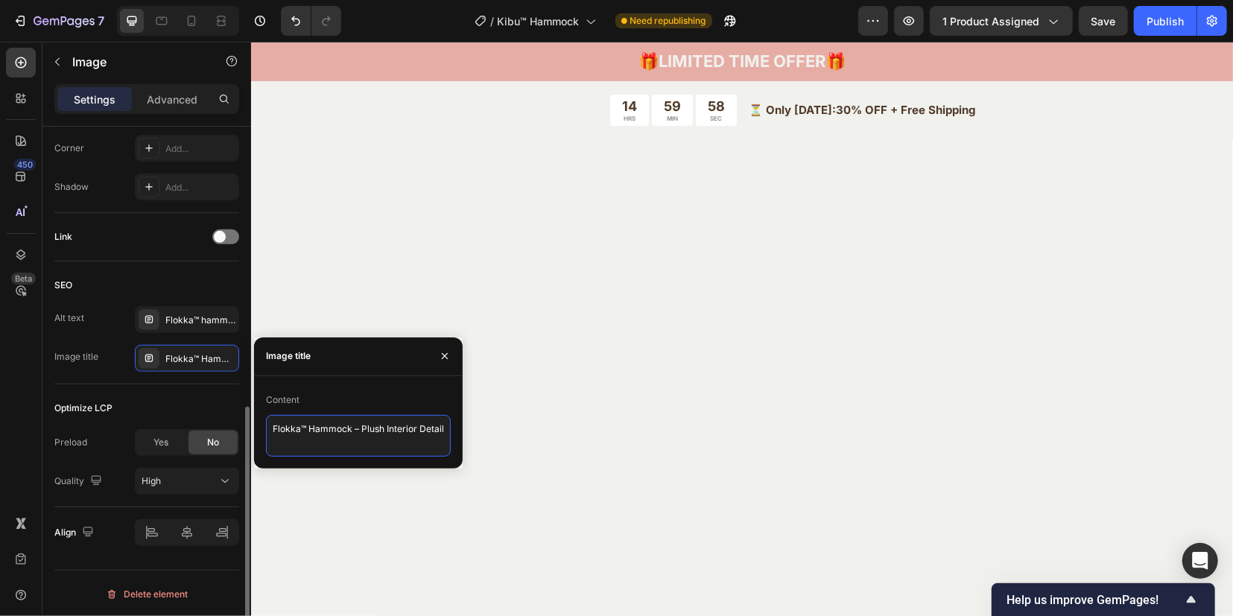
drag, startPoint x: 444, startPoint y: 429, endPoint x: 228, endPoint y: 447, distance: 216.7
click at [228, 447] on div "450 Beta Sections(18) Elements(84) Section Element Hero Section Product Detail …" at bounding box center [125, 329] width 251 height 574
paste textarea "Kibu™ Hammock – Size & Dimensions"
type textarea "Kibu™ Hammock – Size & Dimensions"
click at [149, 320] on icon at bounding box center [149, 320] width 12 height 12
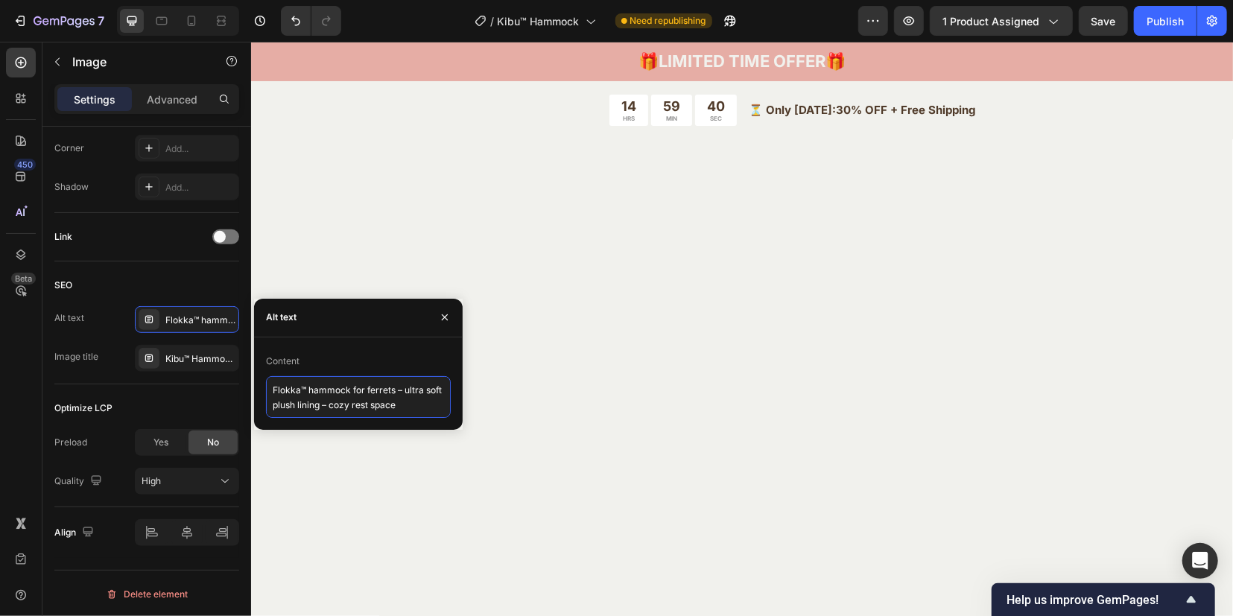
drag, startPoint x: 418, startPoint y: 401, endPoint x: 255, endPoint y: 385, distance: 163.9
click at [255, 385] on div "Content Flokka™ hammock for ferrets – ultra soft plush lining – cozy rest space" at bounding box center [358, 383] width 209 height 69
paste textarea "Kibu™ hammock for ferrets – 34 × 34 cm double layer – cage hideaway bed"
type textarea "Kibu™ hammock for ferrets – 34 × 34 cm double layer – cage hideaway bed"
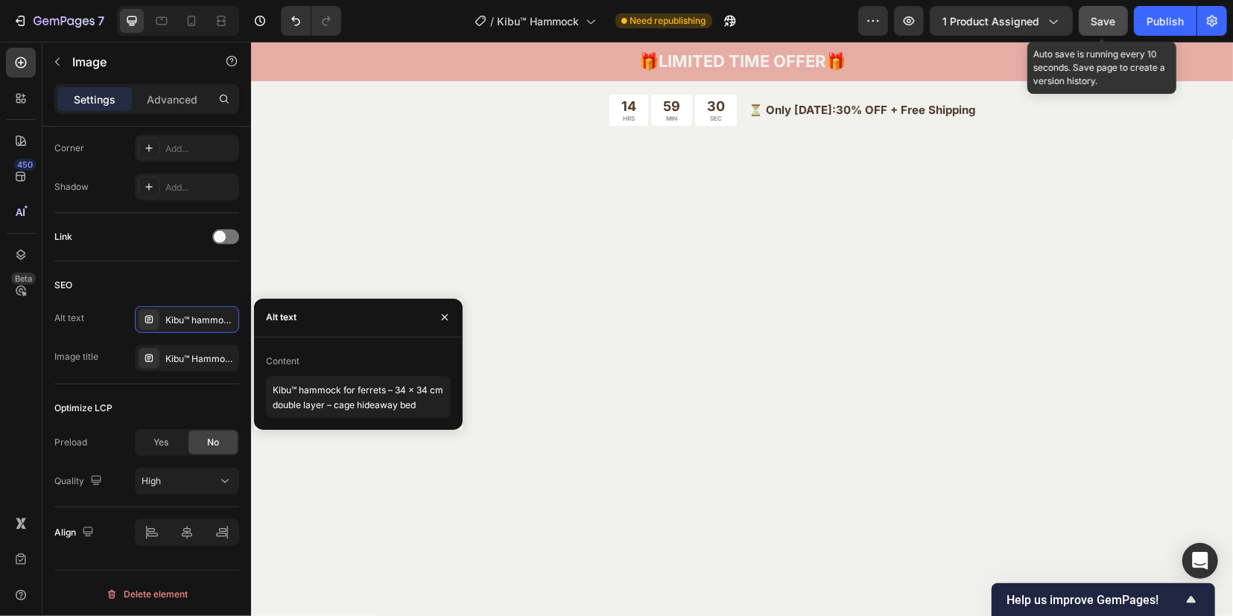
click at [1107, 15] on span "Save" at bounding box center [1103, 21] width 25 height 13
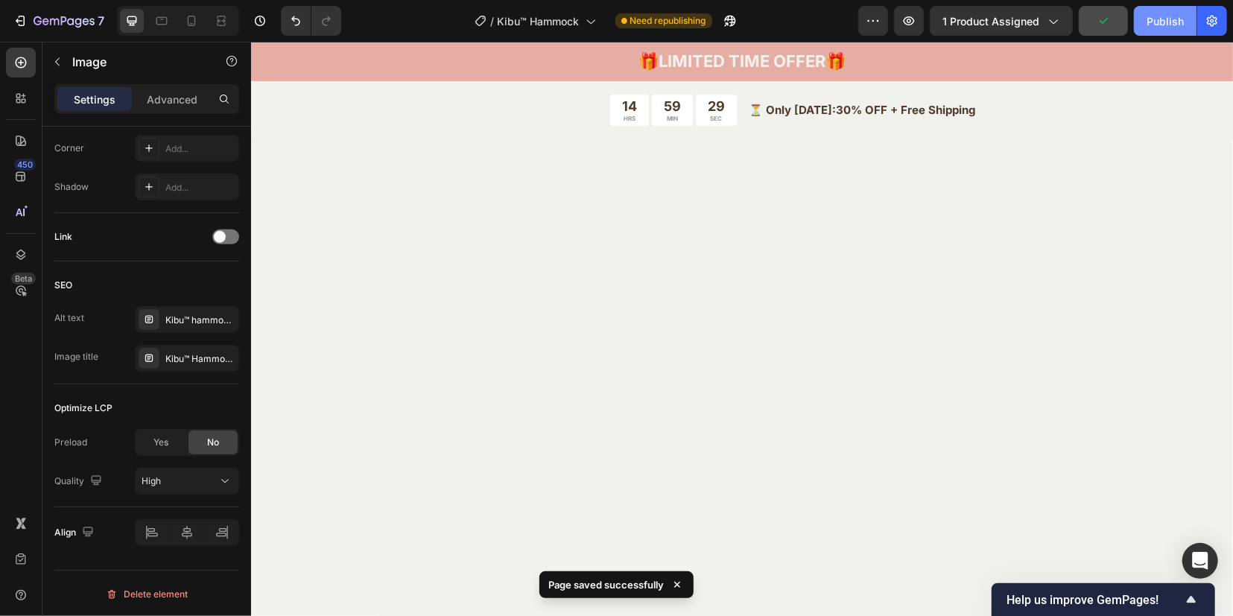
click at [1166, 23] on div "Publish" at bounding box center [1164, 21] width 37 height 16
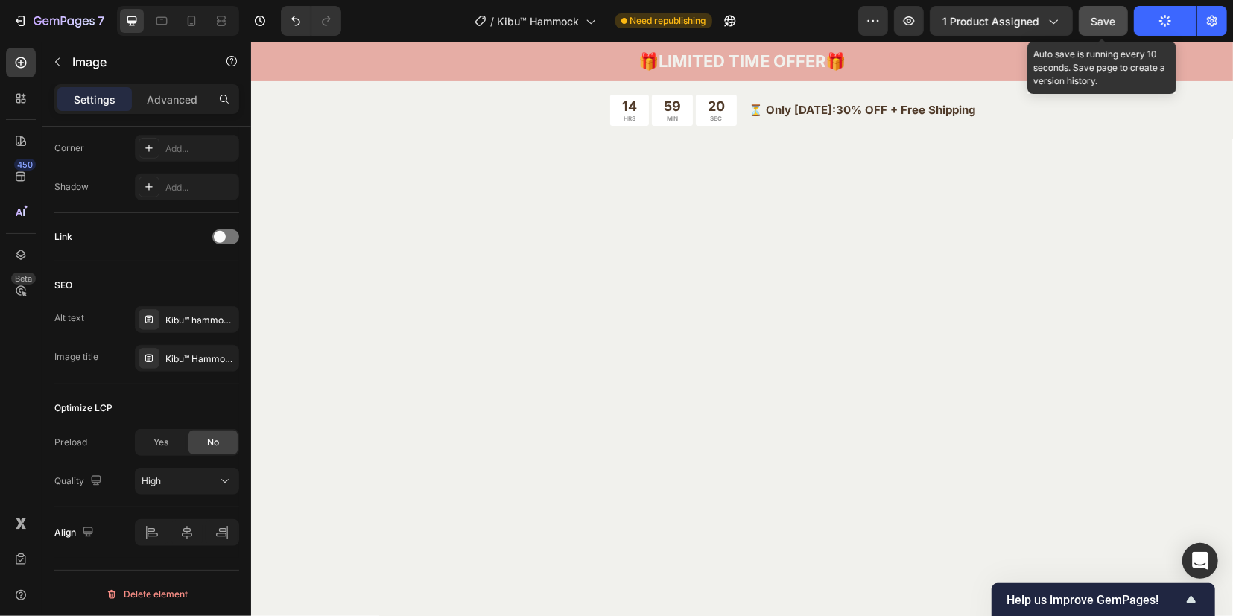
click at [1107, 19] on span "Save" at bounding box center [1103, 21] width 25 height 13
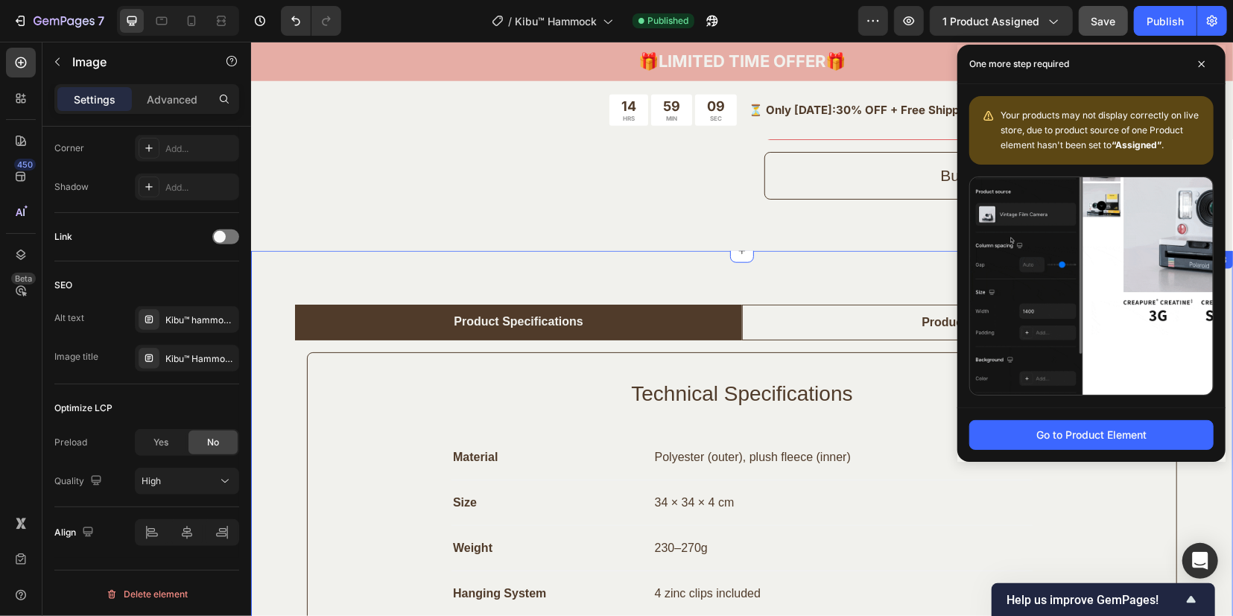
scroll to position [944, 0]
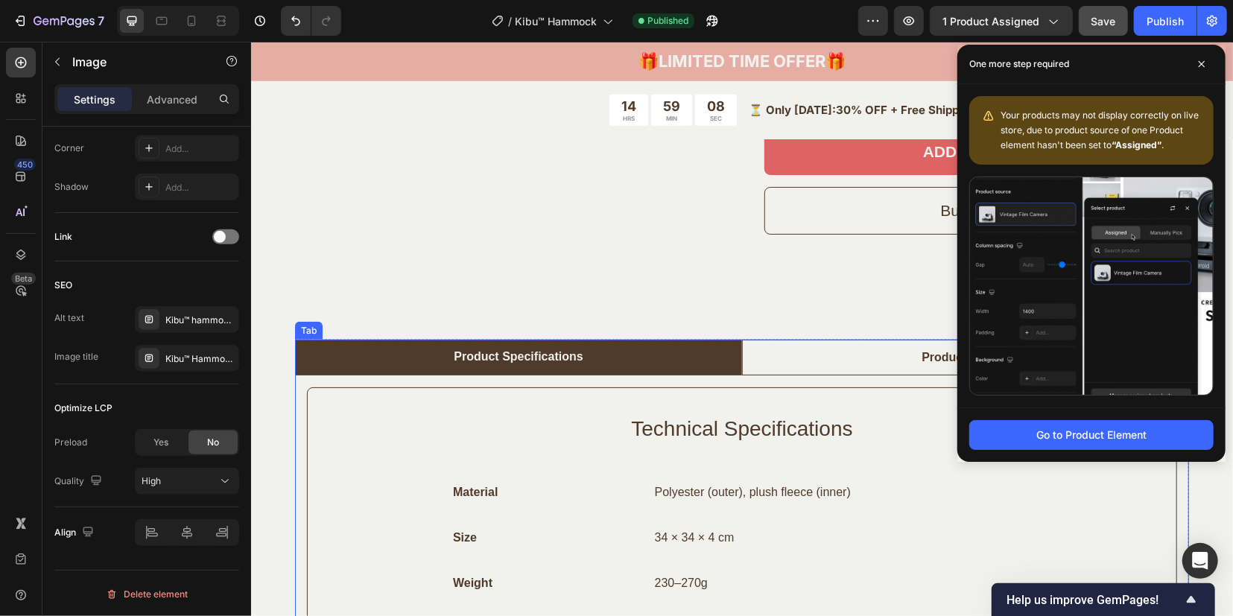
click at [882, 354] on li "Product Details" at bounding box center [964, 357] width 447 height 36
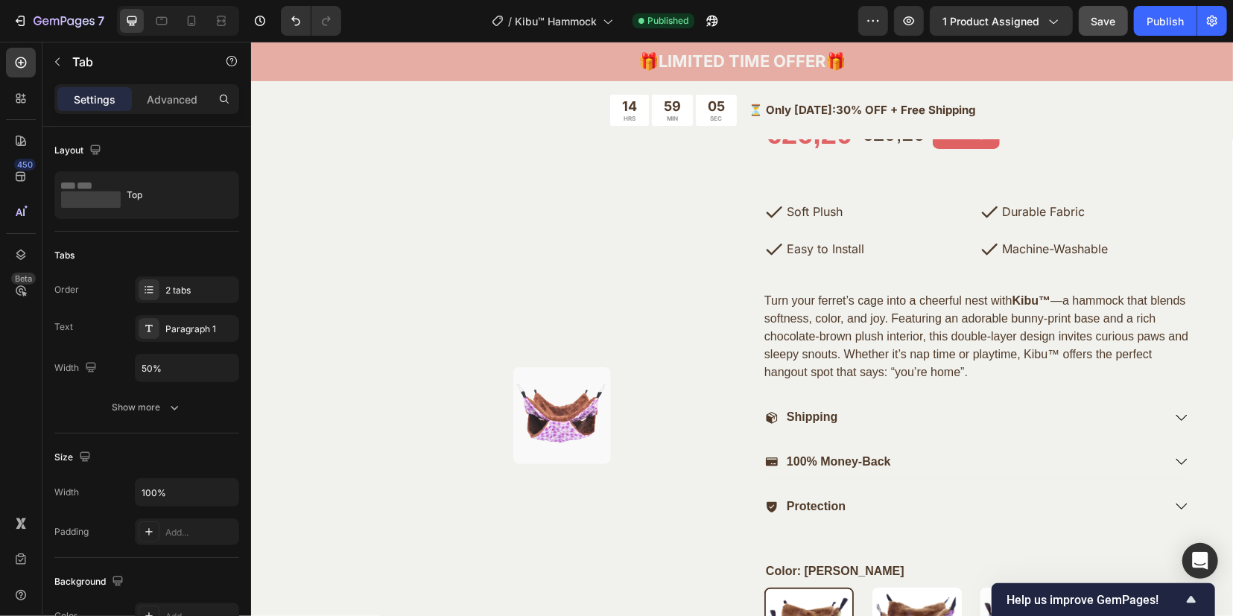
scroll to position [293, 0]
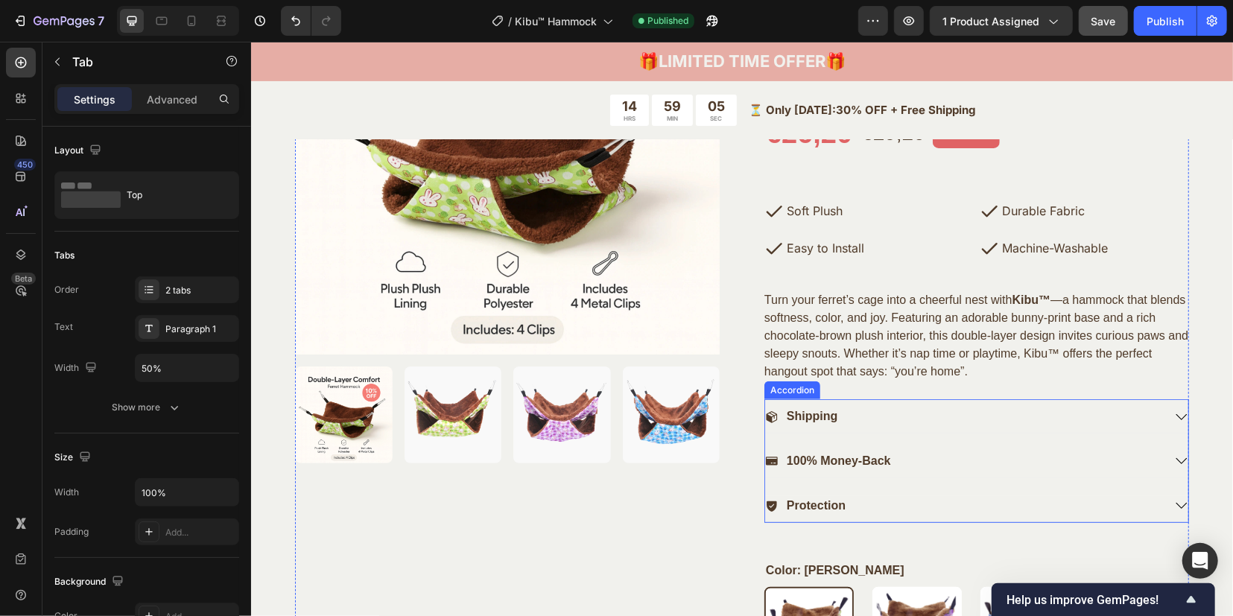
click at [841, 412] on div "Shipping" at bounding box center [963, 416] width 398 height 20
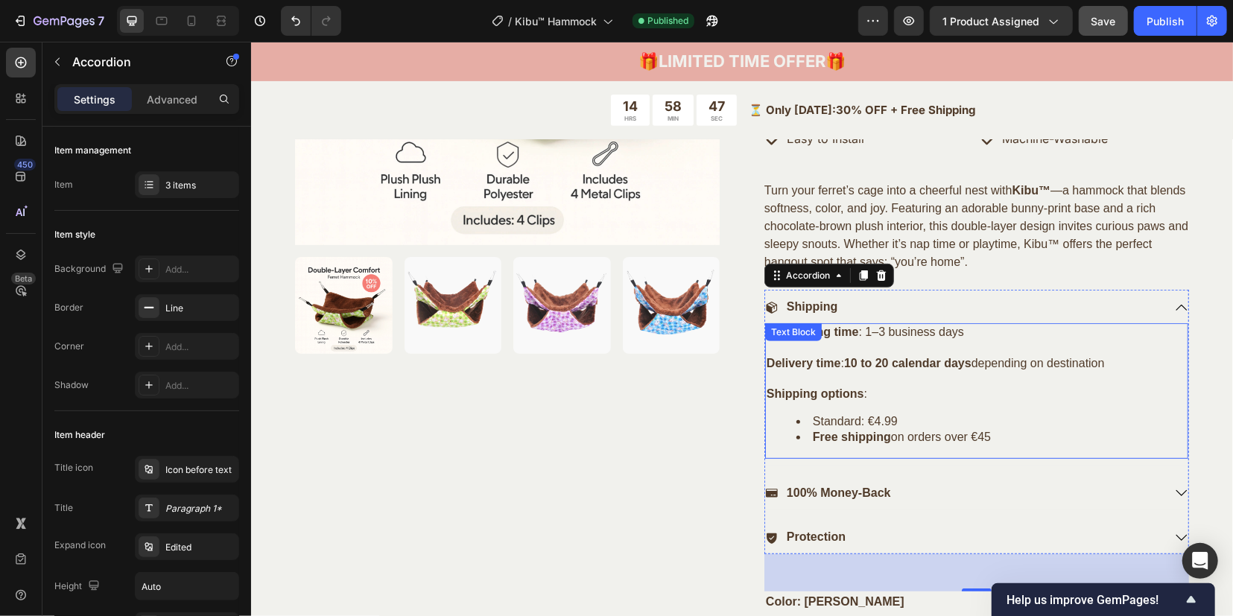
scroll to position [480, 0]
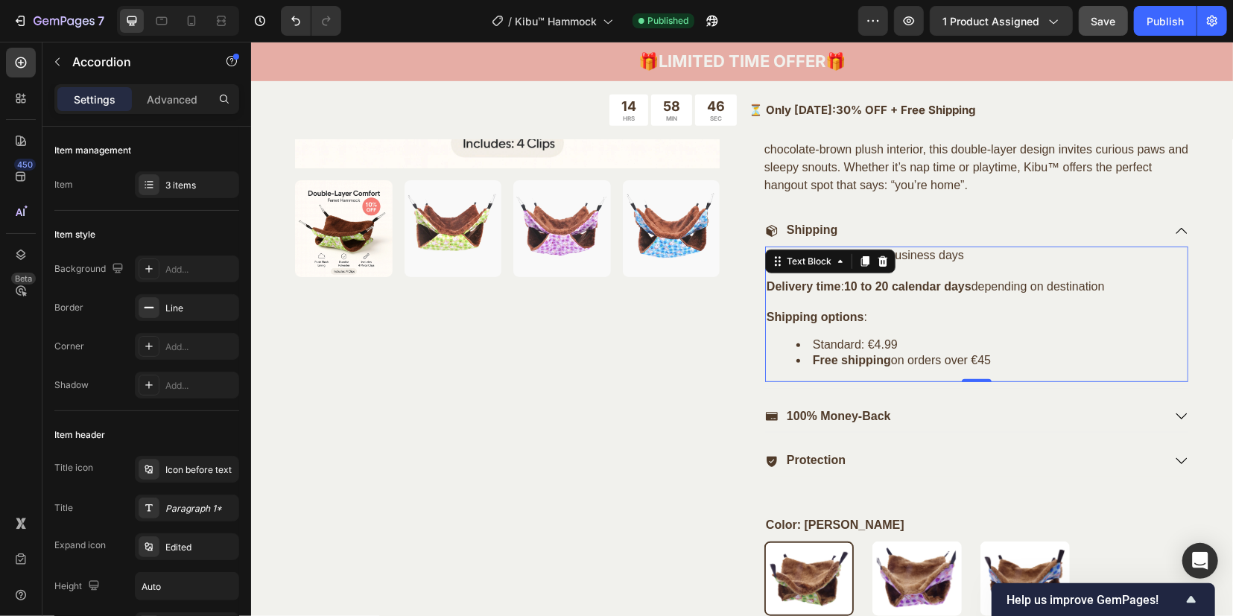
click at [1006, 352] on li "Free shipping on orders over €45" at bounding box center [990, 360] width 390 height 16
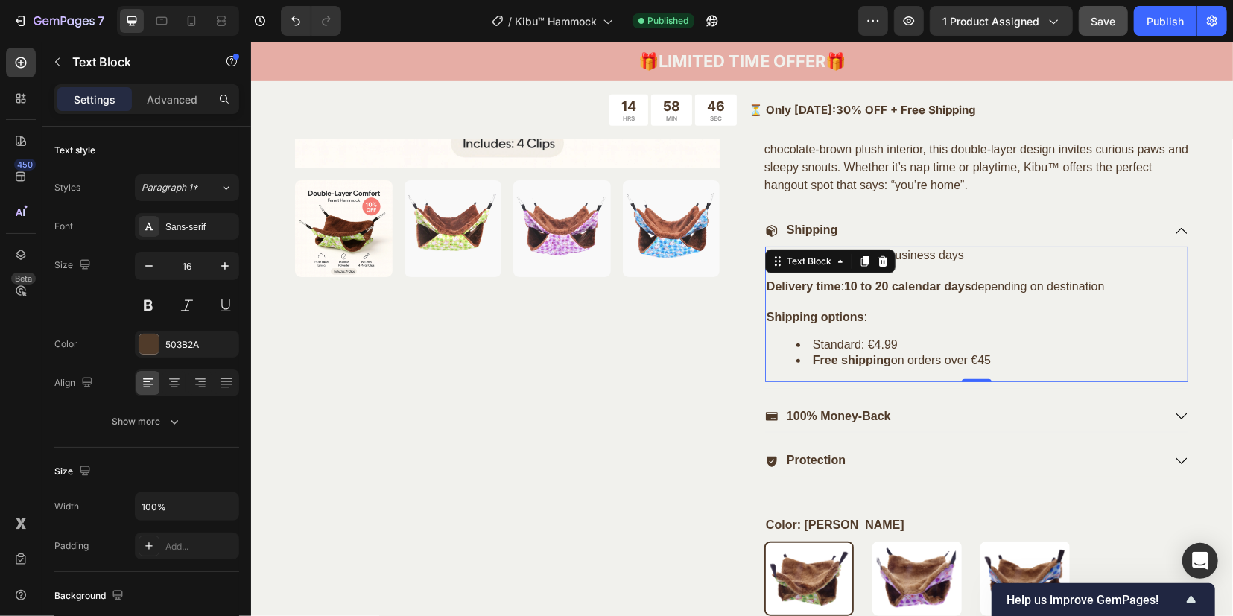
click at [1013, 355] on li "Free shipping on orders over €45" at bounding box center [990, 360] width 390 height 16
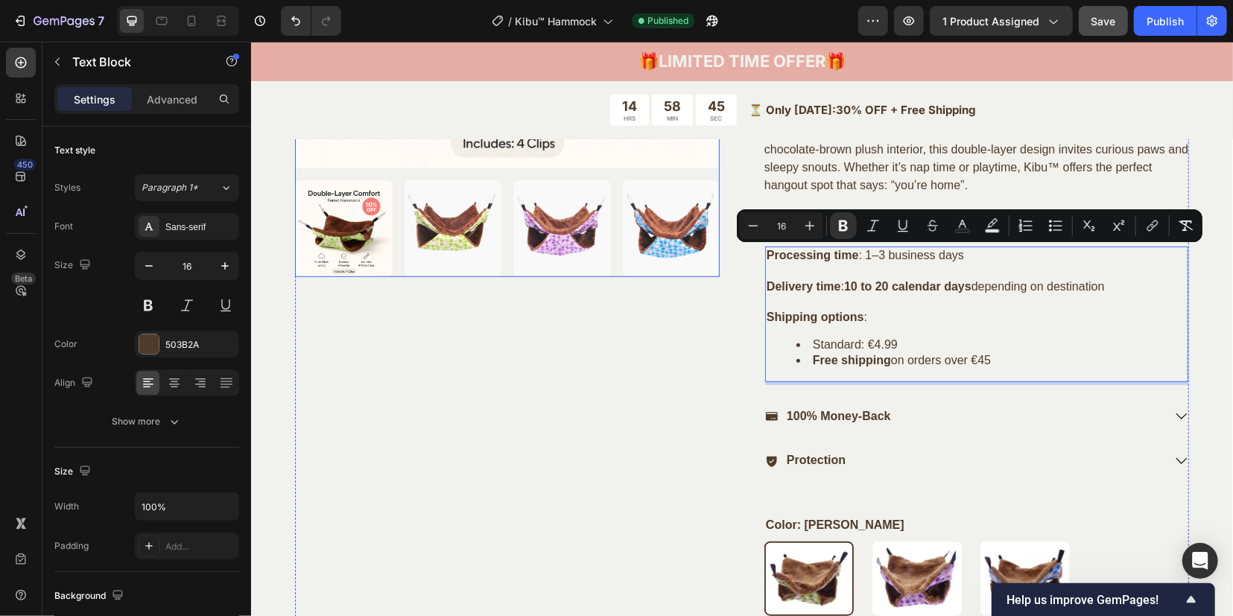
drag, startPoint x: 1010, startPoint y: 359, endPoint x: 680, endPoint y: 253, distance: 346.5
click at [680, 253] on div "Product Images Only 12 left in each pattern! Order now before they hop away! (P…" at bounding box center [741, 291] width 894 height 1096
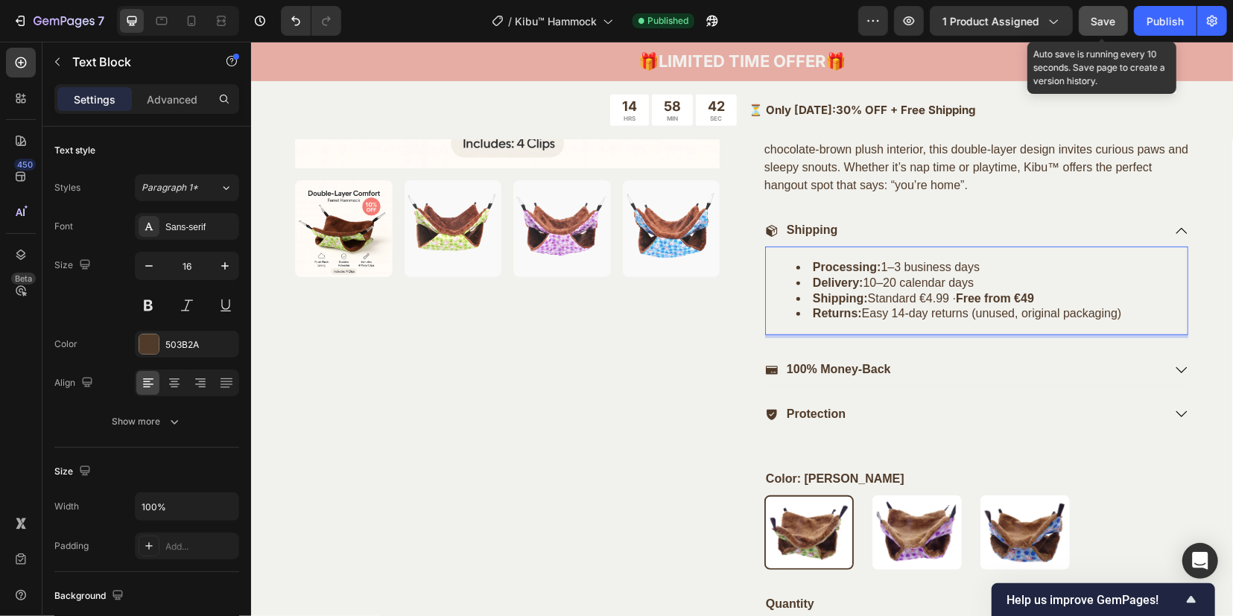
click at [1095, 15] on span "Save" at bounding box center [1103, 21] width 25 height 13
click at [1160, 11] on button "Publish" at bounding box center [1165, 21] width 63 height 30
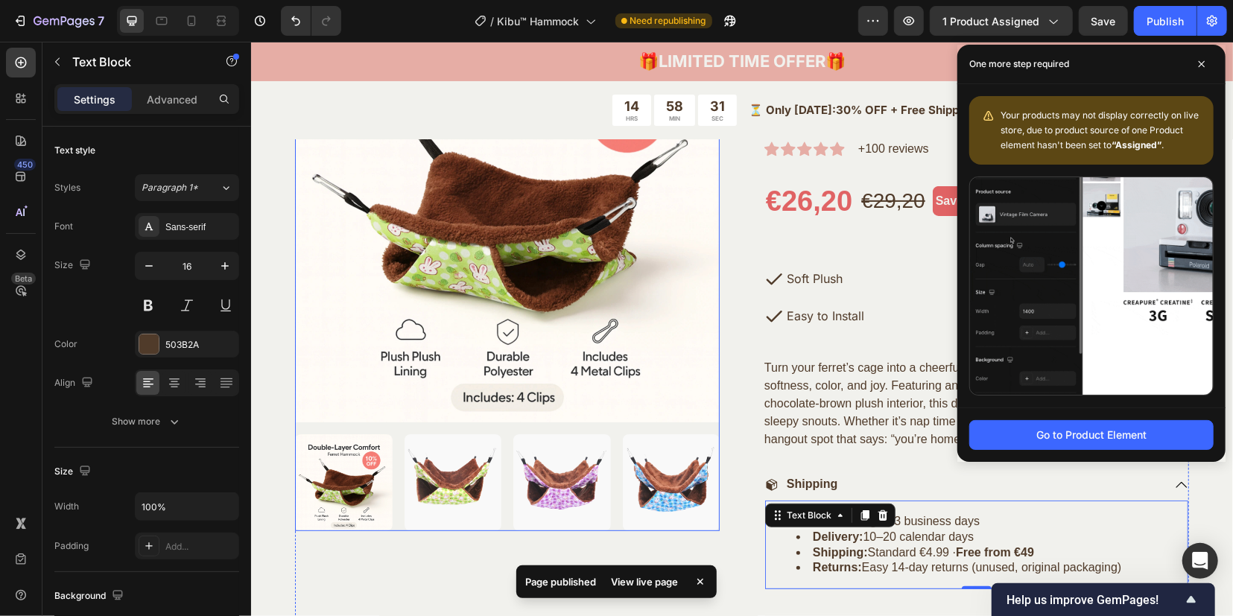
scroll to position [200, 0]
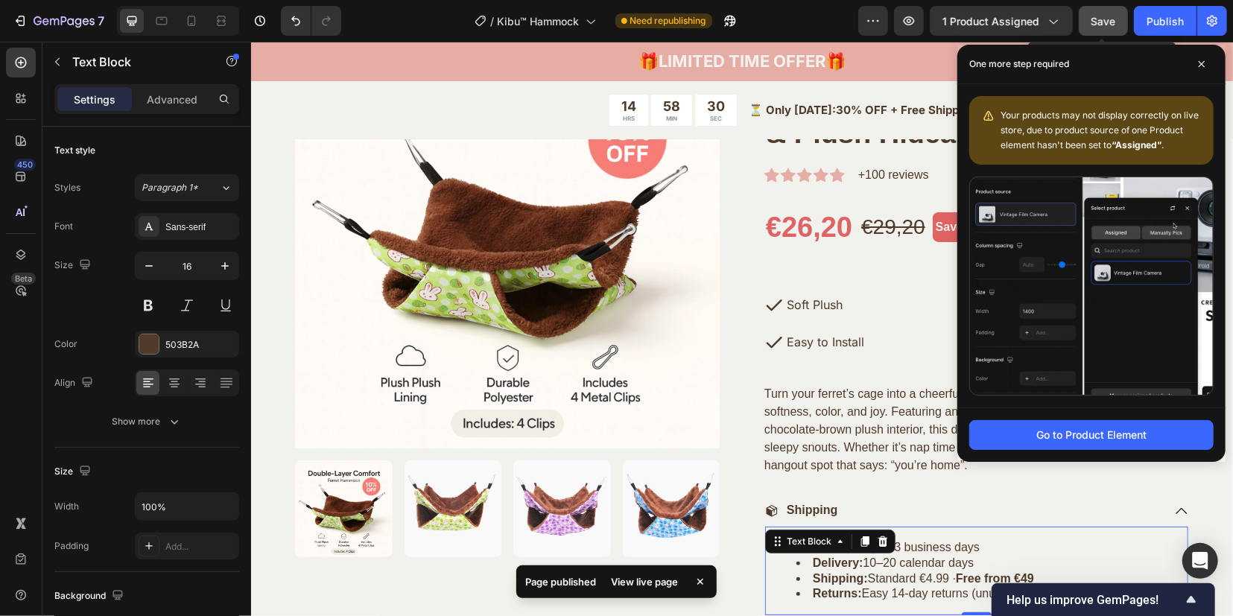
click at [1112, 17] on span "Save" at bounding box center [1103, 21] width 25 height 13
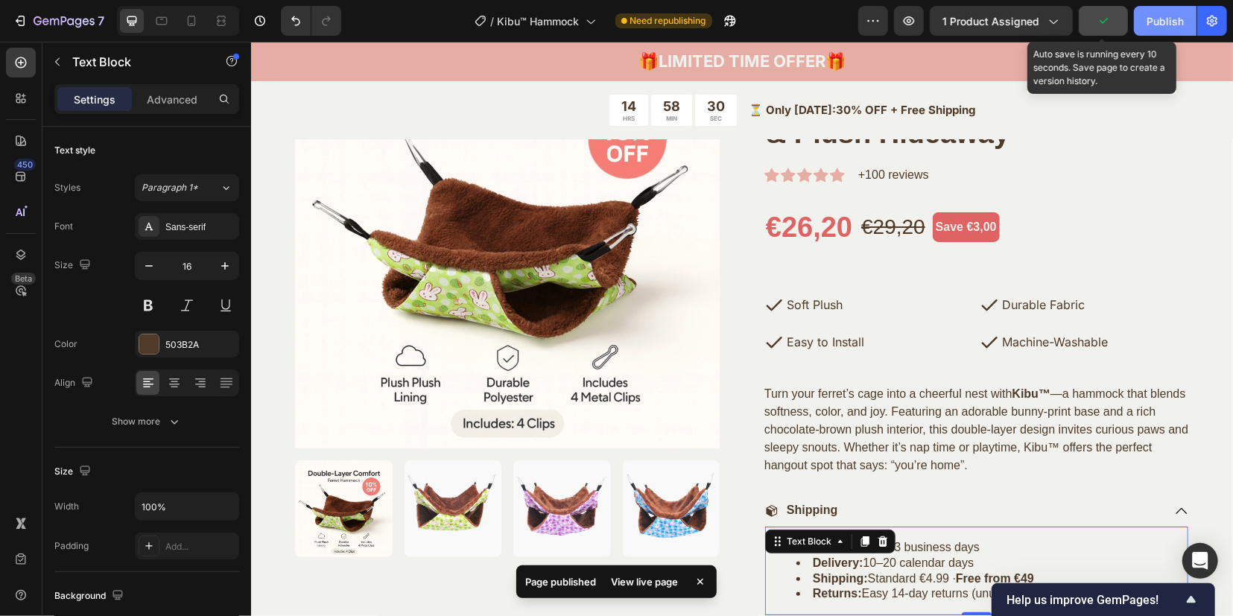
click at [1154, 13] on div "Publish" at bounding box center [1164, 21] width 37 height 16
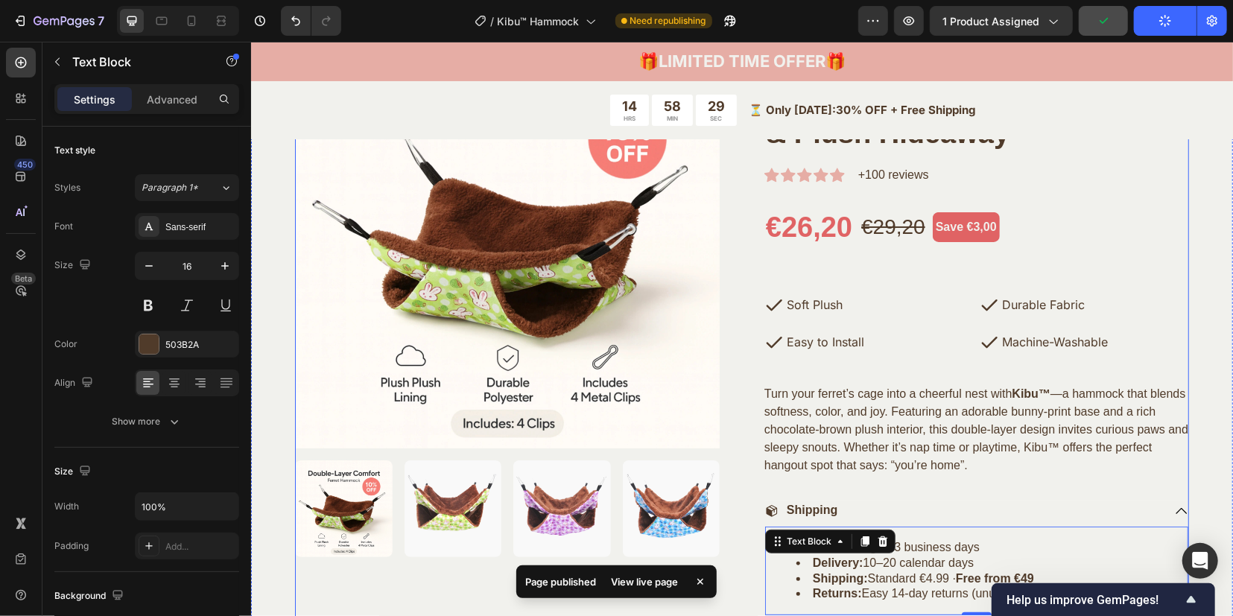
scroll to position [0, 0]
